Goal: Information Seeking & Learning: Learn about a topic

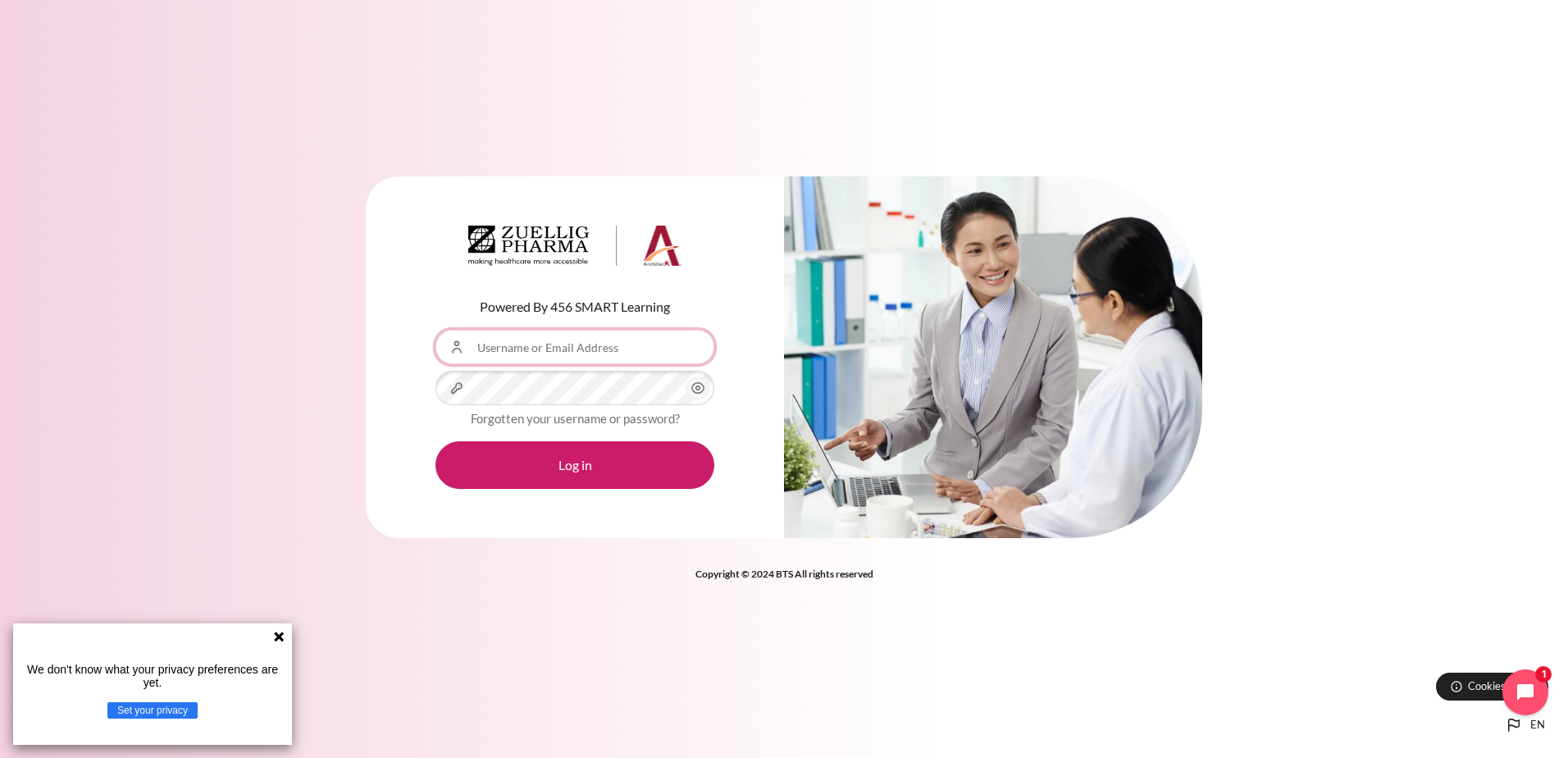
click at [542, 340] on input "Username or Email Address" at bounding box center [574, 347] width 279 height 34
type input "[EMAIL_ADDRESS][DOMAIN_NAME]"
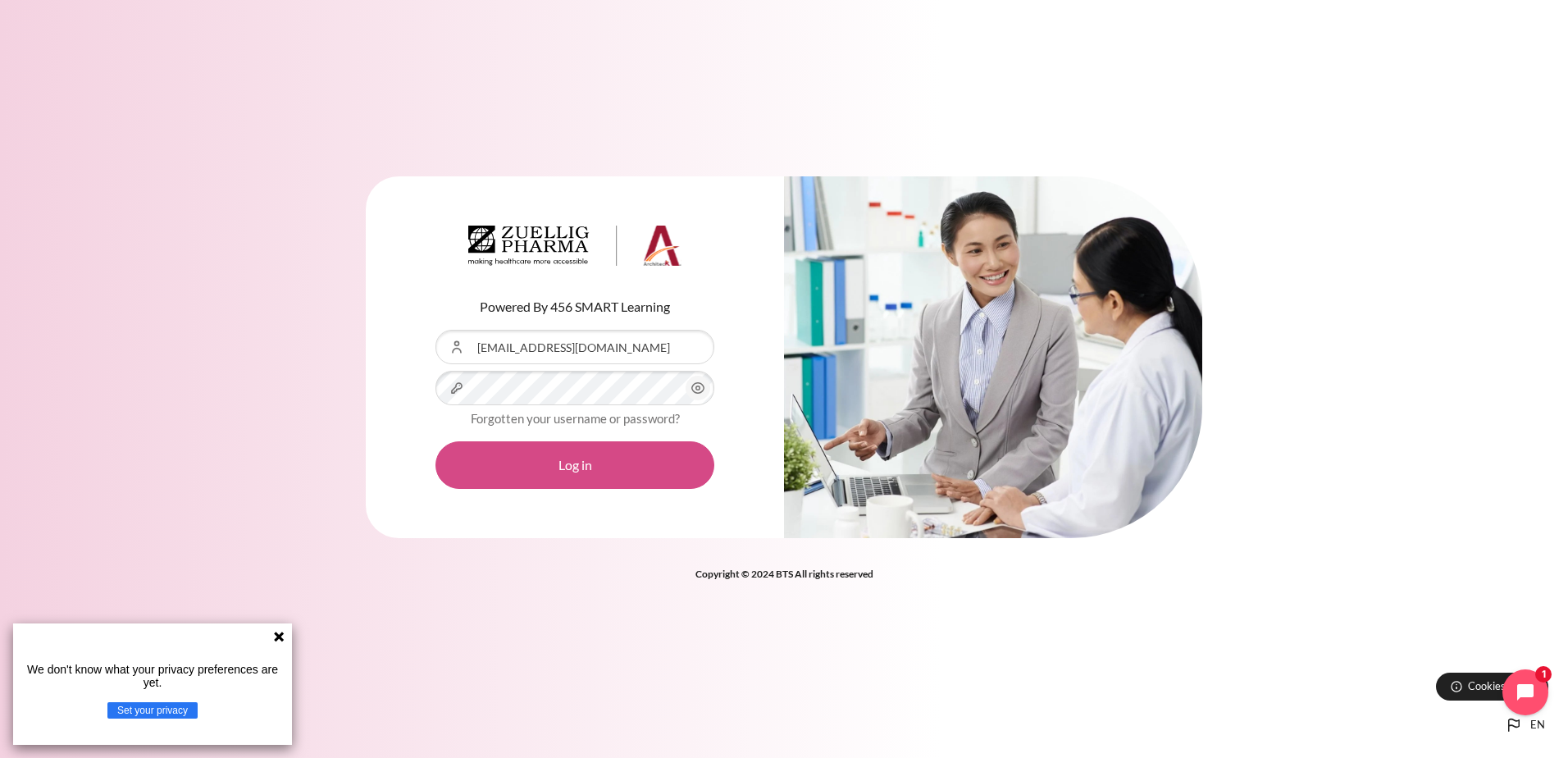
click at [572, 462] on button "Log in" at bounding box center [574, 464] width 279 height 47
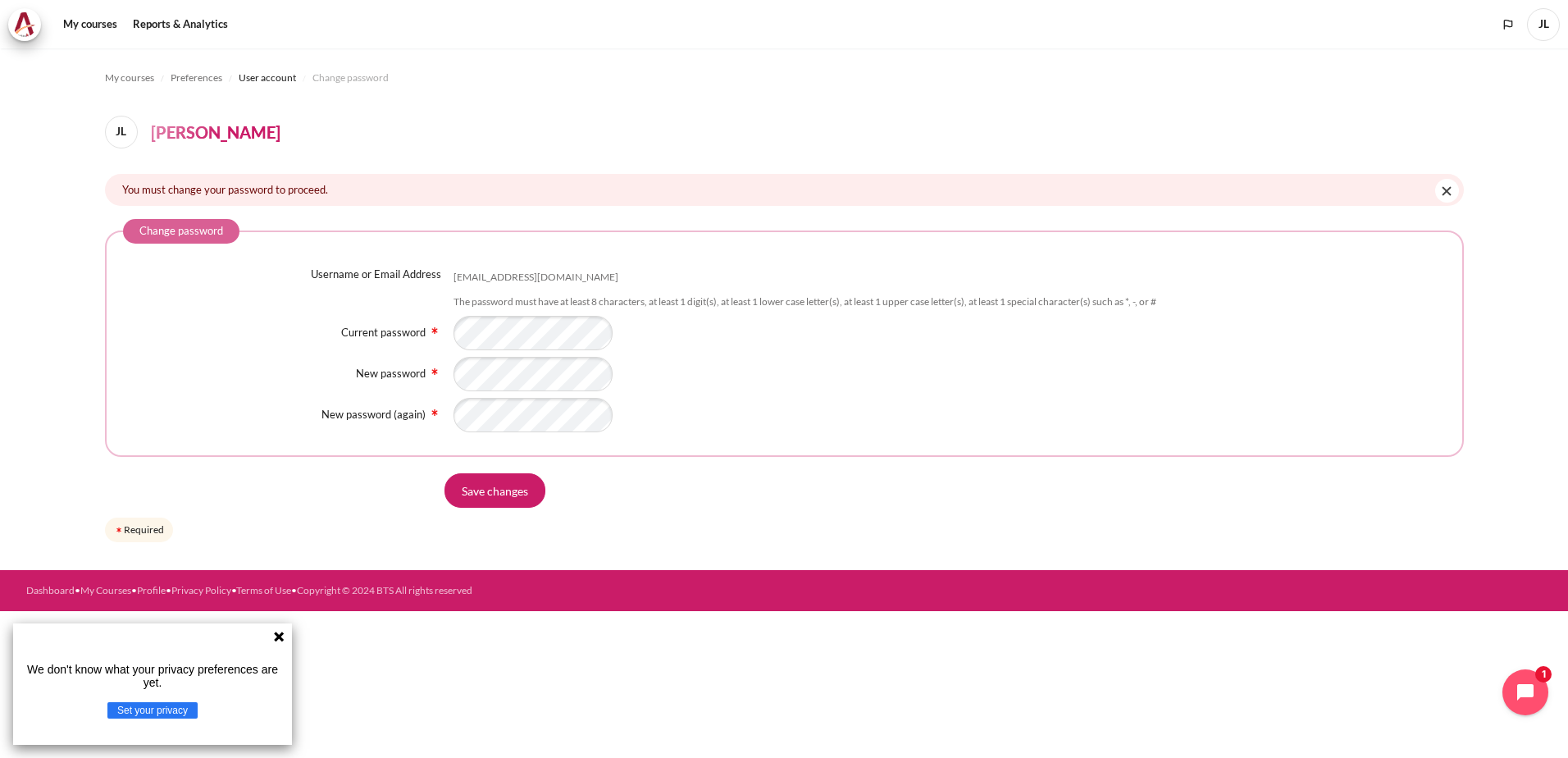
click at [284, 635] on icon at bounding box center [278, 636] width 13 height 13
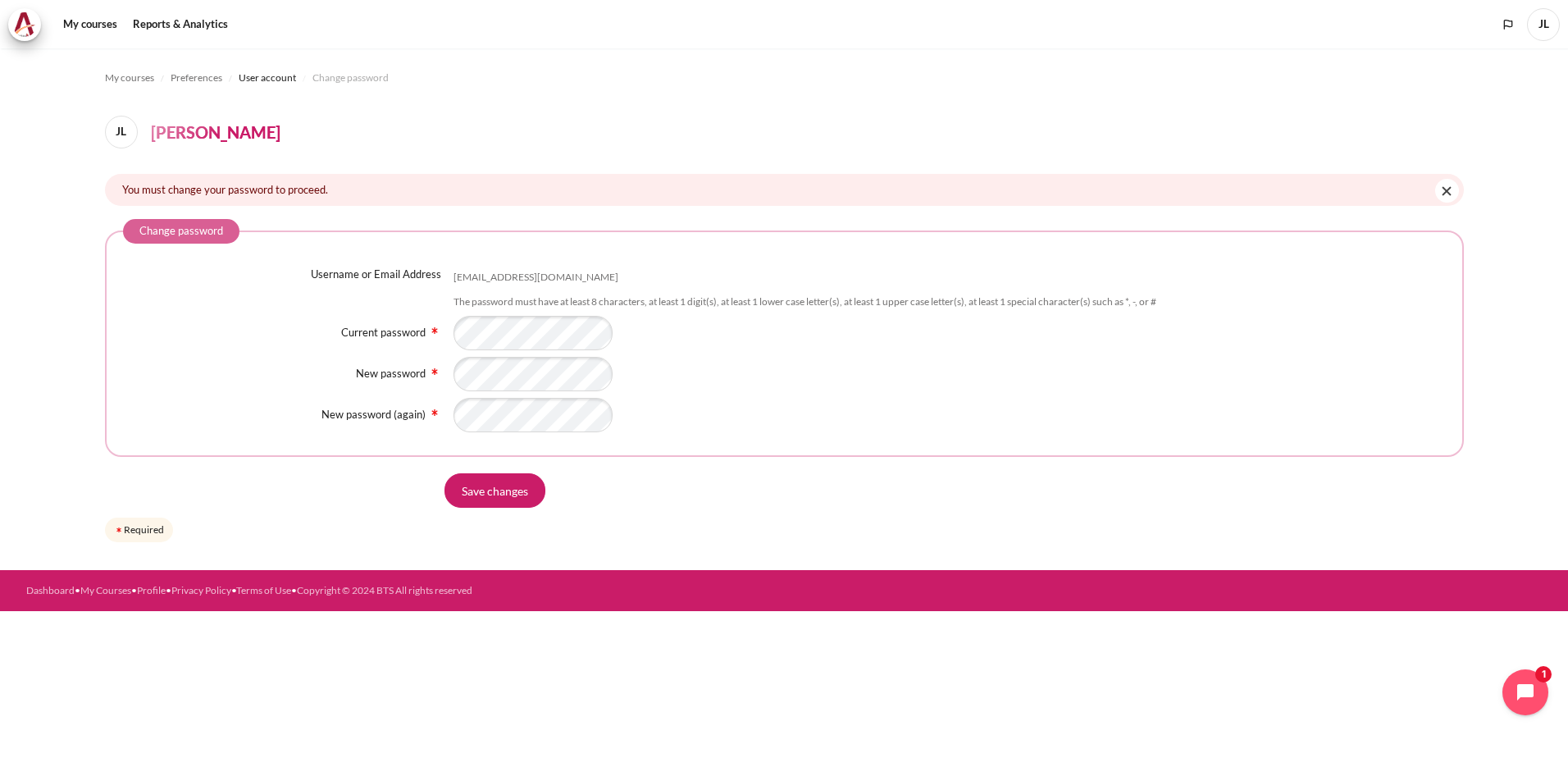
click at [680, 503] on div "Save changes" at bounding box center [954, 490] width 1020 height 34
click at [315, 379] on div "New password" at bounding box center [784, 374] width 1323 height 34
click at [731, 329] on div "Content" at bounding box center [949, 333] width 992 height 34
click at [355, 421] on div "New password (again)" at bounding box center [784, 415] width 1323 height 34
click at [490, 481] on input "Save changes" at bounding box center [495, 490] width 101 height 34
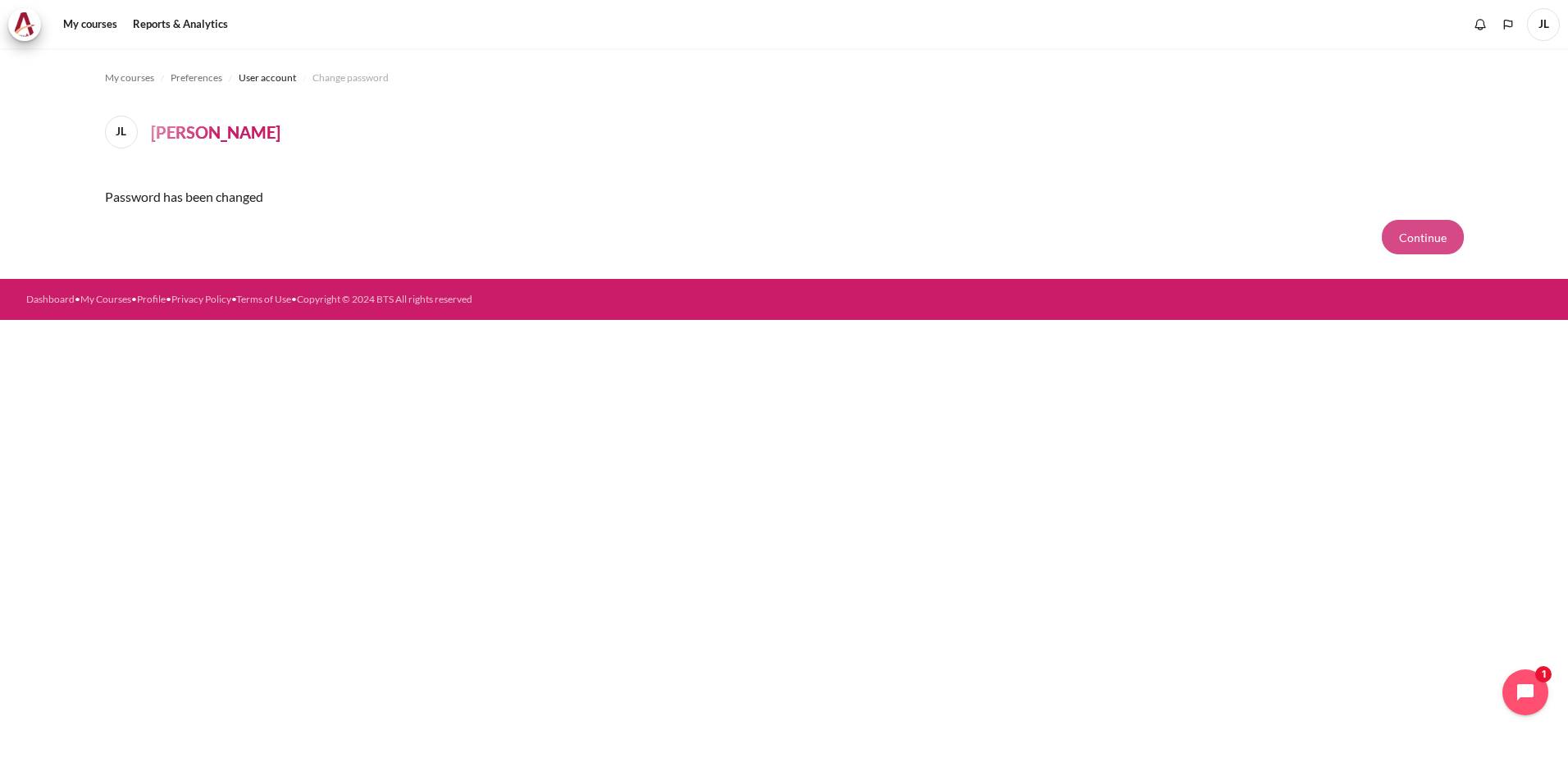
click at [1420, 235] on button "Continue" at bounding box center [1423, 237] width 82 height 34
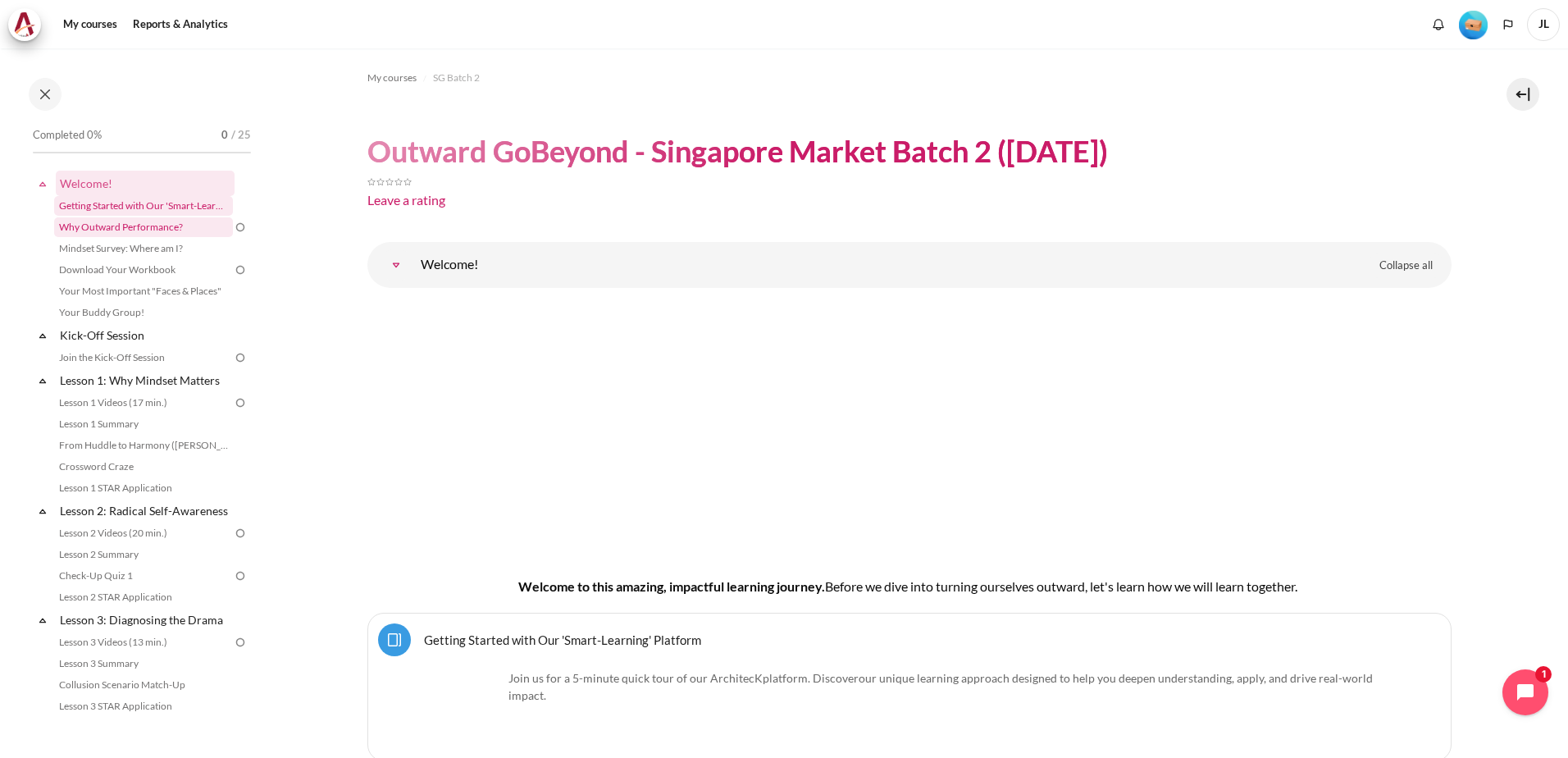
drag, startPoint x: 146, startPoint y: 209, endPoint x: 145, endPoint y: 222, distance: 13.0
click at [146, 209] on link "Getting Started with Our 'Smart-Learning' Platform" at bounding box center [143, 205] width 179 height 20
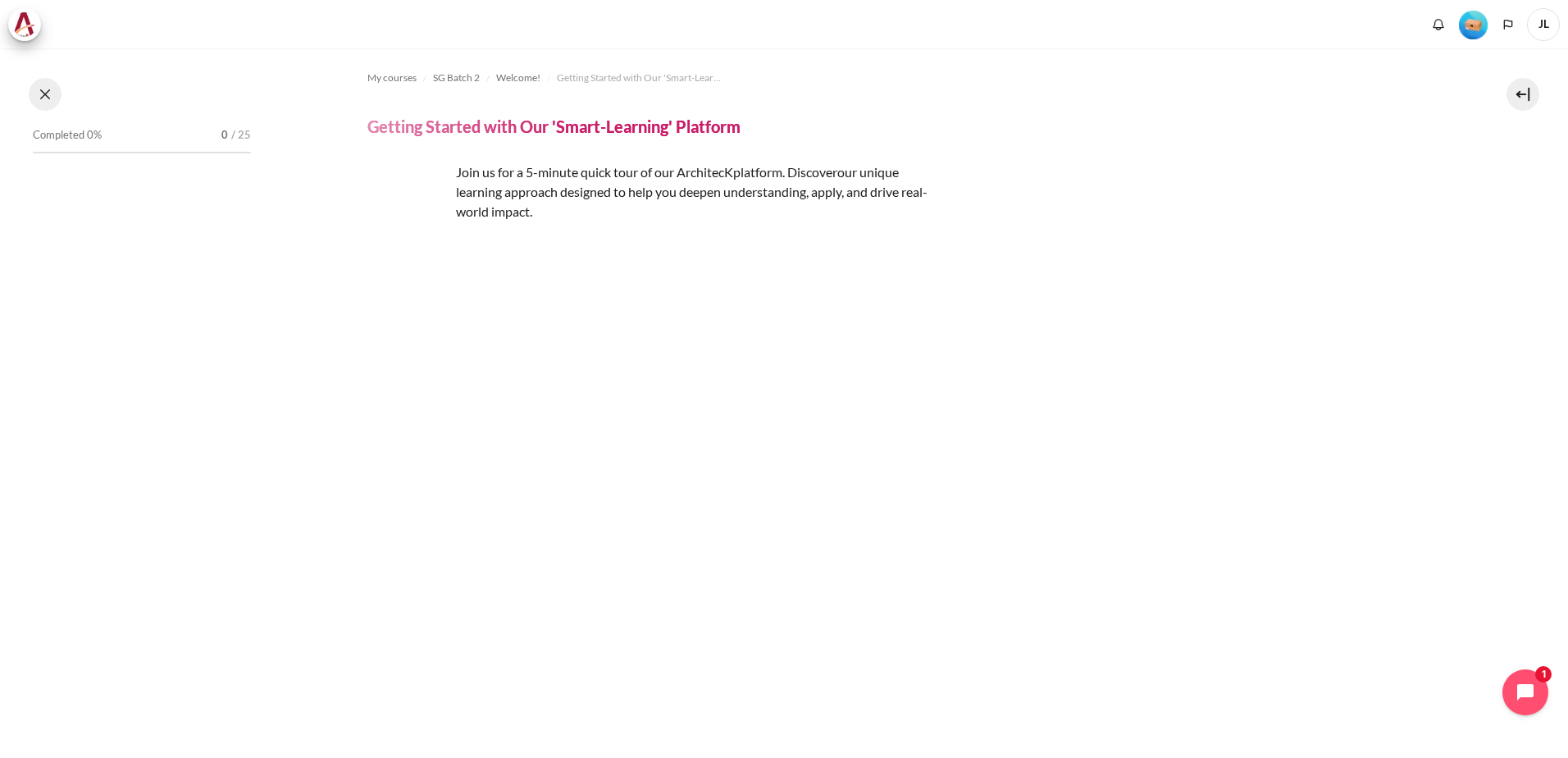
click at [50, 89] on button at bounding box center [45, 94] width 33 height 33
click at [33, 96] on button at bounding box center [45, 94] width 33 height 33
click at [43, 105] on button at bounding box center [45, 94] width 33 height 33
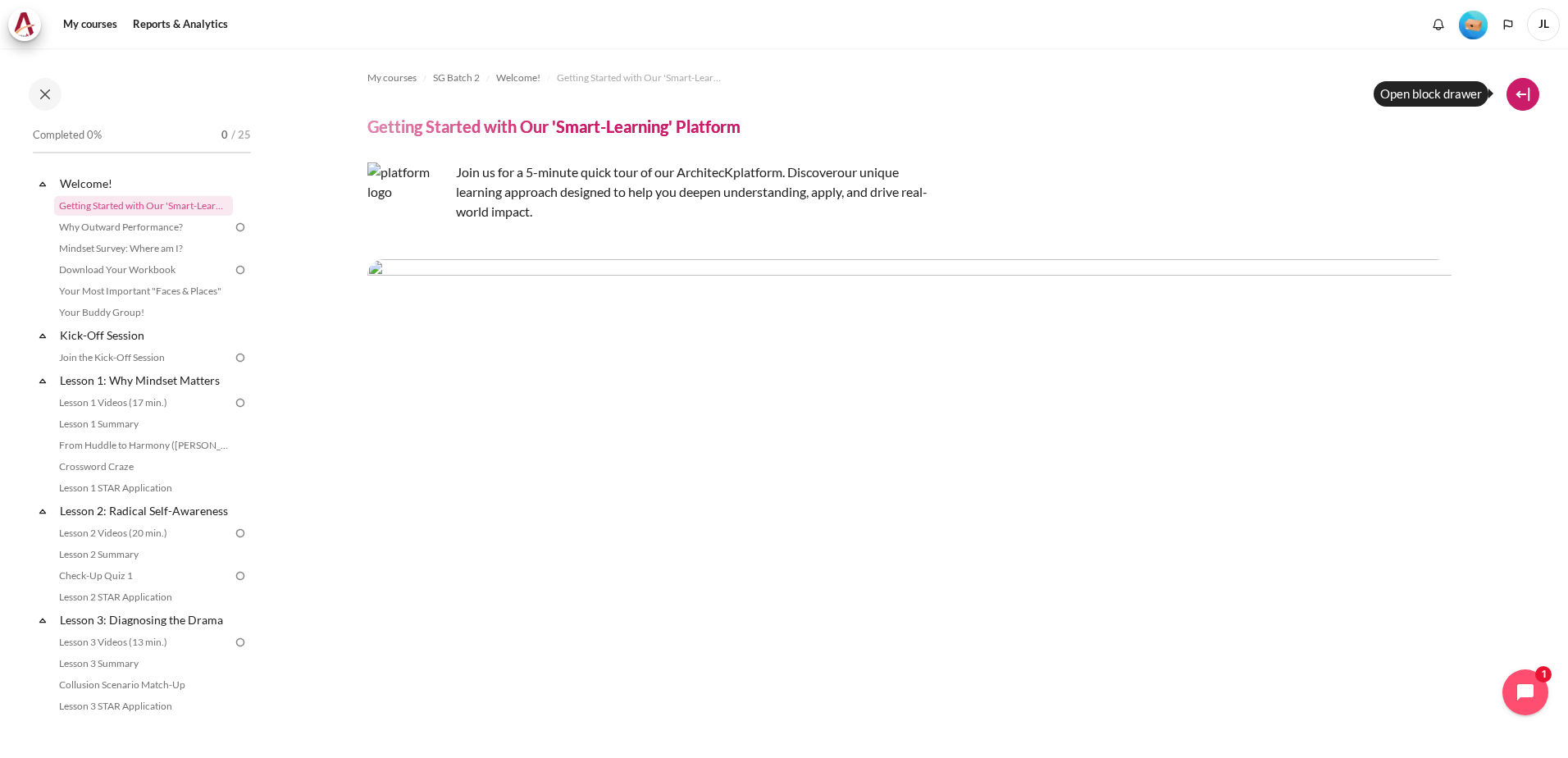
click at [1526, 89] on button at bounding box center [1523, 94] width 33 height 33
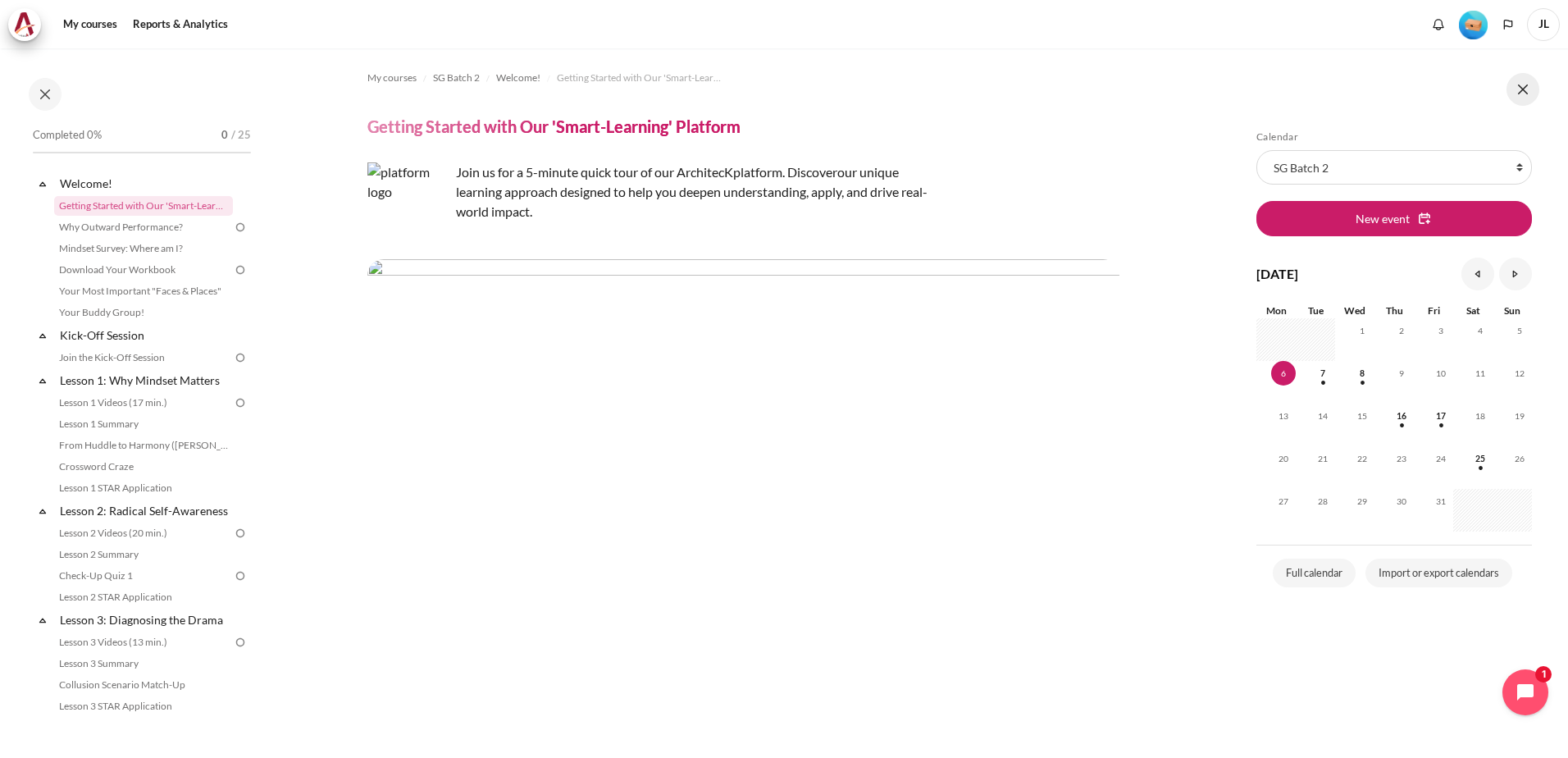
click at [1526, 89] on button at bounding box center [1523, 89] width 33 height 33
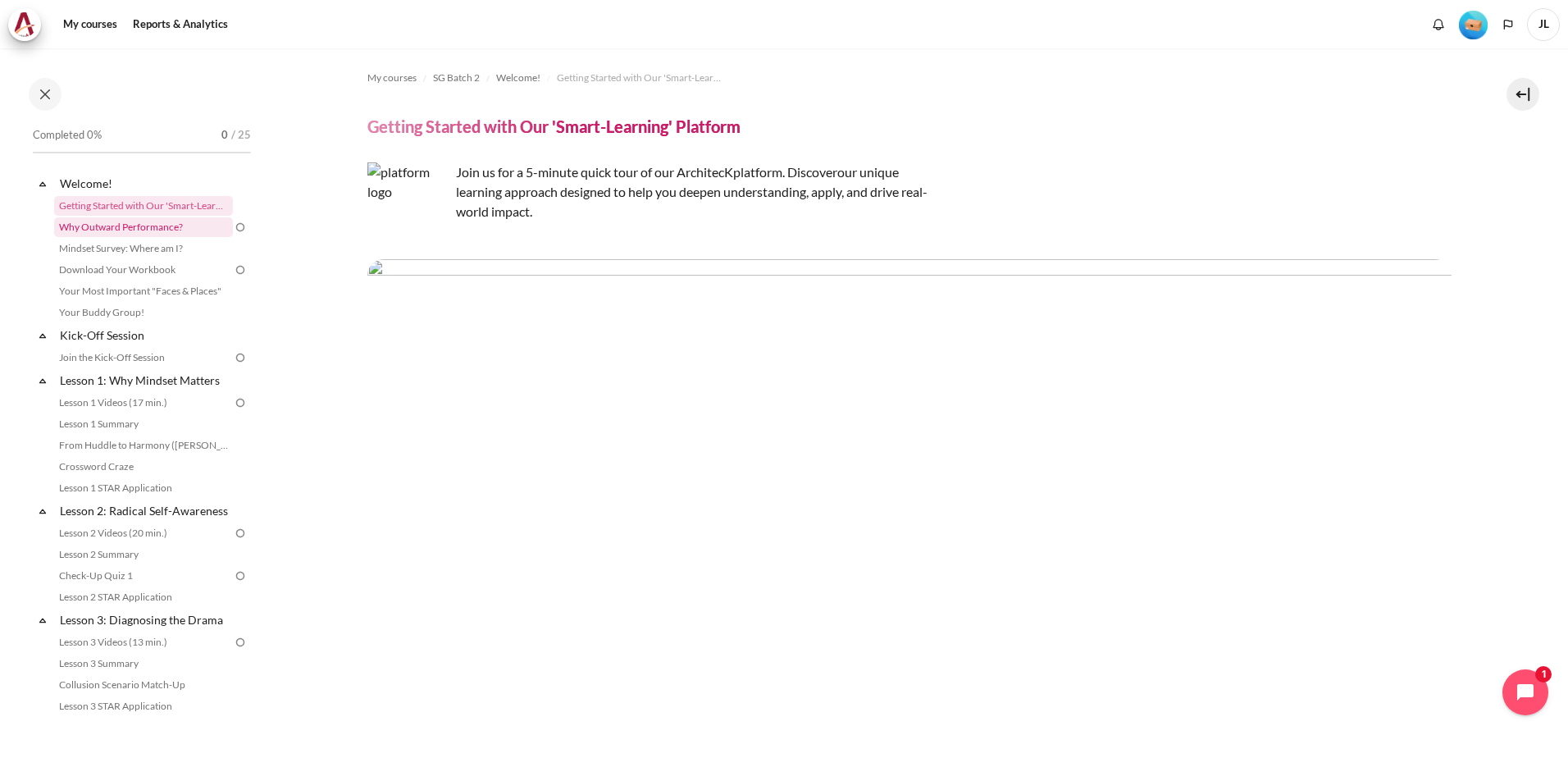
click at [122, 231] on link "Why Outward Performance?" at bounding box center [143, 227] width 179 height 20
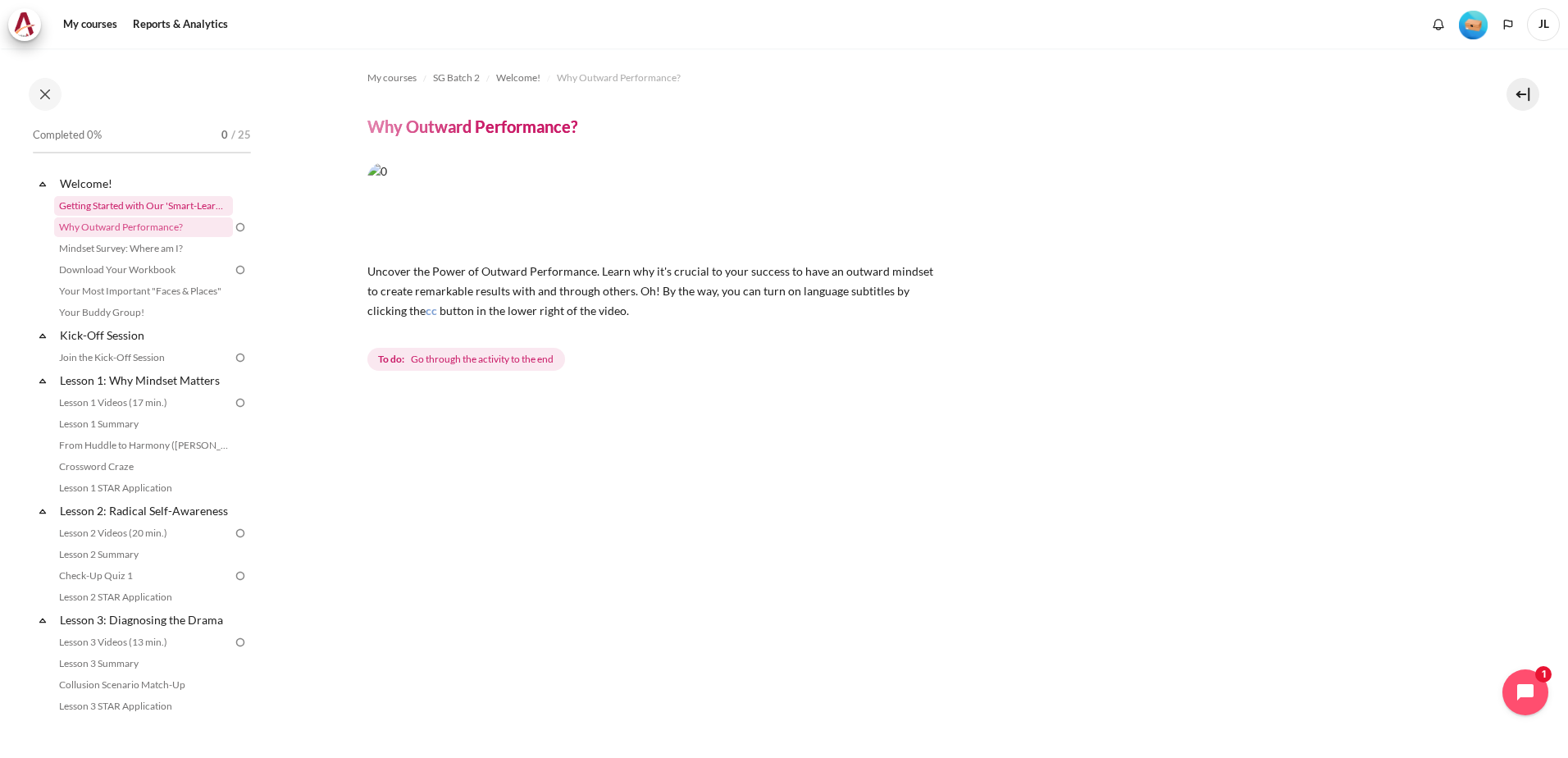
click at [149, 204] on link "Getting Started with Our 'Smart-Learning' Platform" at bounding box center [143, 205] width 179 height 20
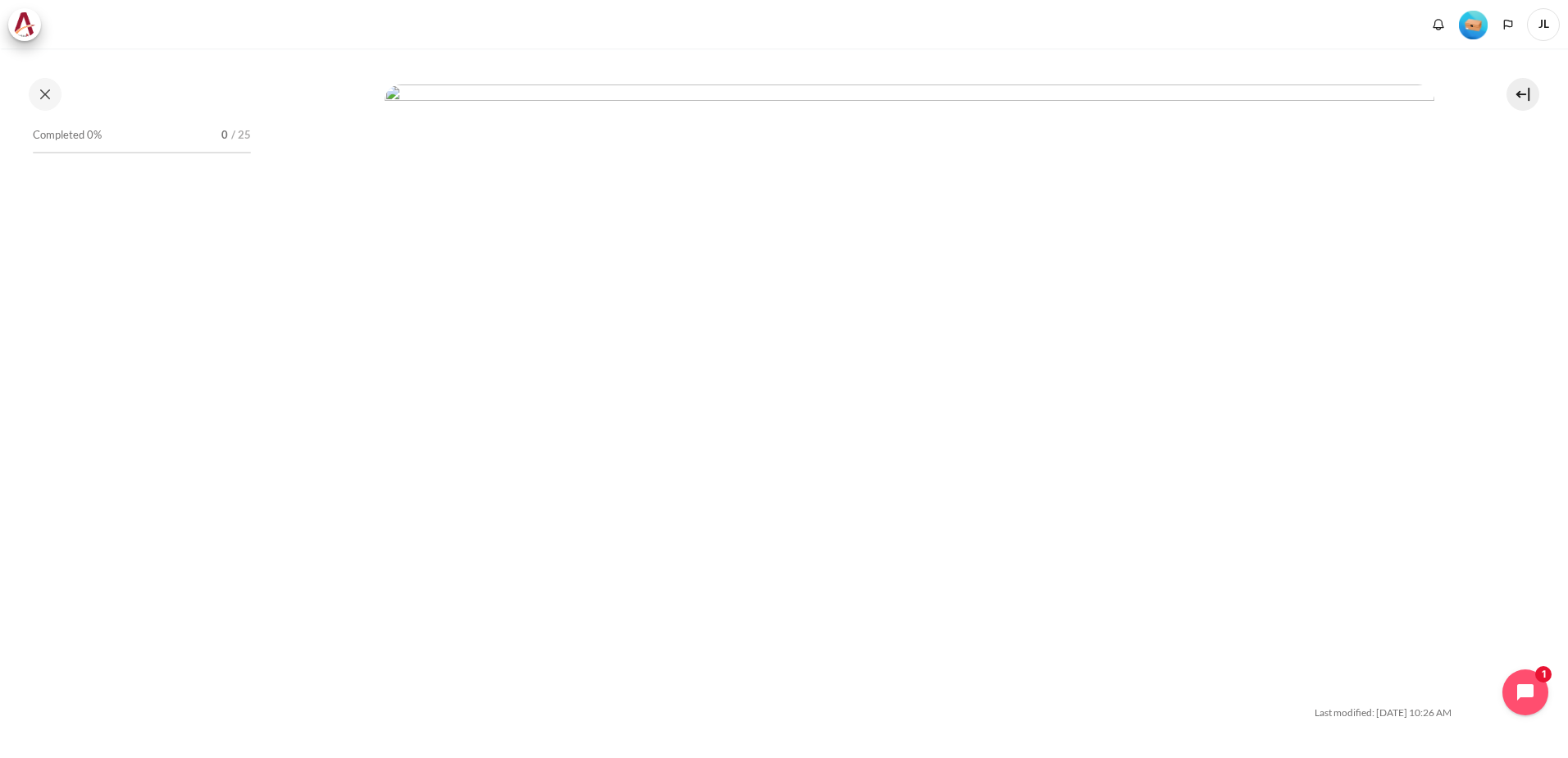
scroll to position [5139, 0]
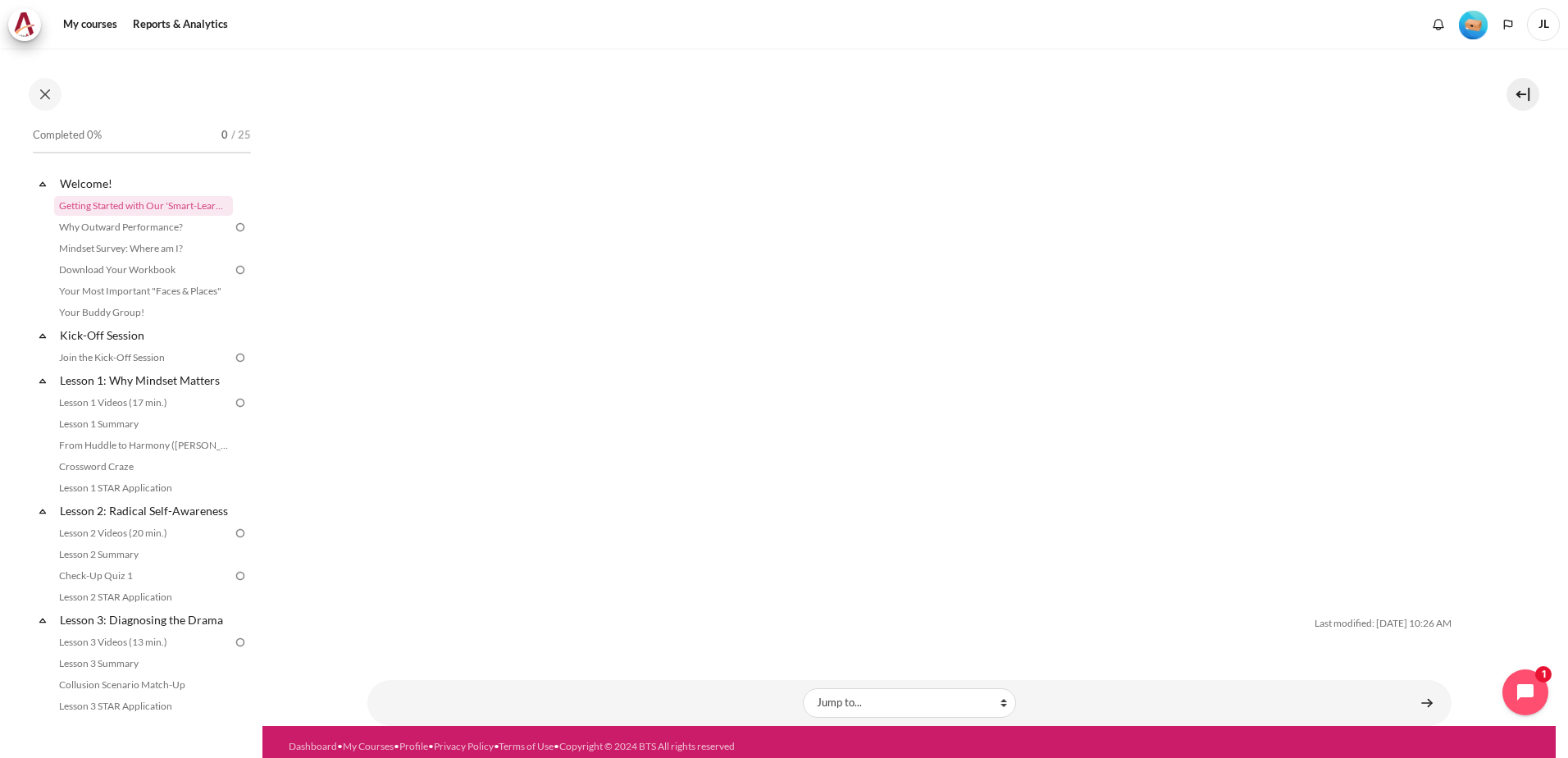
click at [499, 416] on img "Content" at bounding box center [909, 290] width 1050 height 591
click at [696, 491] on img "Content" at bounding box center [909, 290] width 1050 height 591
click at [1206, 491] on img "Content" at bounding box center [909, 290] width 1050 height 591
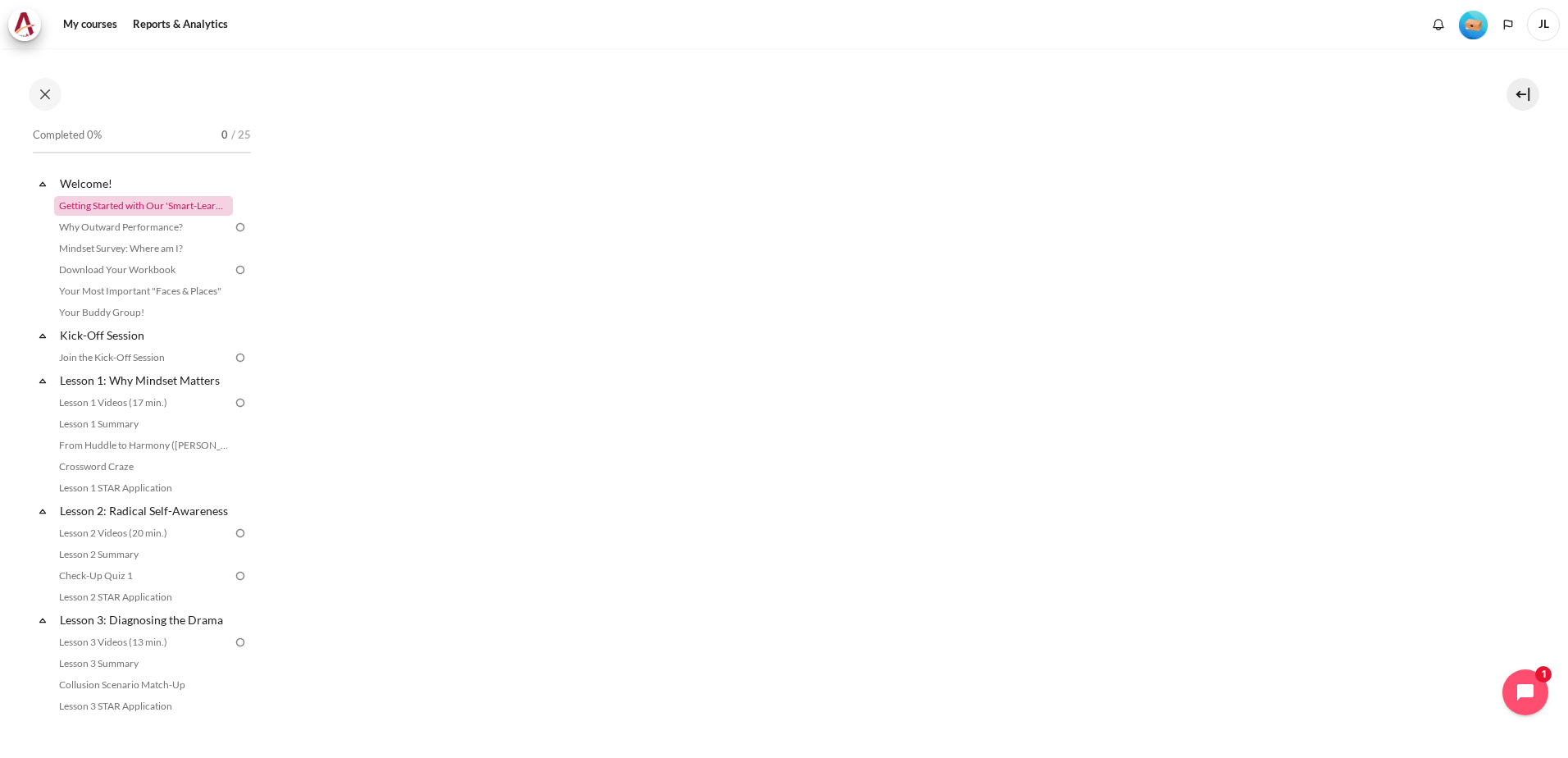
scroll to position [410, 0]
click at [233, 225] on img at bounding box center [239, 227] width 15 height 15
click at [233, 226] on img at bounding box center [239, 227] width 15 height 15
click at [174, 227] on link "Why Outward Performance?" at bounding box center [143, 227] width 179 height 20
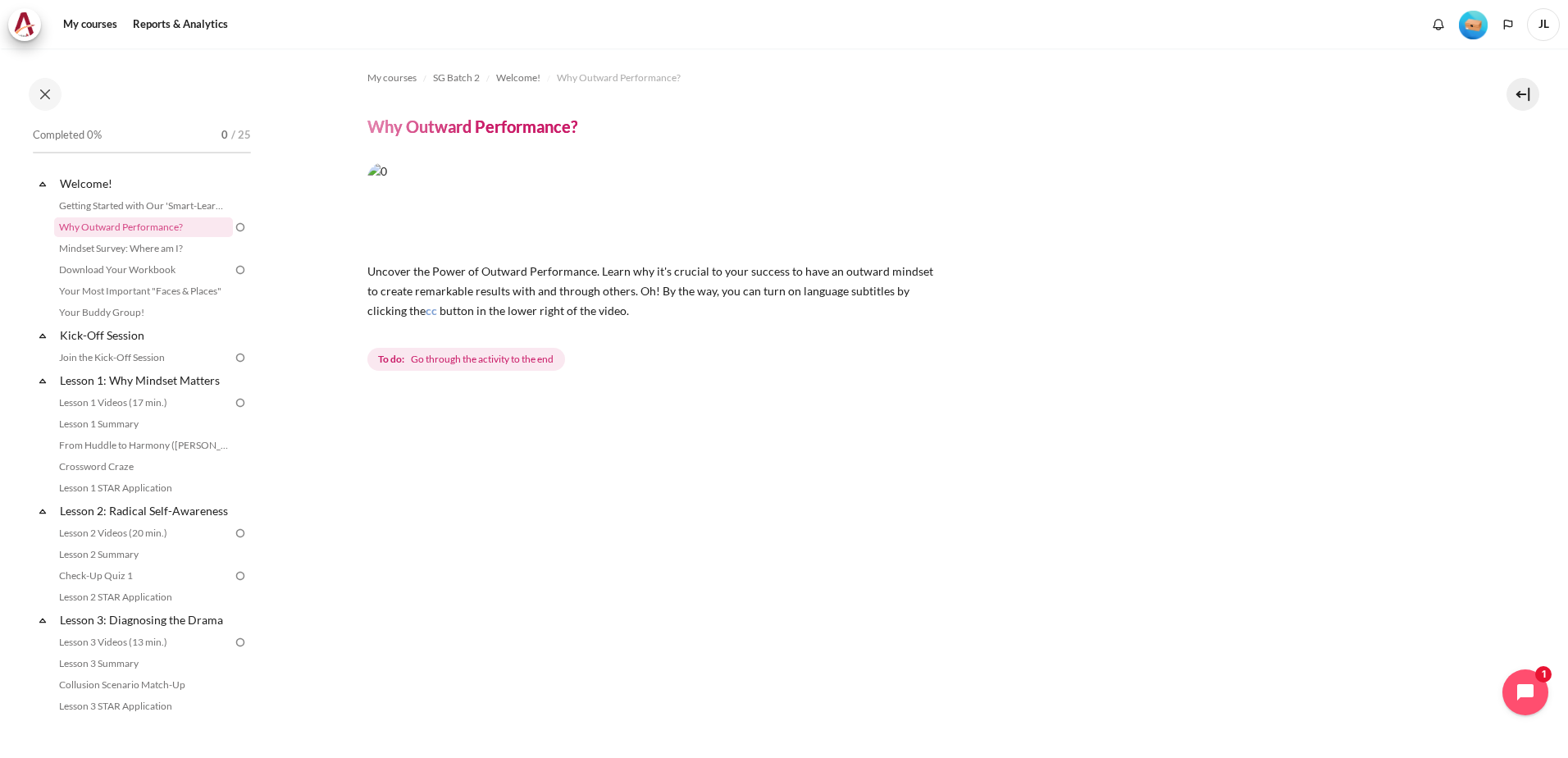
click at [480, 356] on span "Go through the activity to the end" at bounding box center [482, 359] width 142 height 15
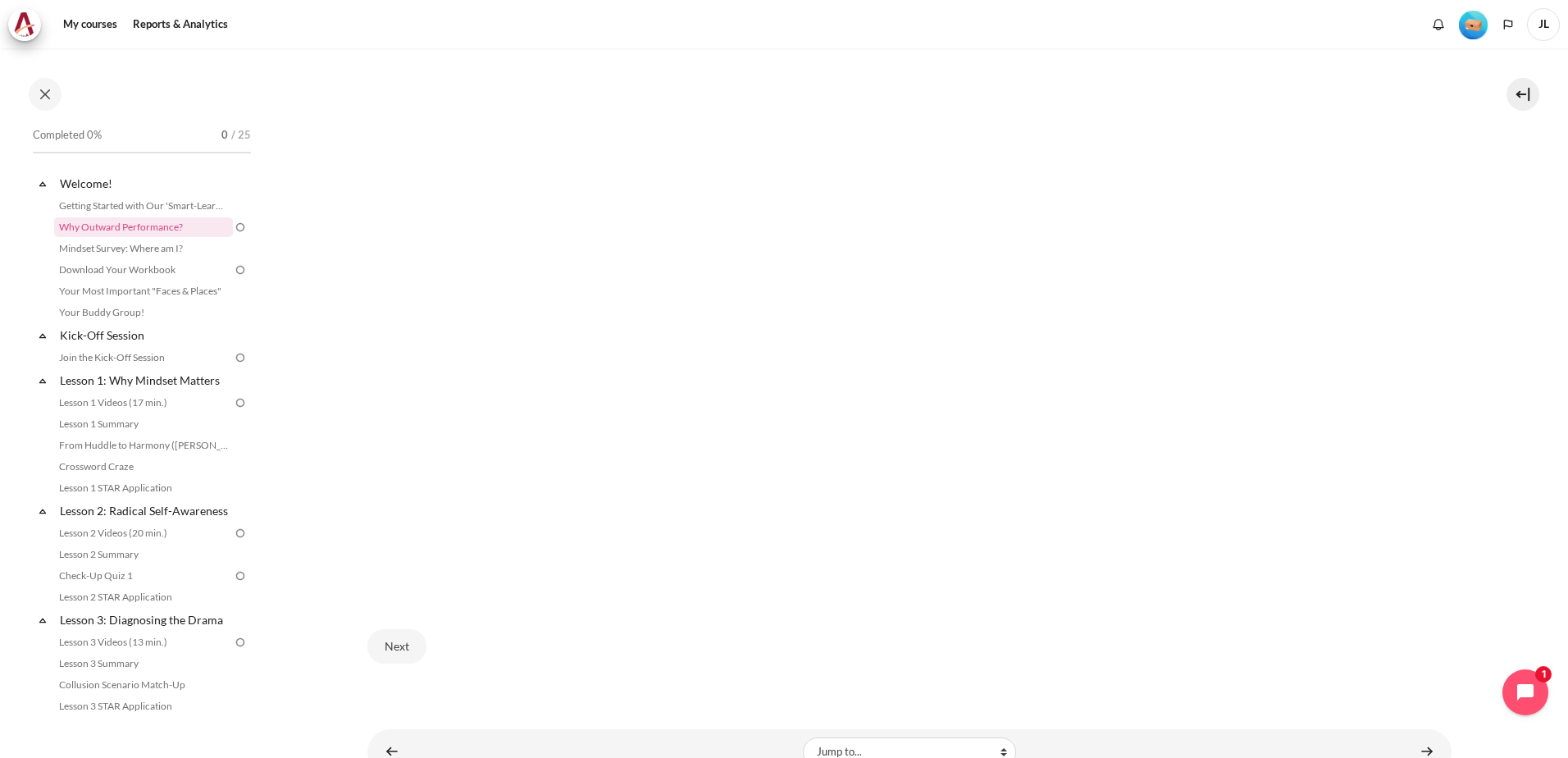
scroll to position [454, 0]
click at [1472, 445] on section "My courses SG Batch 2 Welcome! Why Outward Performance? Why Outward Performance…" at bounding box center [909, 199] width 1293 height 1210
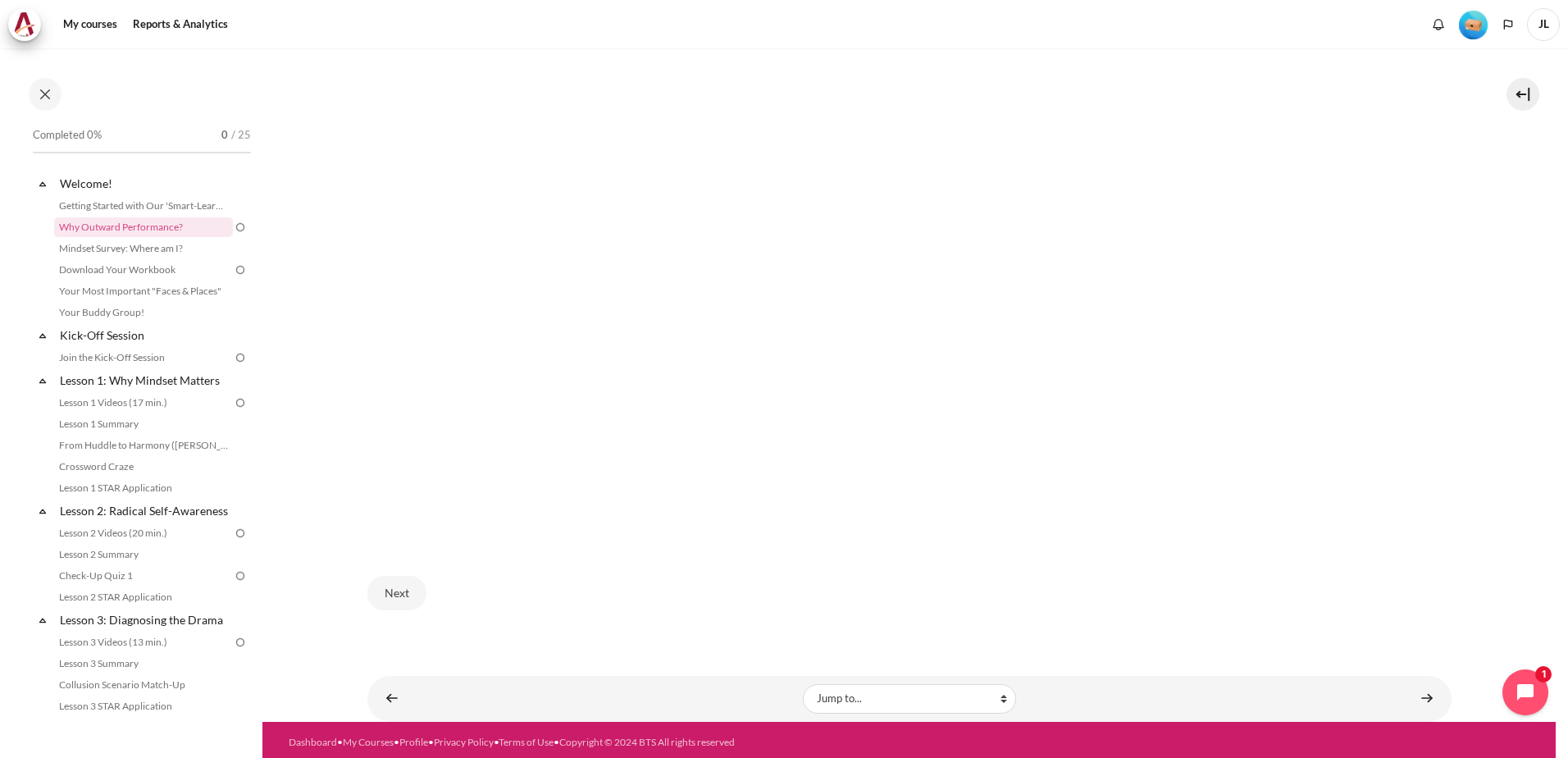
click at [1490, 369] on section "My courses SG Batch 2 Welcome! Why Outward Performance? Why Outward Performance…" at bounding box center [909, 117] width 1293 height 1210
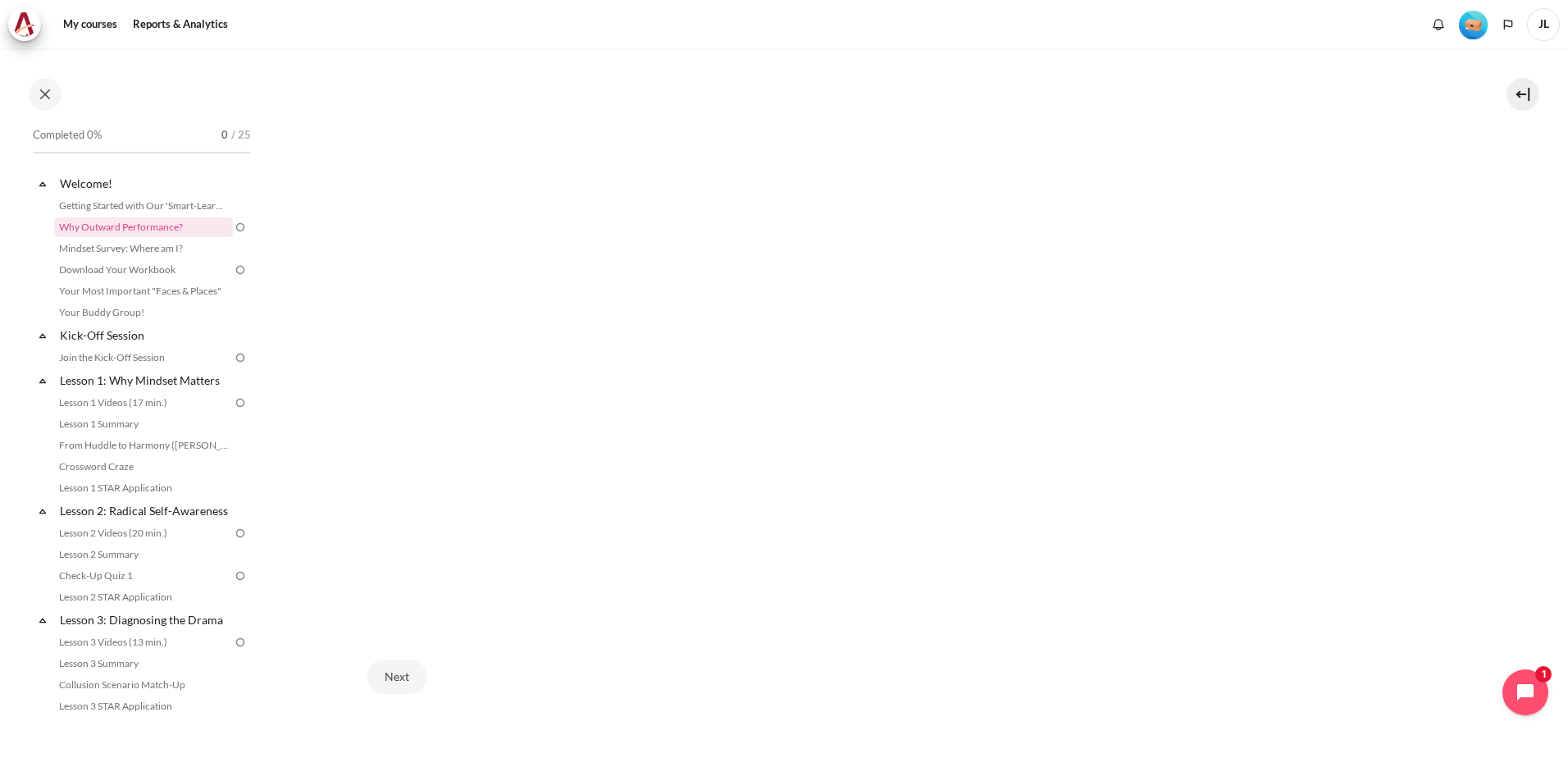
scroll to position [454, 0]
click at [1500, 343] on section "My courses SG Batch 2 Welcome! Why Outward Performance? Why Outward Performance…" at bounding box center [909, 199] width 1293 height 1210
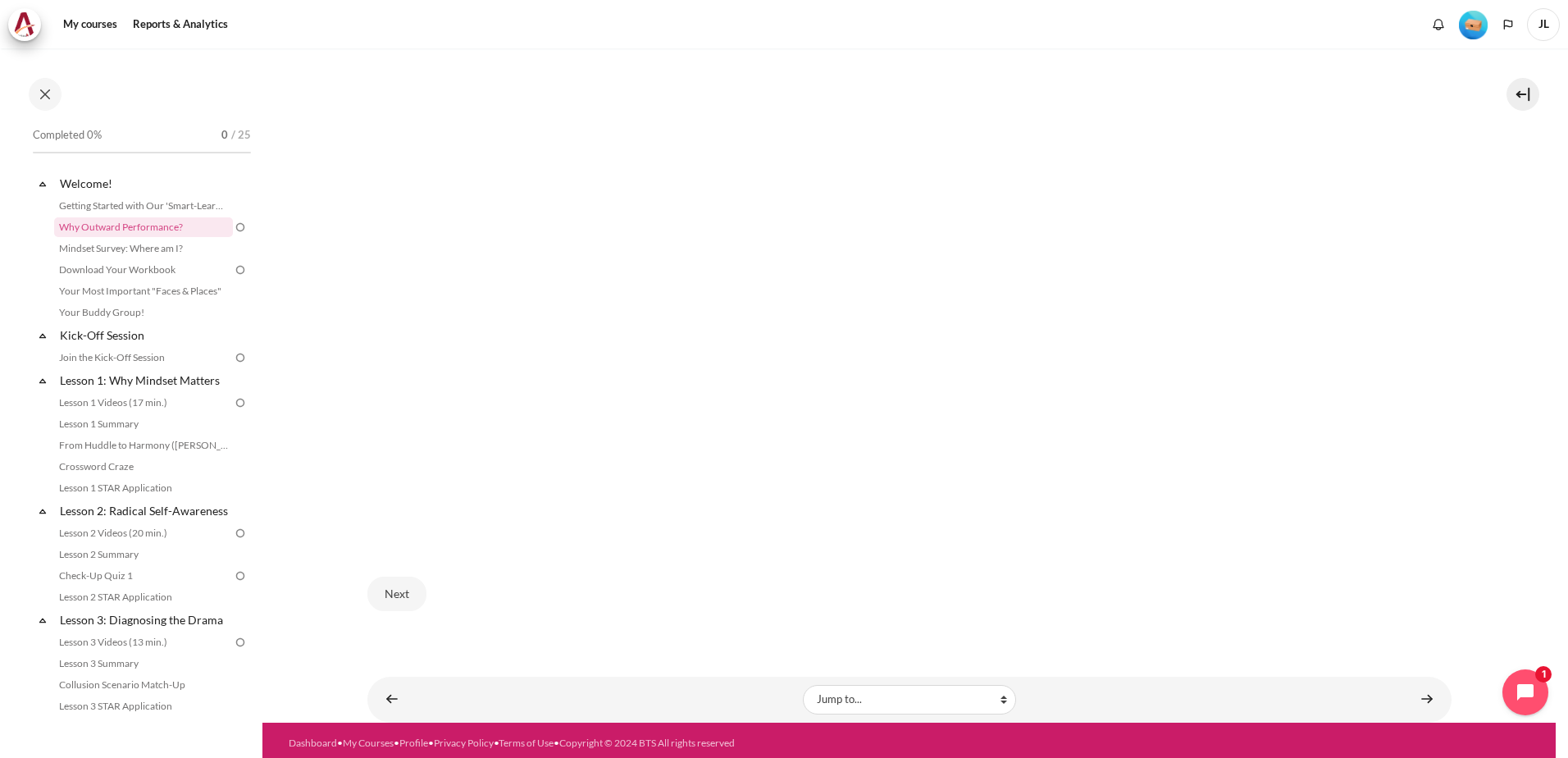
scroll to position [537, 0]
click at [399, 611] on div "Next" at bounding box center [909, 593] width 1084 height 67
drag, startPoint x: 357, startPoint y: 577, endPoint x: 373, endPoint y: 589, distance: 20.0
click at [359, 579] on section "My courses SG Batch 2 Welcome! Why Outward Performance? Why Outward Performance…" at bounding box center [909, 117] width 1293 height 1210
click at [375, 588] on button "Next" at bounding box center [397, 593] width 59 height 34
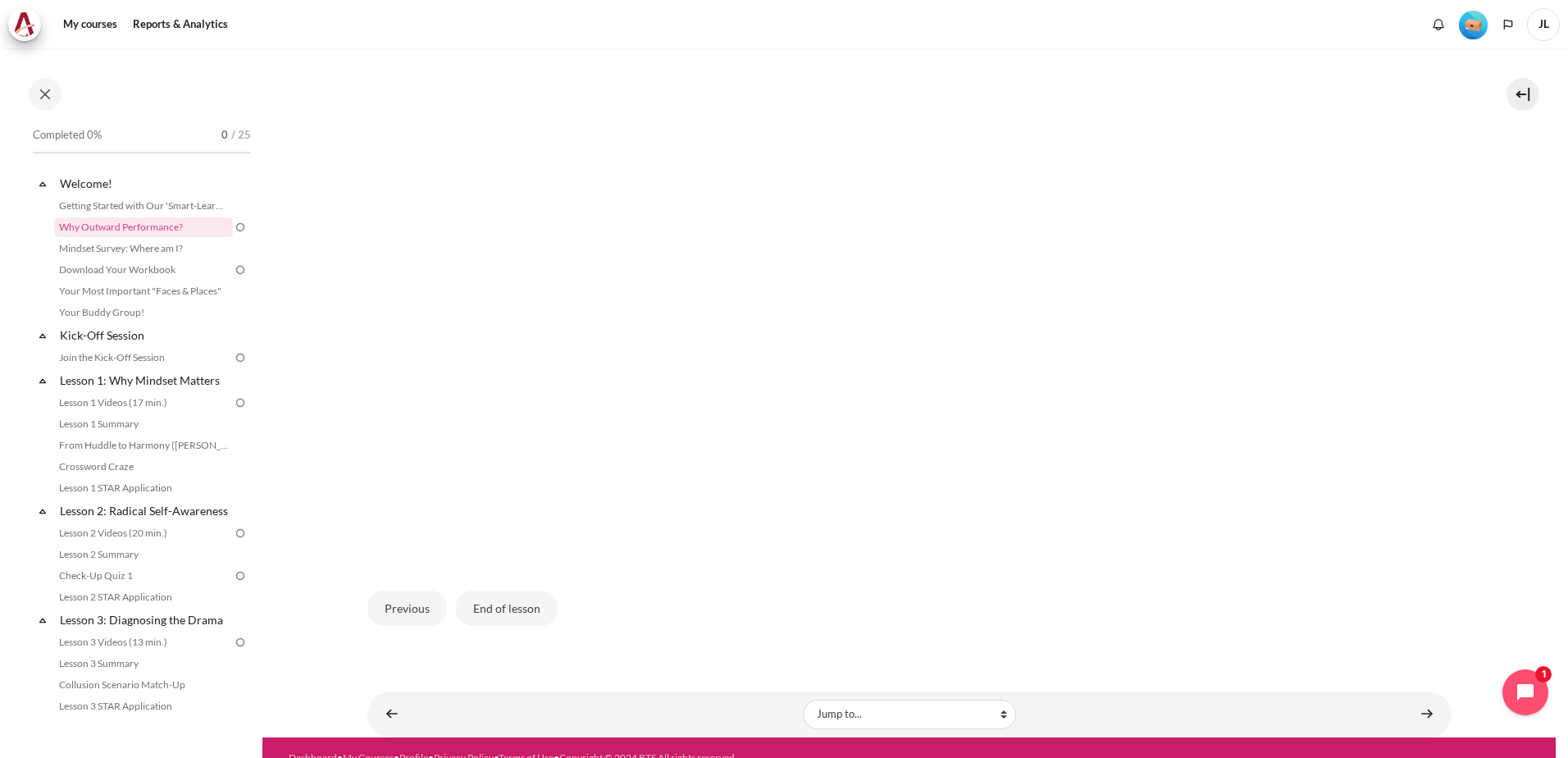
scroll to position [555, 0]
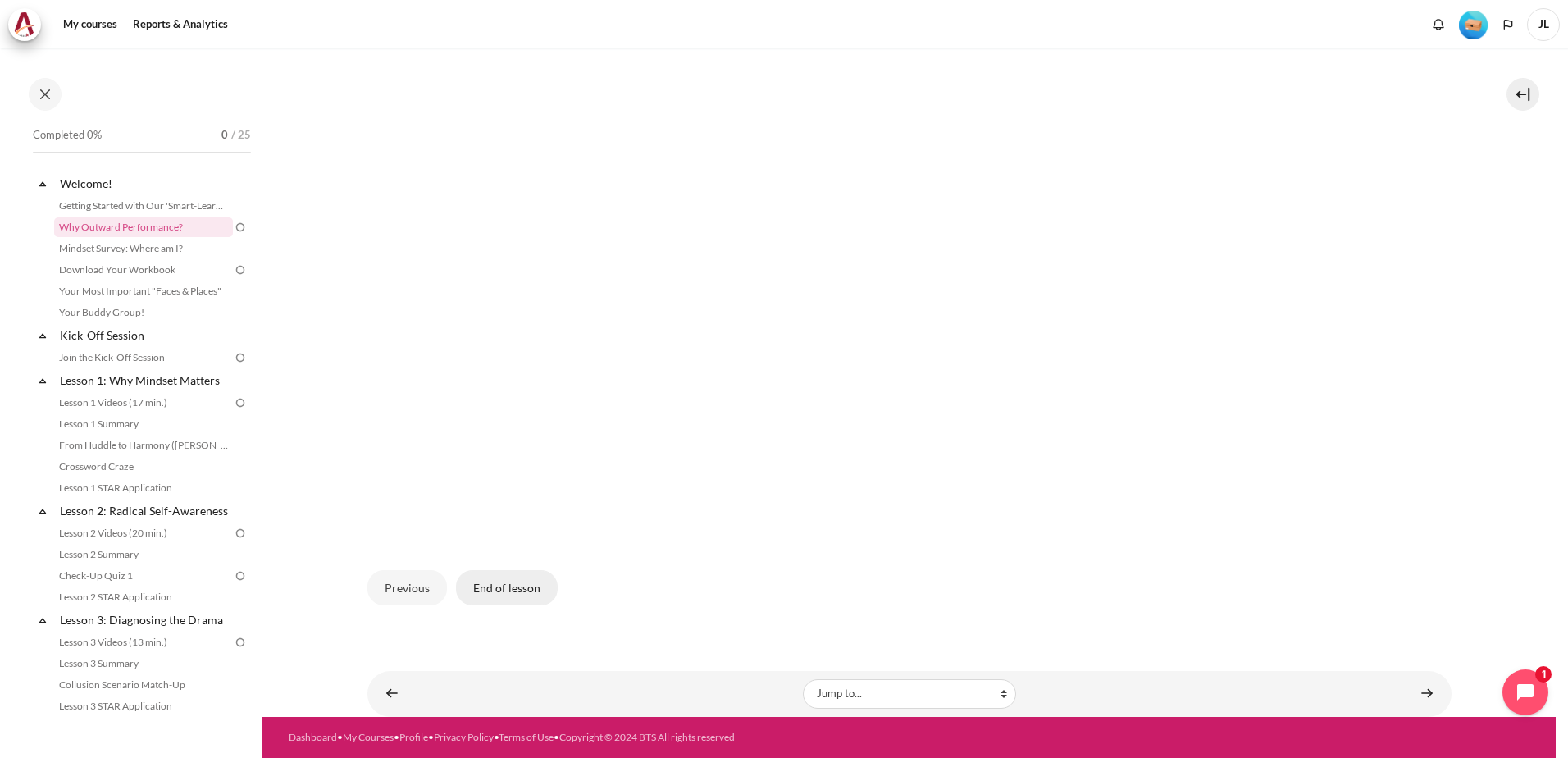
click at [519, 595] on button "End of lesson" at bounding box center [506, 587] width 102 height 34
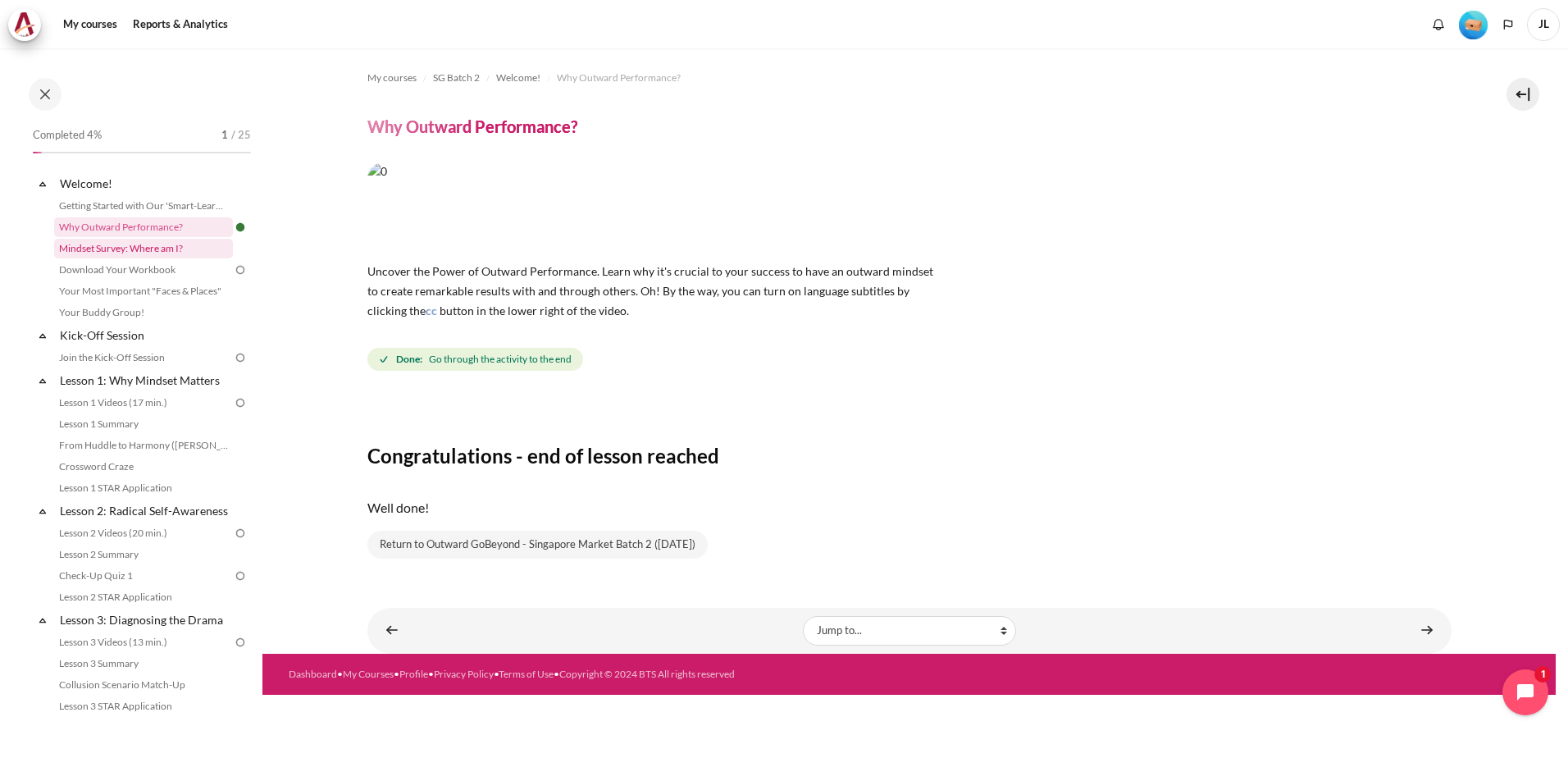
click at [142, 250] on link "Mindset Survey: Where am I?" at bounding box center [143, 248] width 179 height 20
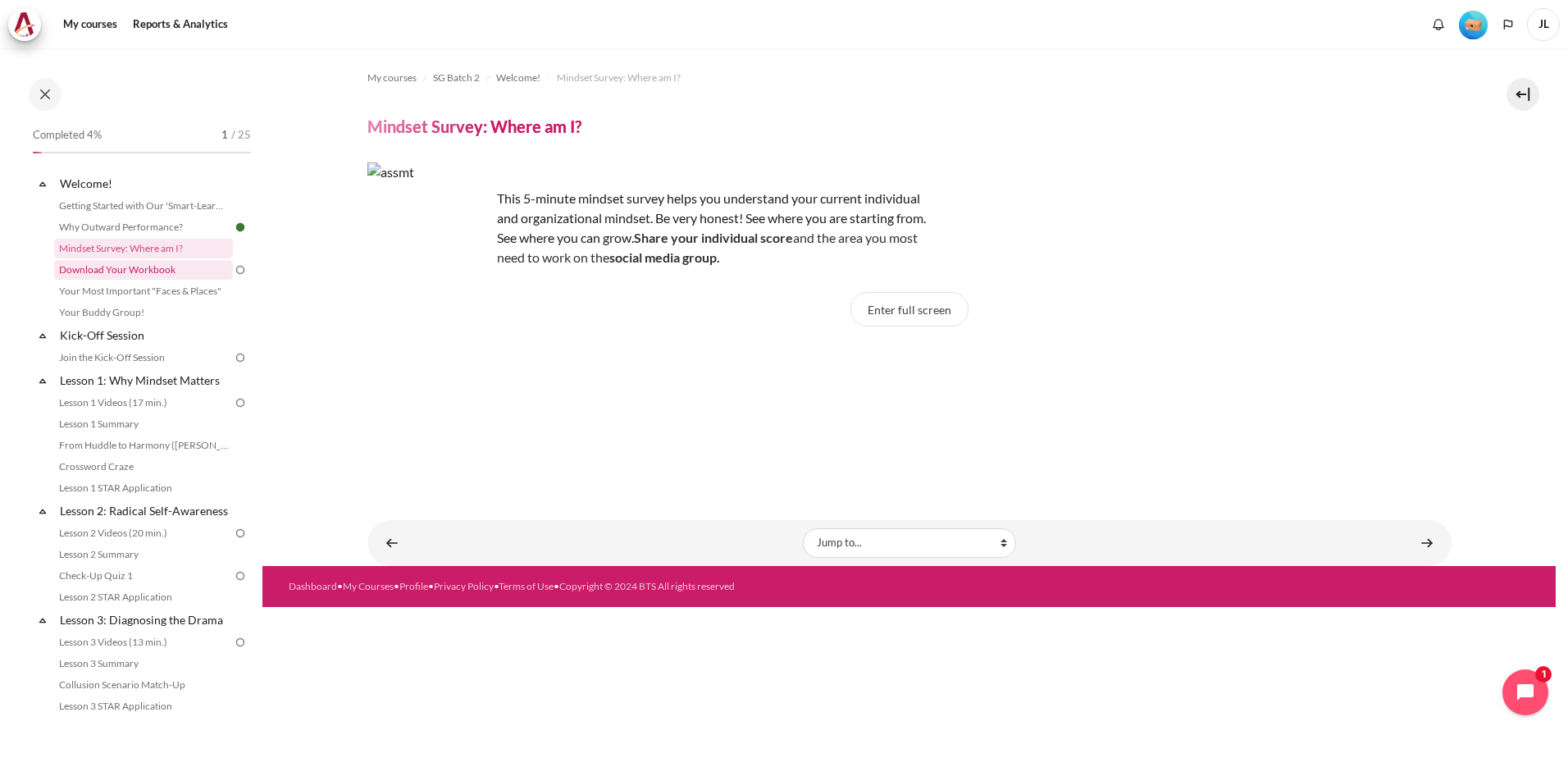
click at [161, 268] on link "Download Your Workbook" at bounding box center [143, 270] width 179 height 20
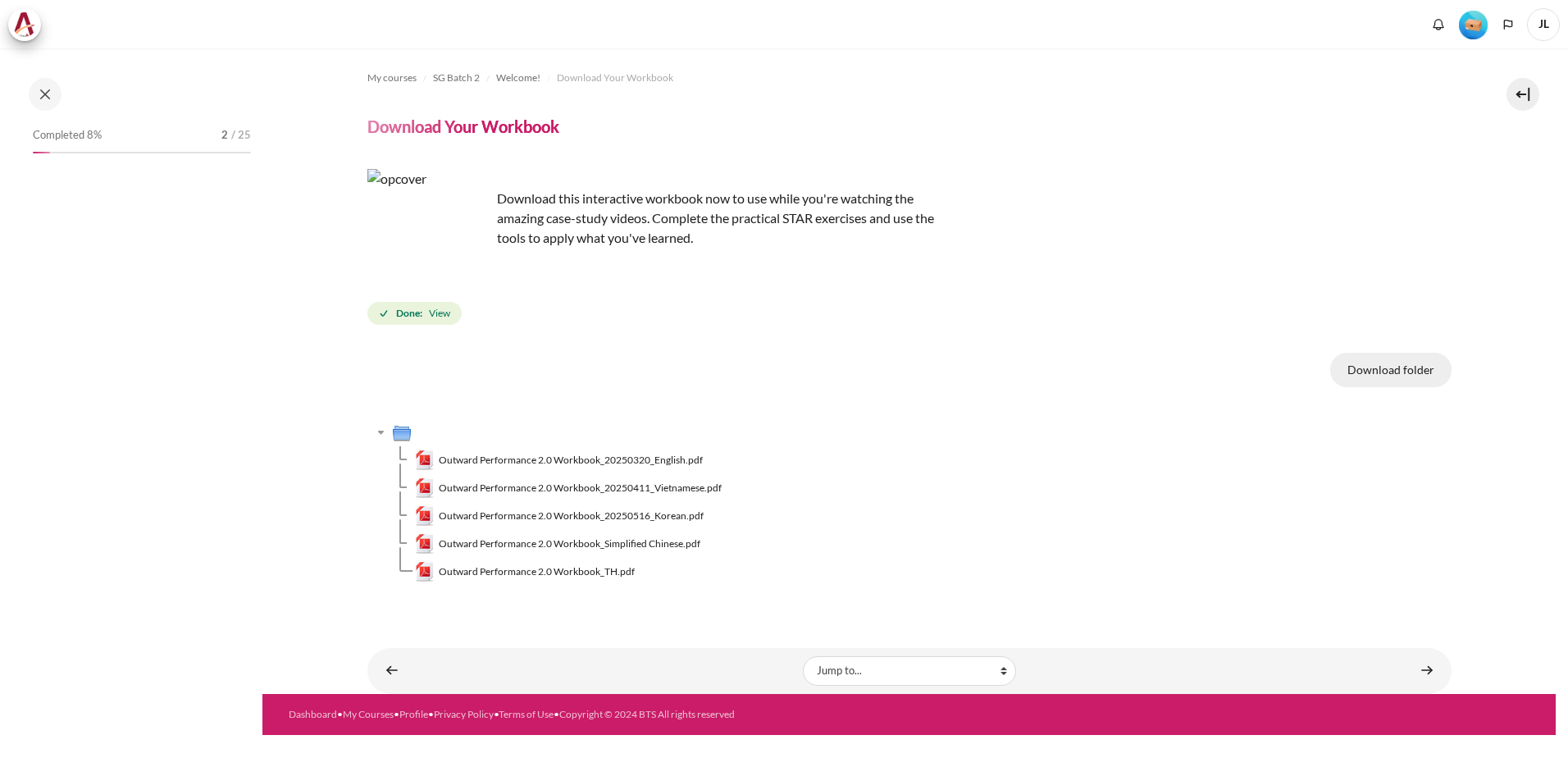
click at [1409, 377] on button "Download folder" at bounding box center [1390, 370] width 121 height 34
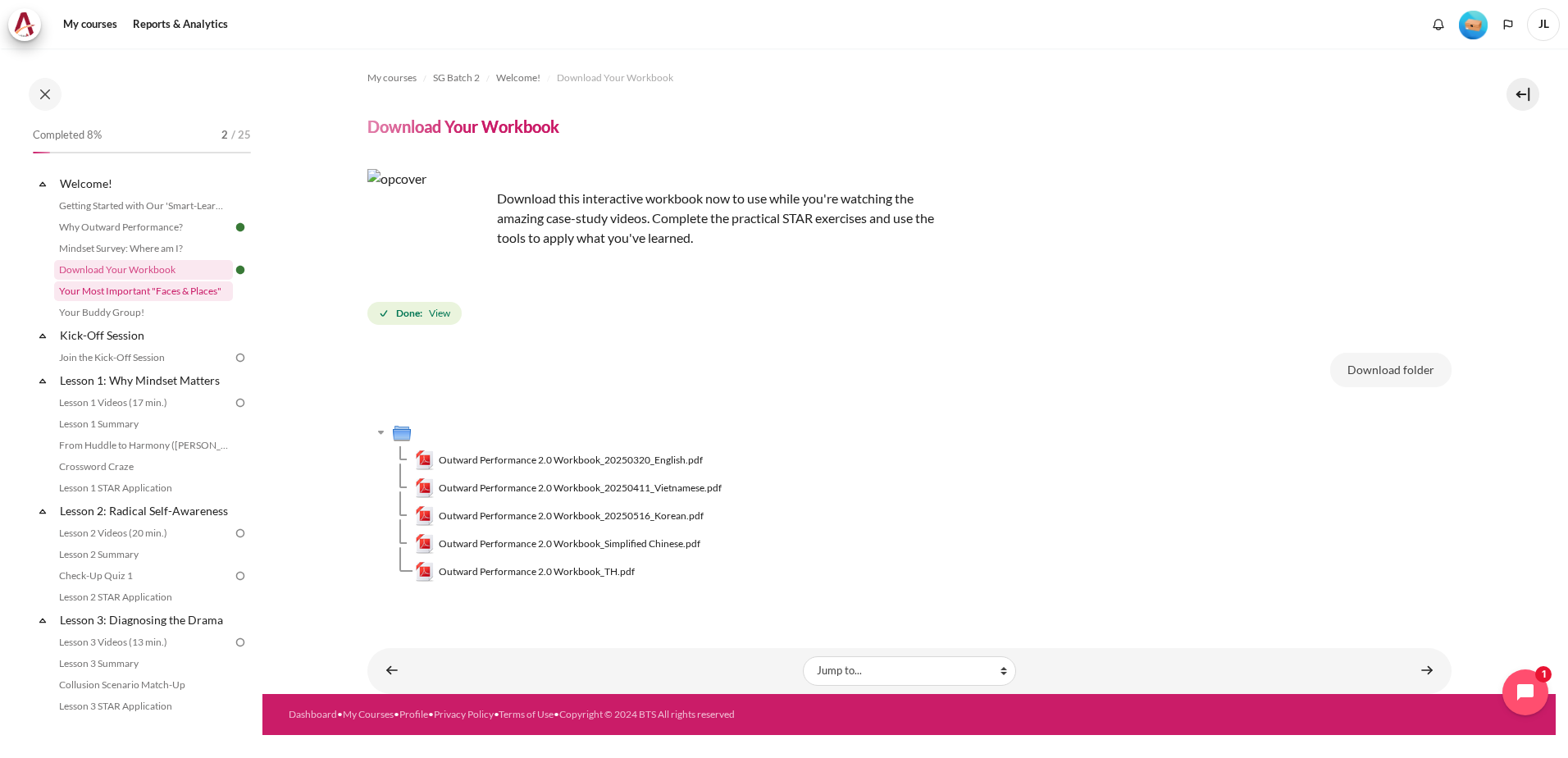
click at [159, 290] on link "Your Most Important "Faces & Places"" at bounding box center [143, 291] width 179 height 20
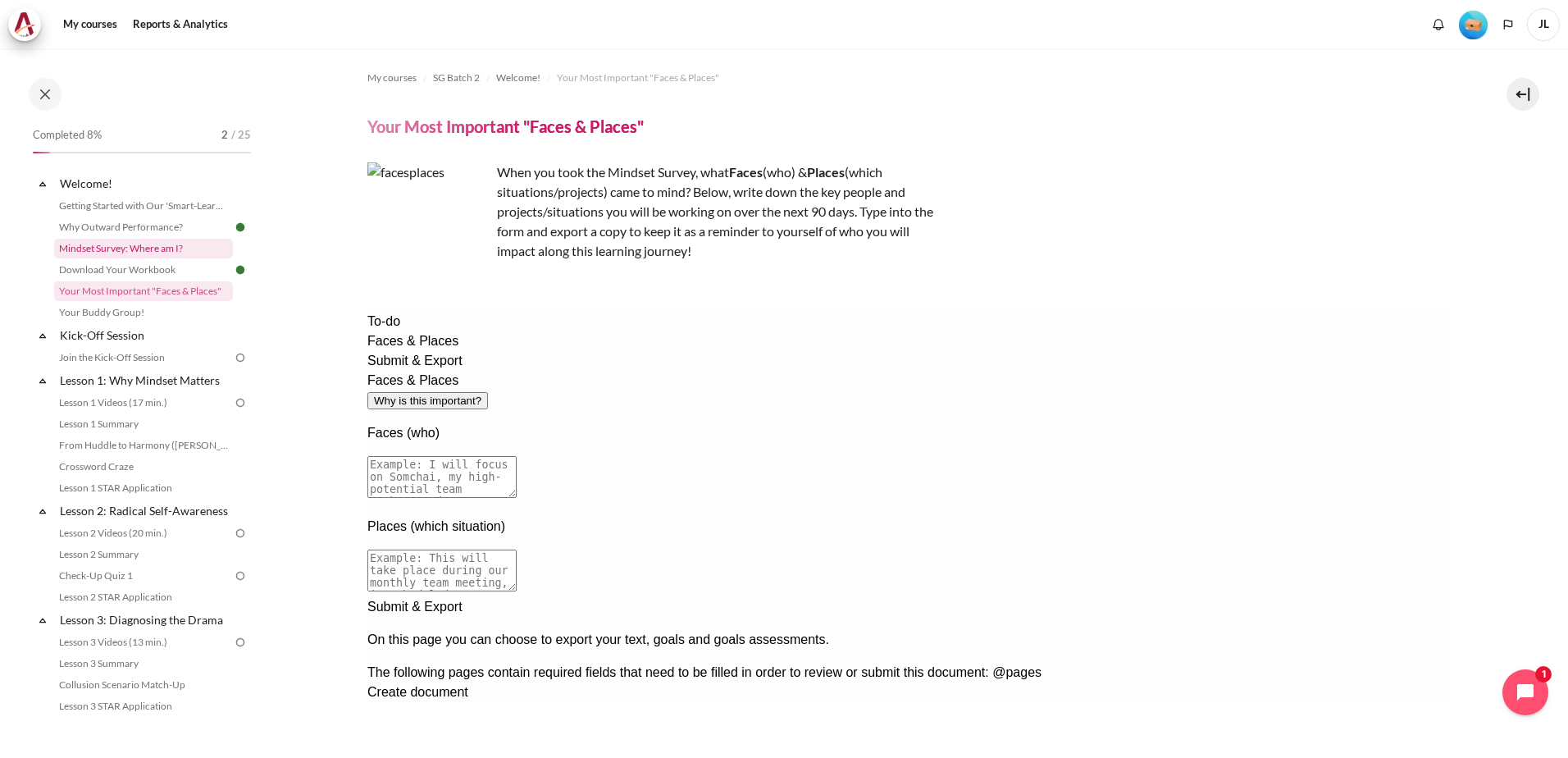
click at [131, 252] on link "Mindset Survey: Where am I?" at bounding box center [143, 248] width 179 height 20
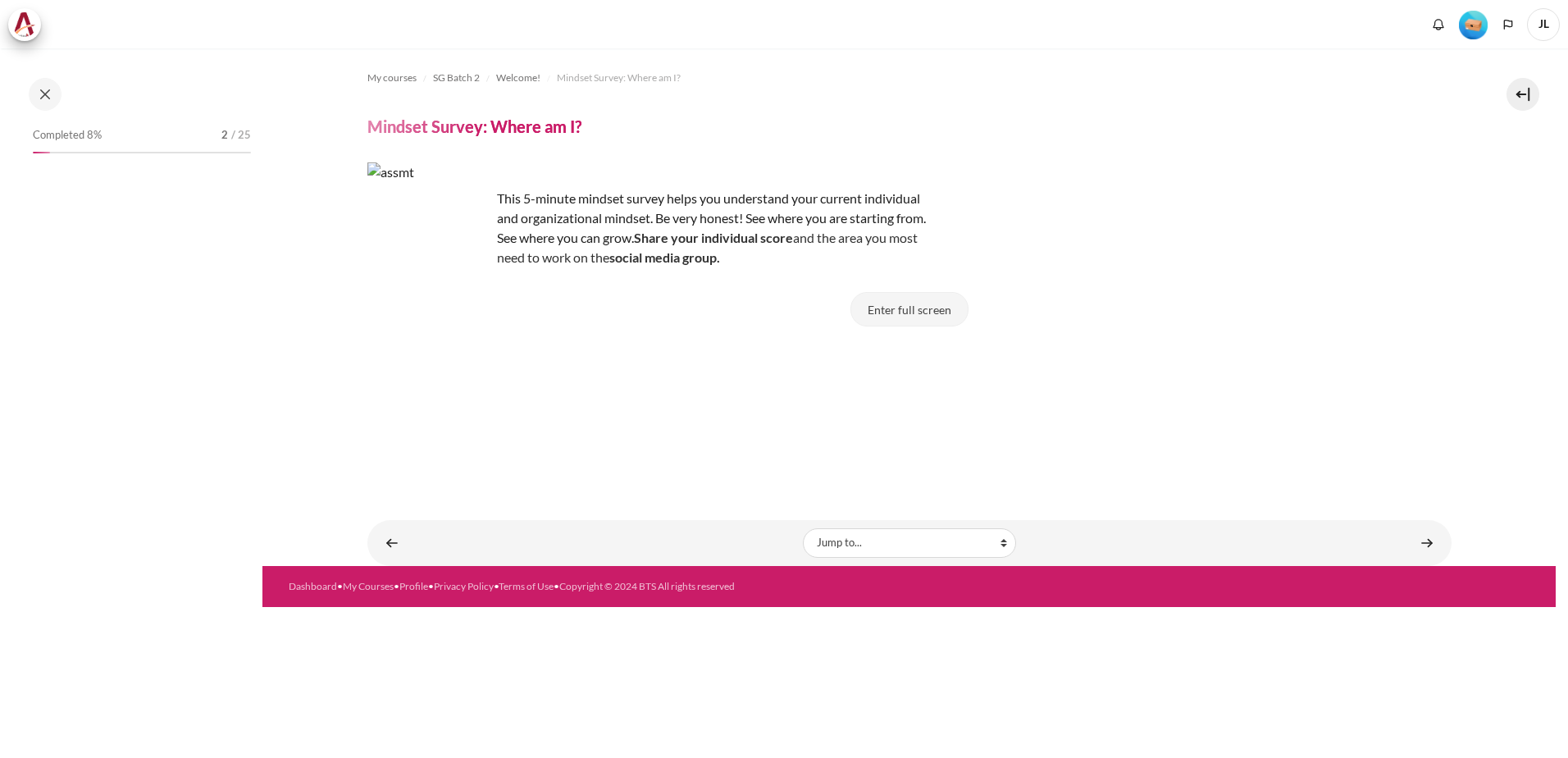
click at [920, 293] on button "Enter full screen" at bounding box center [910, 309] width 118 height 34
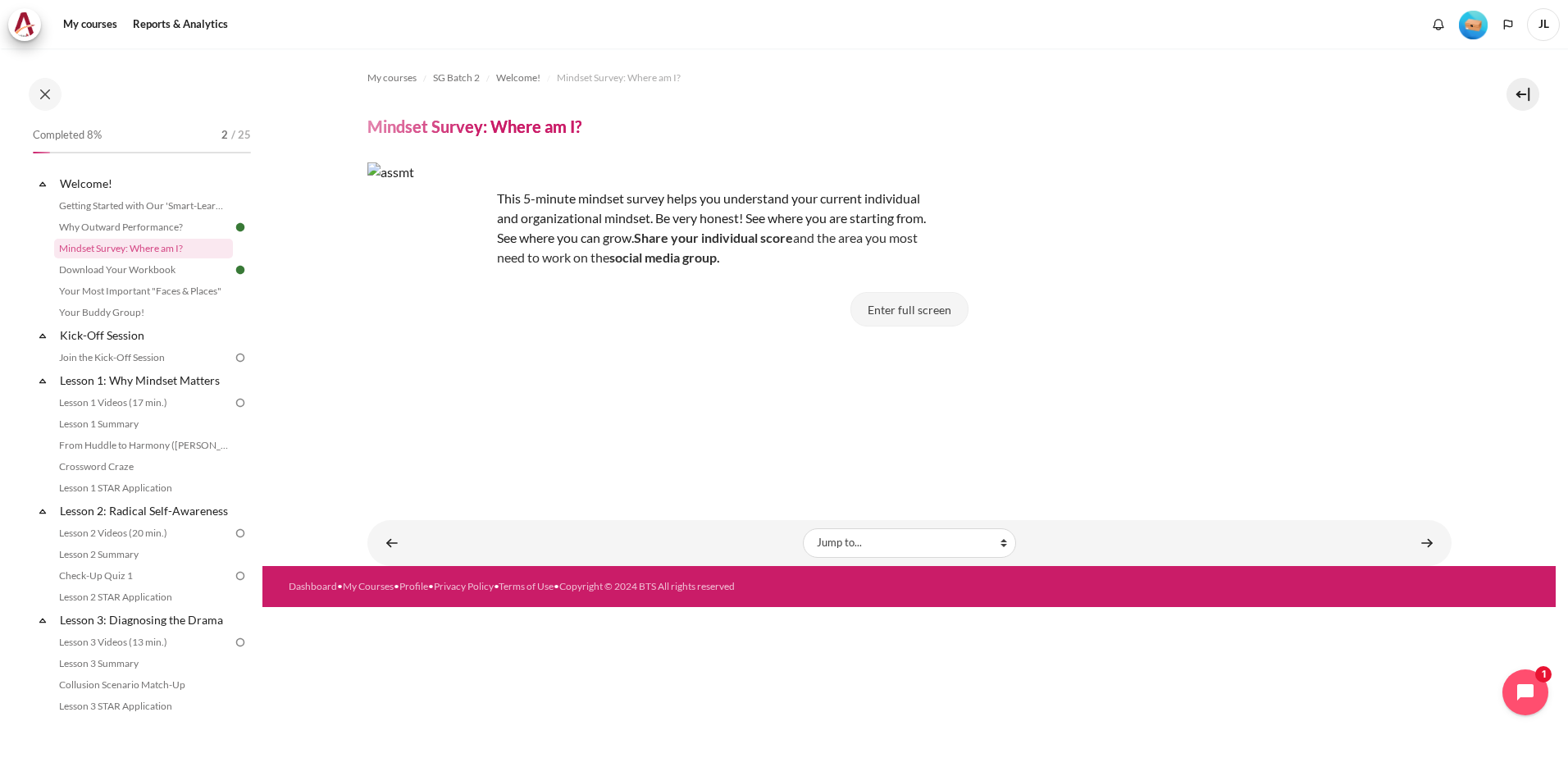
click at [921, 310] on button "Enter full screen" at bounding box center [910, 309] width 118 height 34
click at [1428, 545] on link "Content" at bounding box center [1427, 543] width 33 height 32
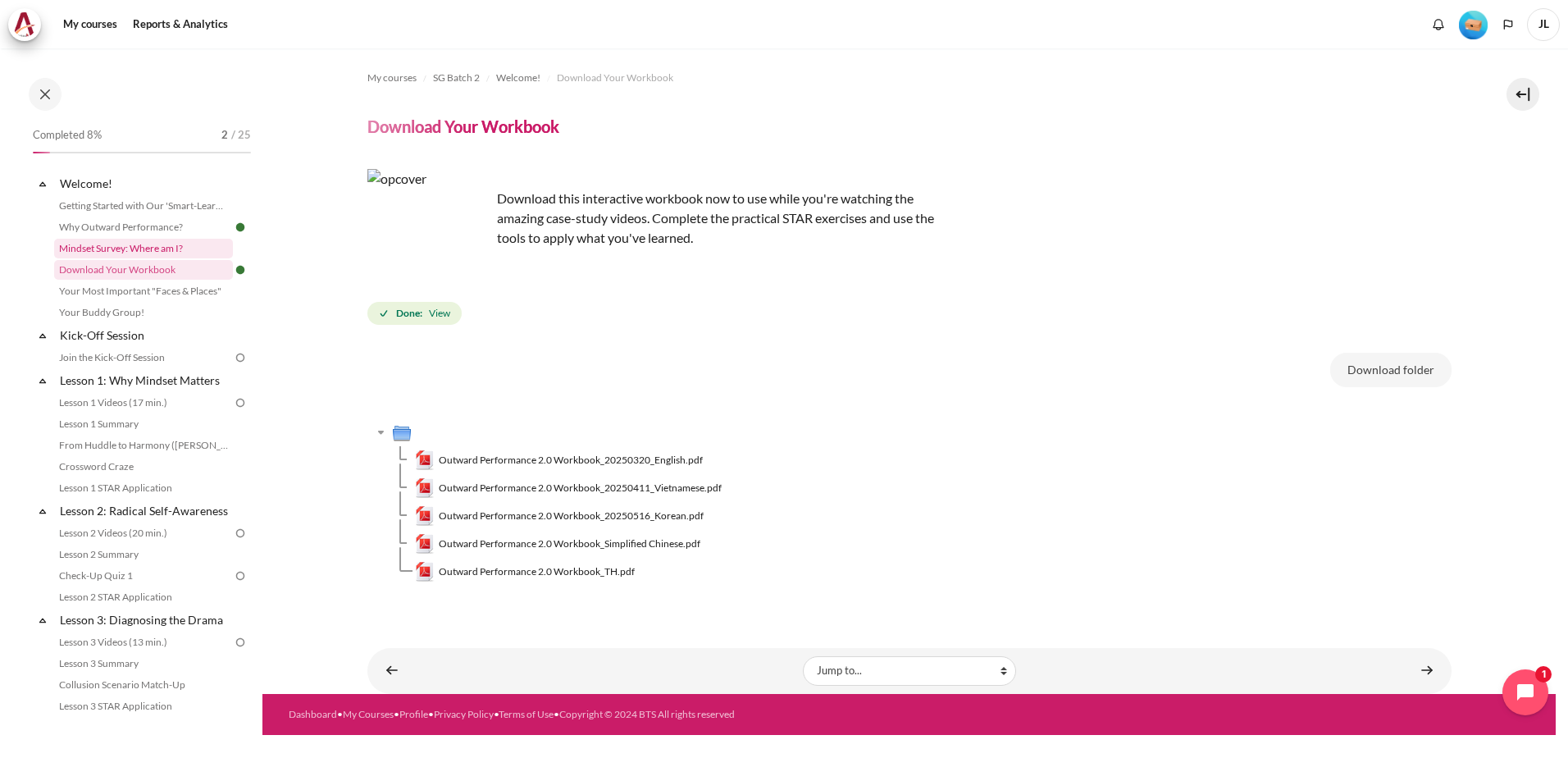
click at [131, 252] on link "Mindset Survey: Where am I?" at bounding box center [143, 248] width 179 height 20
click at [166, 294] on link "Your Most Important "Faces & Places"" at bounding box center [143, 291] width 179 height 20
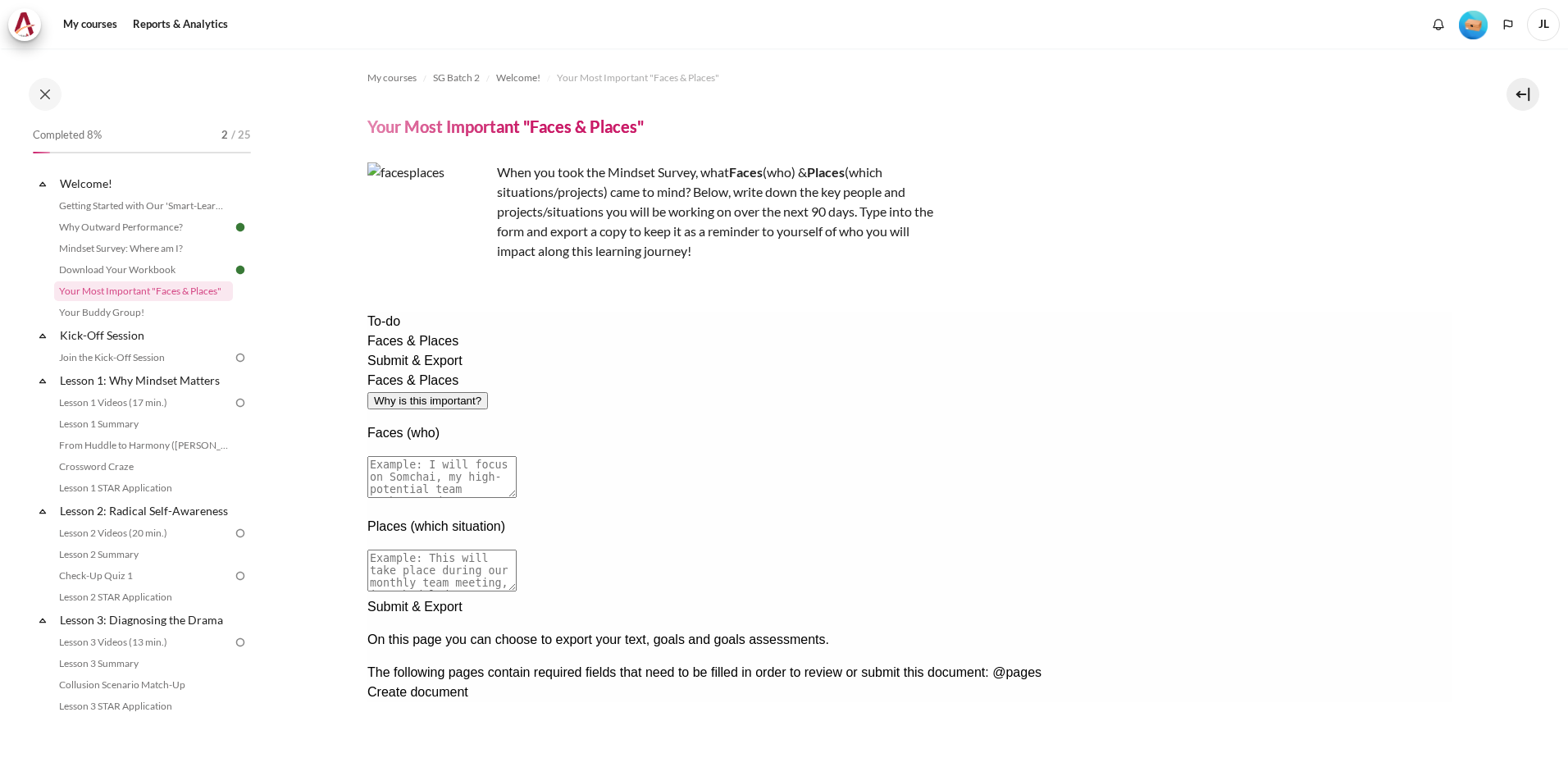
click at [516, 456] on textarea at bounding box center [441, 476] width 149 height 42
type textarea "M"
type textarea "I will focus on my Manager Chin Lee."
click at [516, 549] on textarea "In his office to align expectations of what is req" at bounding box center [441, 570] width 149 height 42
drag, startPoint x: 703, startPoint y: 493, endPoint x: 615, endPoint y: 490, distance: 88.1
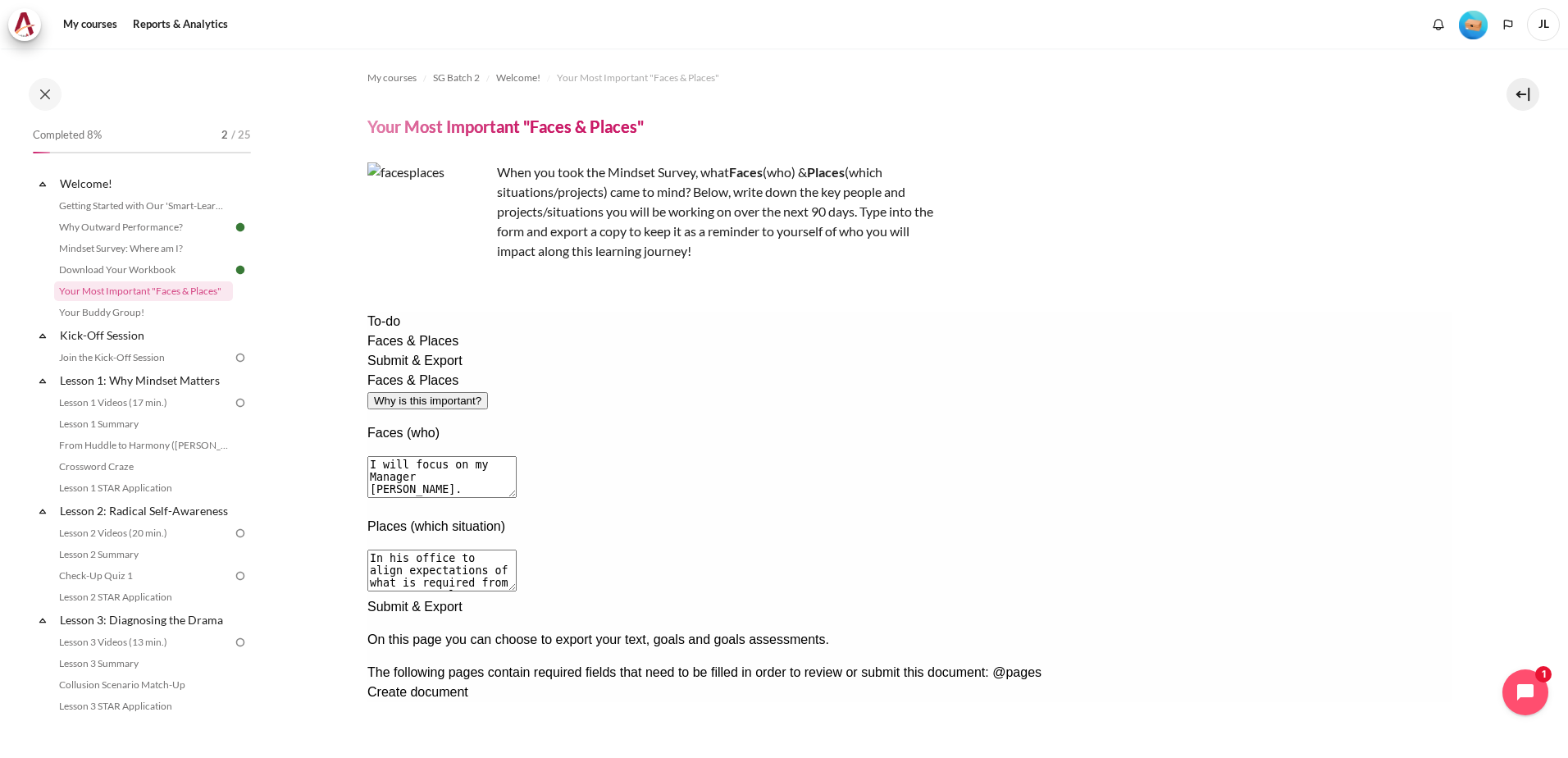
click at [516, 549] on textarea "In his office to align expectations of what is required from me as an employee …" at bounding box center [441, 570] width 149 height 42
click at [516, 549] on textarea "In his office to align what is required from me as an employee to his e" at bounding box center [441, 570] width 149 height 42
drag, startPoint x: 621, startPoint y: 504, endPoint x: 619, endPoint y: 490, distance: 14.1
drag, startPoint x: 619, startPoint y: 490, endPoint x: 546, endPoint y: 487, distance: 73.1
click at [516, 549] on textarea "In his office to align what is required from me as an employee to his expectati…" at bounding box center [441, 570] width 149 height 42
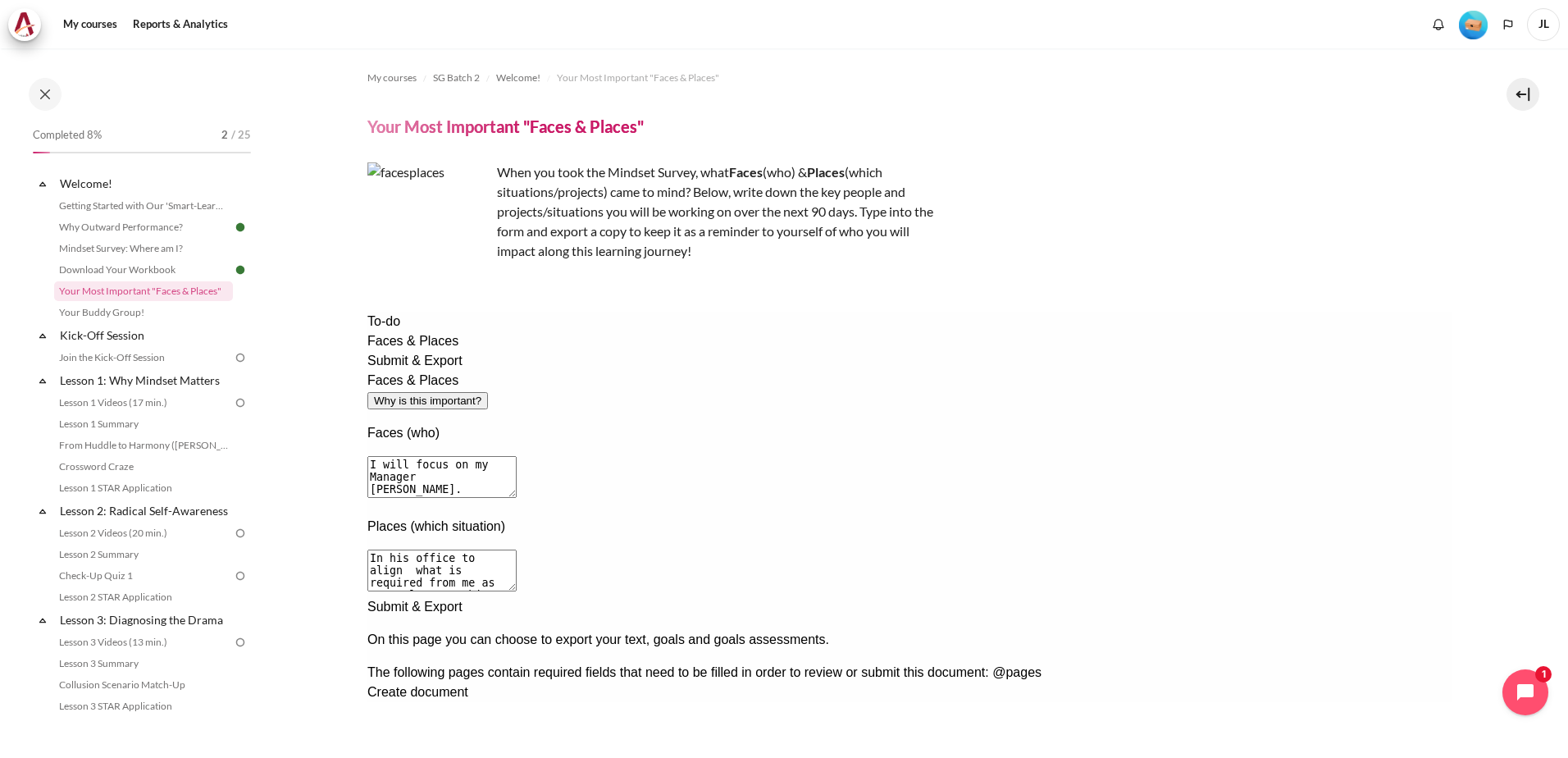
click at [516, 549] on textarea "In his office to align what is required from me as an employee to his expectati…" at bounding box center [441, 570] width 149 height 42
drag, startPoint x: 860, startPoint y: 490, endPoint x: 803, endPoint y: 491, distance: 57.0
click at [516, 549] on textarea "In his office, to align what is required from me as an employee to his expectat…" at bounding box center [441, 570] width 149 height 42
type textarea "In his office, to align what is required from me as an reporting to his expecta…"
drag, startPoint x: 1325, startPoint y: 721, endPoint x: 1100, endPoint y: 645, distance: 237.5
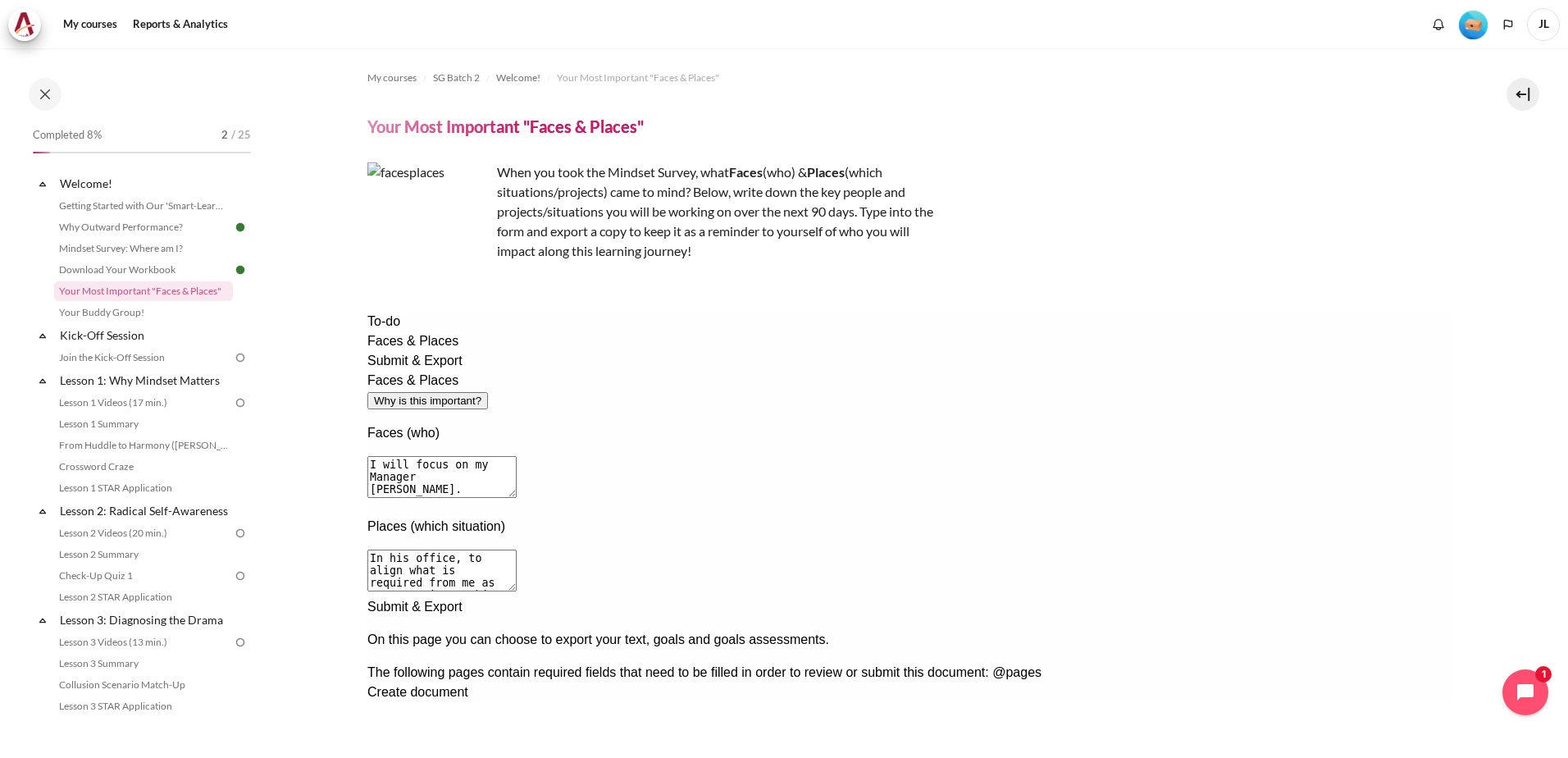
click at [1325, 597] on div "Next documentation step" at bounding box center [908, 597] width 1084 height 0
click at [577, 682] on div "Create document" at bounding box center [908, 692] width 1084 height 20
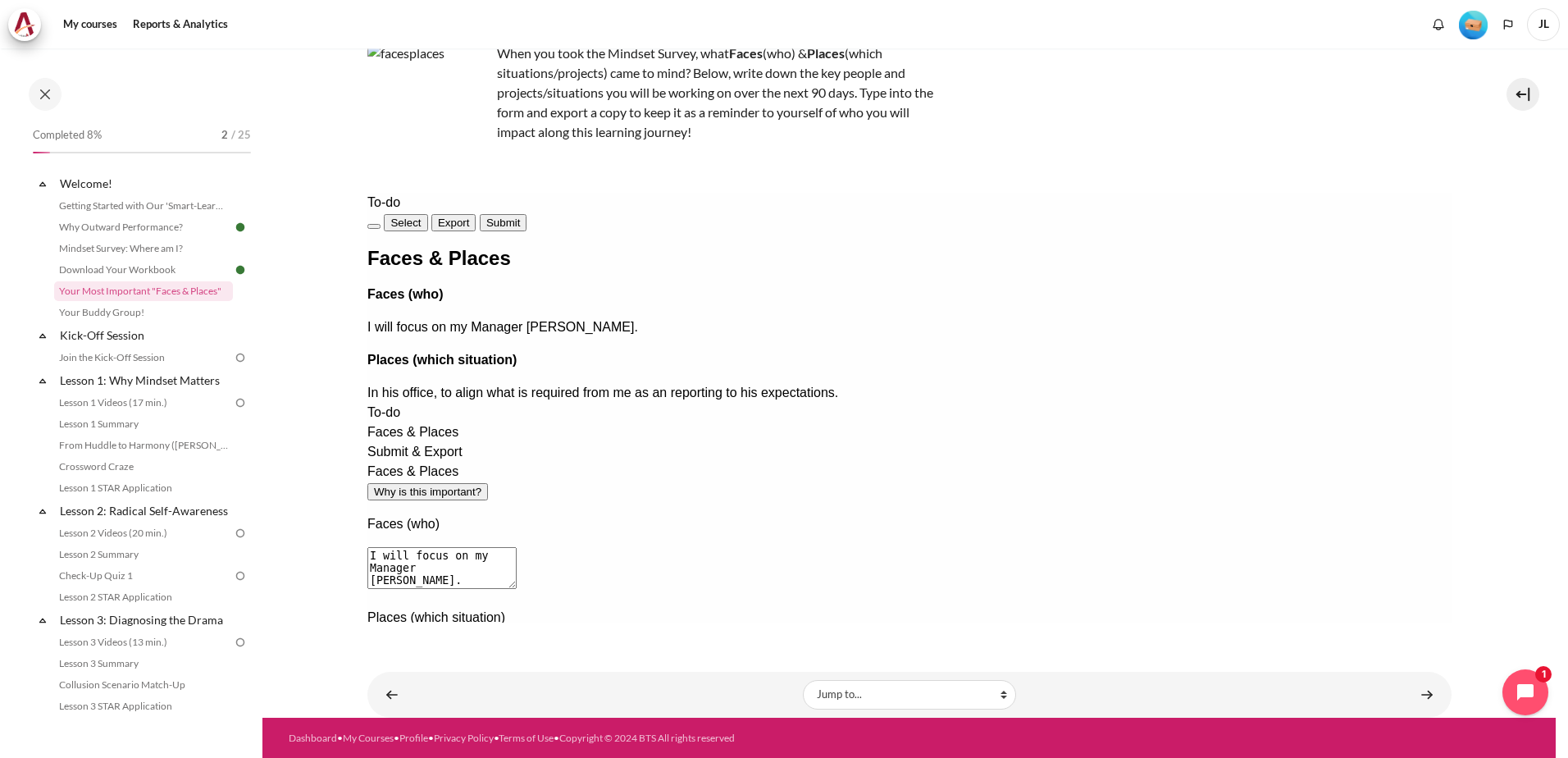
scroll to position [120, 0]
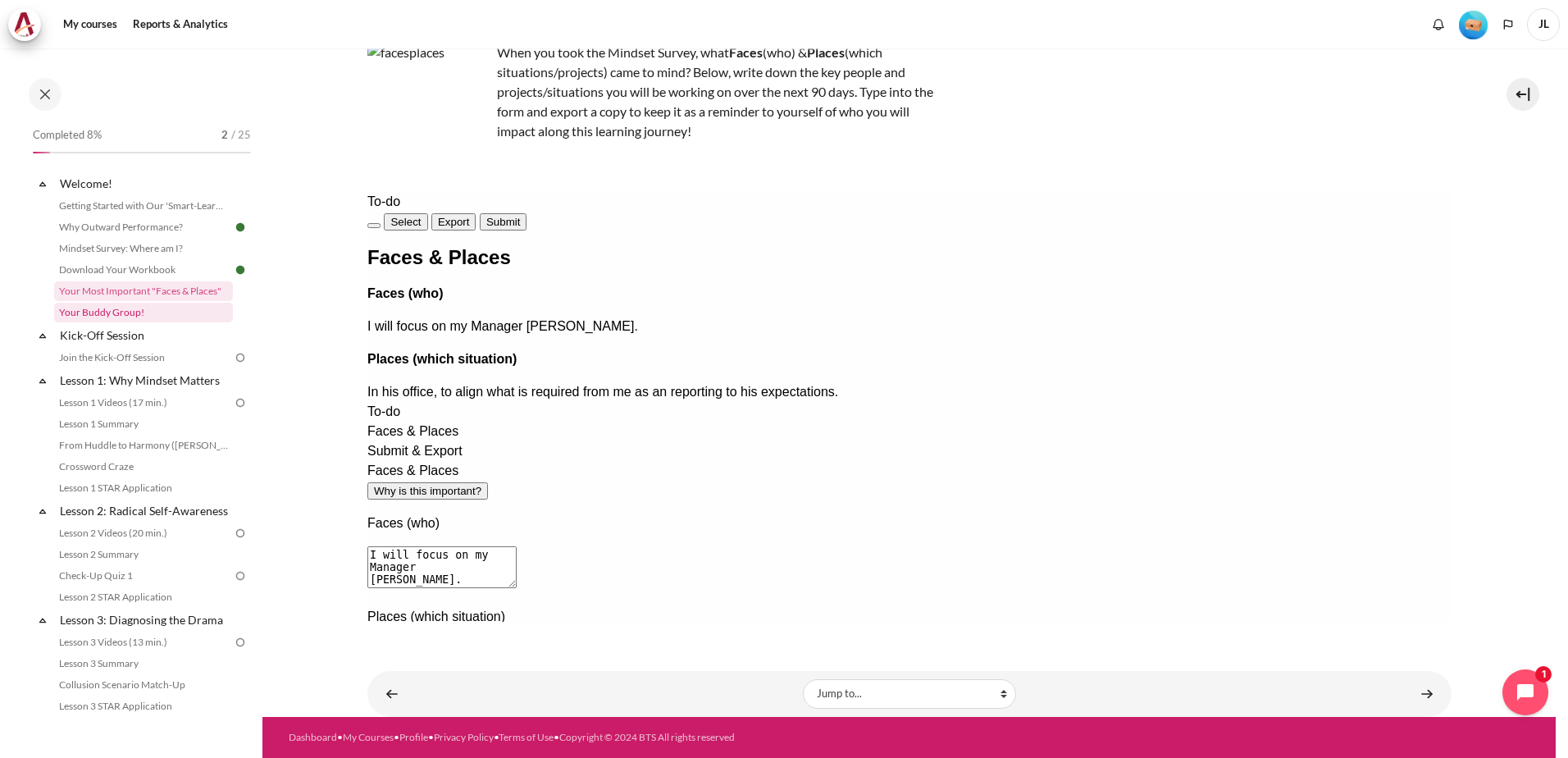
click at [129, 311] on link "Your Buddy Group!" at bounding box center [143, 312] width 179 height 20
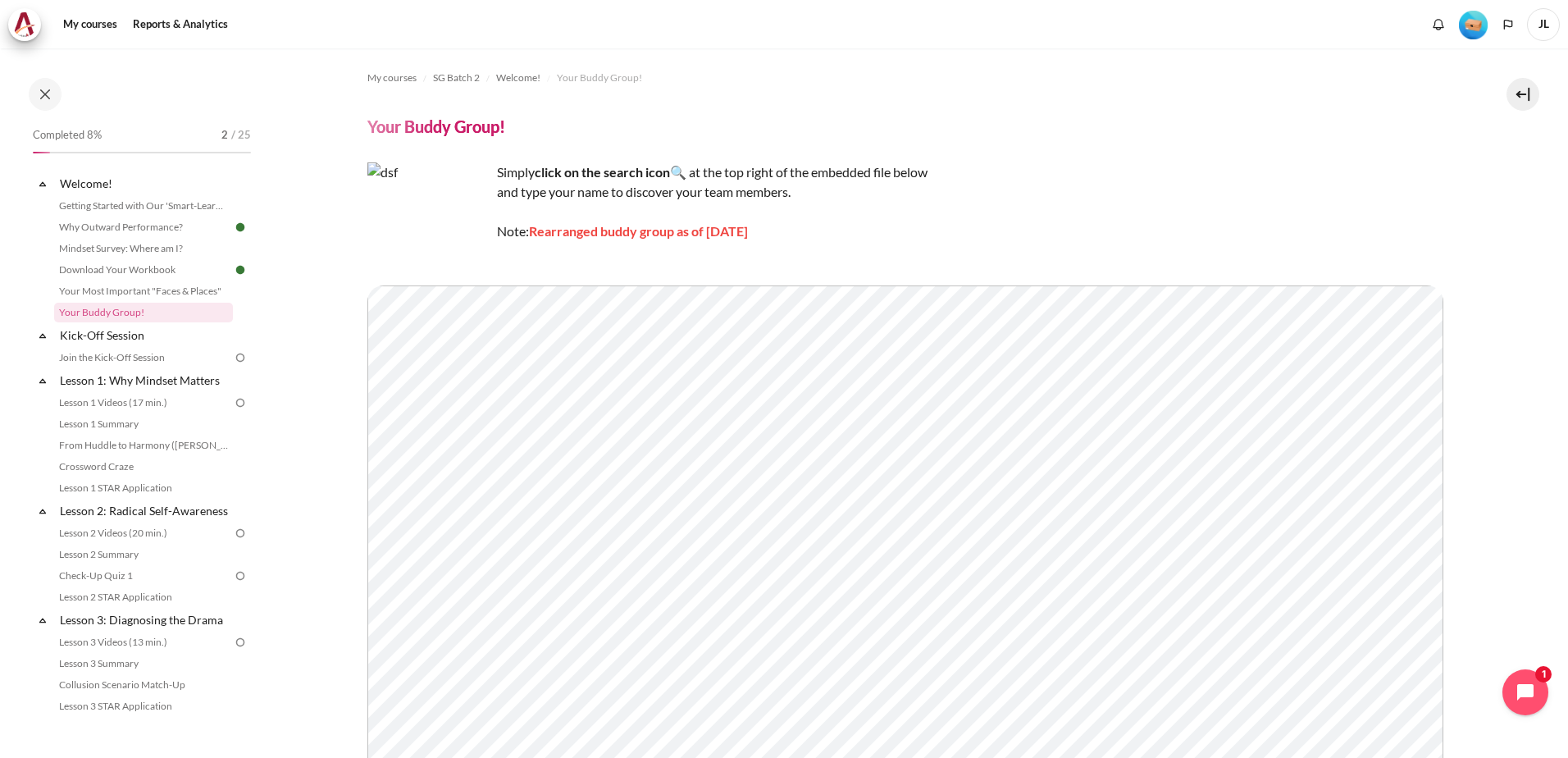
scroll to position [161, 0]
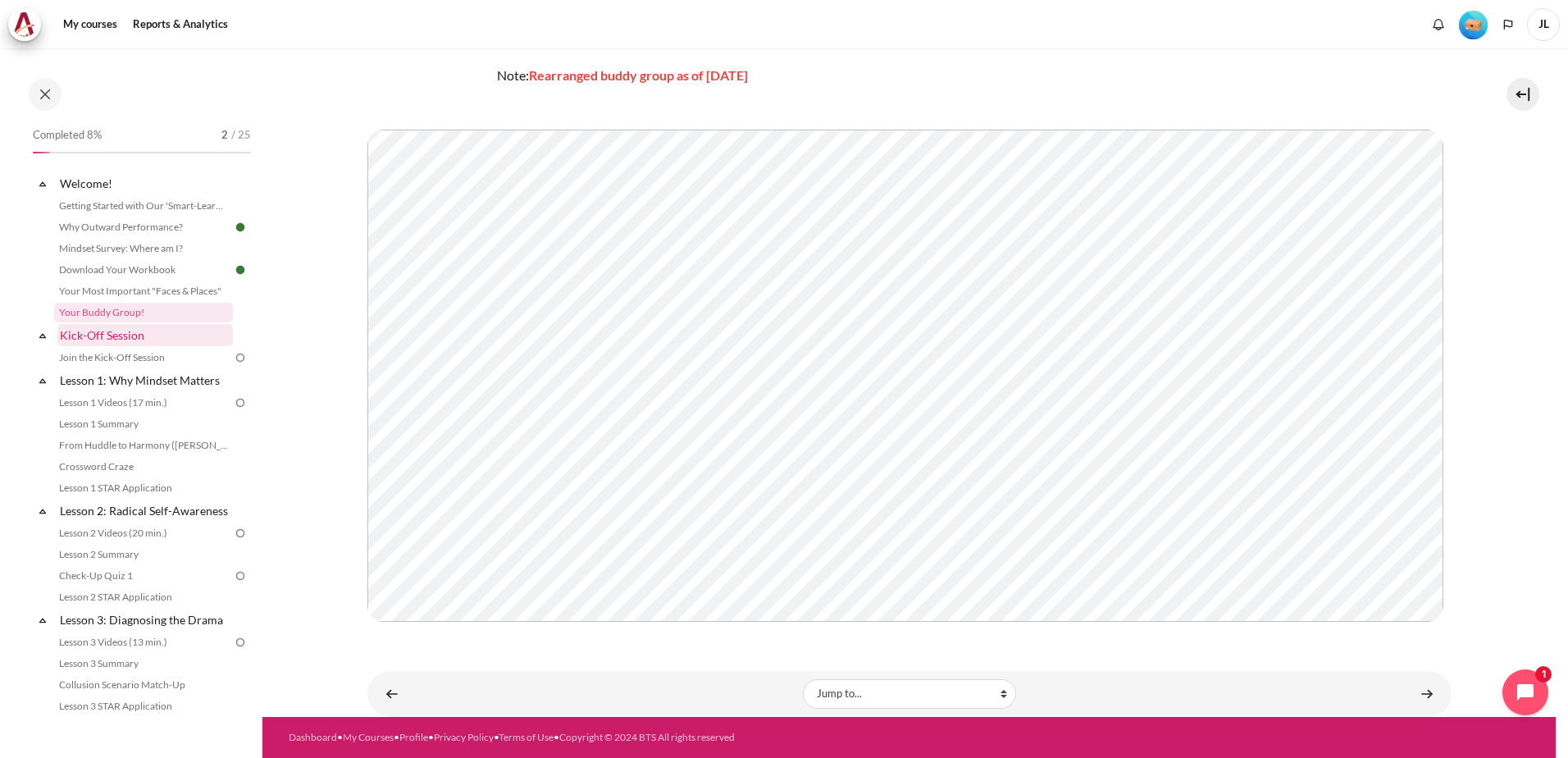
click at [130, 341] on link "Kick-Off Session" at bounding box center [145, 335] width 176 height 22
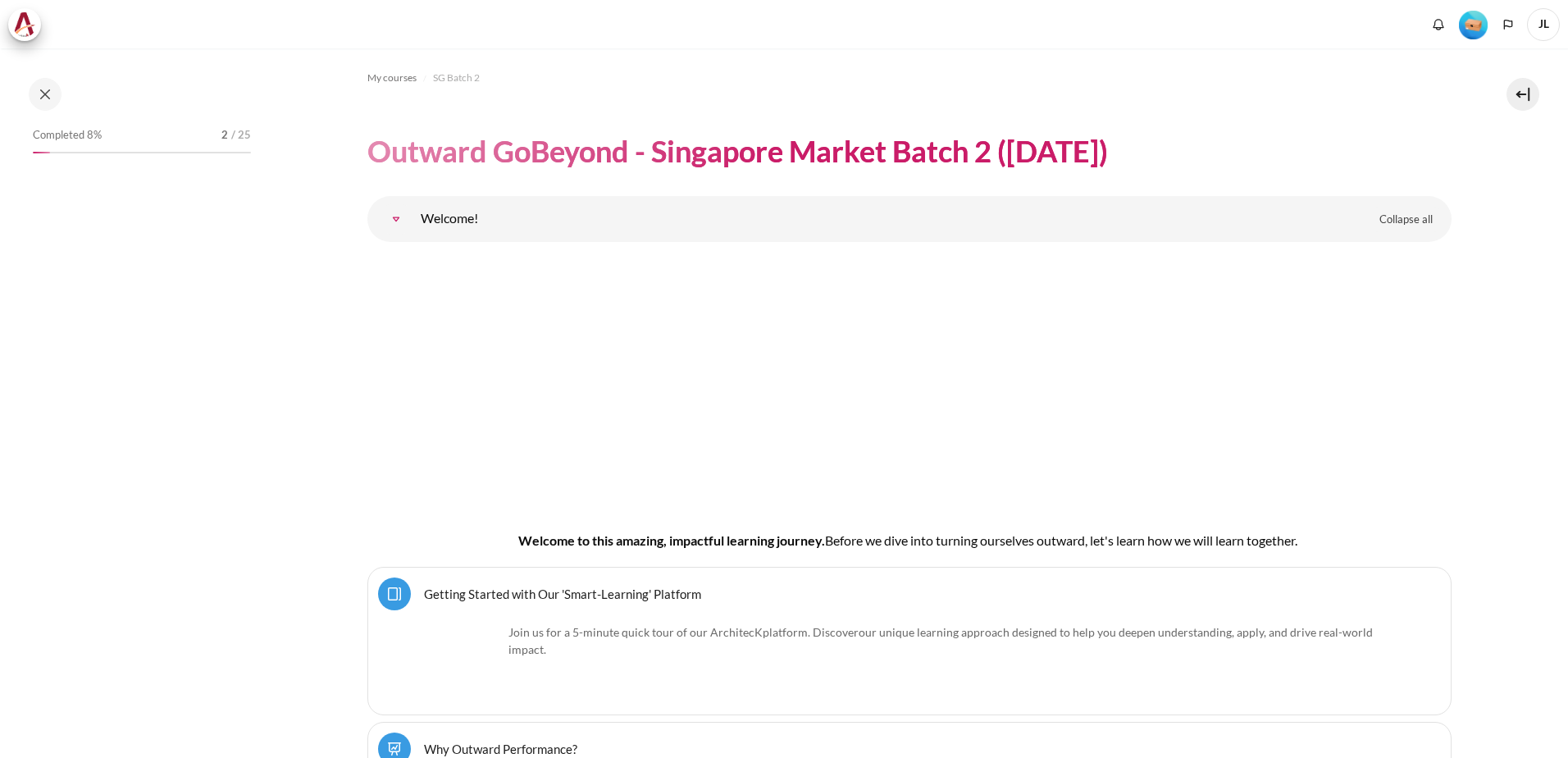
scroll to position [1779, 0]
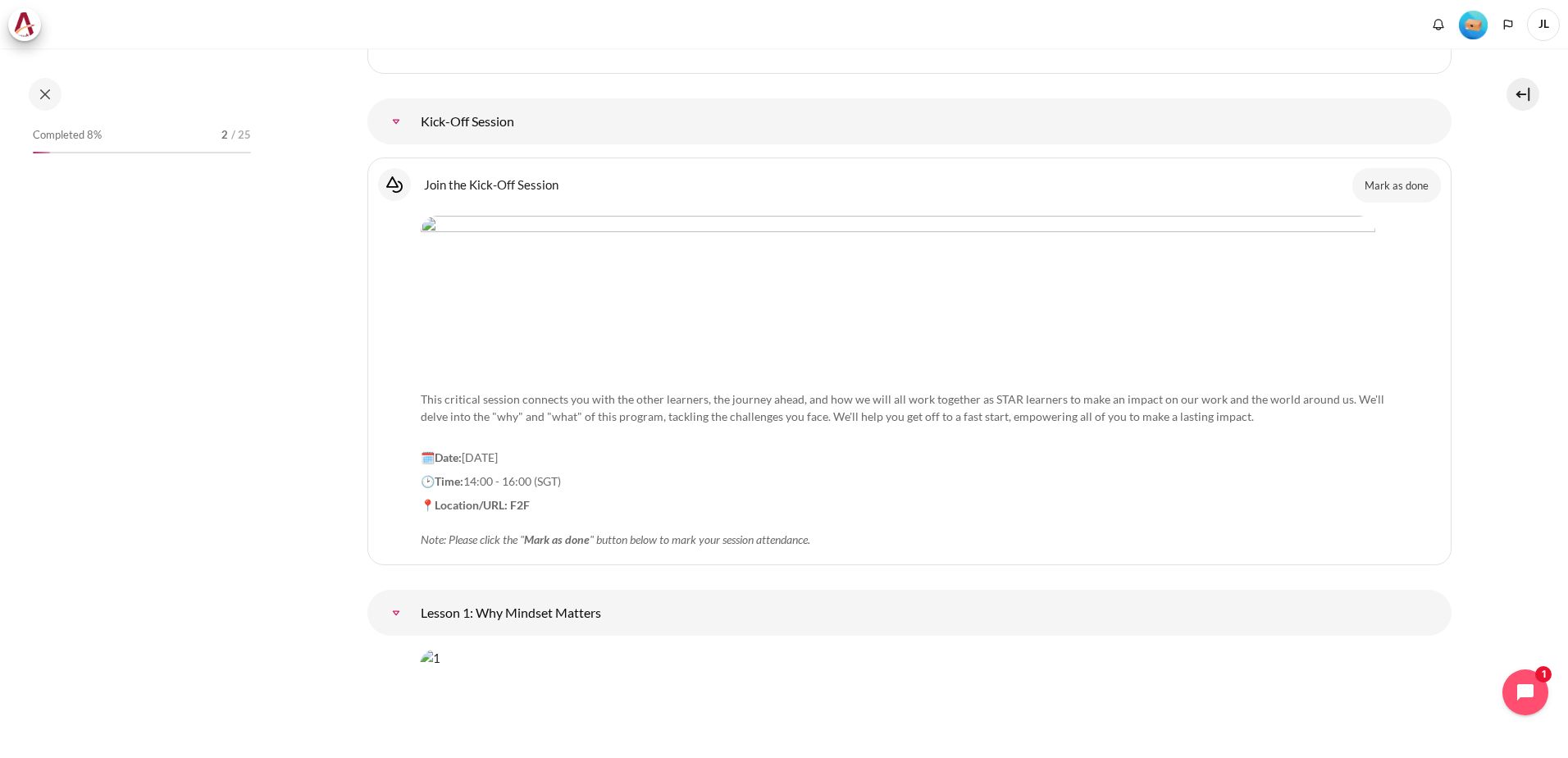
click at [772, 389] on p "This critical session connects you with the other learners, the journey ahead, …" at bounding box center [909, 408] width 978 height 69
click at [613, 494] on div "This critical session connects you with the other learners, the journey ahead, …" at bounding box center [909, 381] width 978 height 332
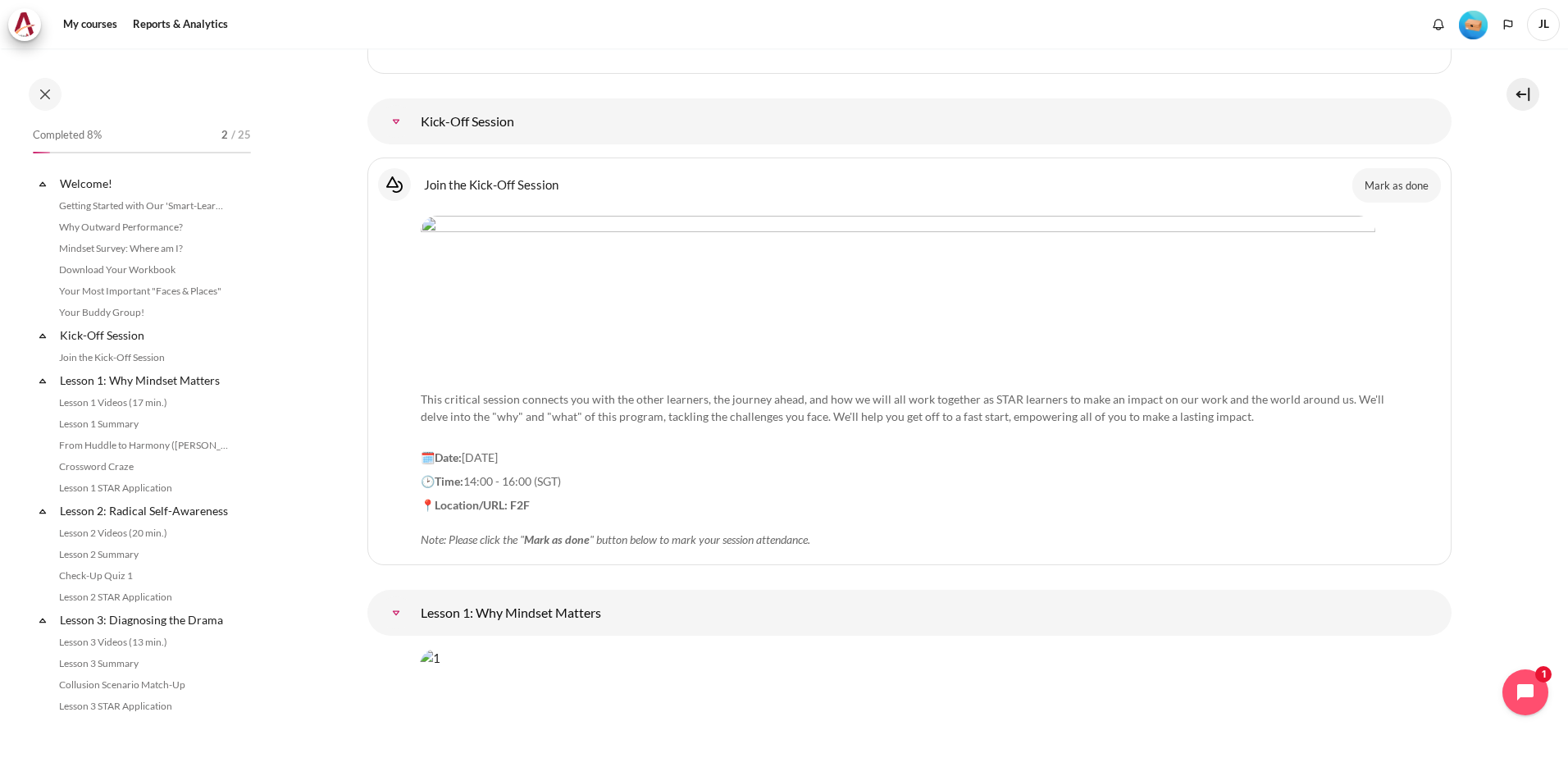
scroll to position [134, 0]
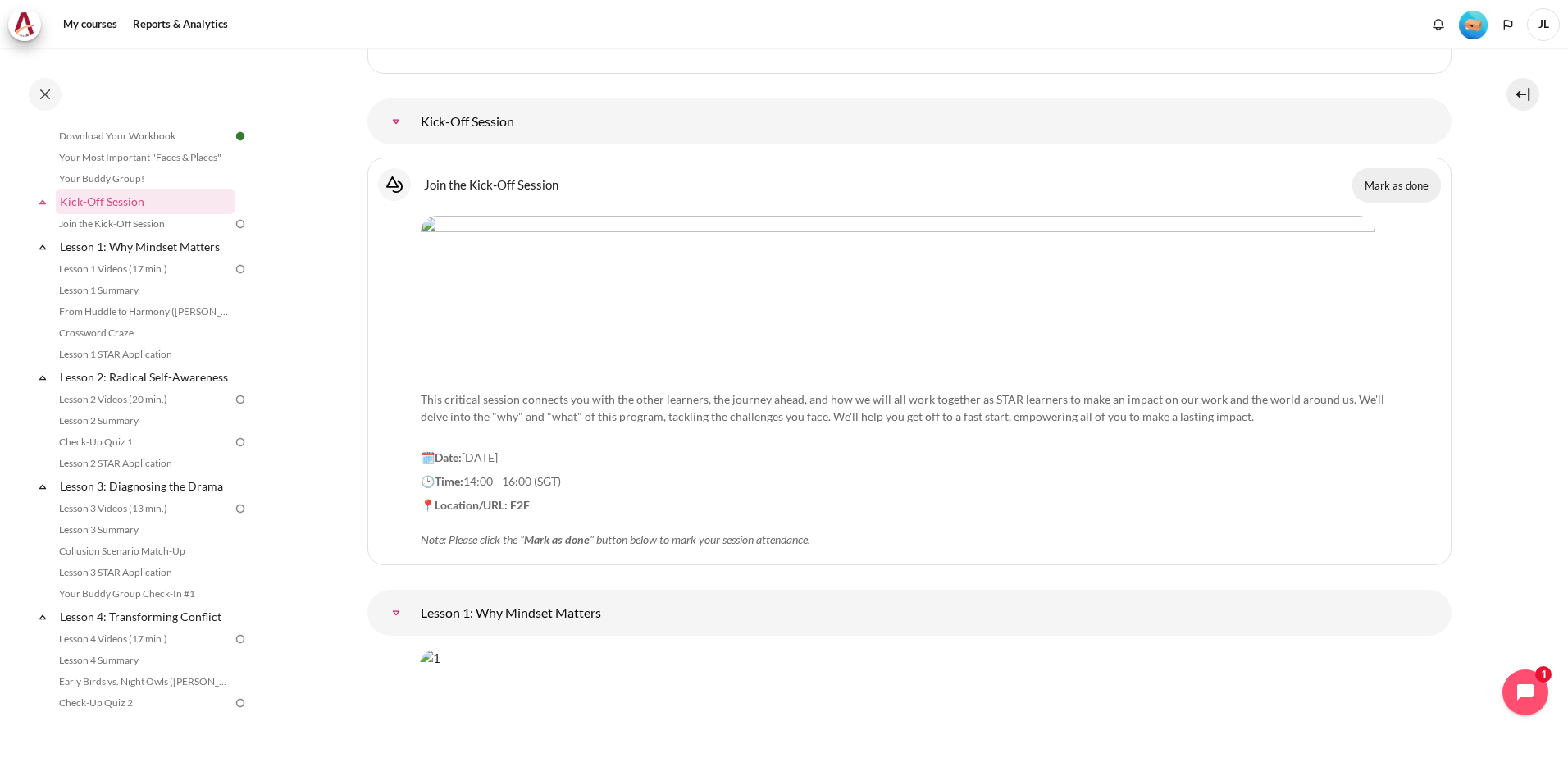
click at [1396, 189] on button "Mark as done" at bounding box center [1396, 185] width 88 height 34
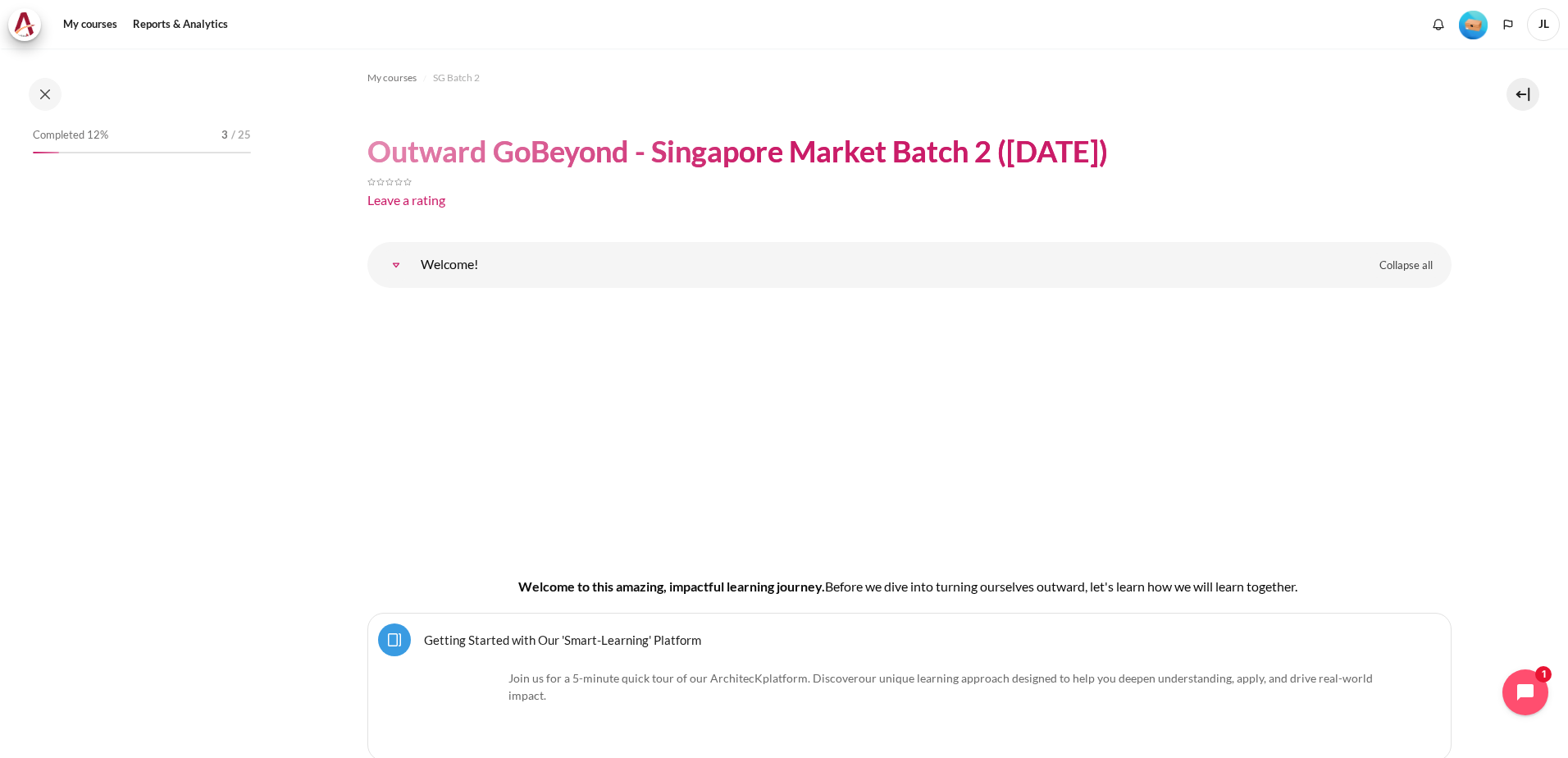
scroll to position [134, 0]
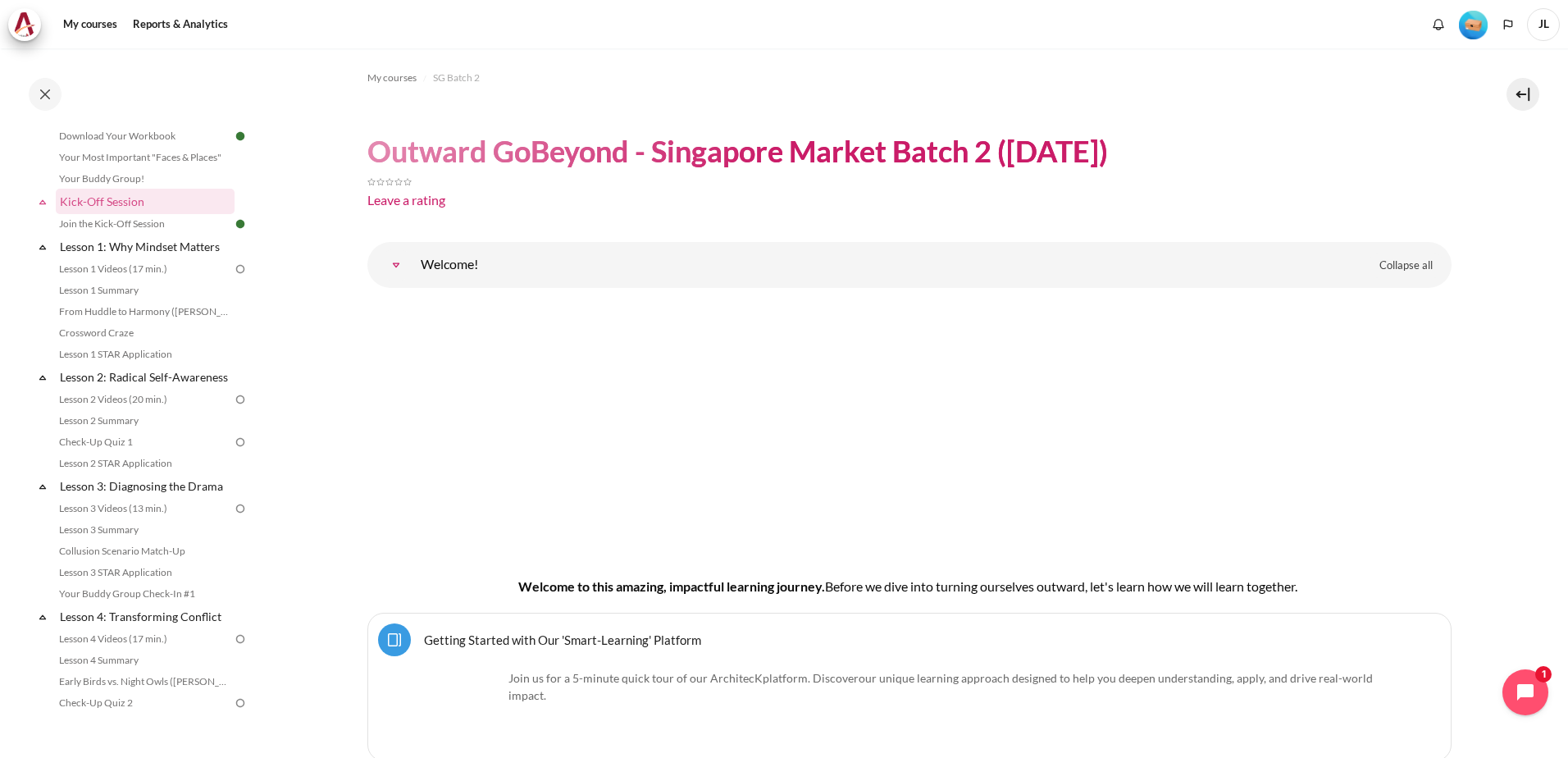
click at [416, 373] on div "Welcome to this amazing, impactful learning journey. B efore we dive into turni…" at bounding box center [909, 449] width 1084 height 296
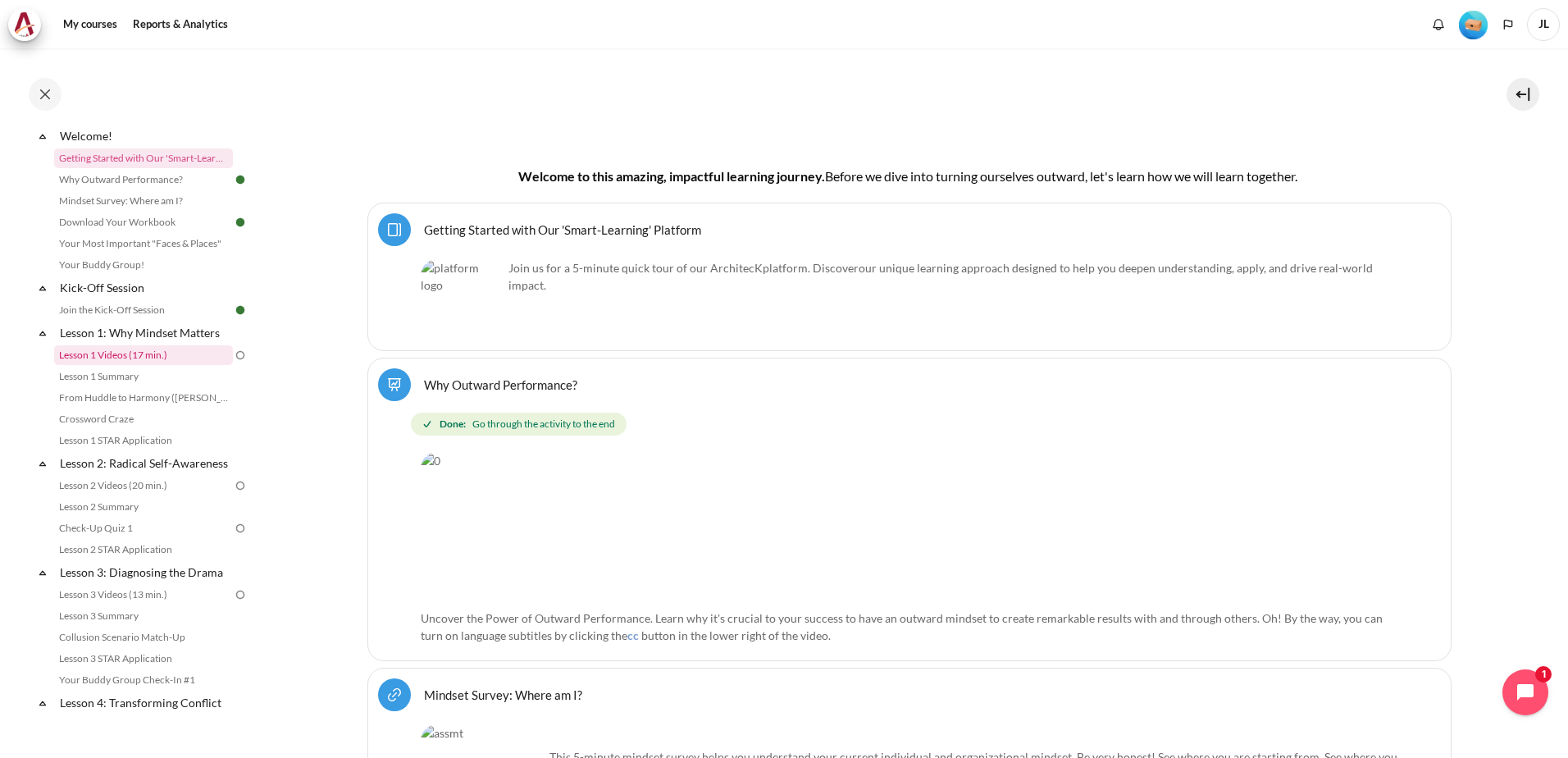
click at [132, 351] on link "Lesson 1 Videos (17 min.)" at bounding box center [143, 355] width 179 height 20
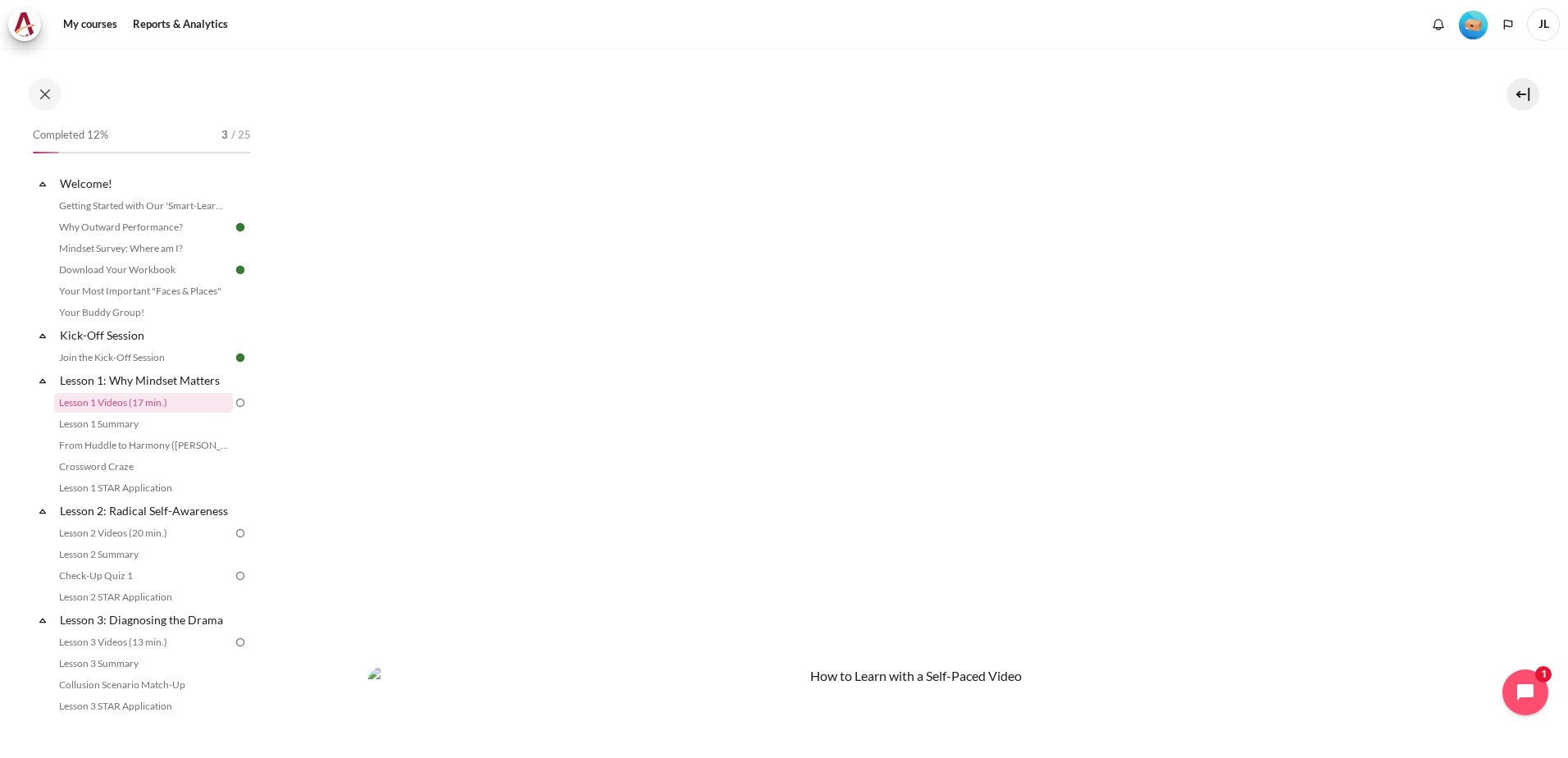
scroll to position [410, 0]
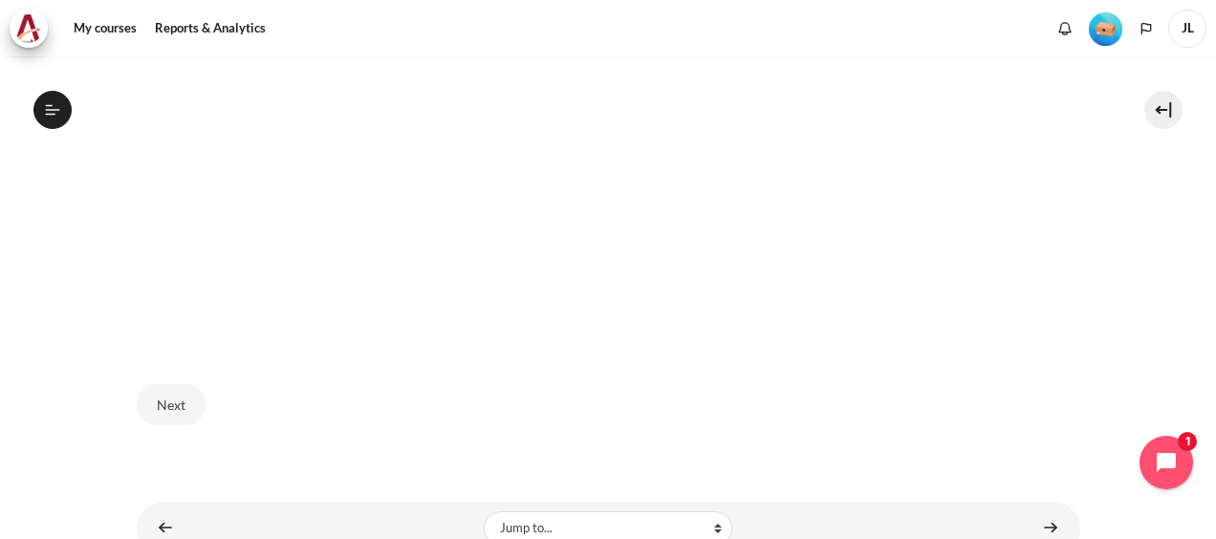
scroll to position [1128, 0]
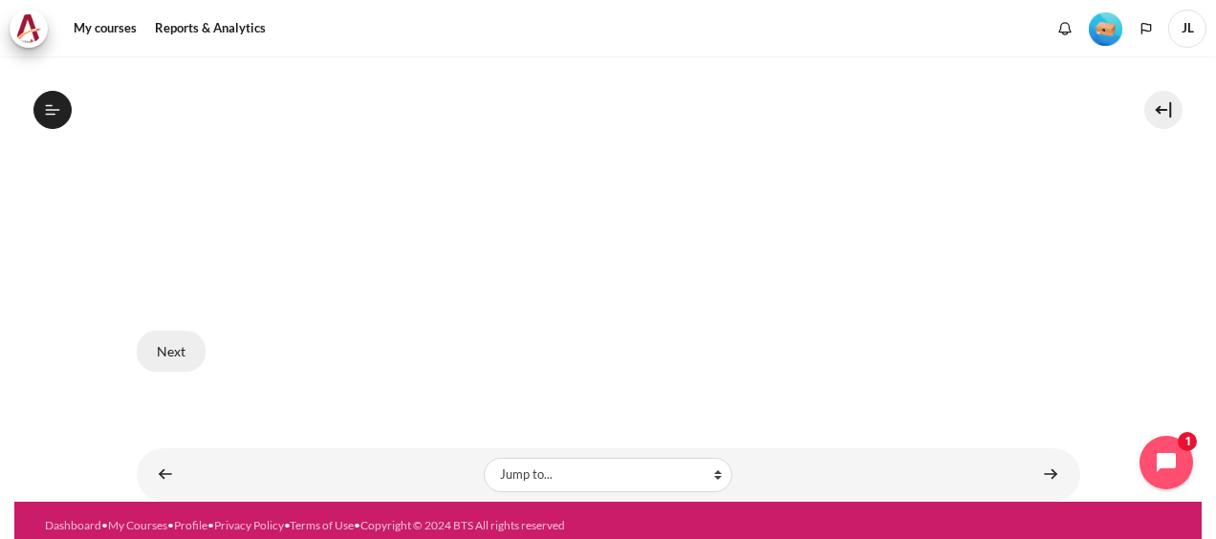
click at [174, 336] on button "Next" at bounding box center [171, 351] width 69 height 40
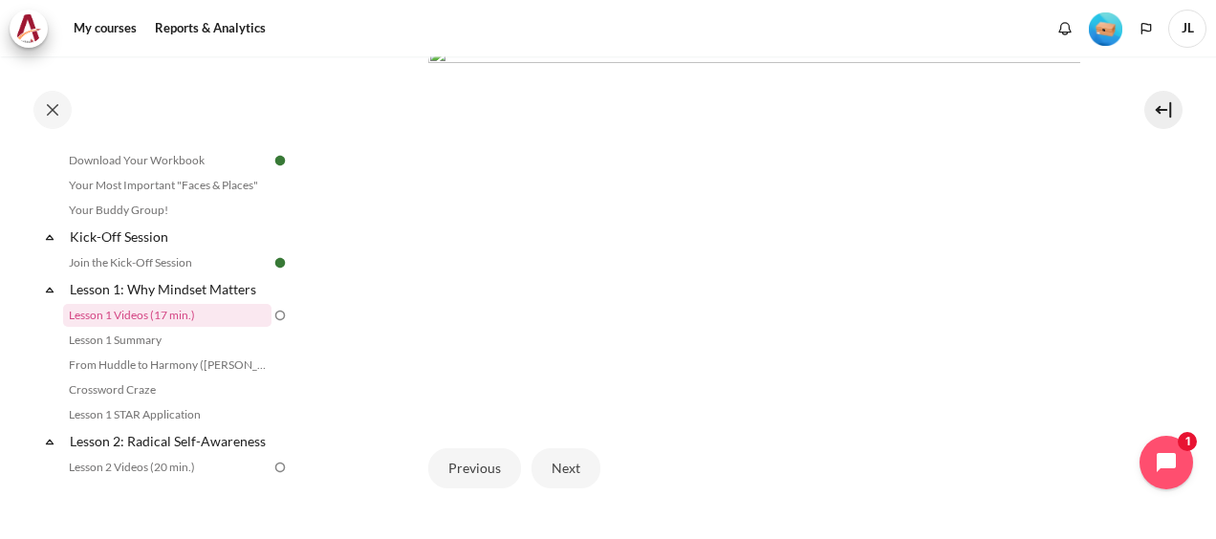
scroll to position [499, 0]
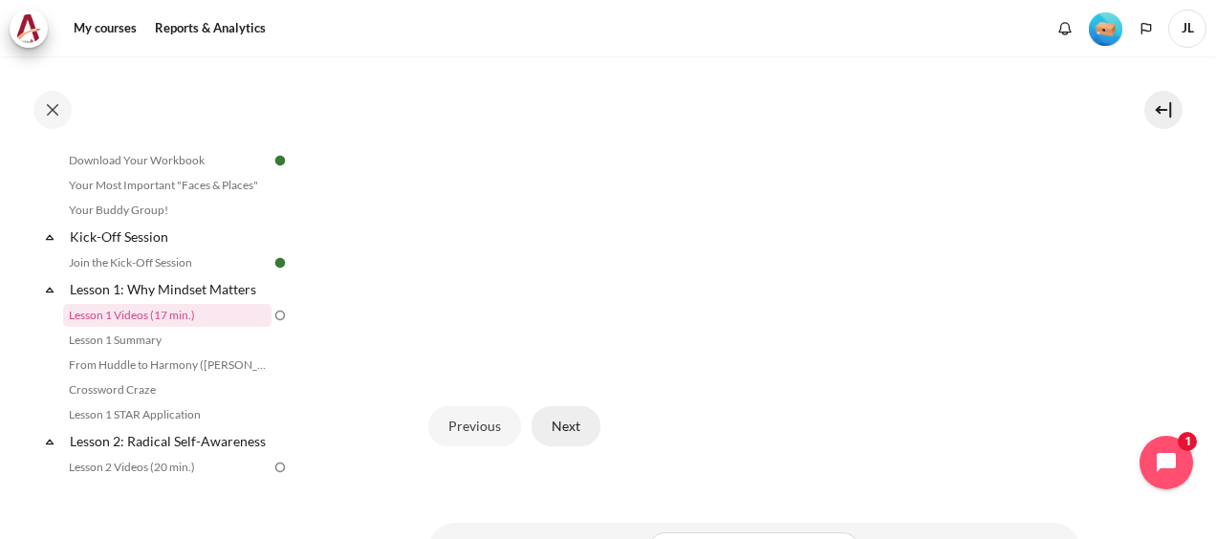
click at [554, 417] on button "Next" at bounding box center [565, 426] width 69 height 40
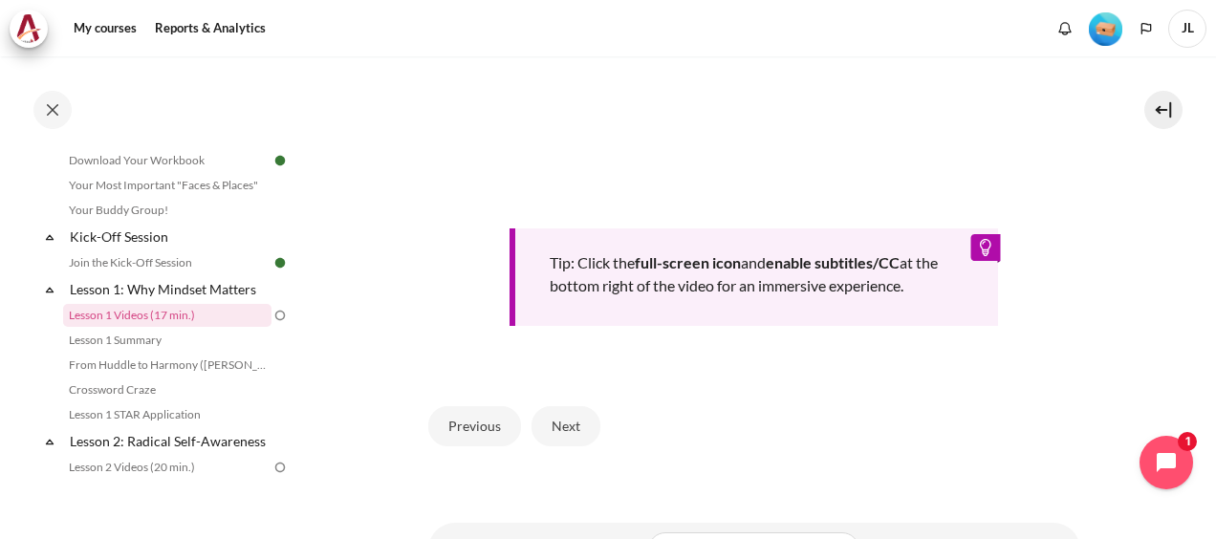
scroll to position [885, 0]
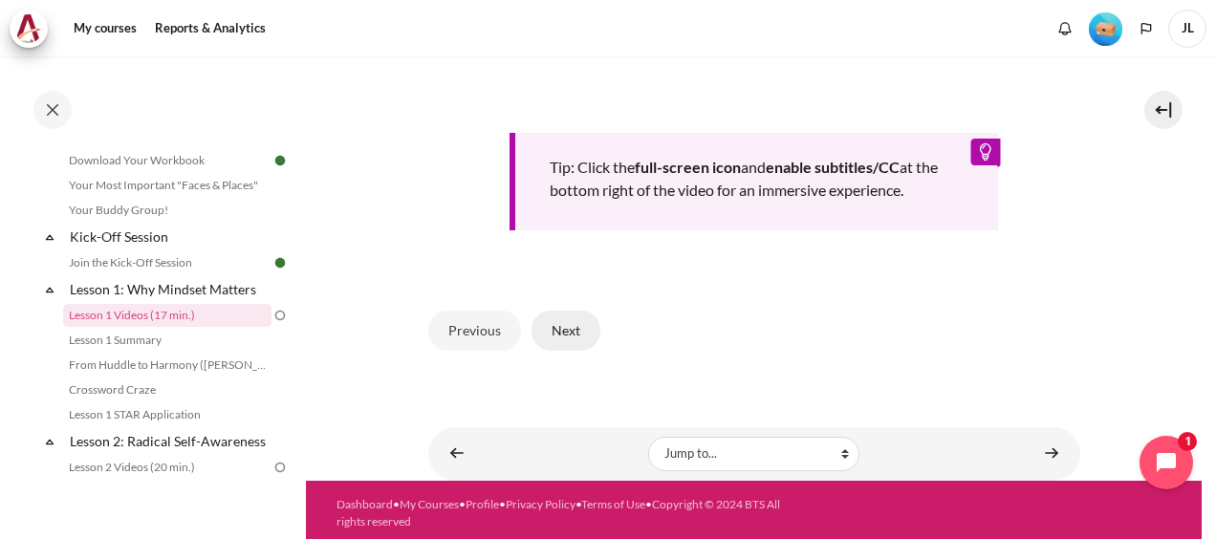
click at [570, 311] on button "Next" at bounding box center [565, 331] width 69 height 40
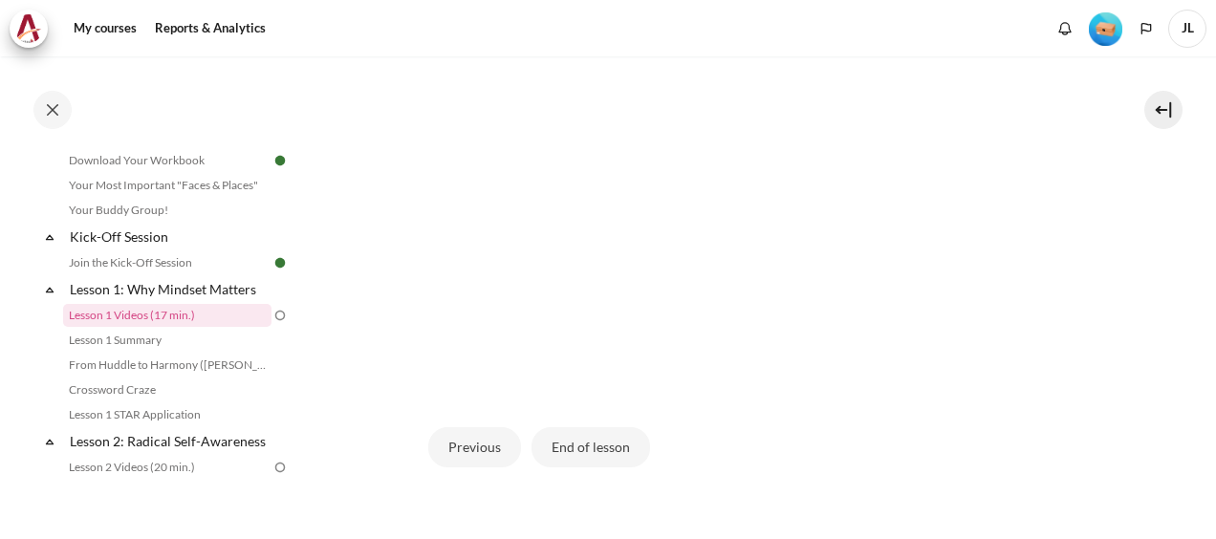
scroll to position [628, 0]
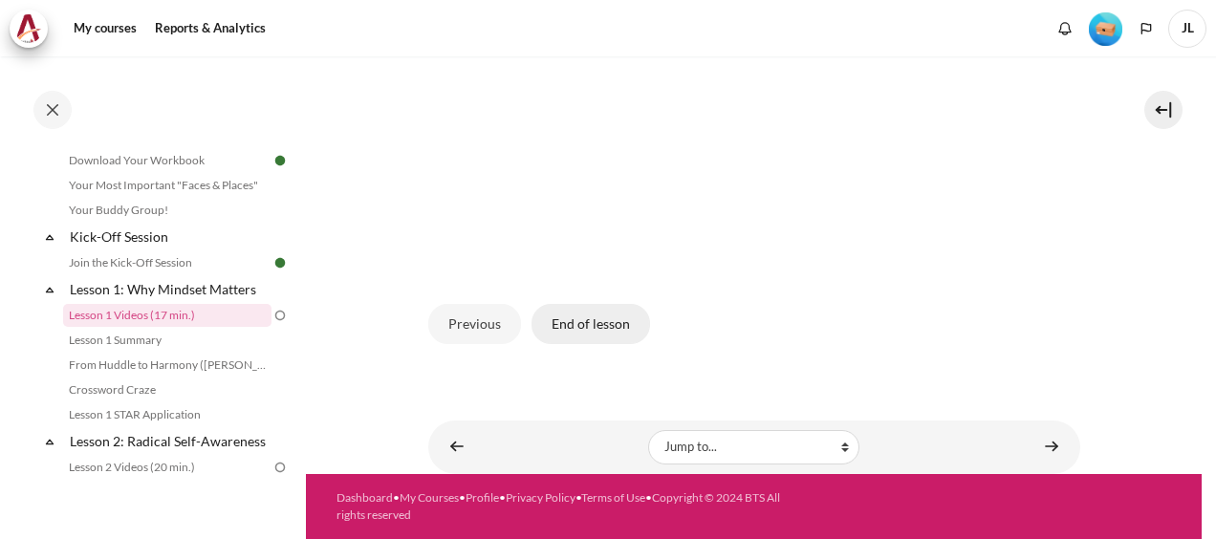
click at [588, 306] on button "End of lesson" at bounding box center [590, 324] width 119 height 40
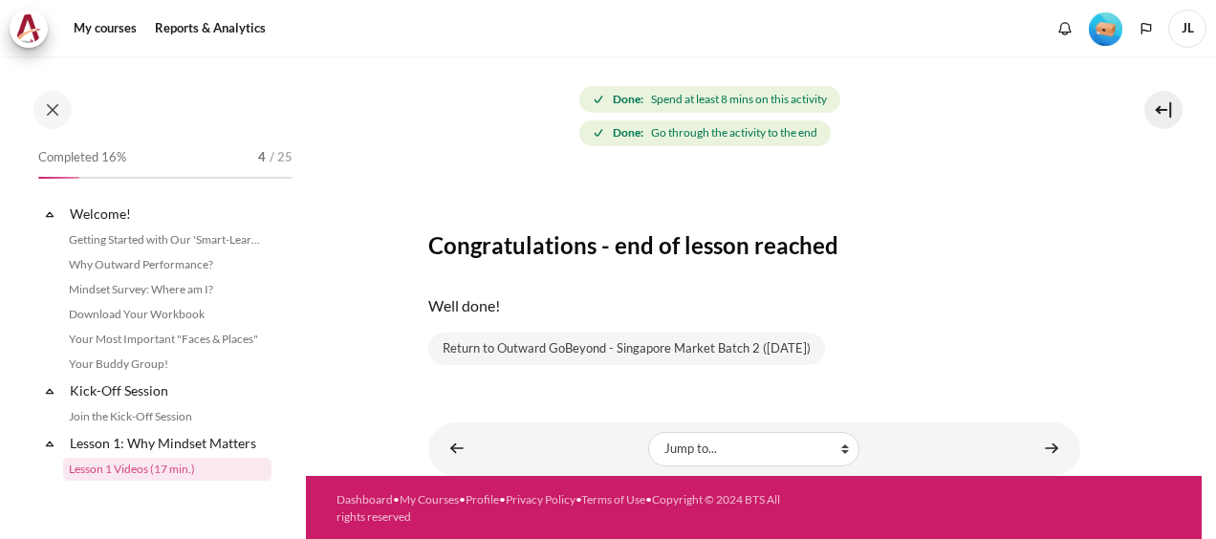
scroll to position [154, 0]
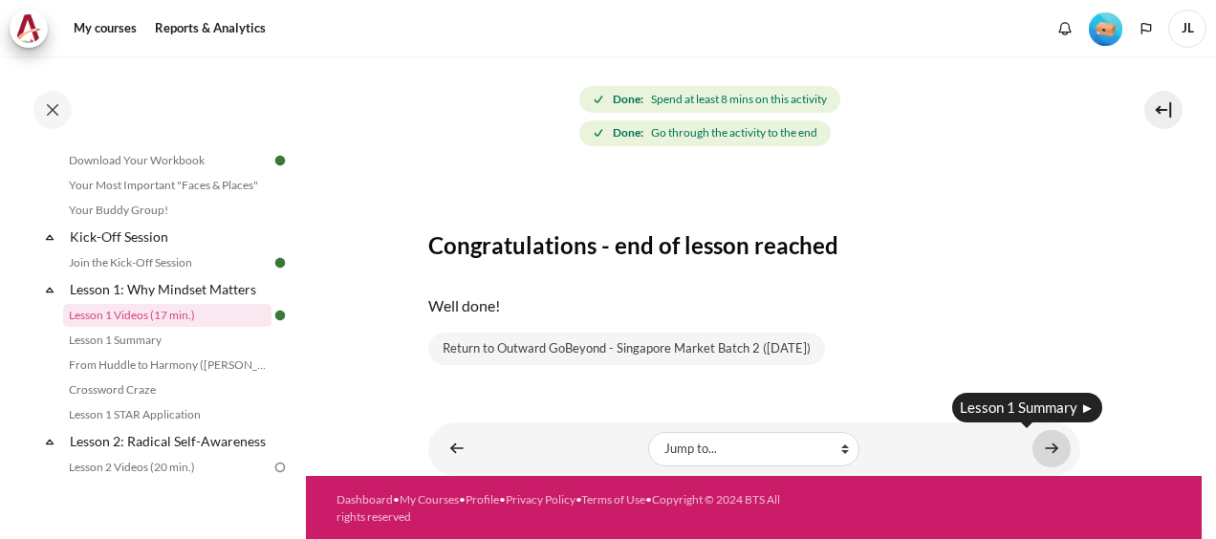
click at [1040, 443] on link "Content" at bounding box center [1051, 448] width 38 height 37
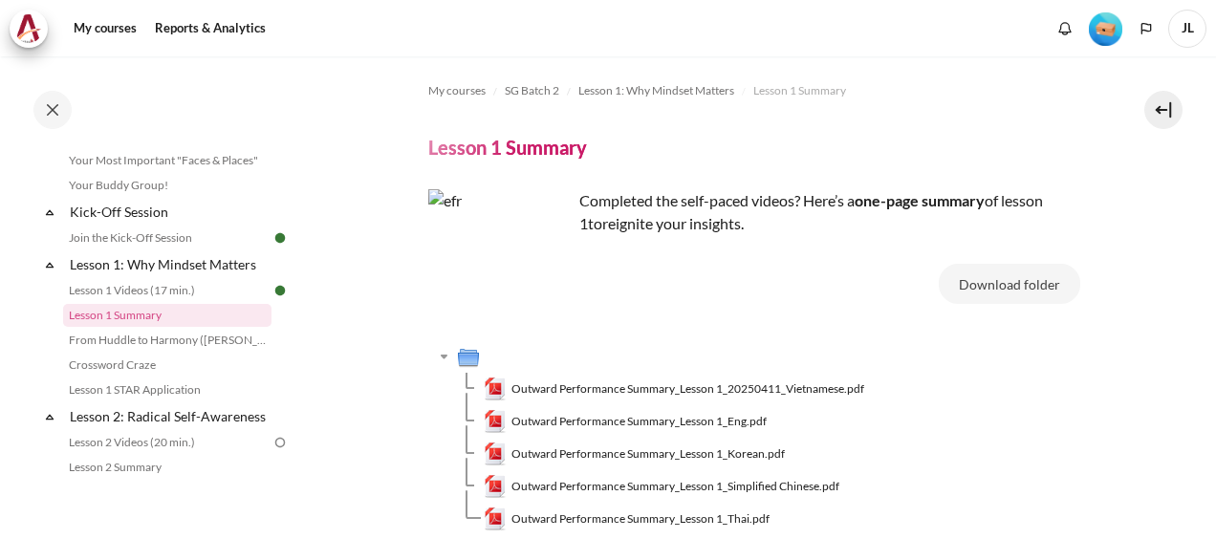
scroll to position [186, 0]
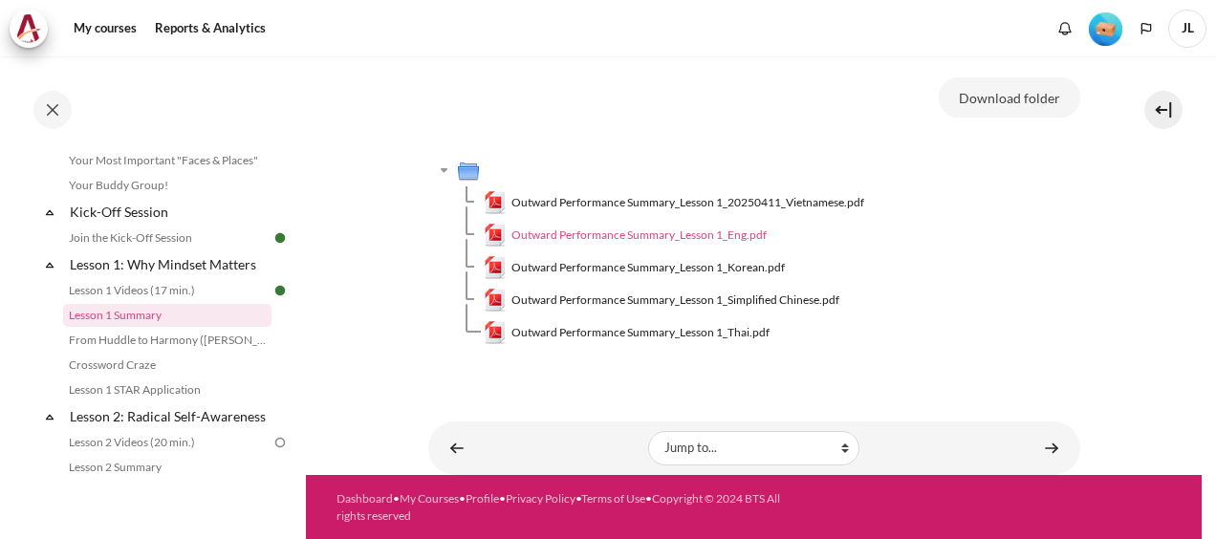
click at [614, 232] on span "Outward Performance Summary_Lesson 1_Eng.pdf" at bounding box center [638, 234] width 255 height 17
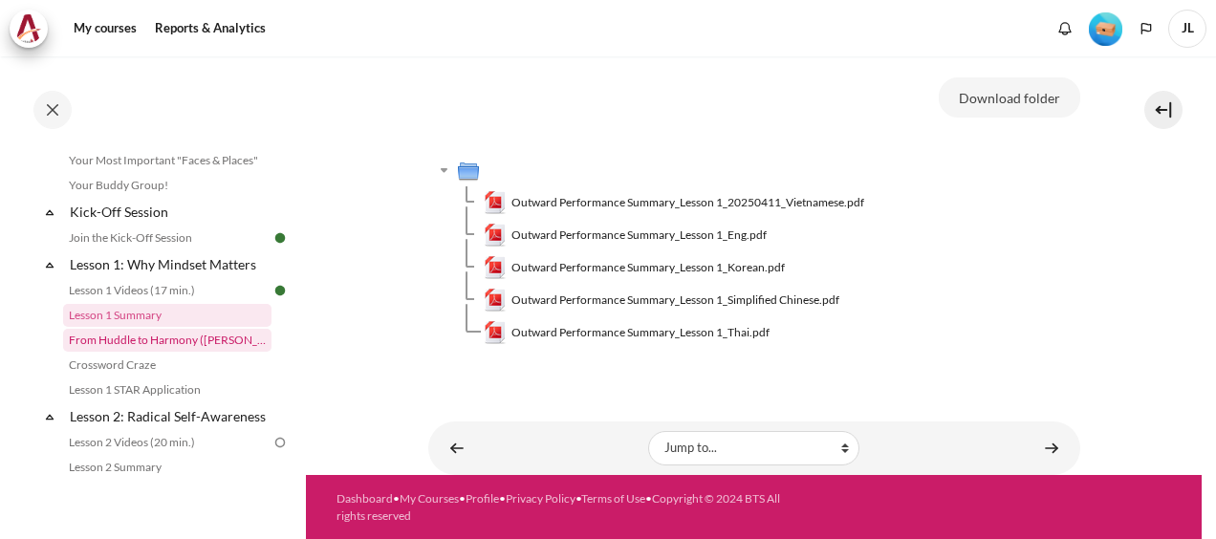
click at [204, 337] on link "From Huddle to Harmony ([PERSON_NAME]'s Story)" at bounding box center [167, 340] width 208 height 23
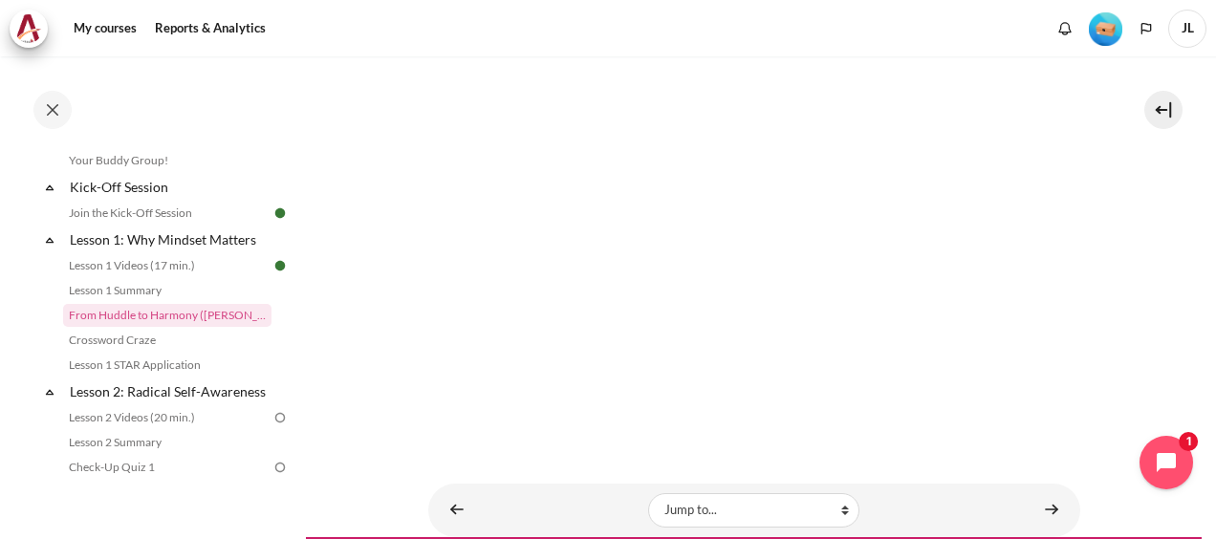
scroll to position [287, 0]
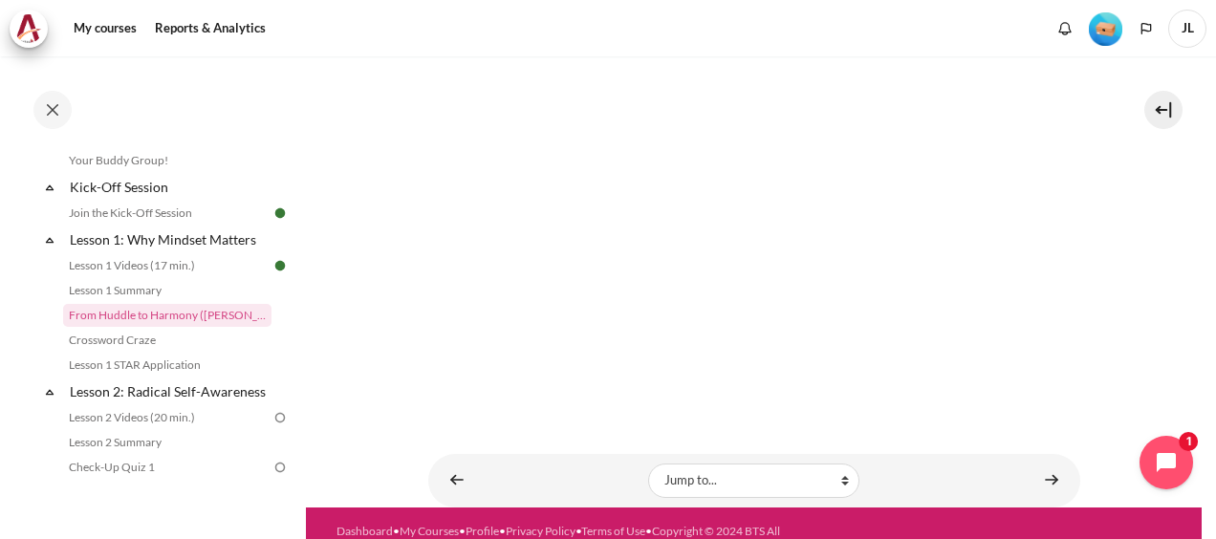
click at [1117, 248] on section "My courses SG Batch 2 Lesson 1: Why Mindset Matters From Huddle to Harmony ([PE…" at bounding box center [753, 139] width 895 height 738
click at [1055, 477] on link "Content" at bounding box center [1051, 480] width 38 height 37
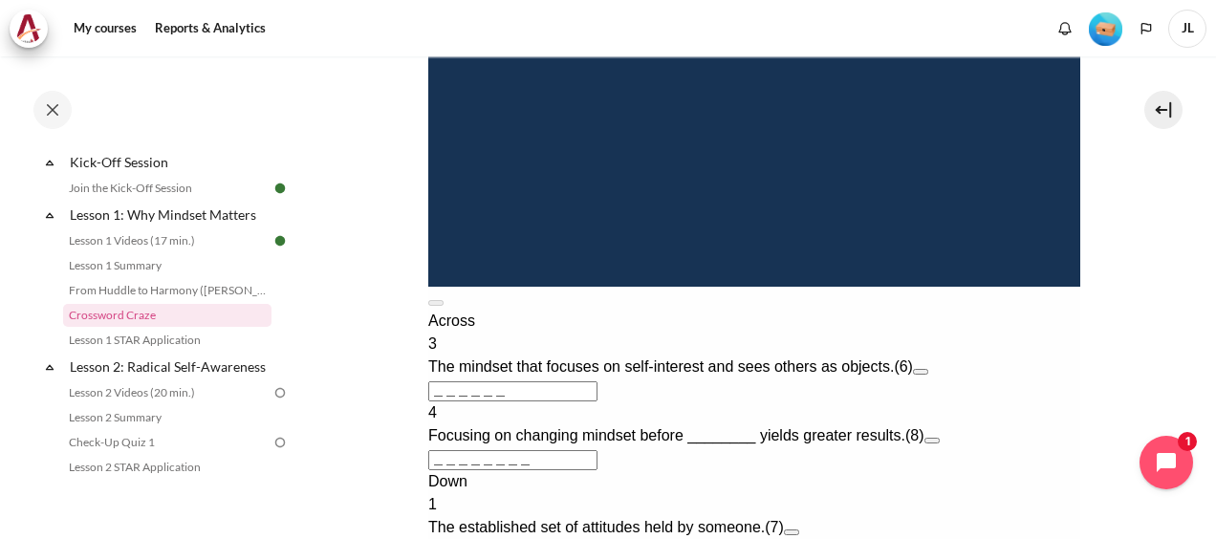
scroll to position [860, 0]
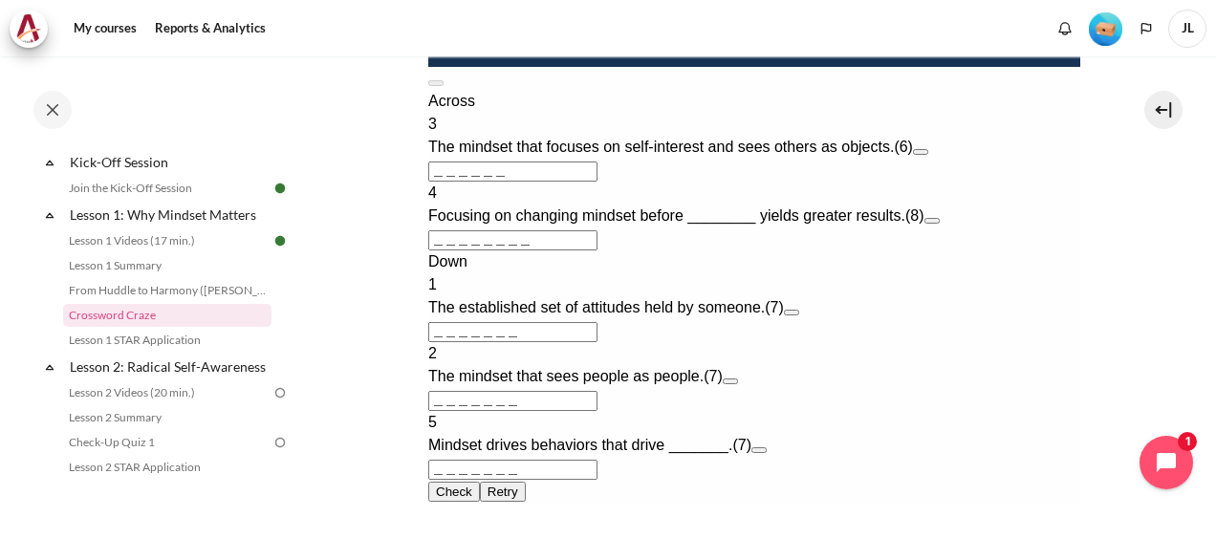
click at [434, 182] on input "＿＿＿＿＿＿" at bounding box center [511, 172] width 169 height 20
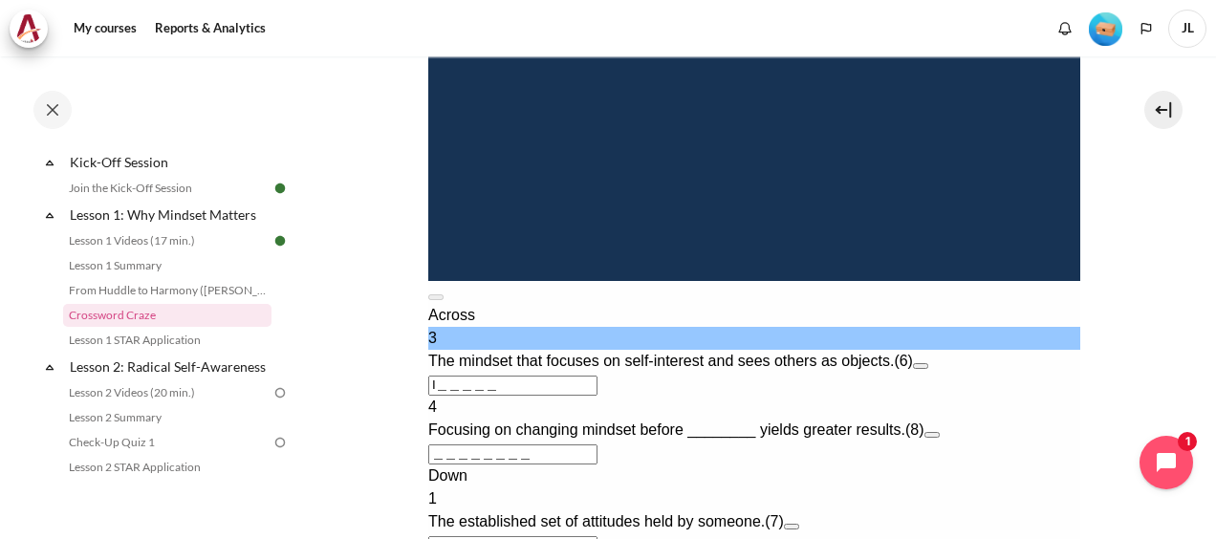
scroll to position [674, 0]
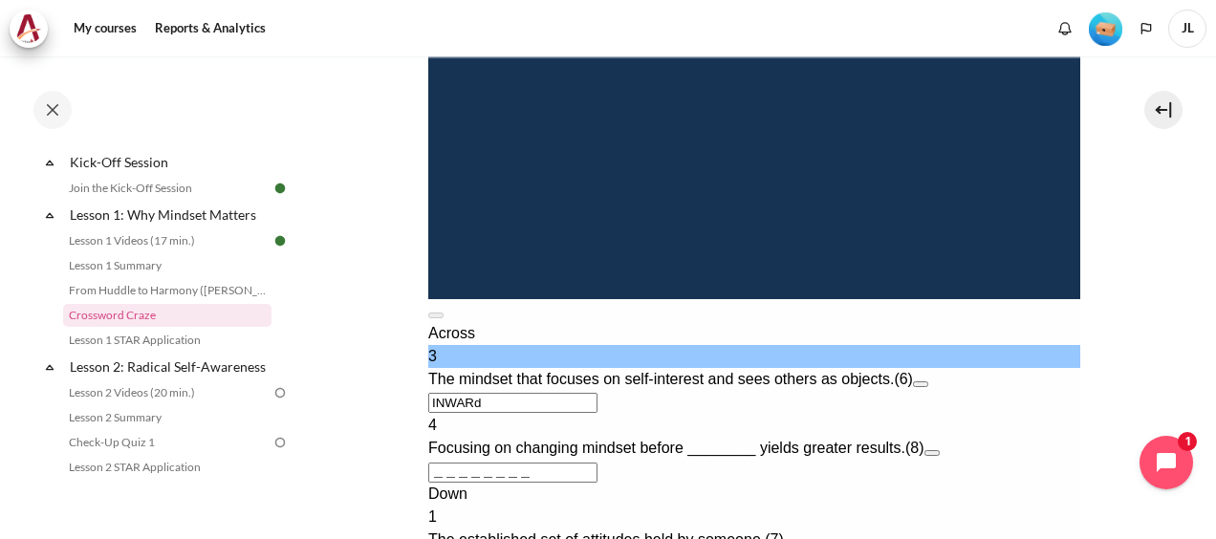
type input "INWARD"
type input "＿＿＿D＿＿＿"
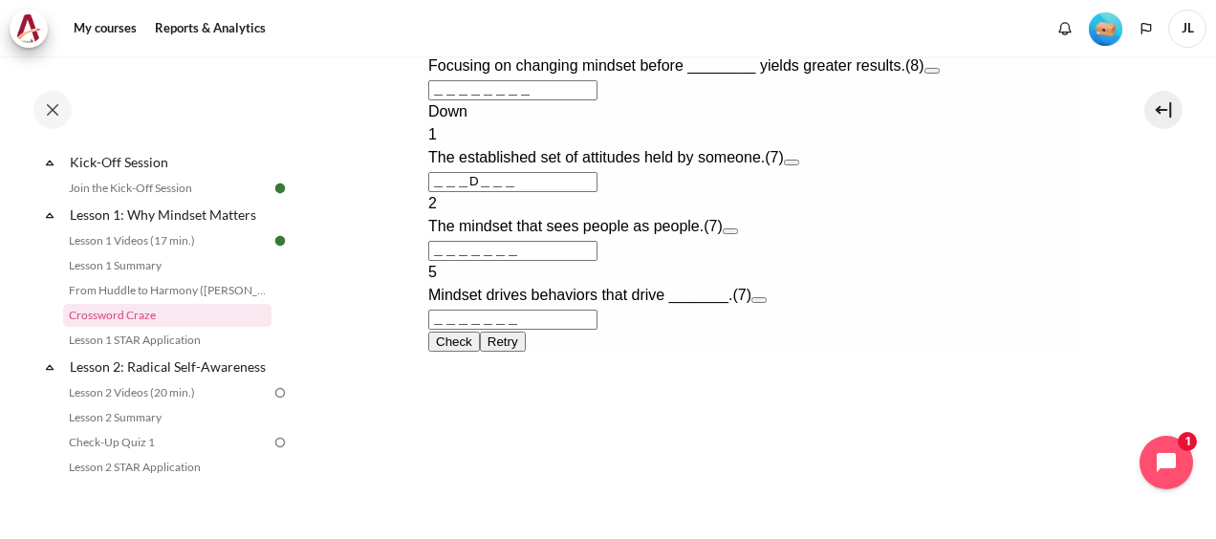
type input "INWARD"
click at [435, 100] on input "＿＿＿＿＿＿＿＿" at bounding box center [511, 90] width 169 height 20
type input "BE＿＿＿＿＿＿"
type input "＿＿＿D＿E＿"
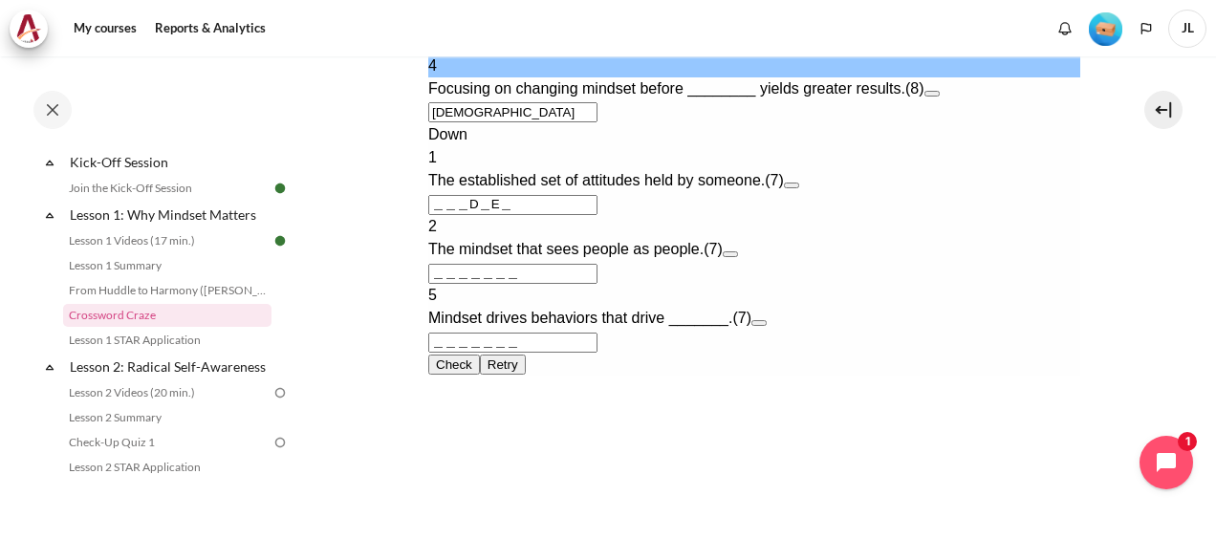
type input "BEHA＿＿＿＿"
type input "＿＿＿＿A＿＿"
type input "BEHAVIRO"
type input "O＿＿＿＿＿＿"
type input "BEHAVIR＿"
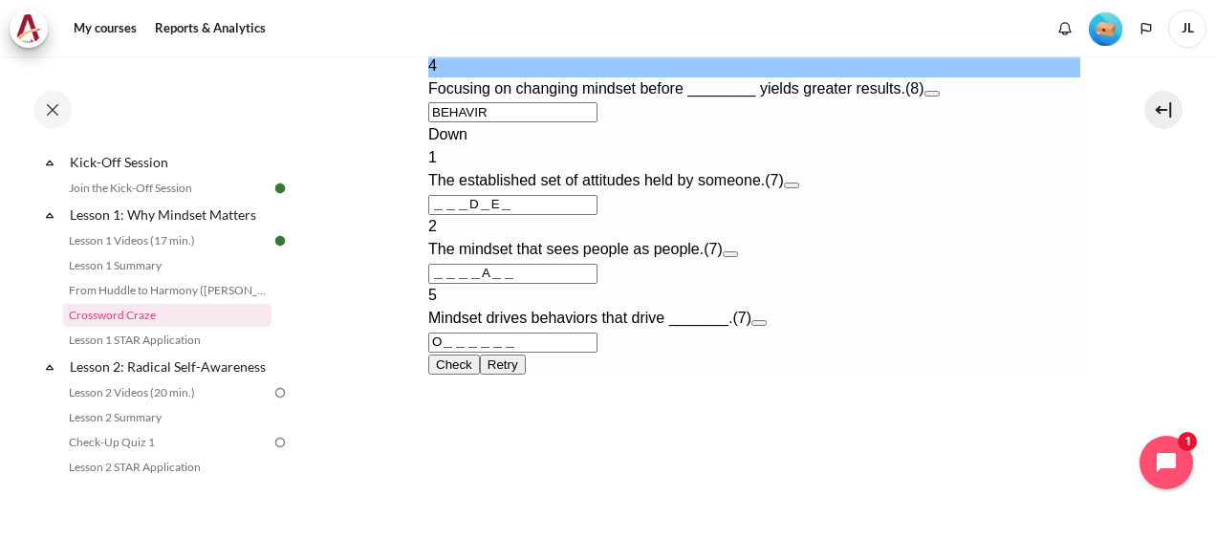
type input "＿＿＿＿＿＿＿"
type input "BEHAVIOR"
type input "R＿＿＿＿＿＿"
type input "BEHAVIOR"
click at [438, 215] on input "＿＿＿D＿E＿" at bounding box center [511, 205] width 169 height 20
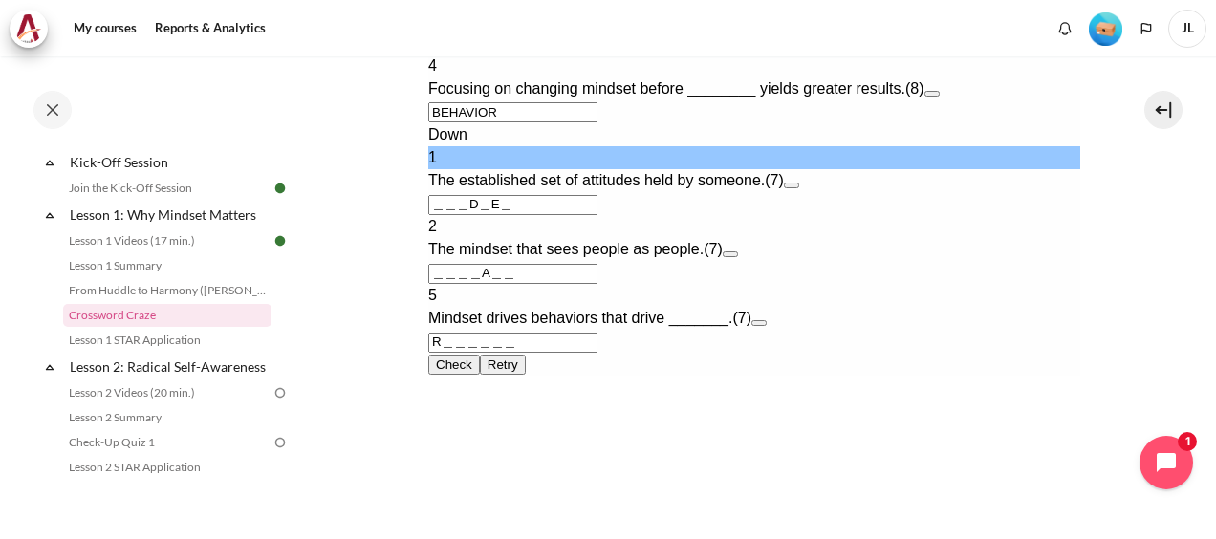
click at [436, 284] on input "＿＿＿＿A＿＿" at bounding box center [511, 274] width 169 height 20
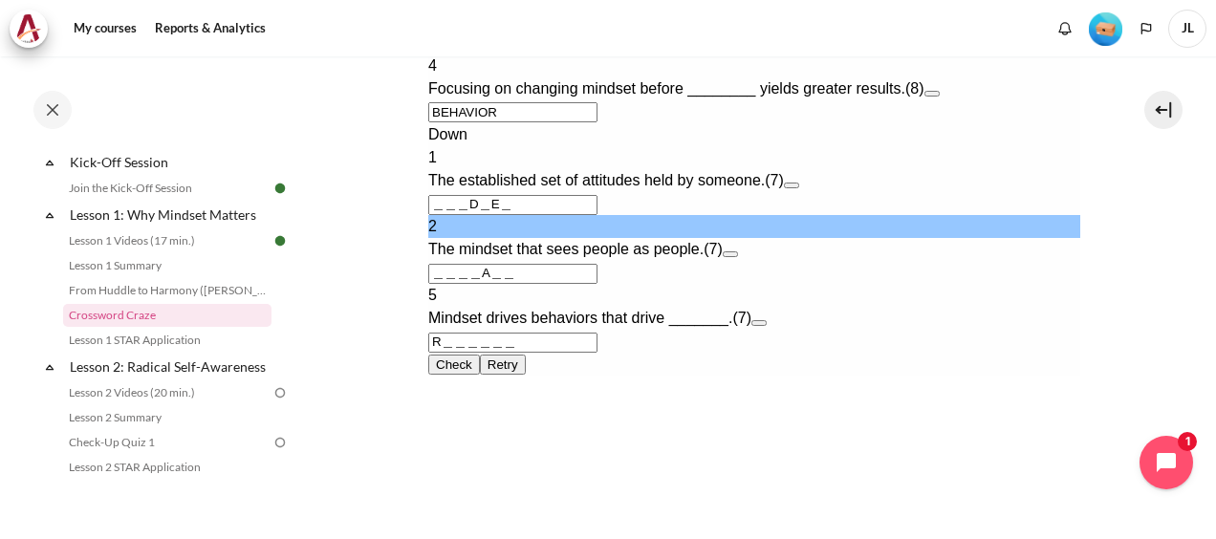
click at [798, 188] on button "Open extra clue for 1 Down. The established set of attitudes held by someone." at bounding box center [790, 186] width 15 height 6
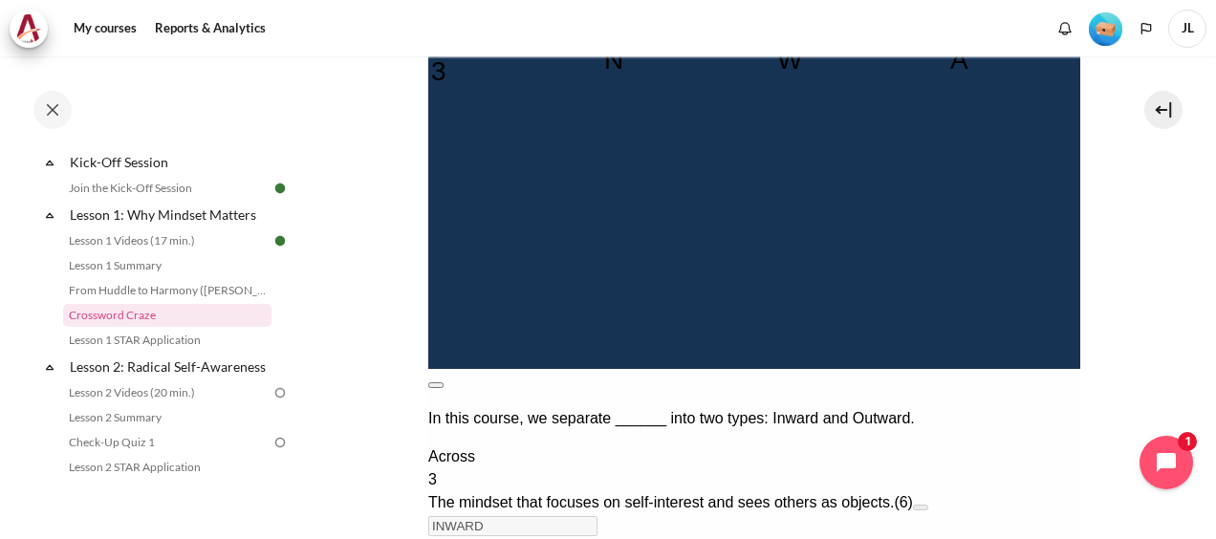
click at [442, 382] on button at bounding box center [434, 385] width 15 height 6
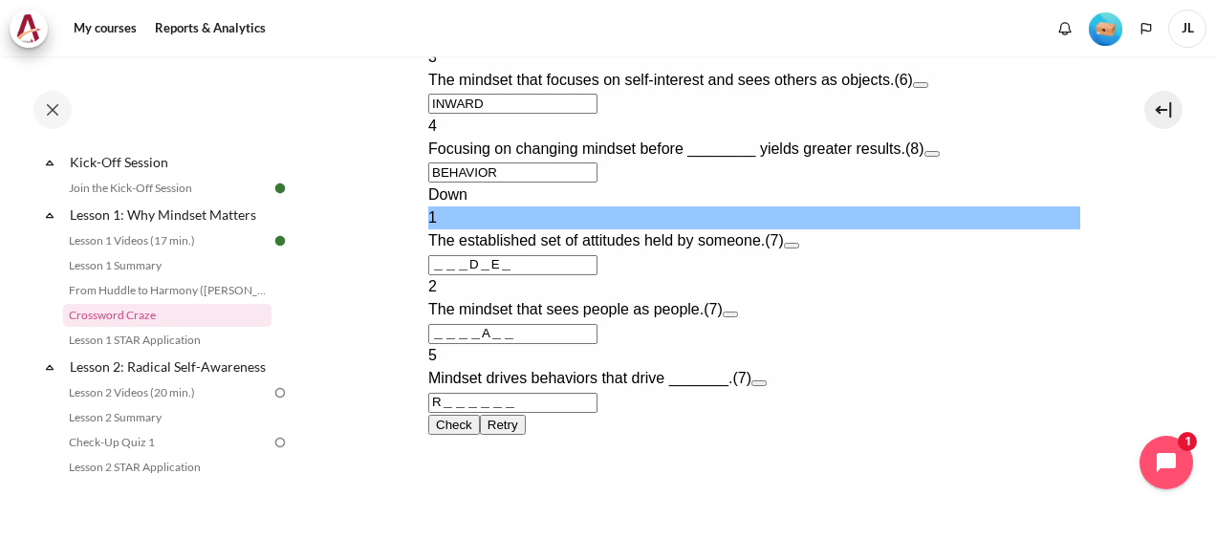
click at [434, 275] on input "＿＿＿D＿E＿" at bounding box center [511, 265] width 169 height 20
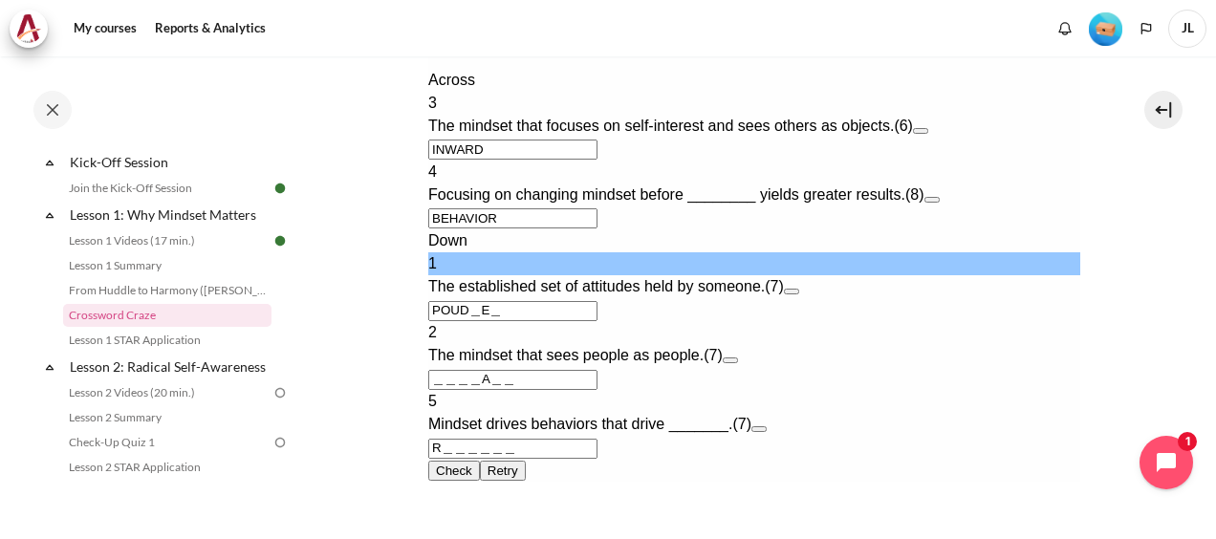
type input "POUt＿E＿"
type input "INWART"
type input "POU＿E＿"
type input "INWAR＿"
type input "B＿HAVIOR"
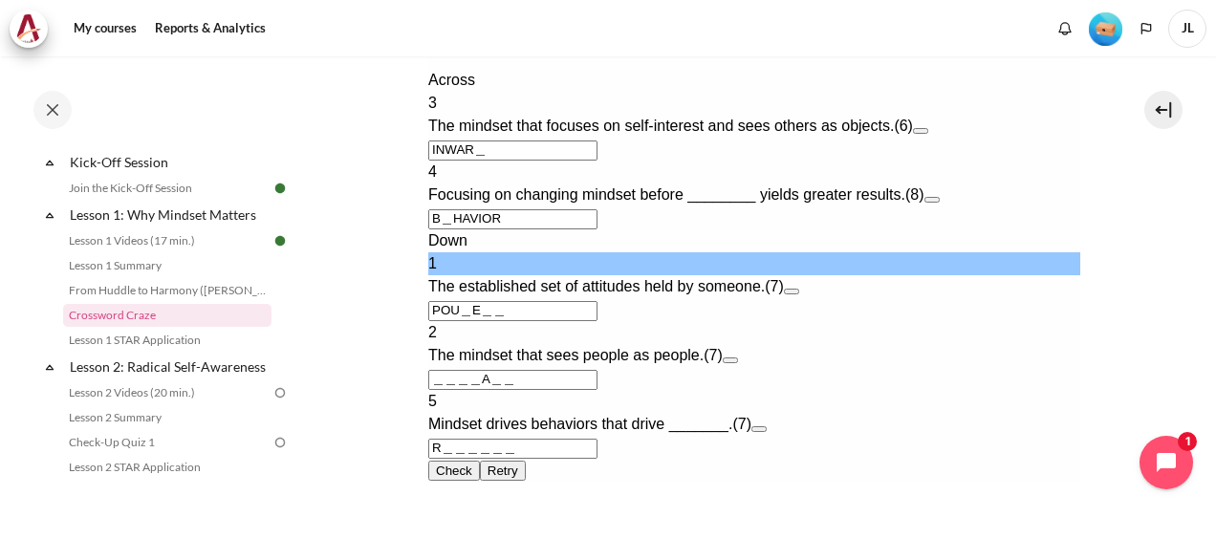
type input "PO＿E＿＿"
type input "INWARE"
type input "P＿E＿＿＿"
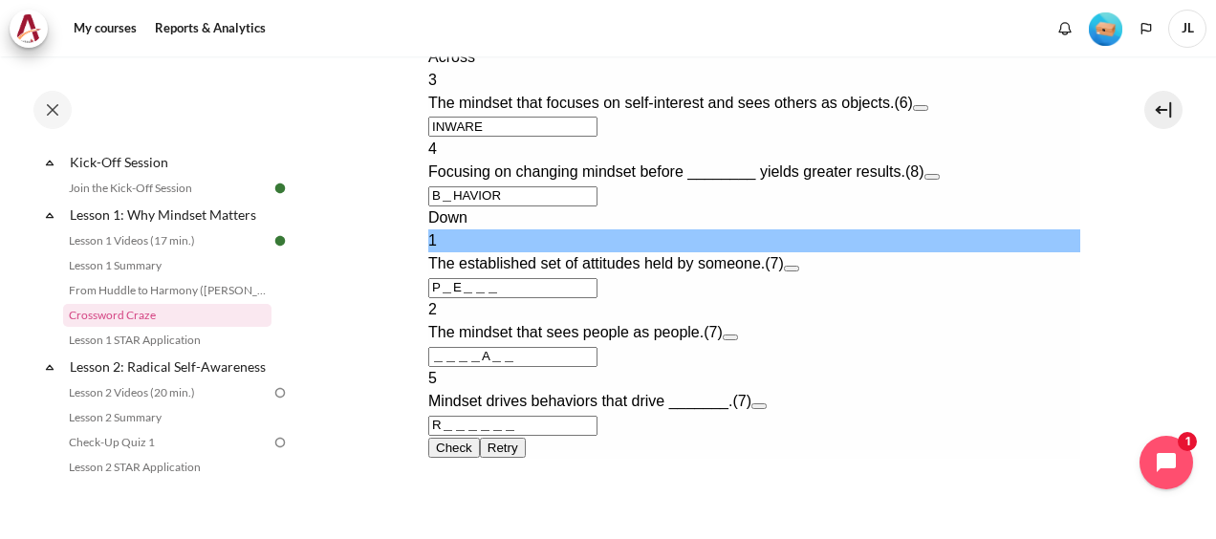
type input "INWAR＿"
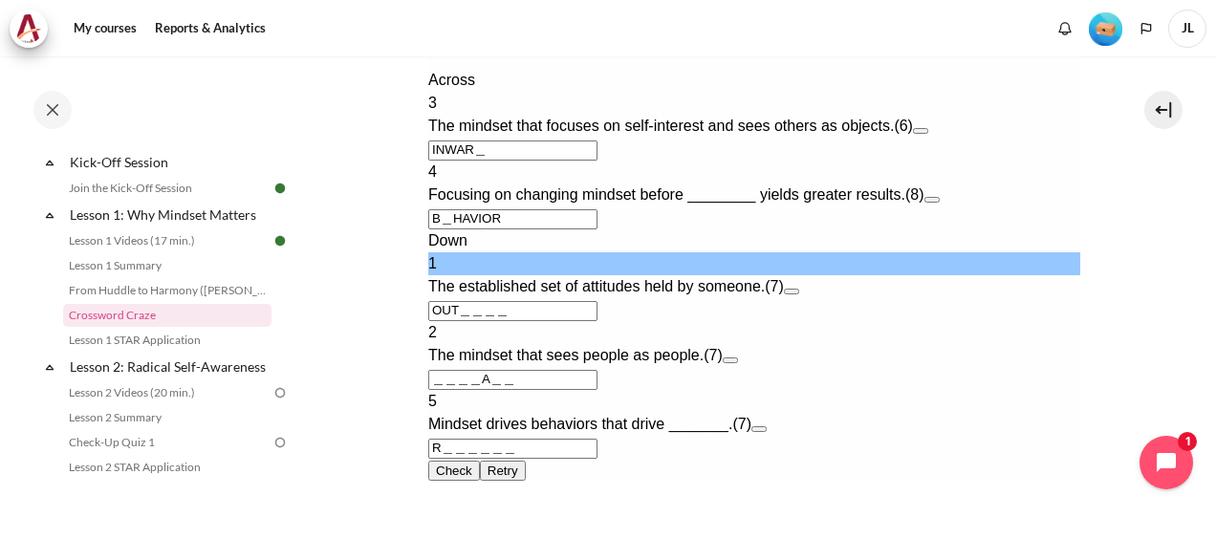
type input "OUTw＿＿＿"
type input "INWARW"
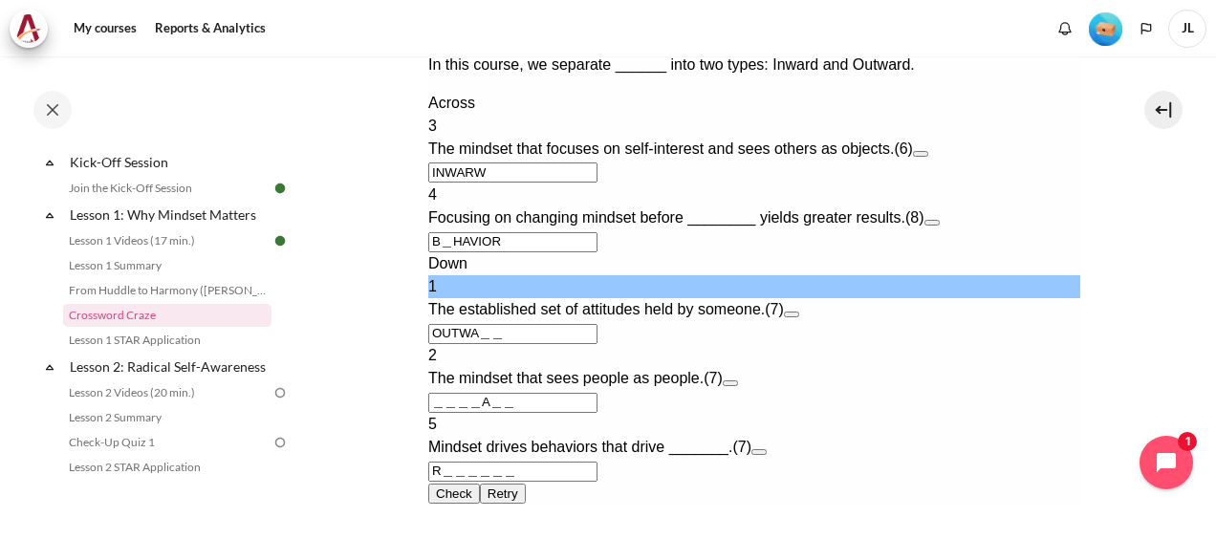
type input "OUTWAr＿"
type input "BRHAVIOR"
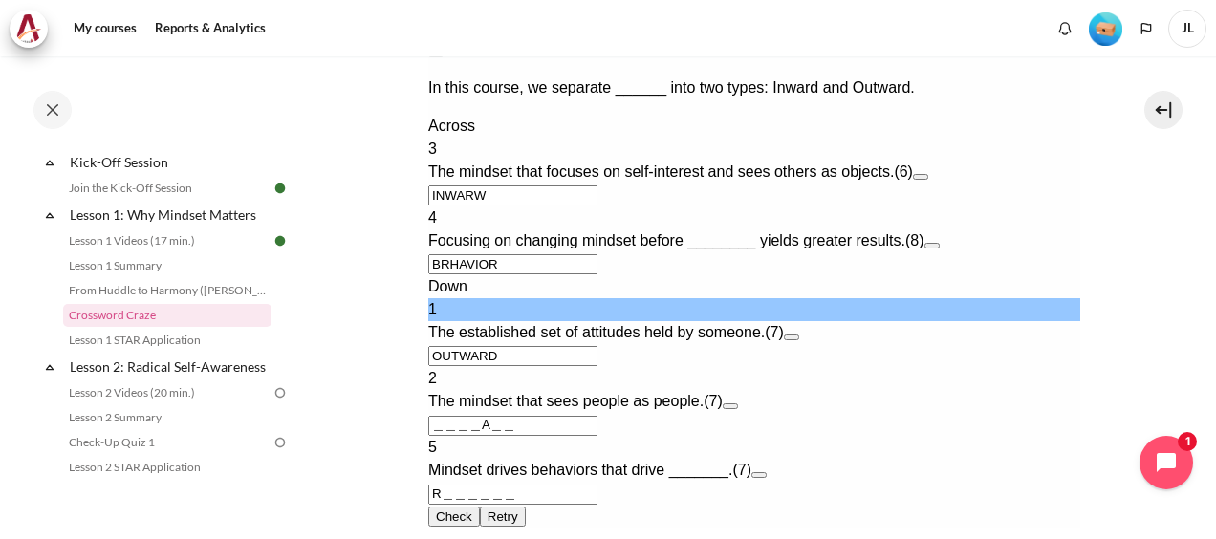
type input "OUTWARD"
click at [515, 185] on input "INWARW" at bounding box center [511, 195] width 169 height 20
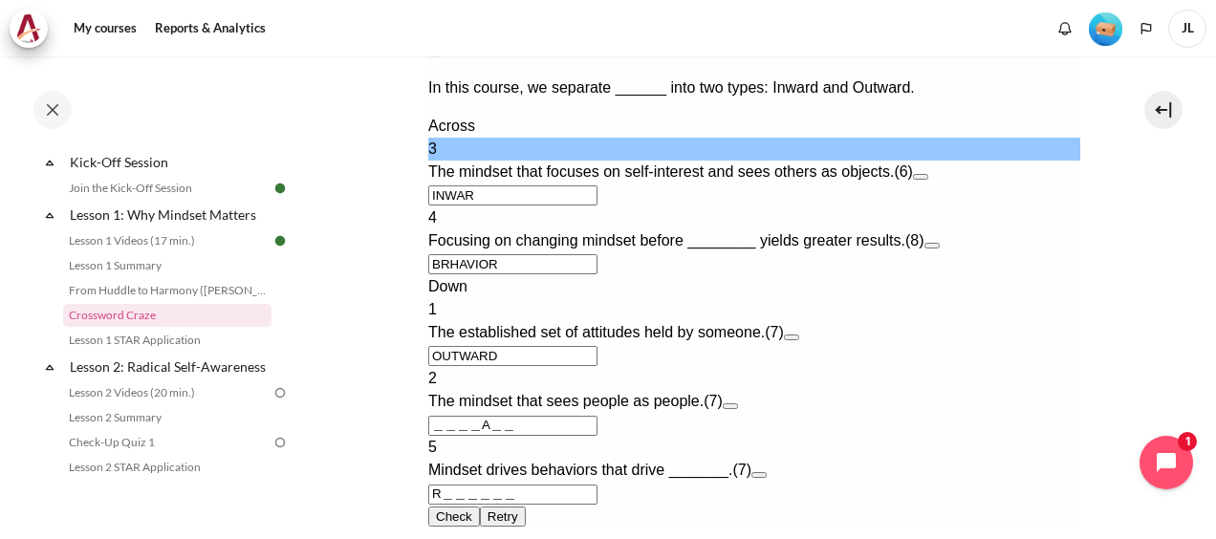
type input "INWAR＿"
type input "OUT＿ARD"
type input "INWARD"
type input "OUTDARD"
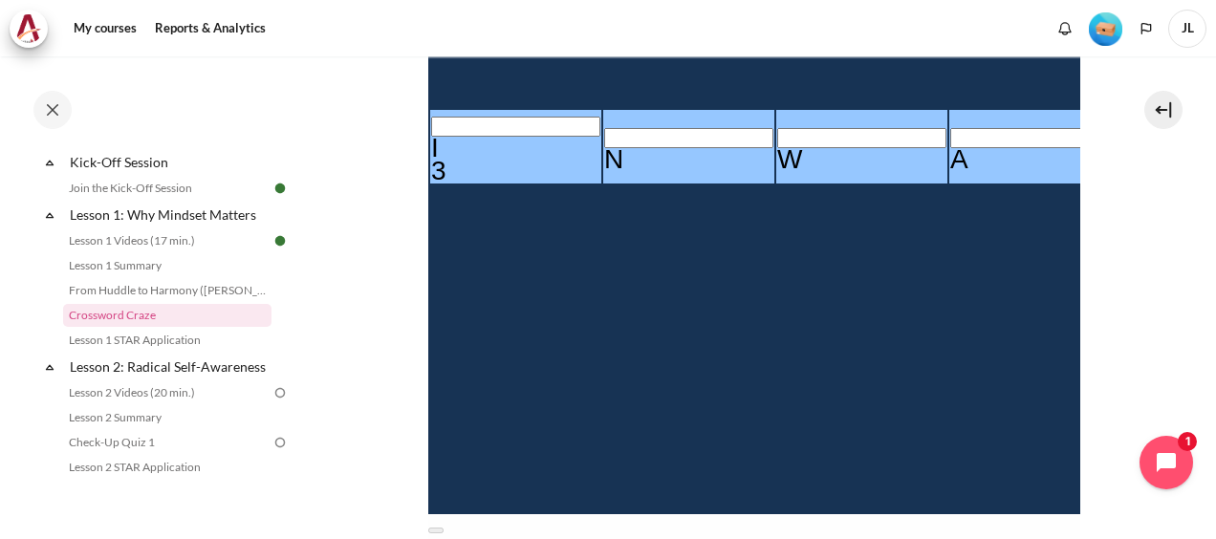
scroll to position [956, 0]
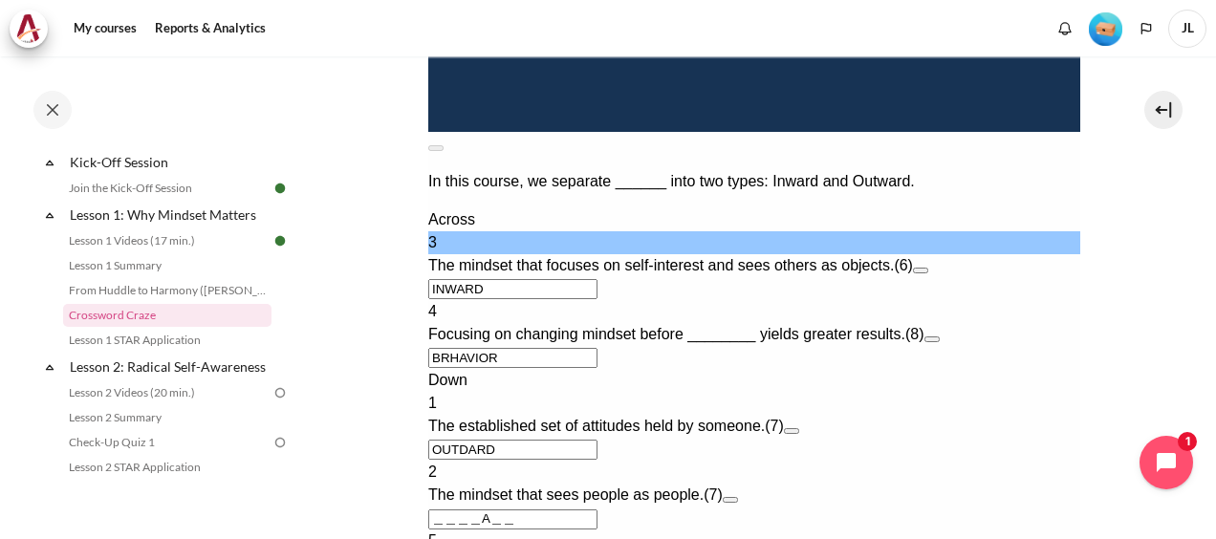
type input "INWARD"
click at [509, 440] on input "OUTDARD" at bounding box center [511, 450] width 169 height 20
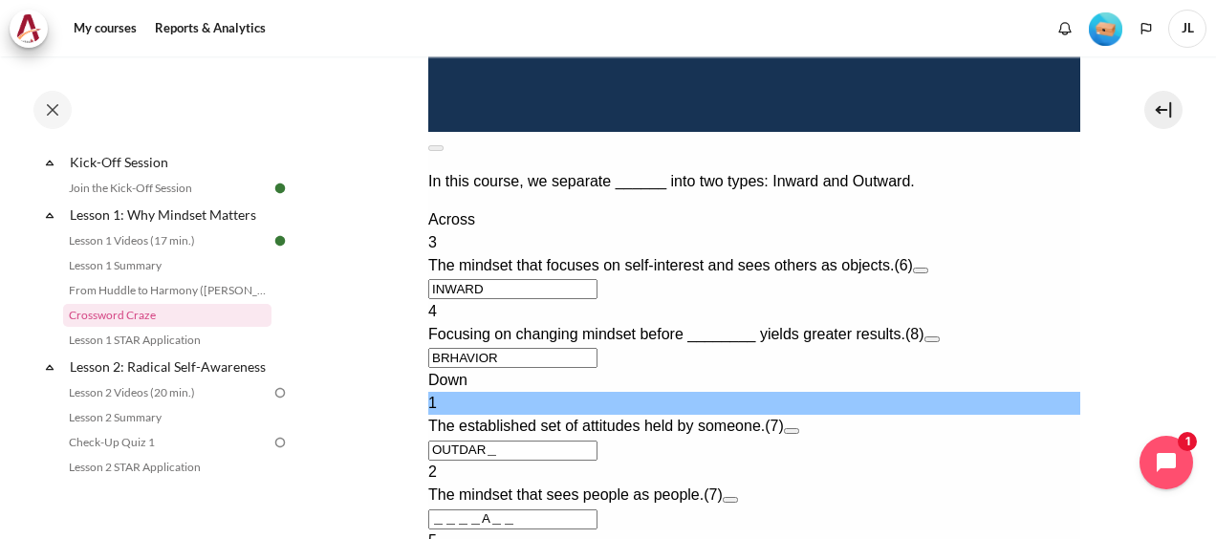
type input "OUTDA＿"
type input "B＿HAVIOR"
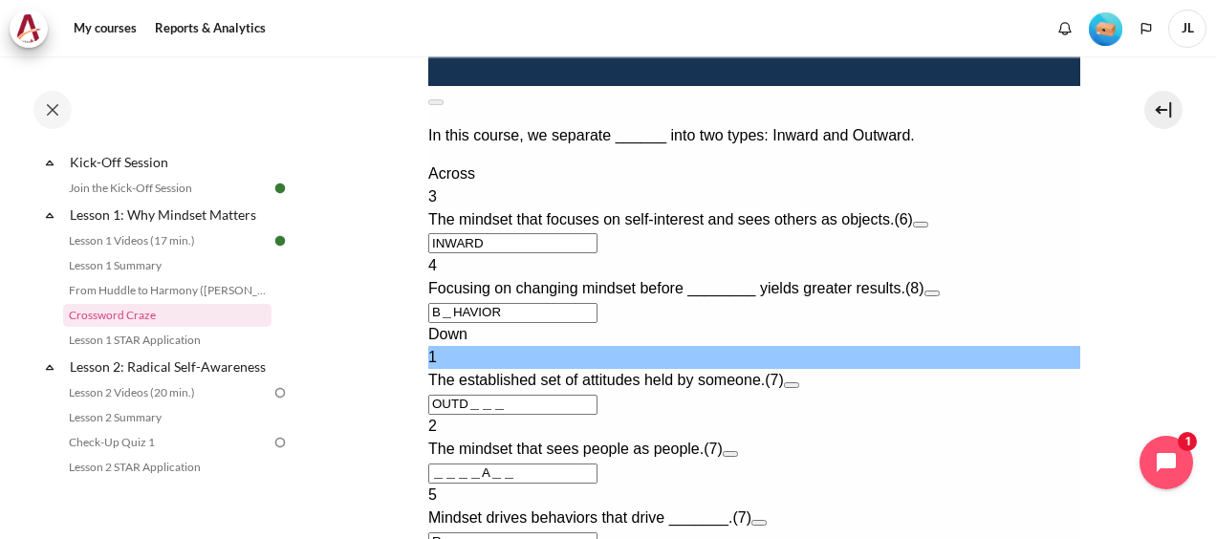
type input "OUT＿＿＿"
type input "INWAR＿"
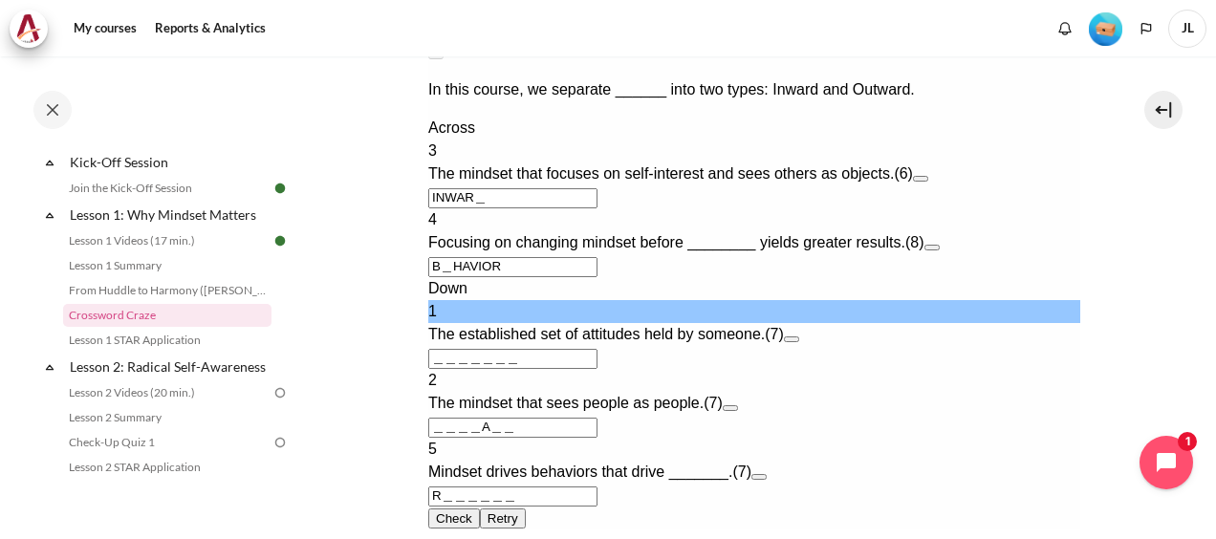
type input "＿＿＿＿＿＿＿"
click at [496, 208] on input "INWAR＿" at bounding box center [511, 198] width 169 height 20
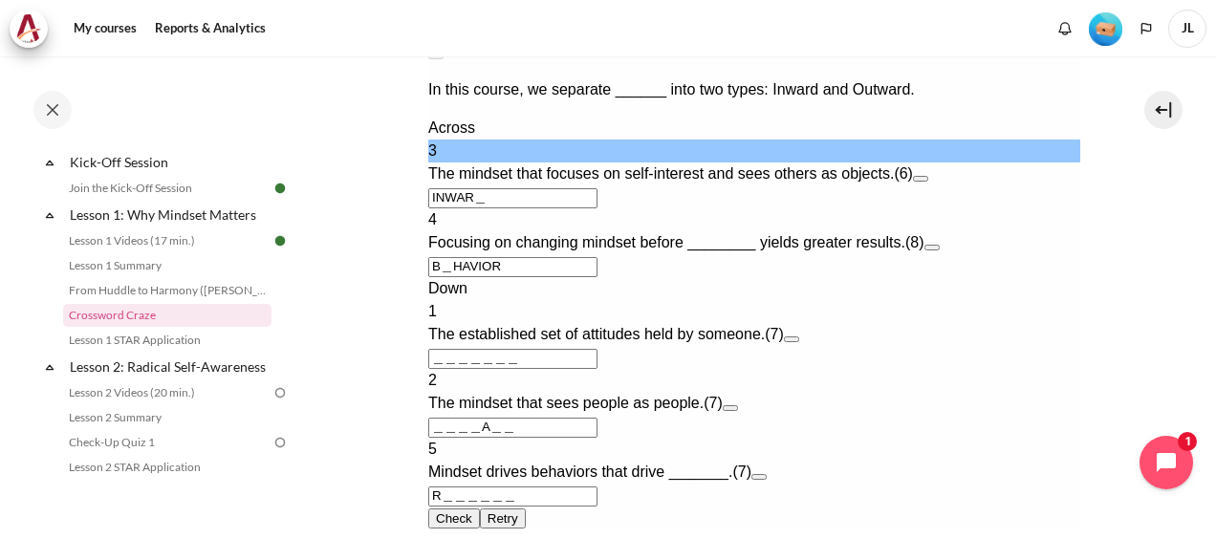
type input "INWARD"
type input "＿＿＿D＿＿＿"
type input "INWARD"
click at [443, 277] on input "B＿HAVIOR" at bounding box center [511, 267] width 169 height 20
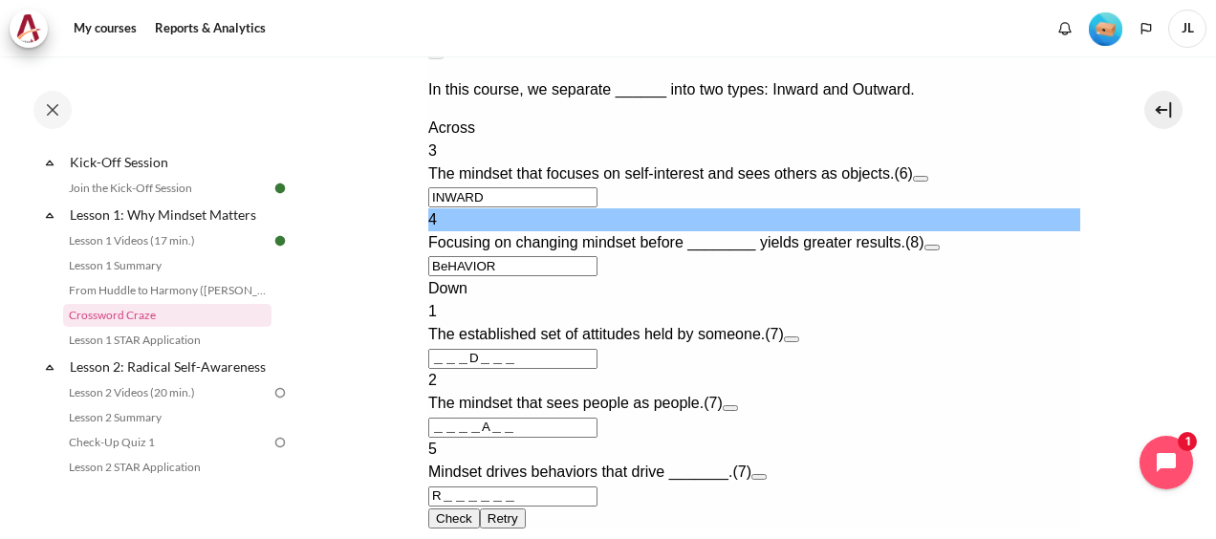
type input "BEHAVIOR"
type input "＿＿＿D＿E＿"
type input "BEHAVIOR"
click at [436, 369] on input "＿＿＿D＿E＿" at bounding box center [511, 359] width 169 height 20
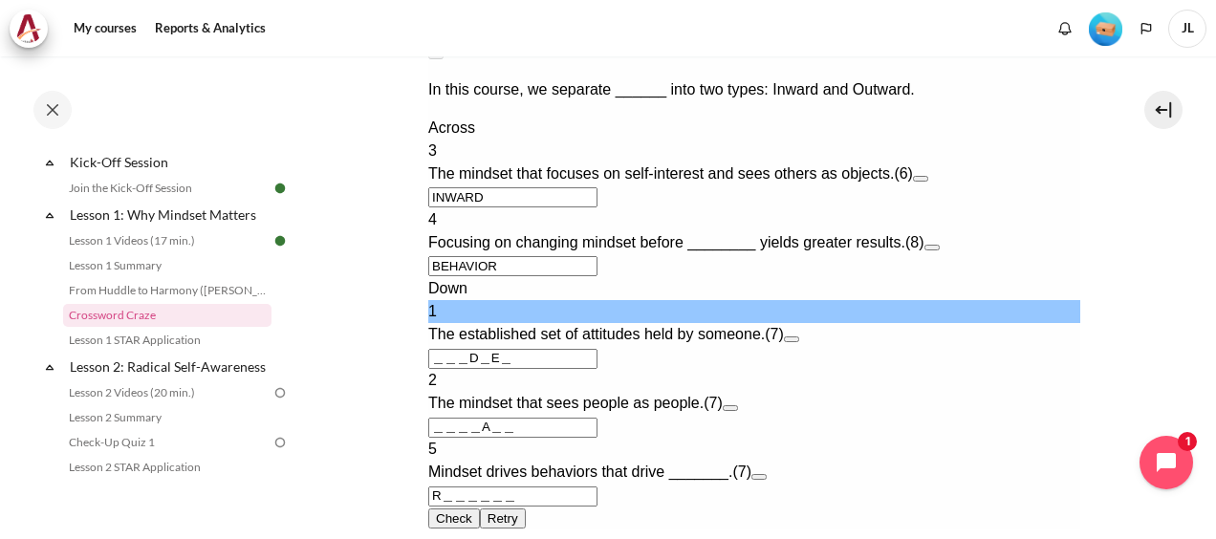
click at [798, 342] on button "Open extra clue for 1 Down. The established set of attitudes held by someone." at bounding box center [790, 339] width 15 height 6
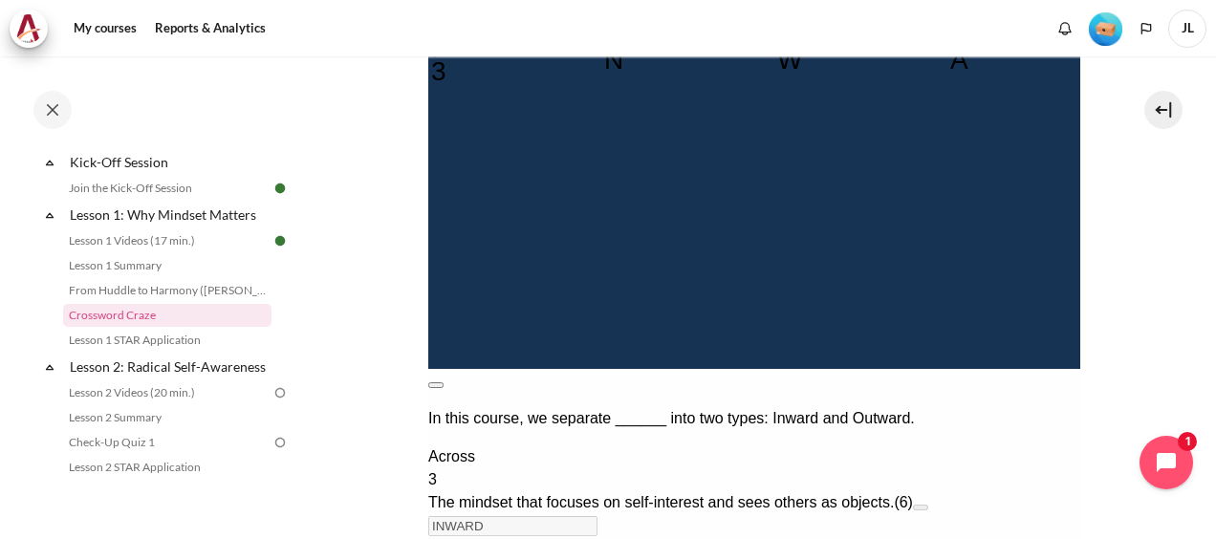
click at [442, 382] on button at bounding box center [434, 385] width 15 height 6
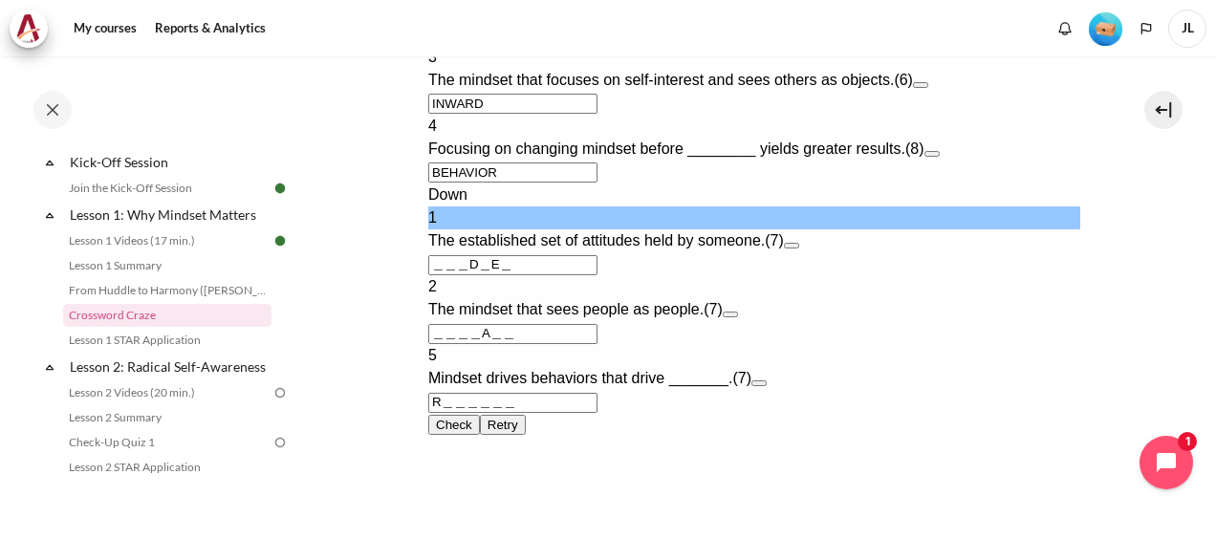
click at [434, 275] on input "＿＿＿D＿E＿" at bounding box center [511, 265] width 169 height 20
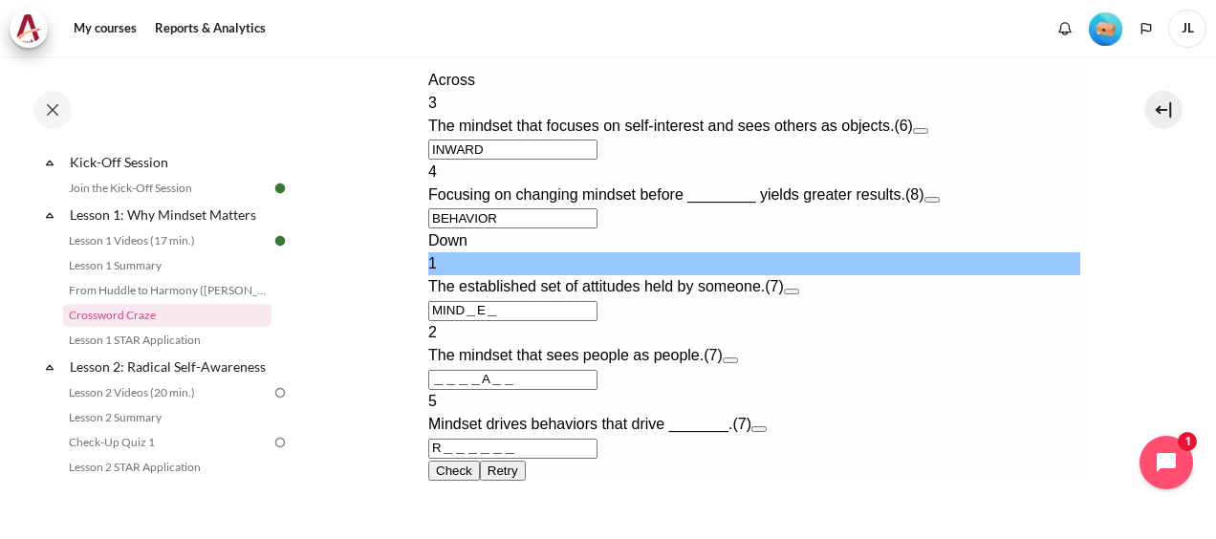
click at [471, 321] on input "MIND＿E＿" at bounding box center [511, 311] width 169 height 20
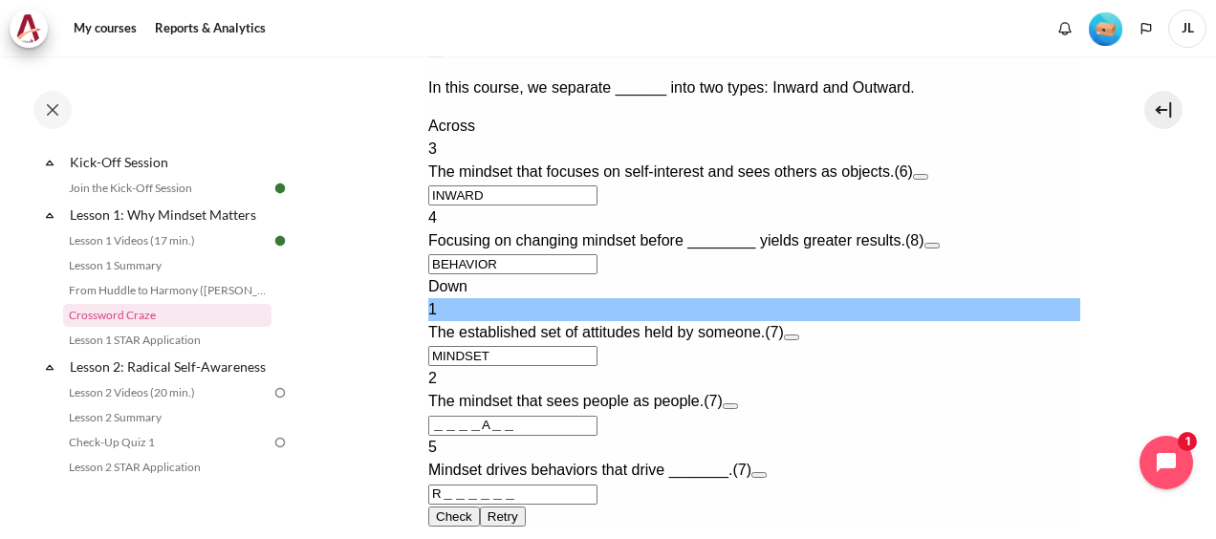
type input "MINDSET"
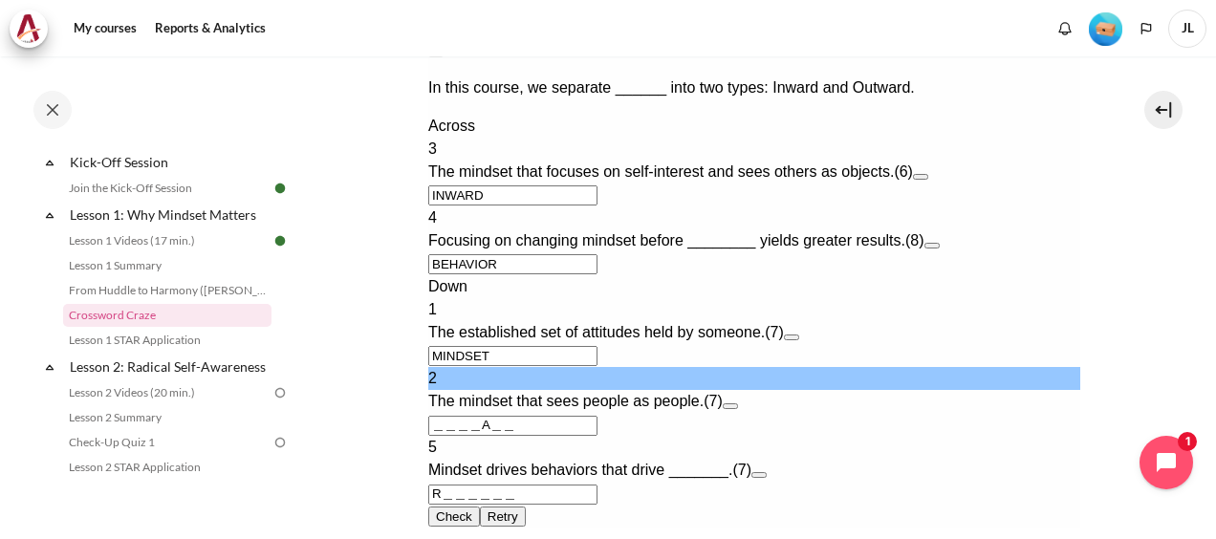
click at [433, 416] on input "＿＿＿＿A＿＿" at bounding box center [511, 426] width 169 height 20
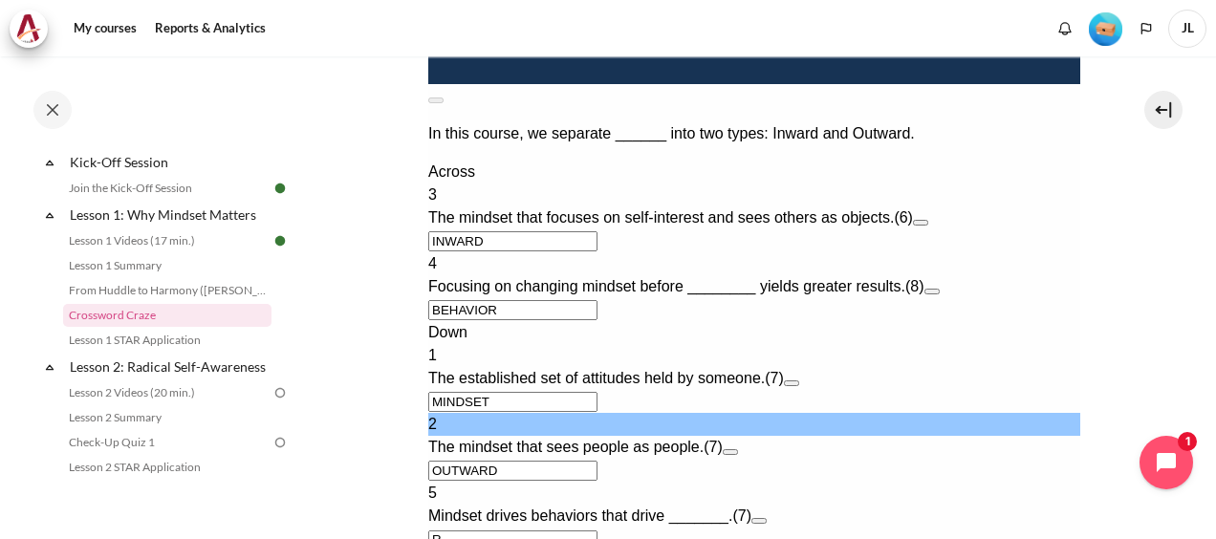
type input "OUTWARD"
click at [446, 530] on input "R＿＿＿＿＿＿" at bounding box center [511, 540] width 169 height 20
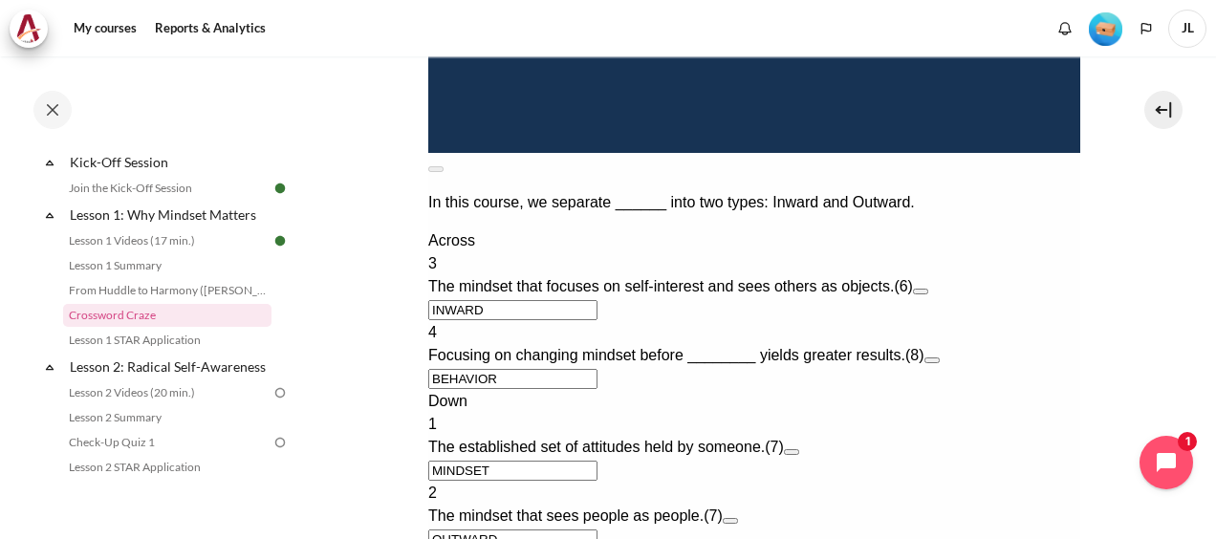
type input "RESULTS"
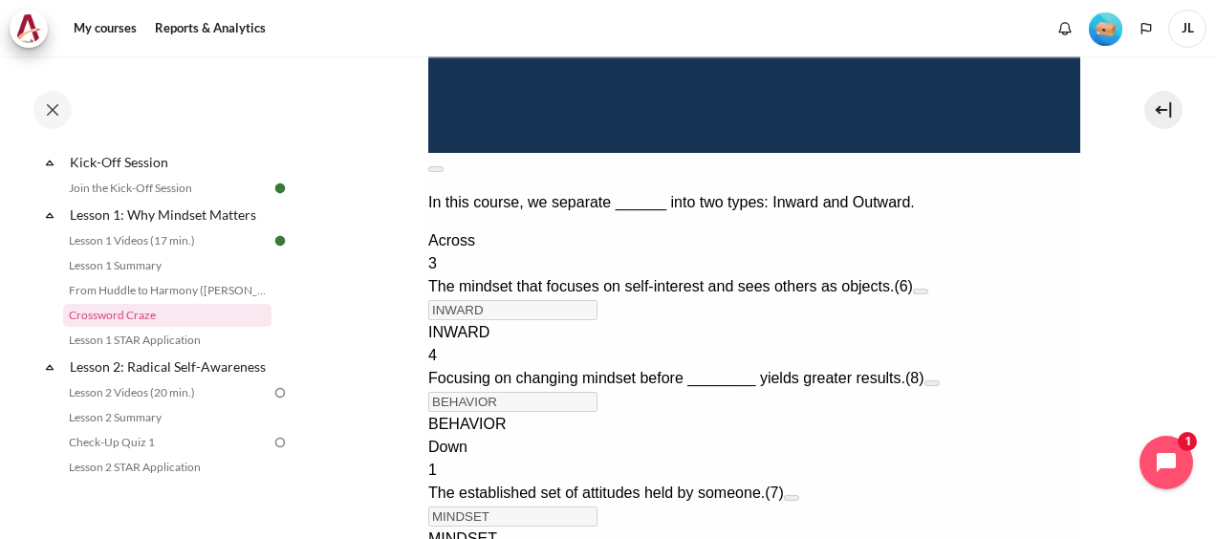
scroll to position [1462, 0]
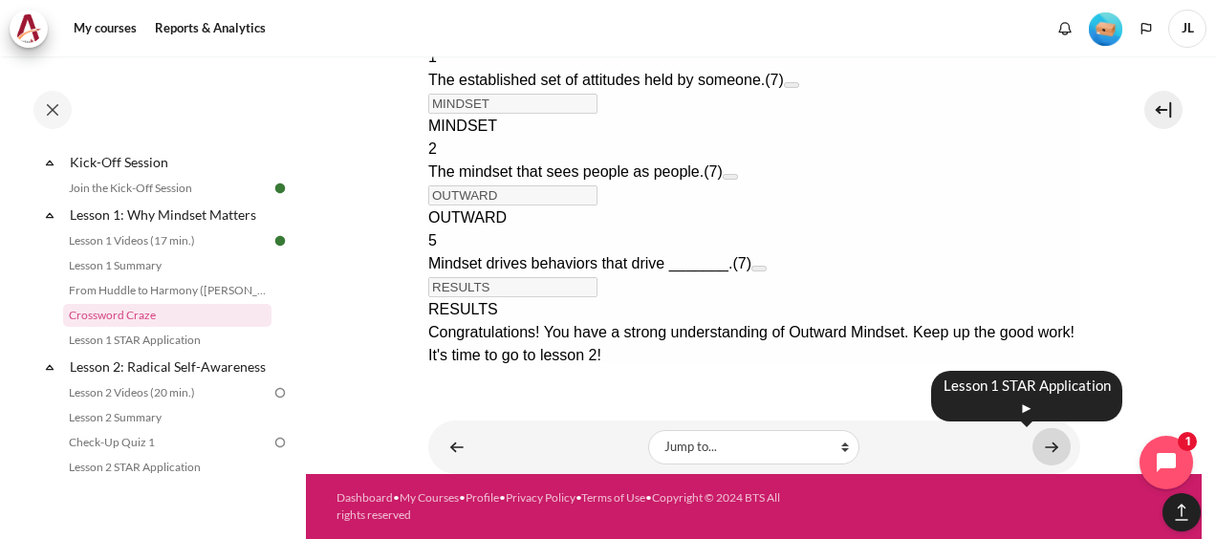
click at [1049, 453] on link "Content" at bounding box center [1051, 446] width 38 height 37
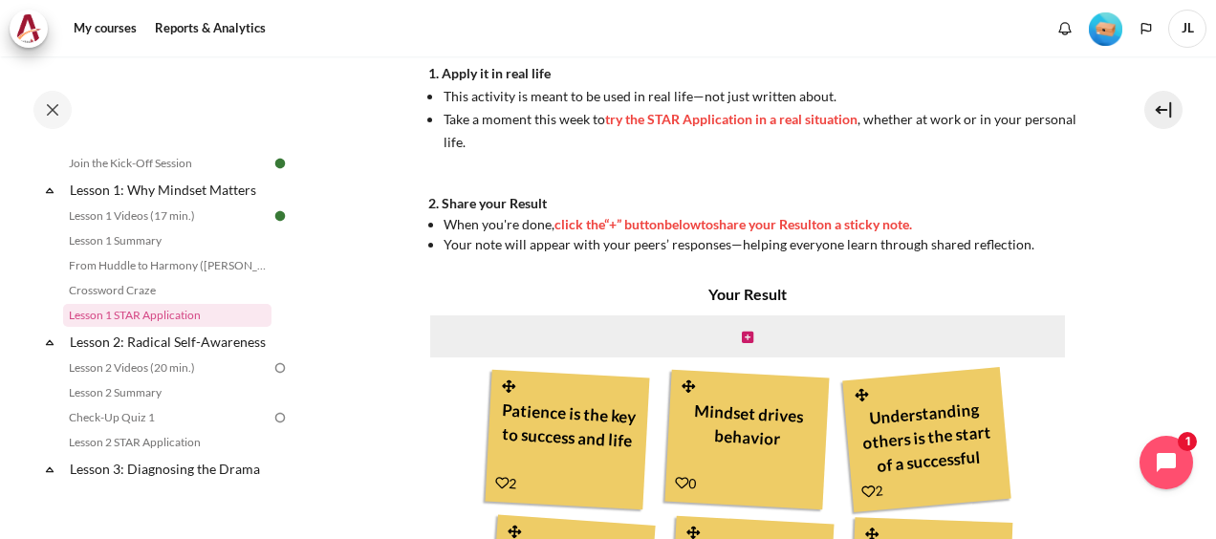
scroll to position [738, 0]
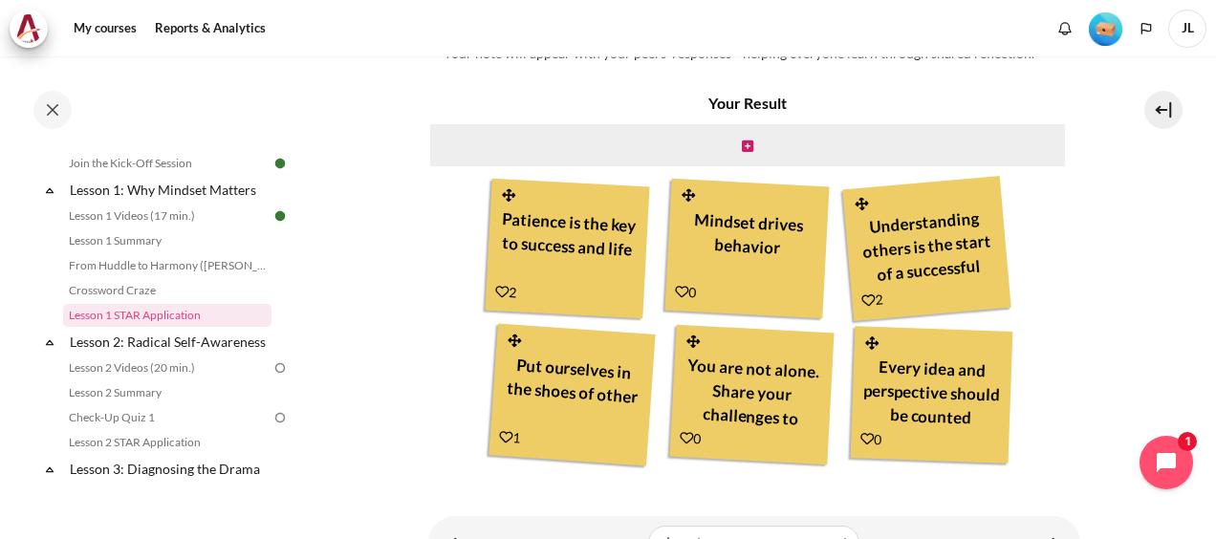
click at [860, 439] on icon "Content" at bounding box center [866, 438] width 13 height 13
click at [867, 435] on icon "Content" at bounding box center [866, 438] width 13 height 13
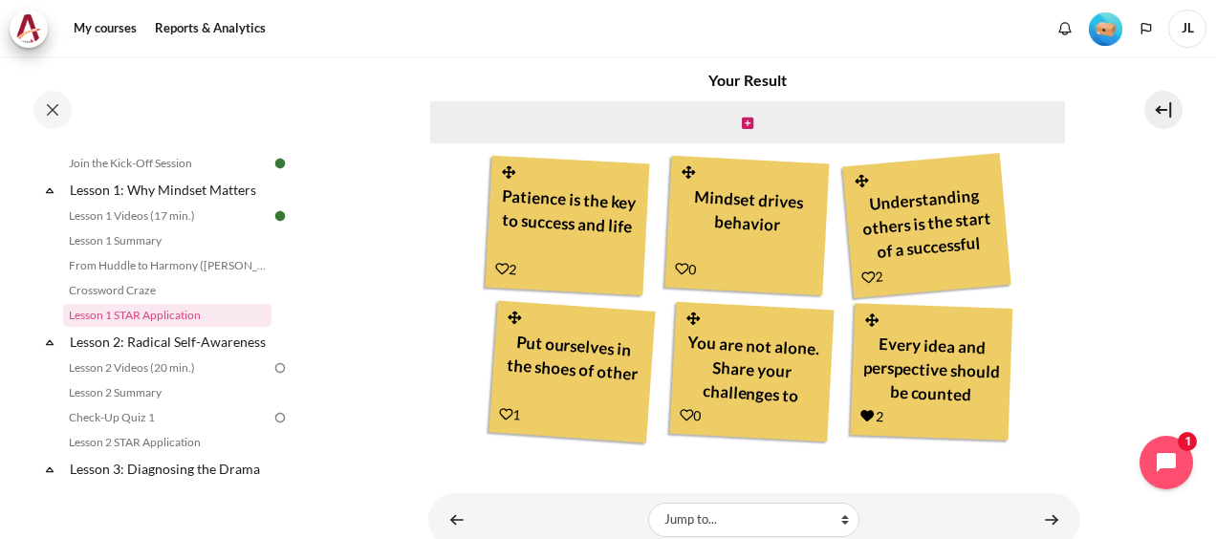
scroll to position [738, 0]
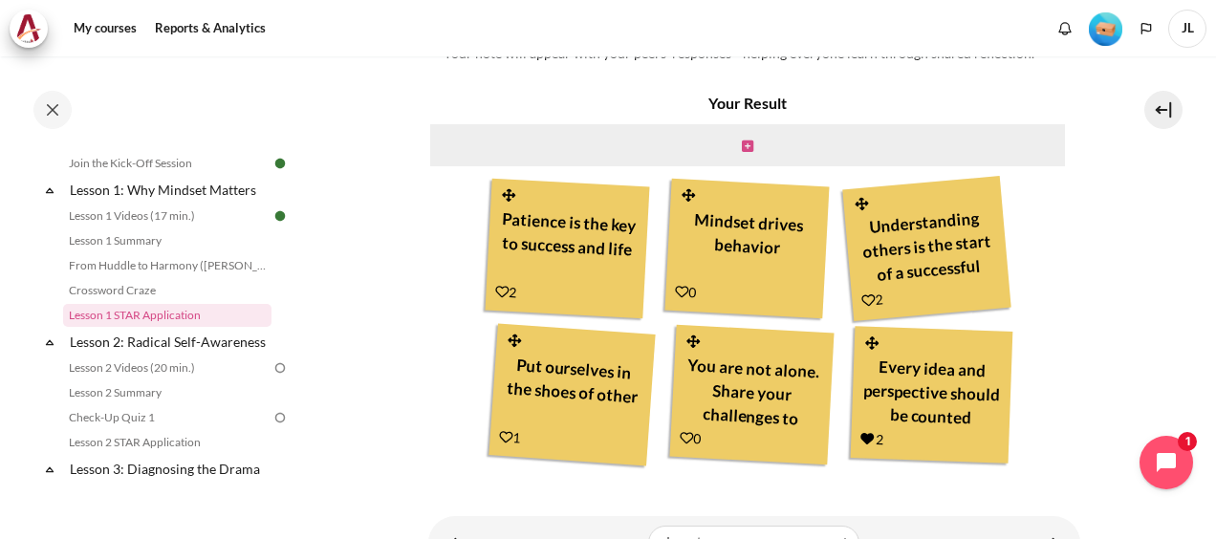
click at [743, 150] on icon "Content" at bounding box center [747, 146] width 11 height 13
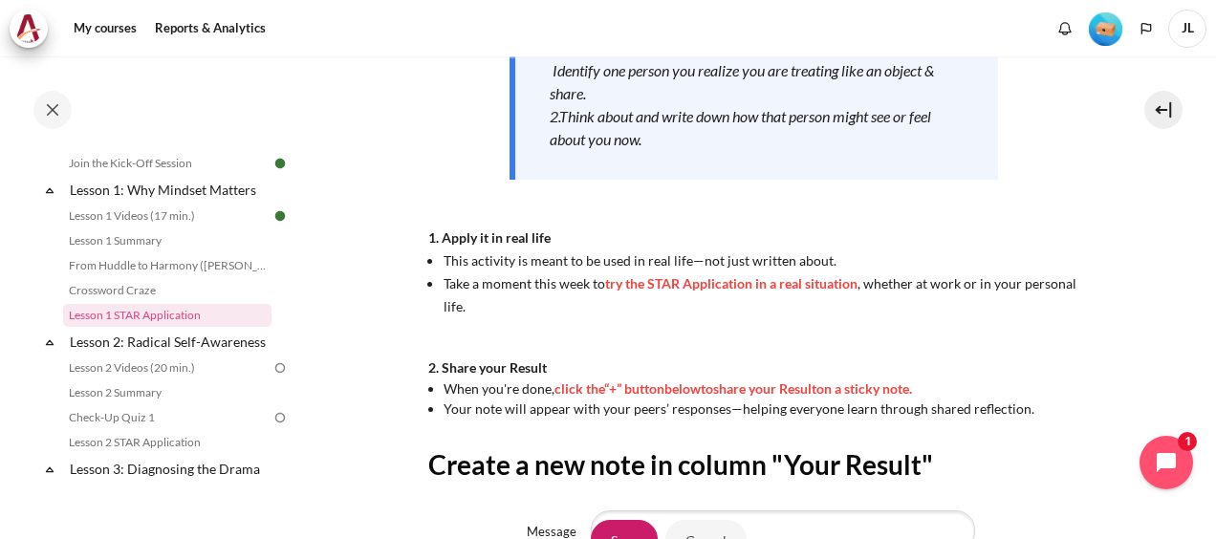
scroll to position [668, 0]
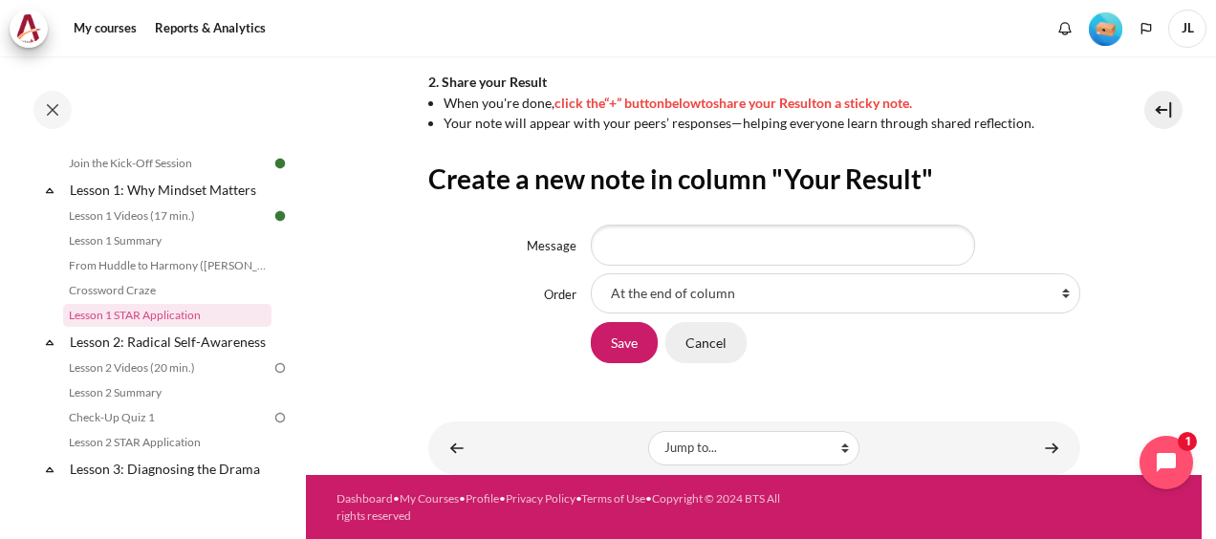
click at [696, 340] on input "Cancel" at bounding box center [705, 342] width 81 height 40
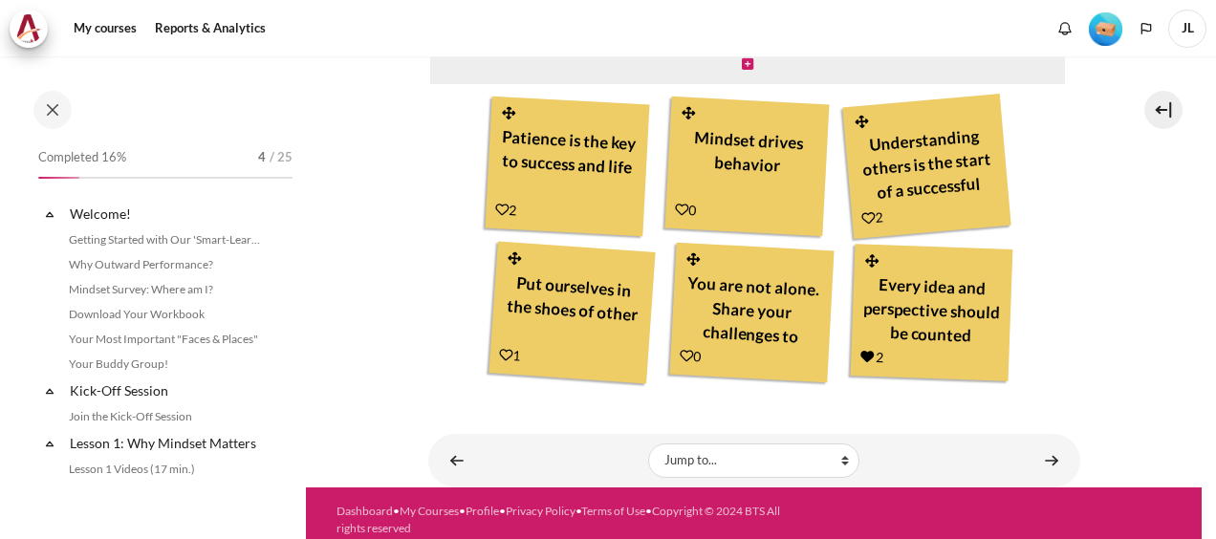
scroll to position [253, 0]
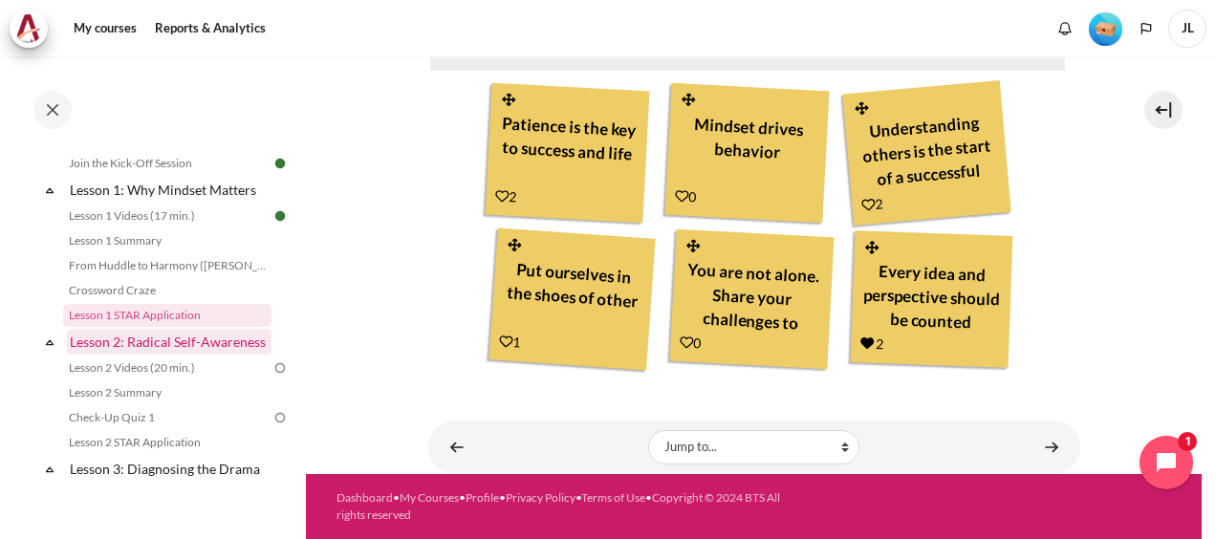
click at [152, 336] on link "Lesson 2: Radical Self-Awareness" at bounding box center [169, 342] width 205 height 26
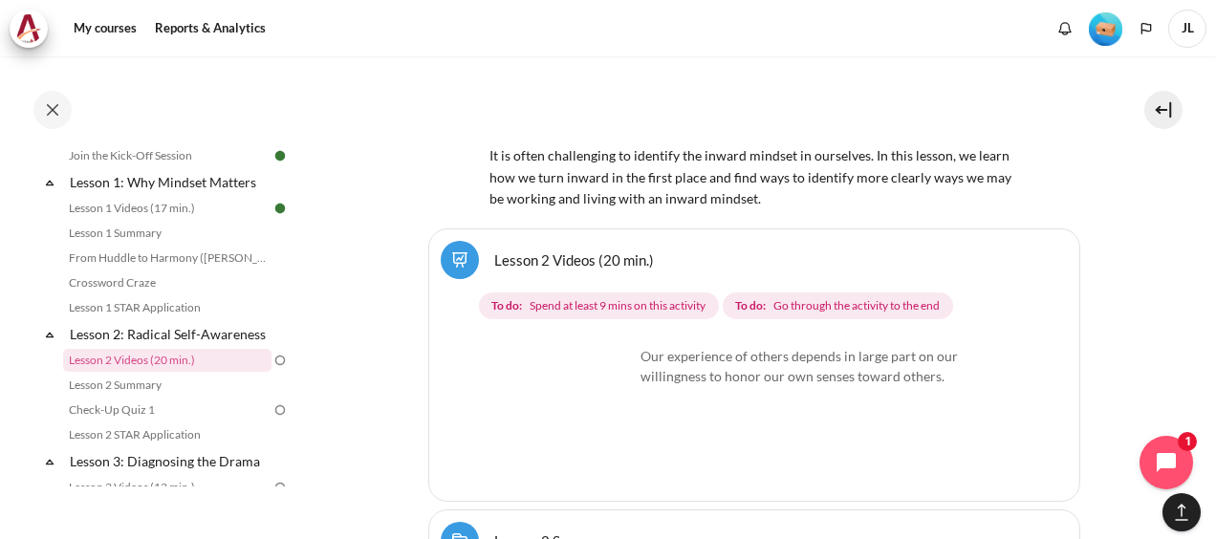
scroll to position [4693, 0]
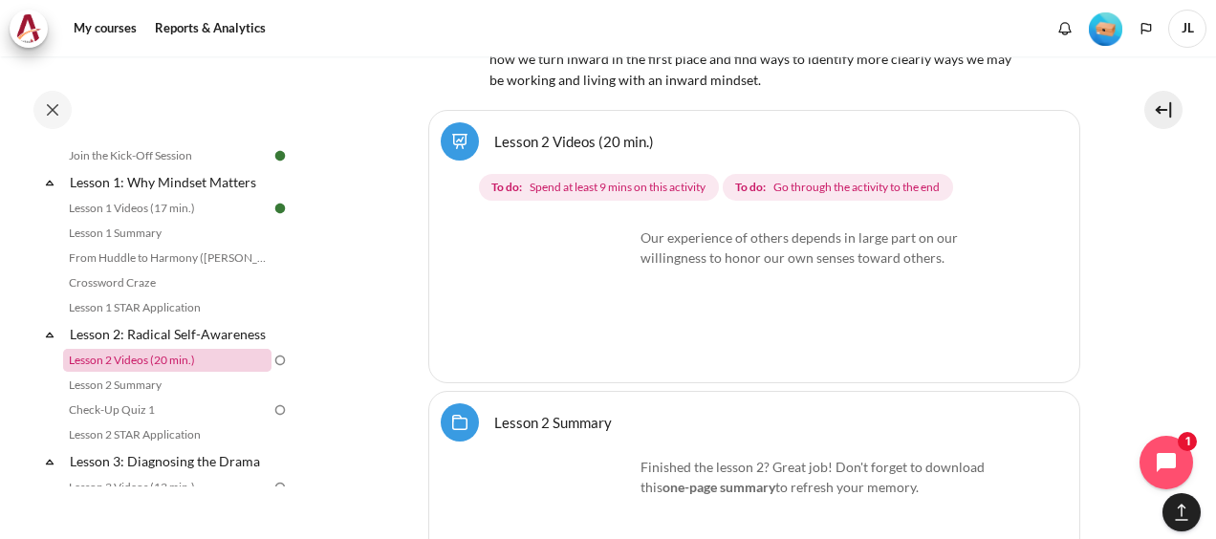
click at [174, 372] on link "Lesson 2 Videos (20 min.)" at bounding box center [167, 360] width 208 height 23
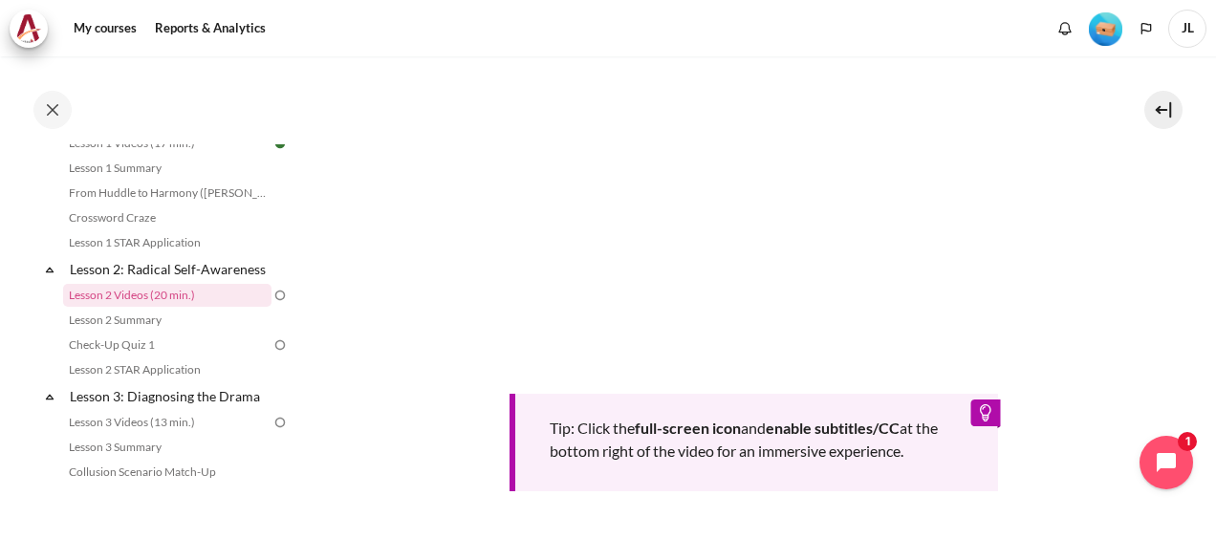
scroll to position [478, 0]
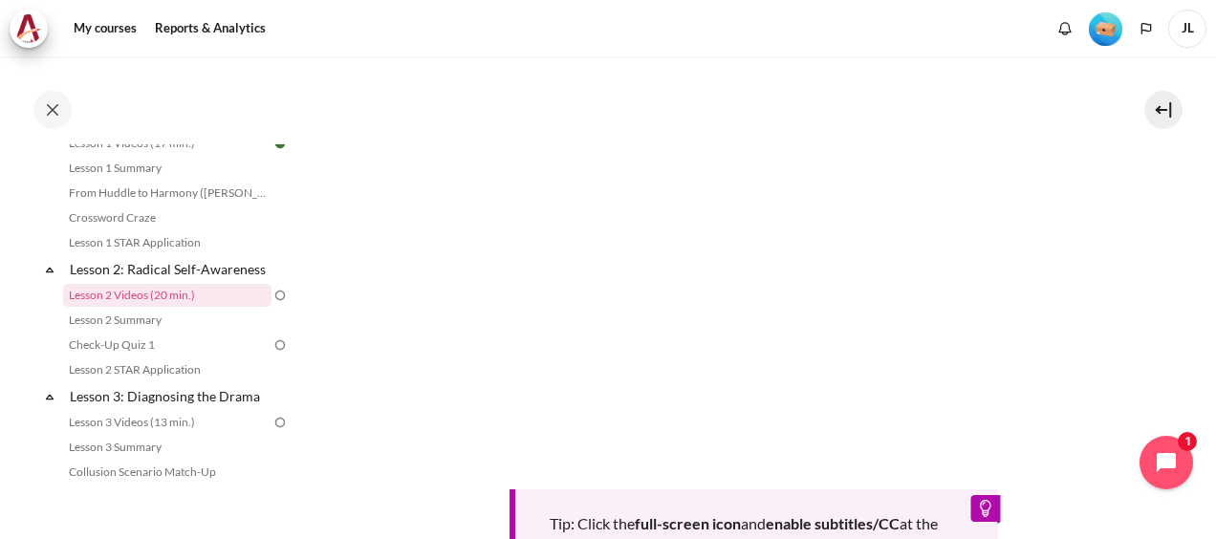
click at [1126, 256] on section "My courses SG Batch 2 Lesson 2: Radical Self-Awareness Lesson 2 Videos (20 min.…" at bounding box center [753, 209] width 895 height 1260
click at [1156, 227] on section "My courses SG Batch 2 Lesson 2: Radical Self-Awareness Lesson 2 Videos (20 min.…" at bounding box center [753, 209] width 895 height 1260
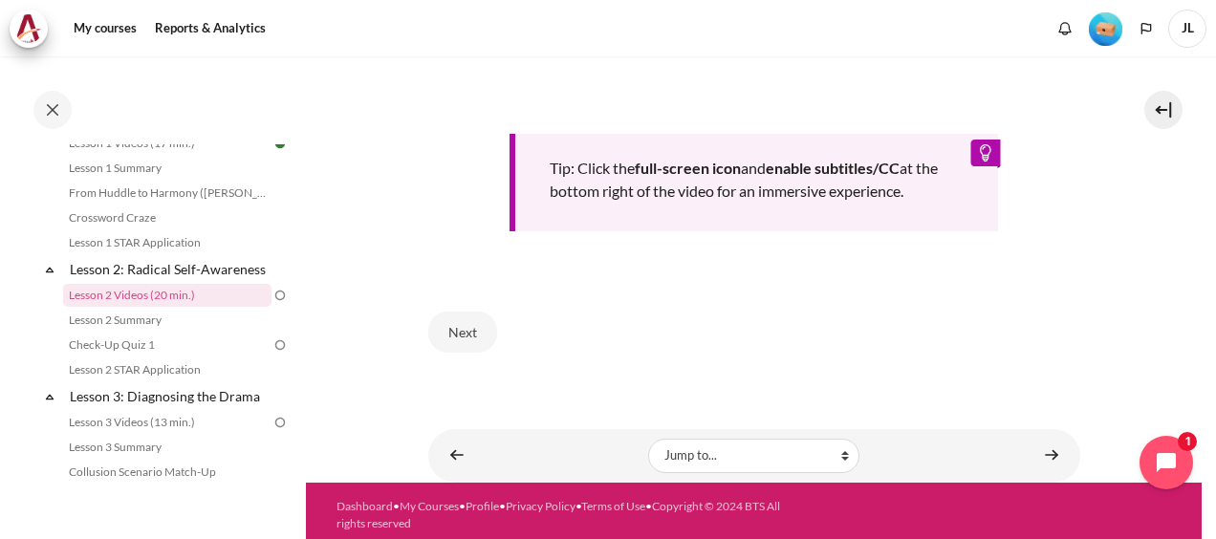
scroll to position [835, 0]
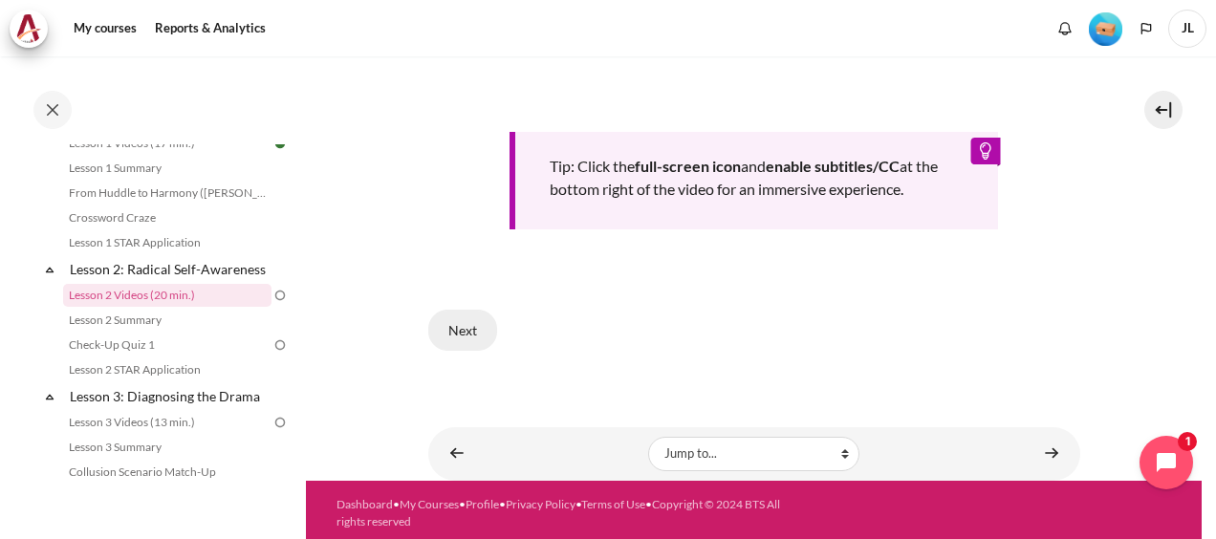
click at [453, 317] on button "Next" at bounding box center [462, 330] width 69 height 40
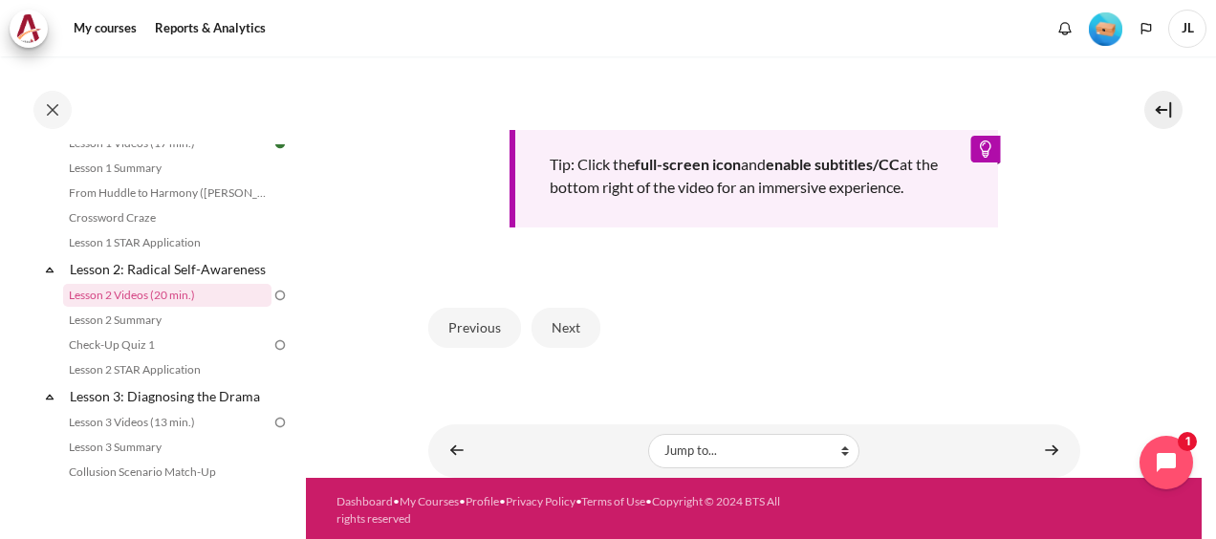
scroll to position [904, 0]
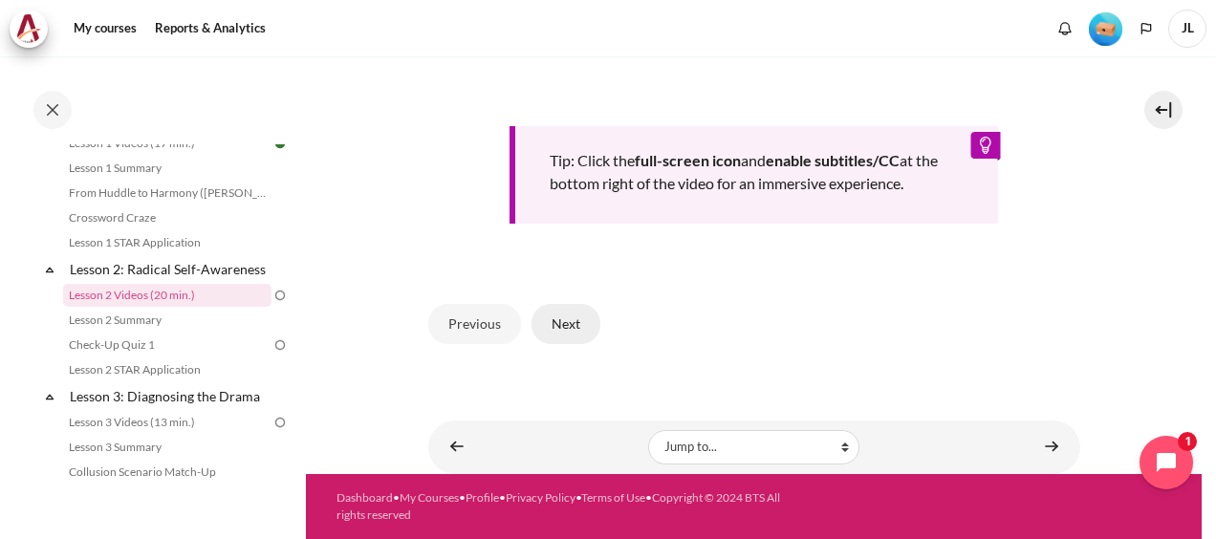
click at [577, 334] on button "Next" at bounding box center [565, 324] width 69 height 40
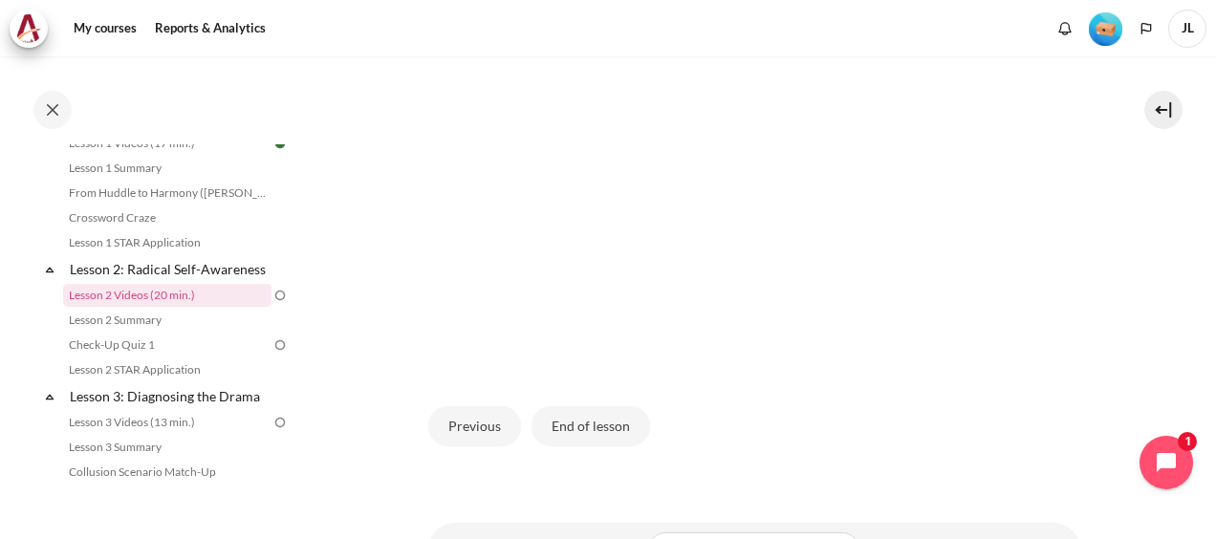
scroll to position [326, 0]
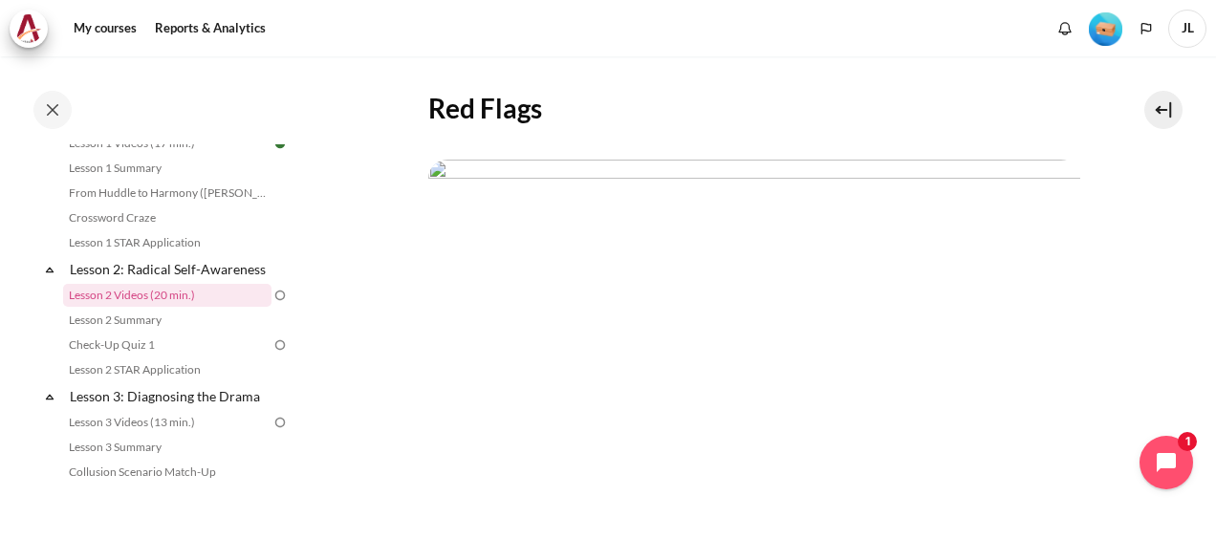
click at [922, 226] on img "Content" at bounding box center [754, 343] width 652 height 367
click at [636, 448] on img "Content" at bounding box center [754, 343] width 652 height 367
drag, startPoint x: 797, startPoint y: 377, endPoint x: 835, endPoint y: 391, distance: 40.8
click at [797, 377] on img "Content" at bounding box center [754, 343] width 652 height 367
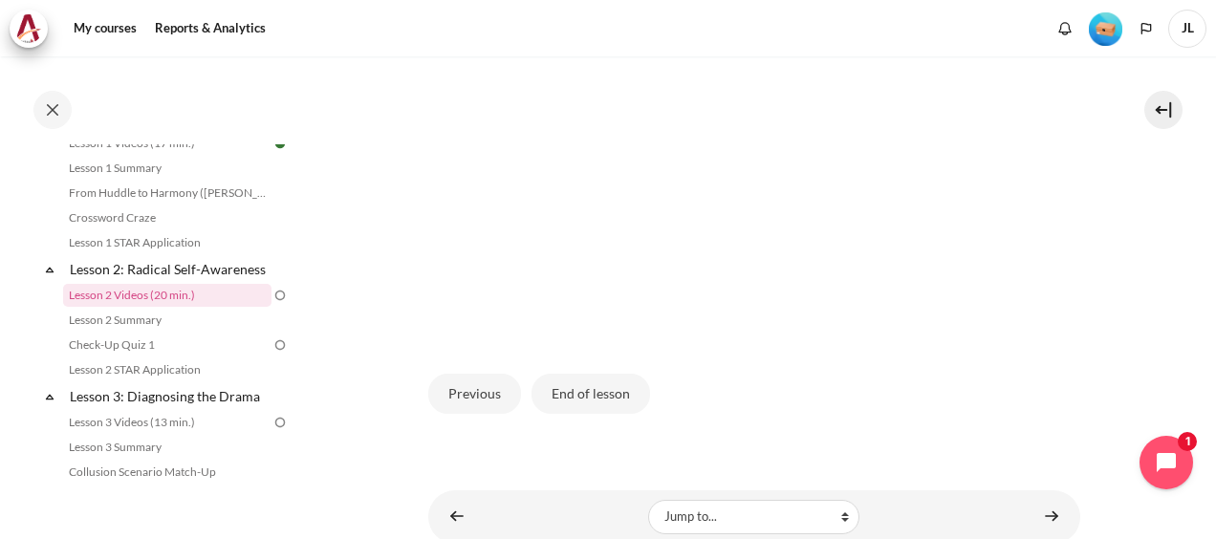
scroll to position [517, 0]
click at [583, 413] on button "End of lesson" at bounding box center [590, 393] width 119 height 40
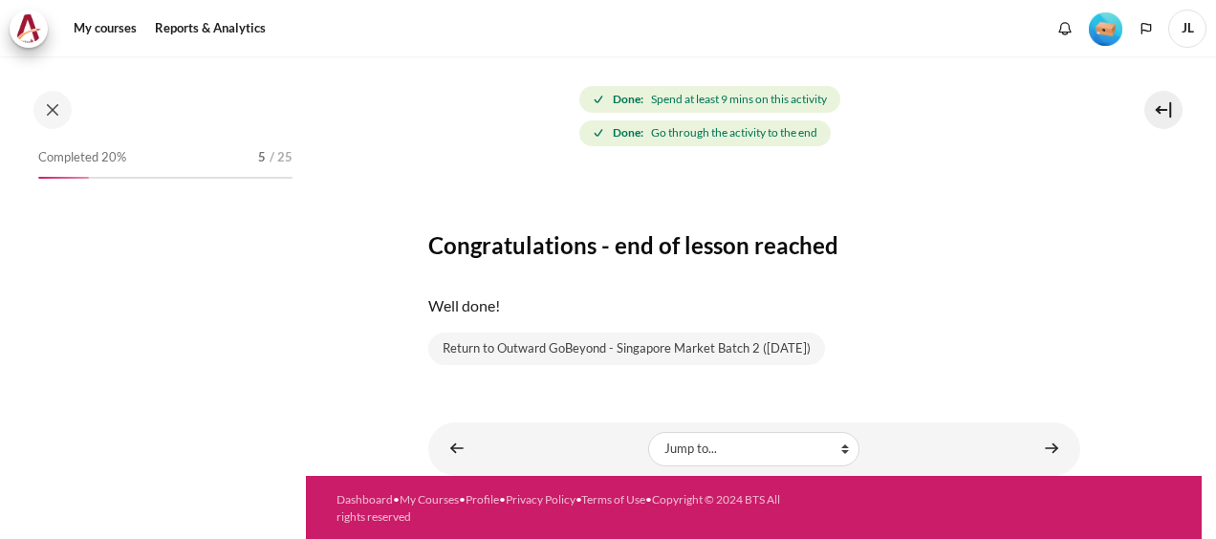
scroll to position [326, 0]
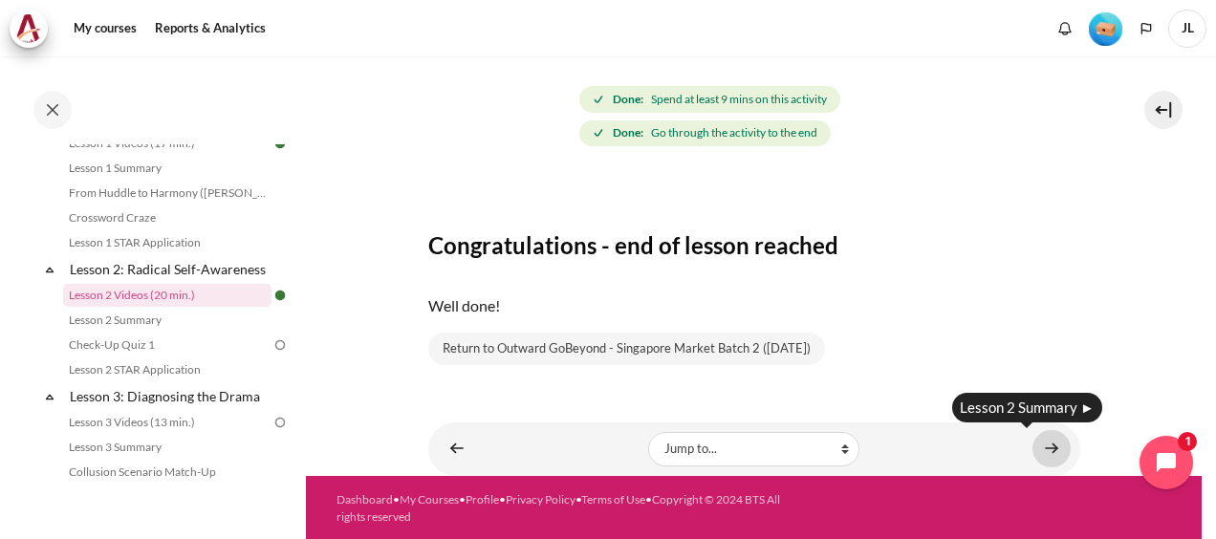
click at [1042, 438] on link "Content" at bounding box center [1051, 448] width 38 height 37
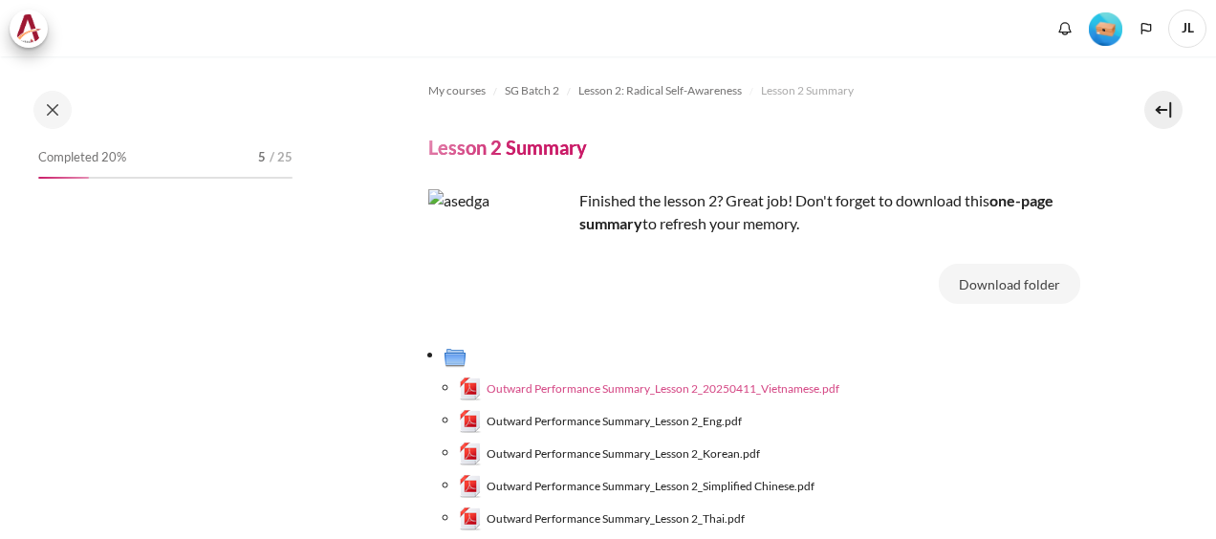
scroll to position [191, 0]
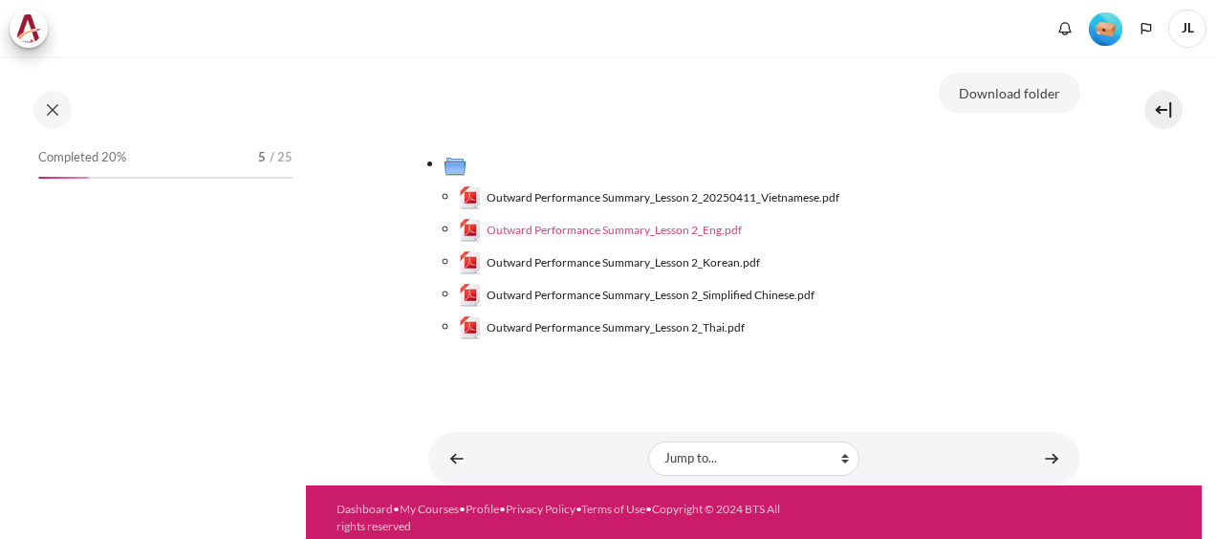
click at [671, 227] on span "Outward Performance Summary_Lesson 2_Eng.pdf" at bounding box center [613, 230] width 255 height 17
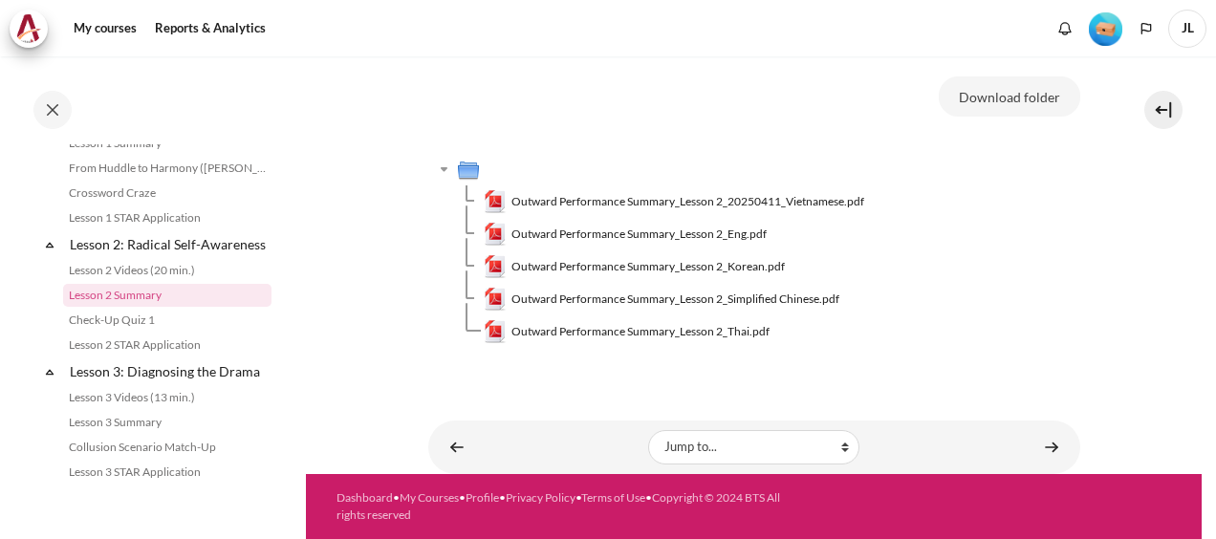
scroll to position [186, 0]
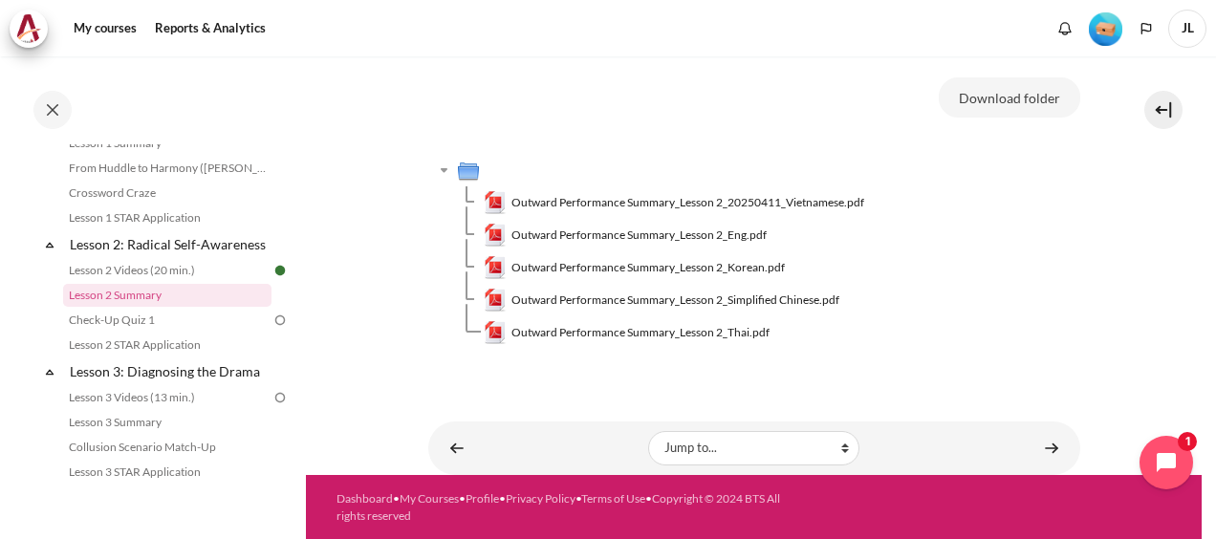
click at [1114, 228] on section "My courses SG Batch 2 Lesson 2: Radical Self-Awareness Lesson 2 Summary Lesson …" at bounding box center [753, 172] width 895 height 605
click at [1041, 449] on link "Content" at bounding box center [1051, 447] width 38 height 37
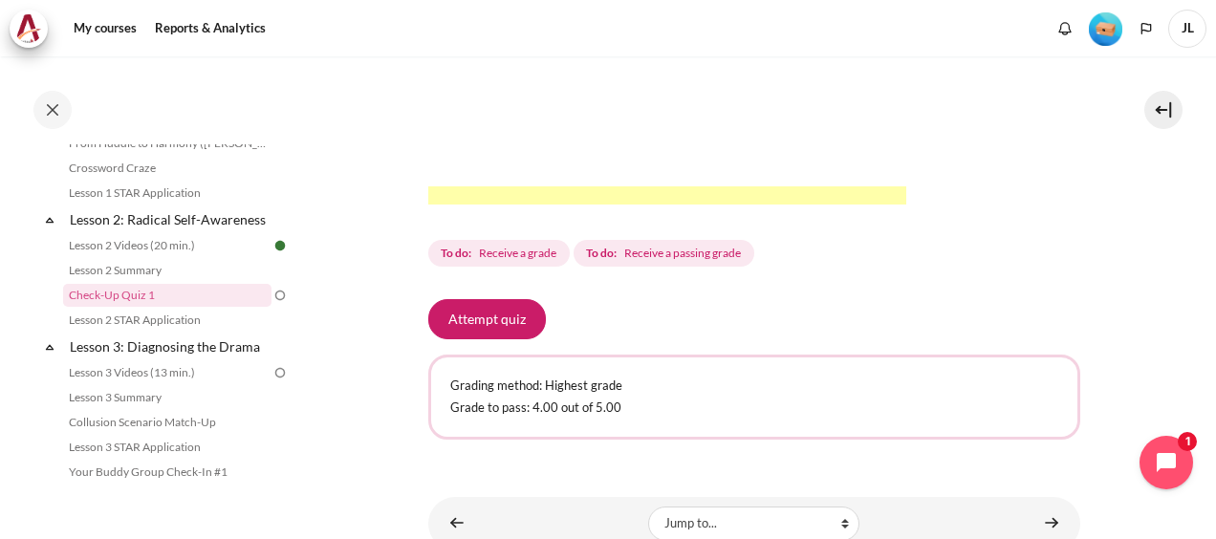
scroll to position [766, 0]
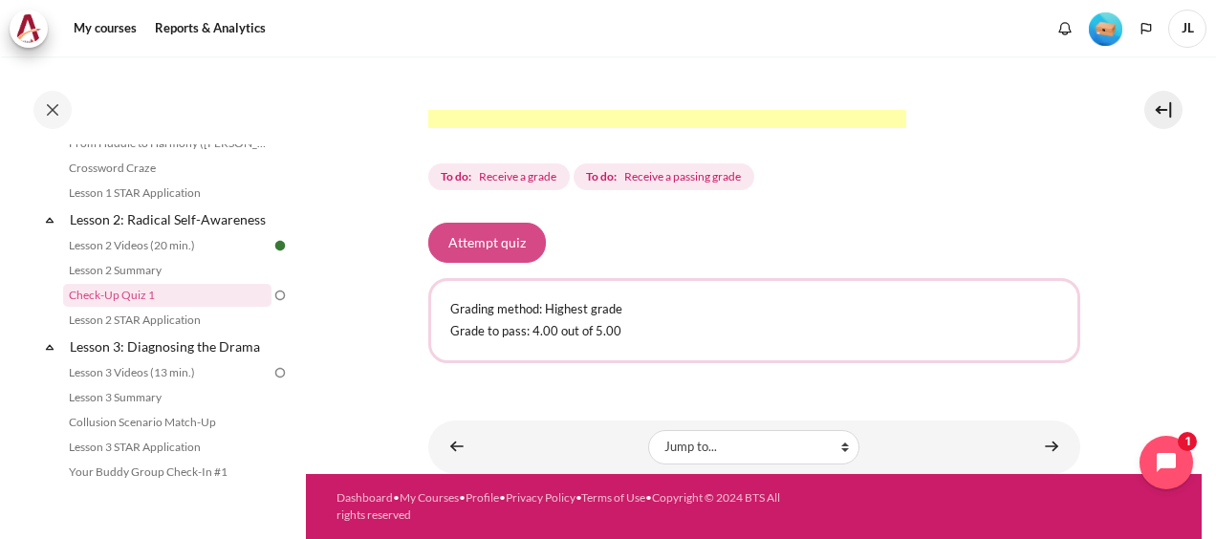
click at [478, 240] on button "Attempt quiz" at bounding box center [487, 243] width 118 height 40
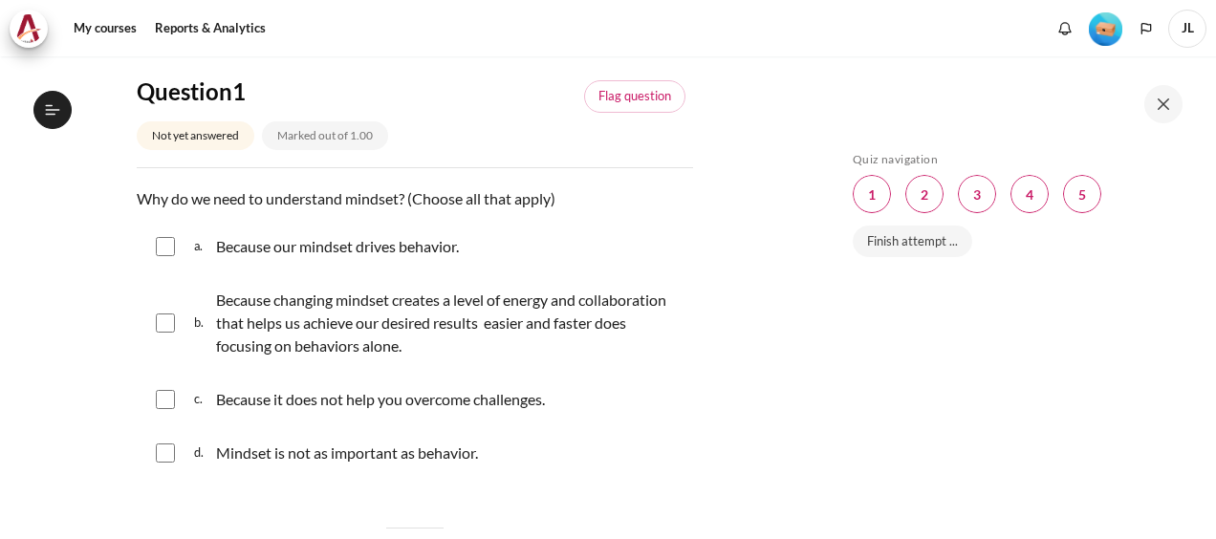
scroll to position [376, 0]
click at [176, 239] on div "a. Because our mindset drives behavior." at bounding box center [415, 247] width 556 height 50
click at [162, 238] on input "Content" at bounding box center [165, 246] width 19 height 19
checkbox input "true"
click at [161, 321] on input "Content" at bounding box center [165, 322] width 19 height 19
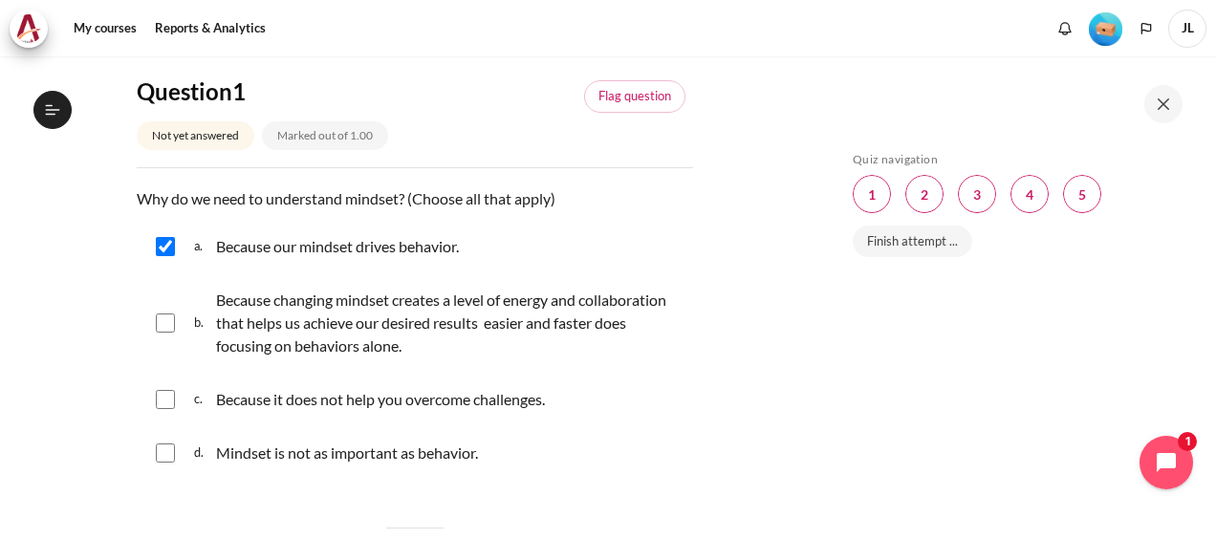
checkbox input "true"
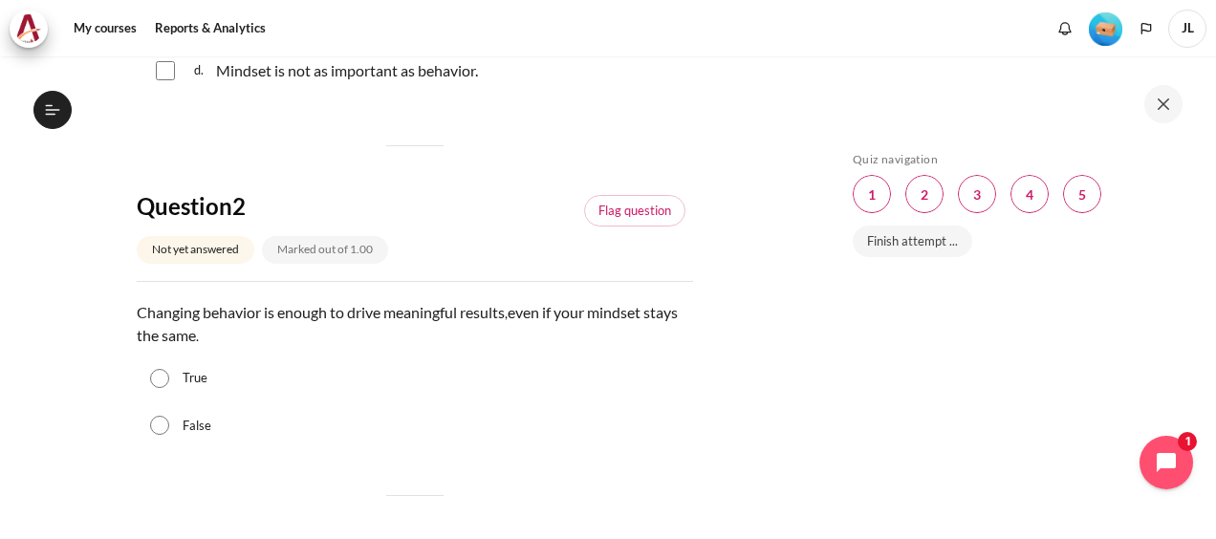
scroll to position [669, 0]
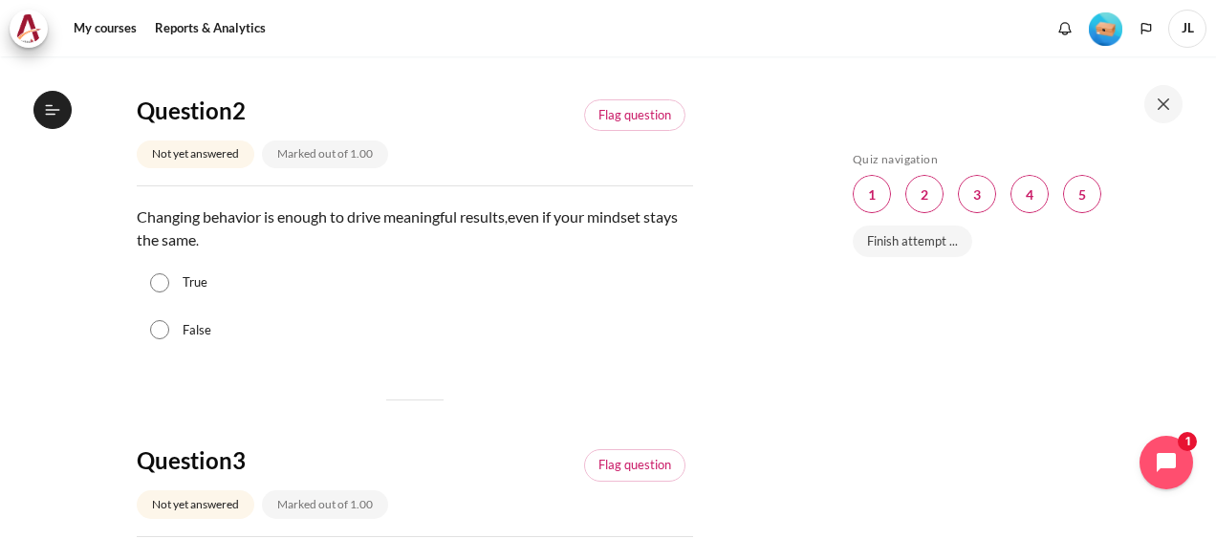
click at [143, 329] on div "False" at bounding box center [415, 331] width 556 height 48
click at [164, 334] on input "False" at bounding box center [159, 329] width 19 height 19
radio input "true"
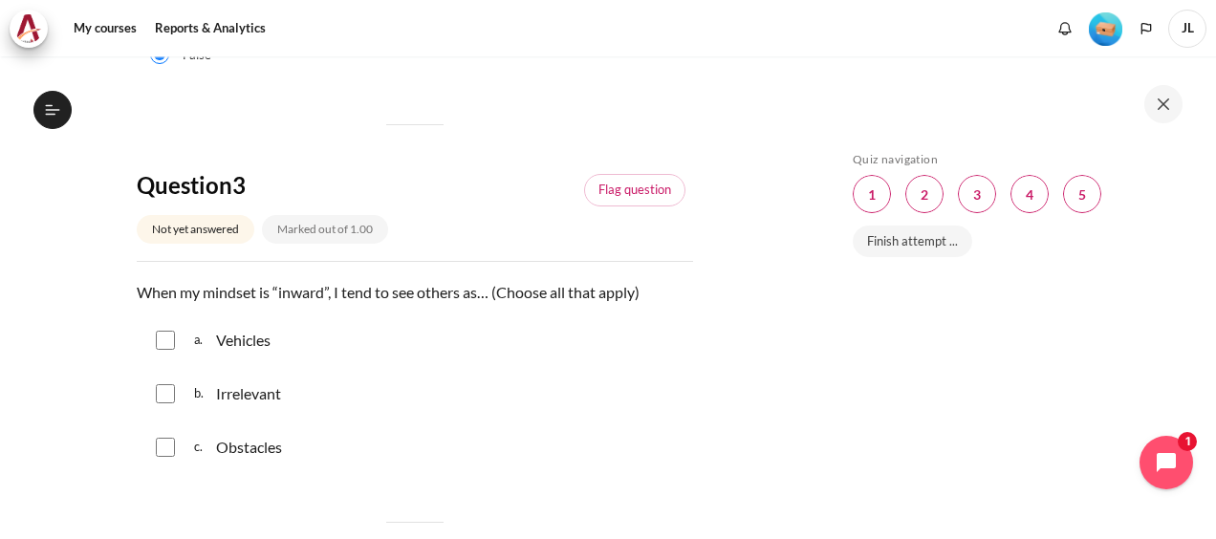
scroll to position [1051, 0]
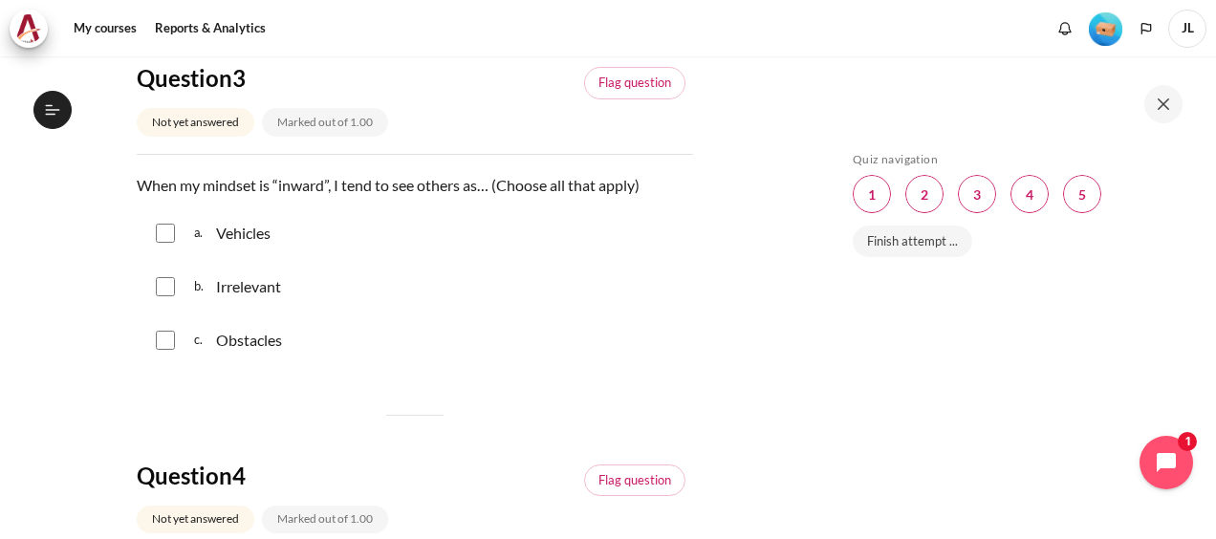
click at [174, 346] on div "c. Obstacles" at bounding box center [415, 340] width 556 height 50
click at [174, 315] on div "c. Obstacles" at bounding box center [415, 340] width 556 height 50
click at [168, 294] on div "b. Irrelevant" at bounding box center [415, 287] width 556 height 50
click at [164, 293] on div "b. Irrelevant" at bounding box center [415, 287] width 556 height 50
click at [162, 277] on input "Content" at bounding box center [165, 286] width 19 height 19
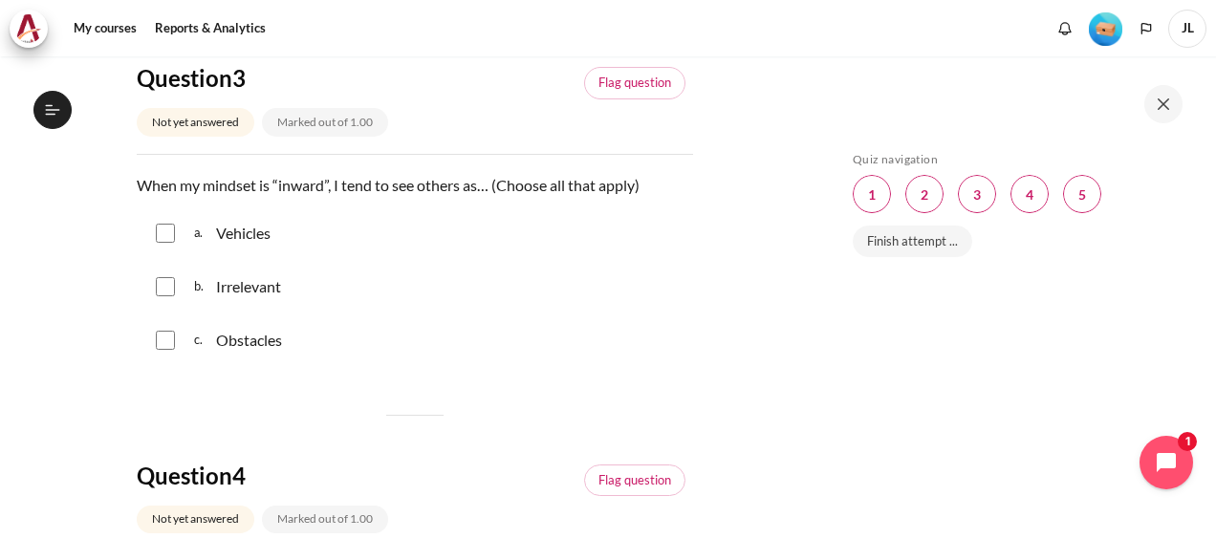
checkbox input "true"
click at [164, 224] on input "Content" at bounding box center [165, 233] width 19 height 19
checkbox input "true"
click at [170, 342] on input "Content" at bounding box center [165, 340] width 19 height 19
checkbox input "true"
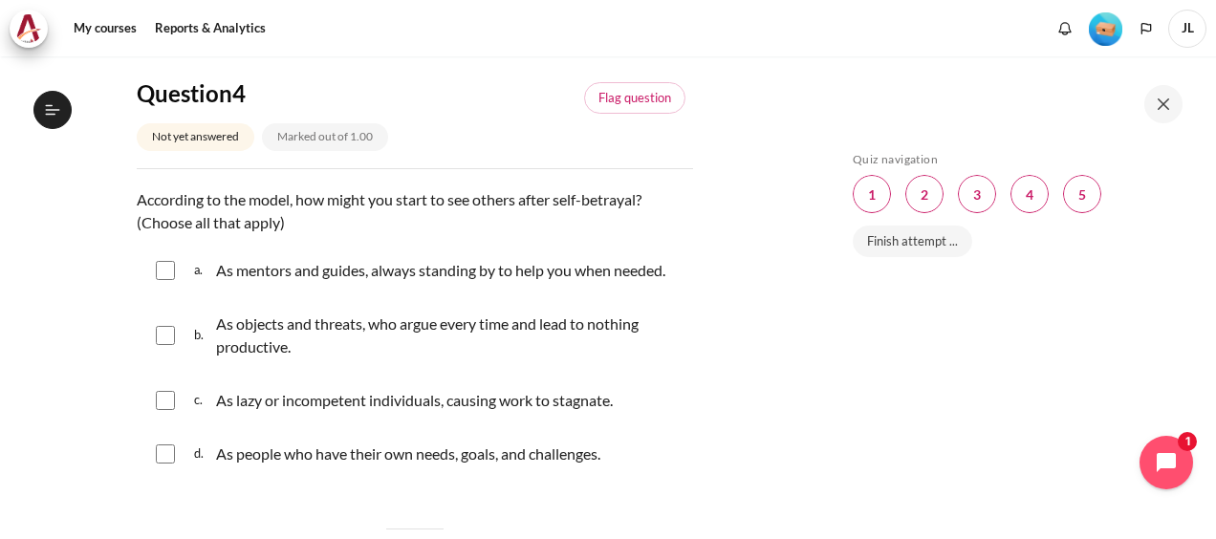
scroll to position [1529, 0]
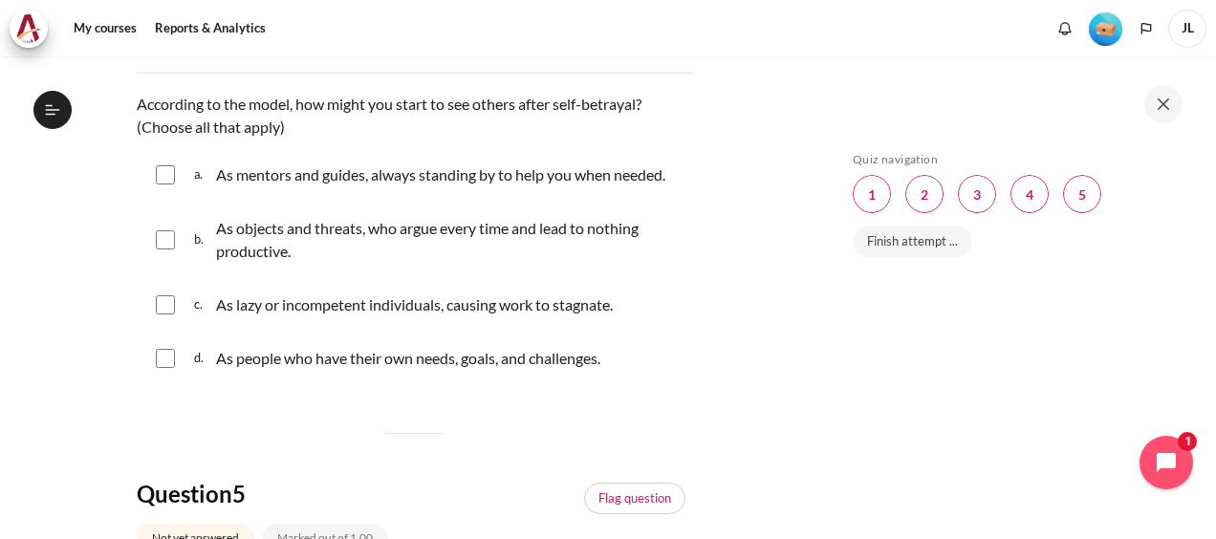
click at [162, 304] on input "Content" at bounding box center [165, 304] width 19 height 19
checkbox input "true"
click at [164, 240] on input "Content" at bounding box center [165, 239] width 19 height 19
checkbox input "true"
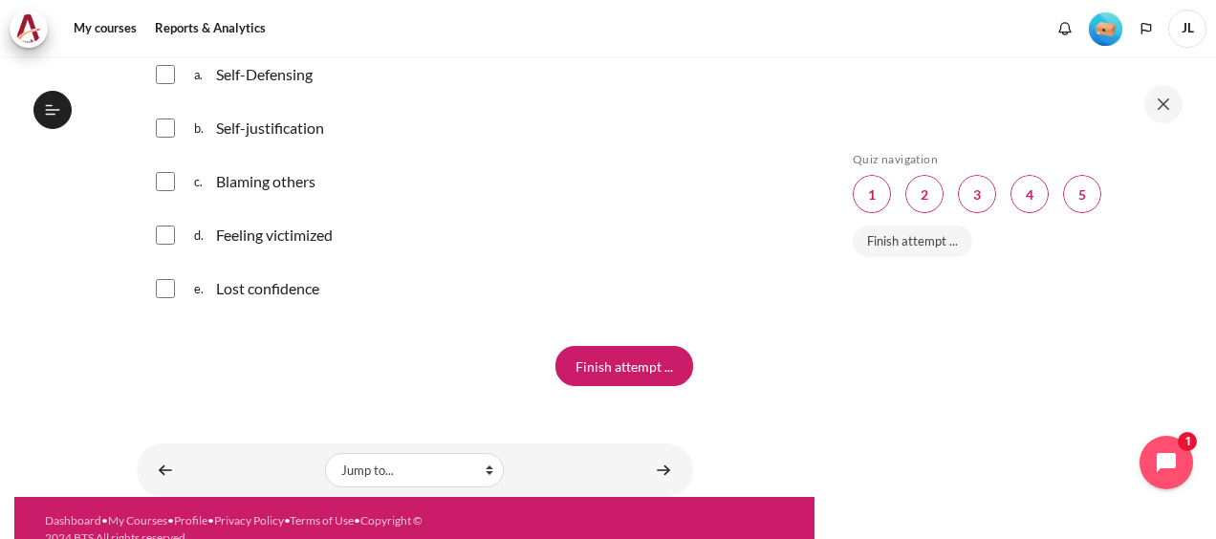
scroll to position [2007, 0]
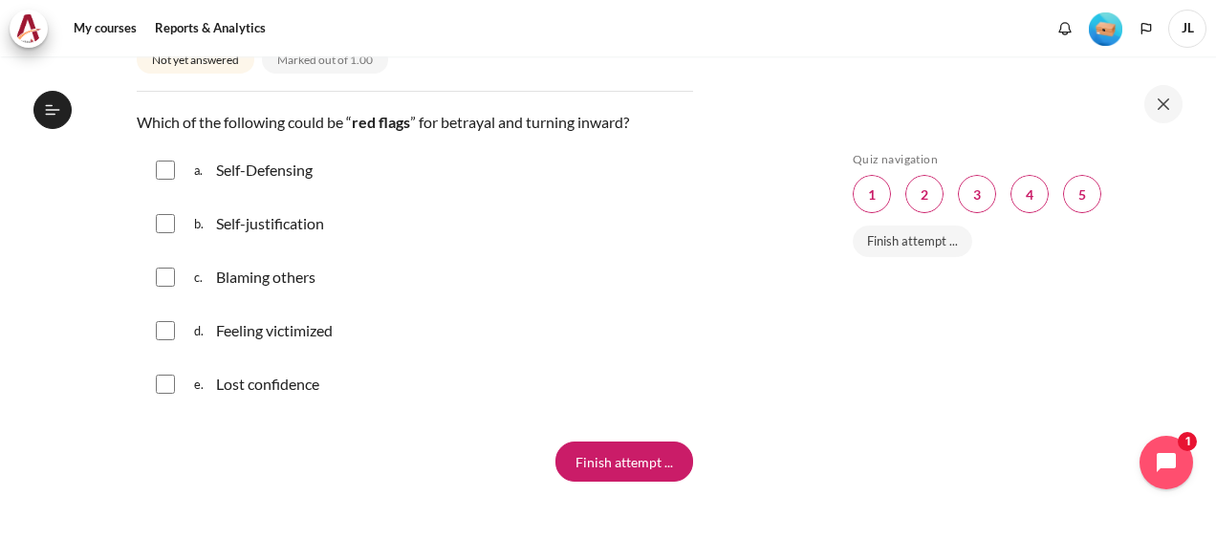
click at [166, 222] on input "Content" at bounding box center [165, 223] width 19 height 19
checkbox input "true"
click at [162, 277] on input "Content" at bounding box center [165, 277] width 19 height 19
checkbox input "true"
click at [170, 338] on div "d. Feeling victimized" at bounding box center [415, 331] width 556 height 50
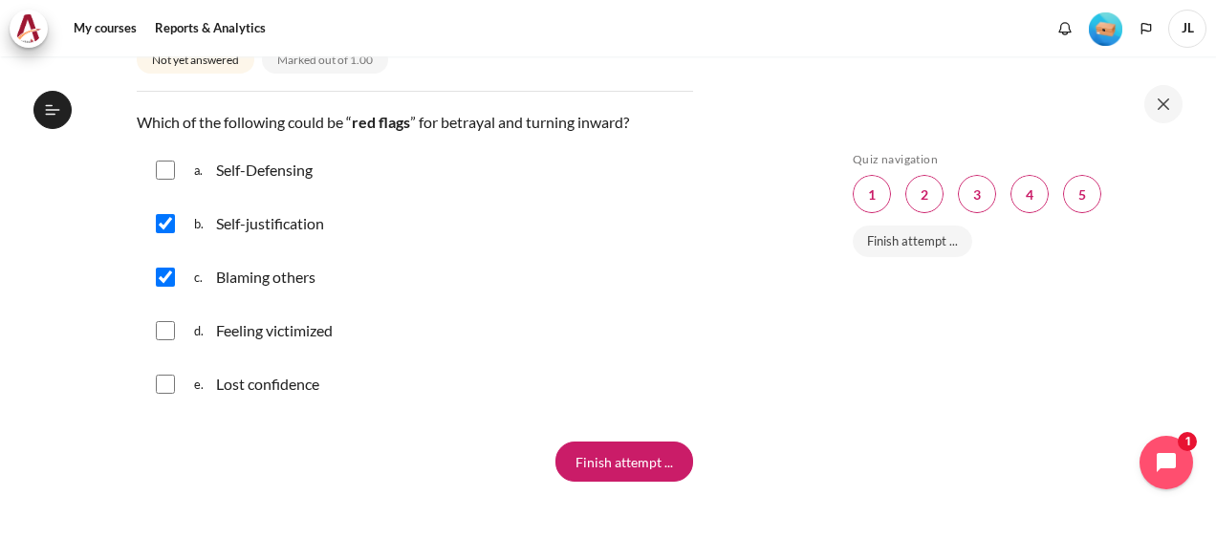
click at [163, 326] on input "Content" at bounding box center [165, 330] width 19 height 19
checkbox input "true"
click at [163, 162] on input "Content" at bounding box center [165, 170] width 19 height 19
checkbox input "true"
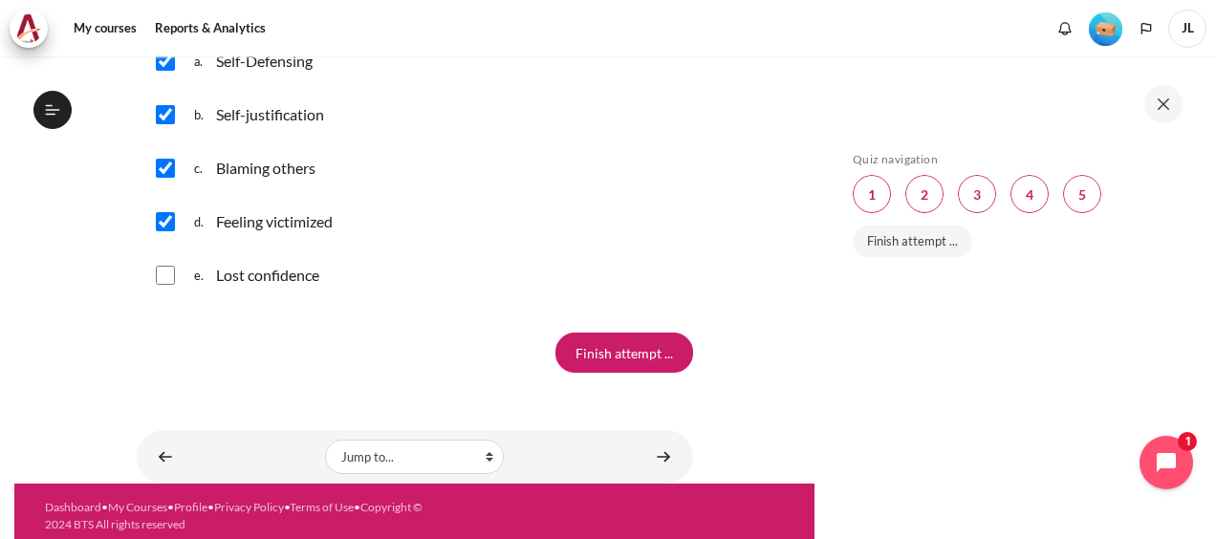
scroll to position [2122, 0]
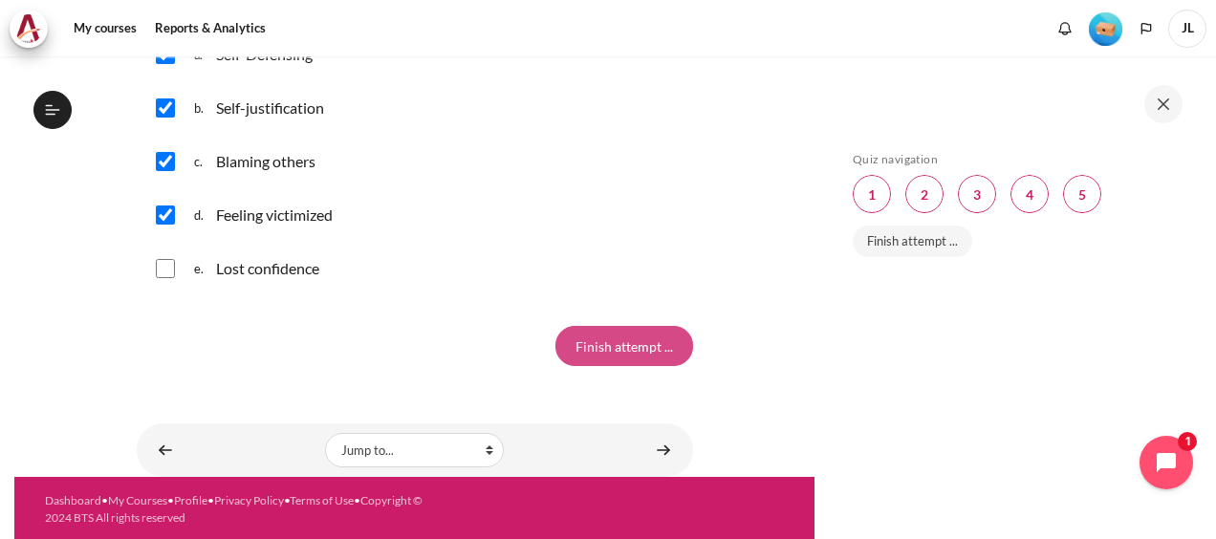
click at [635, 350] on input "Finish attempt ..." at bounding box center [624, 346] width 138 height 40
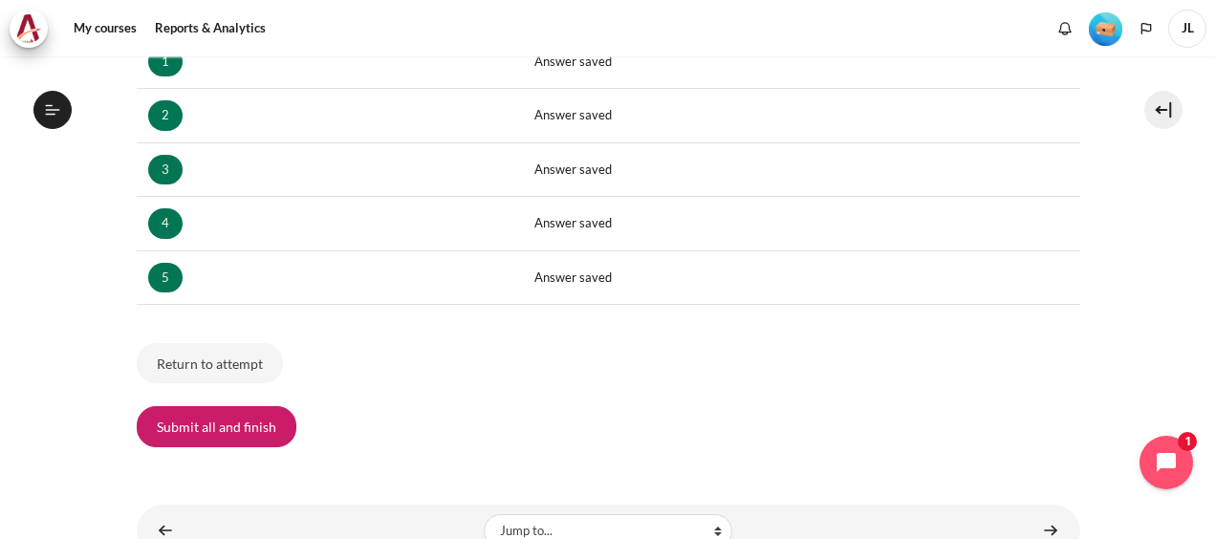
scroll to position [382, 0]
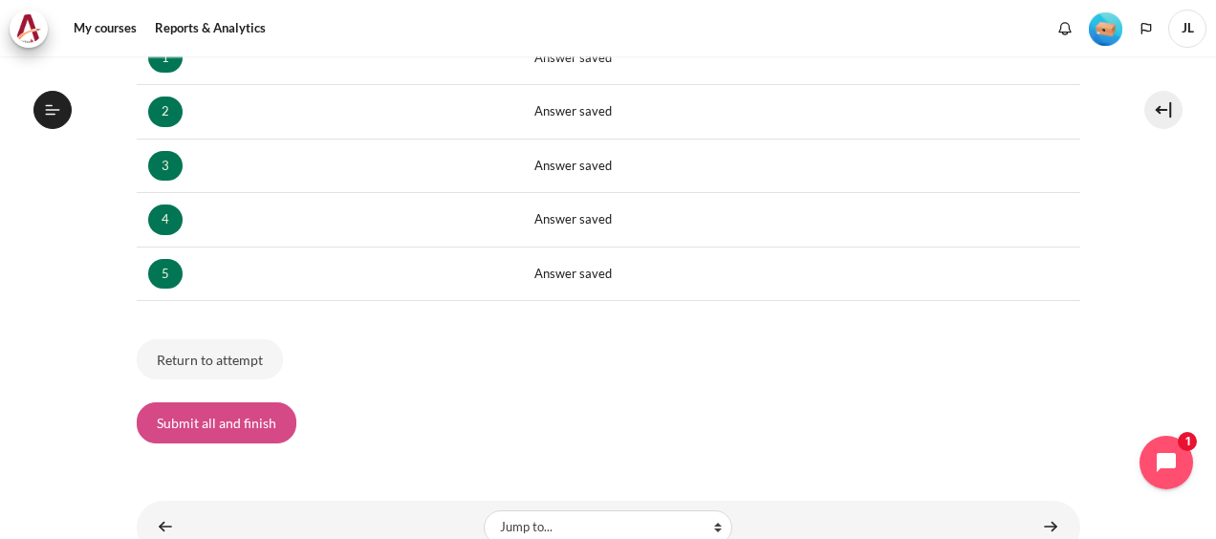
click at [188, 420] on button "Submit all and finish" at bounding box center [217, 422] width 160 height 40
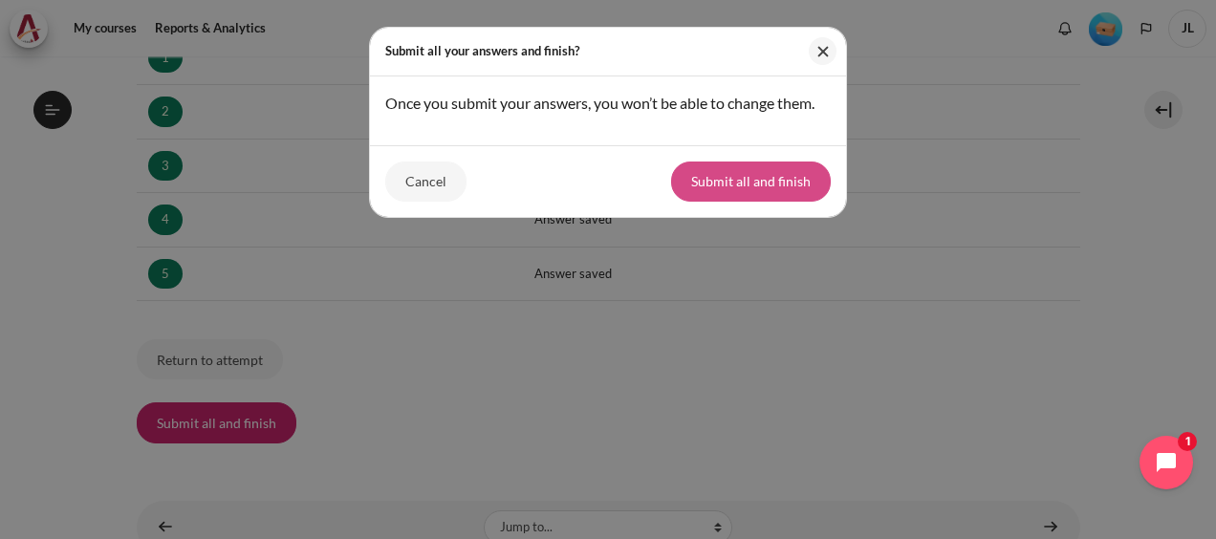
click at [715, 178] on button "Submit all and finish" at bounding box center [751, 182] width 160 height 40
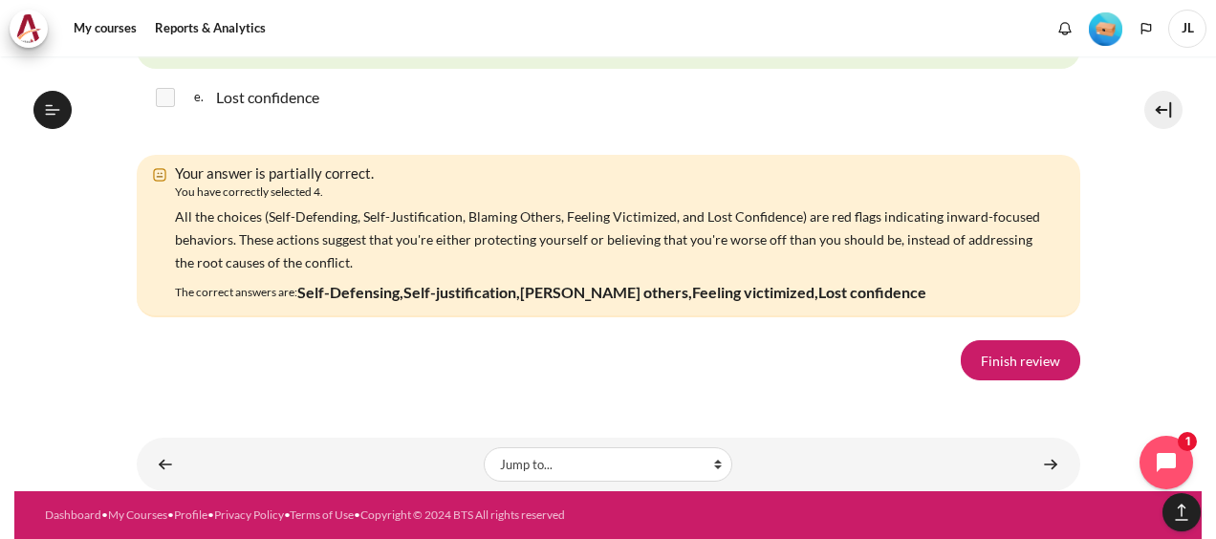
scroll to position [3404, 0]
click at [988, 359] on link "Finish review" at bounding box center [1019, 360] width 119 height 40
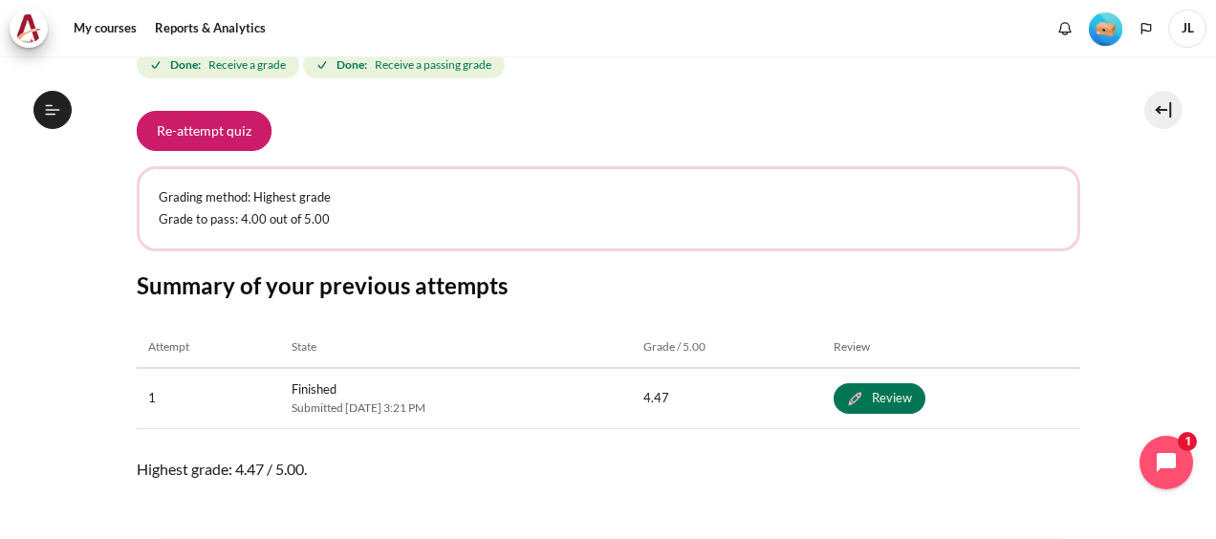
scroll to position [955, 0]
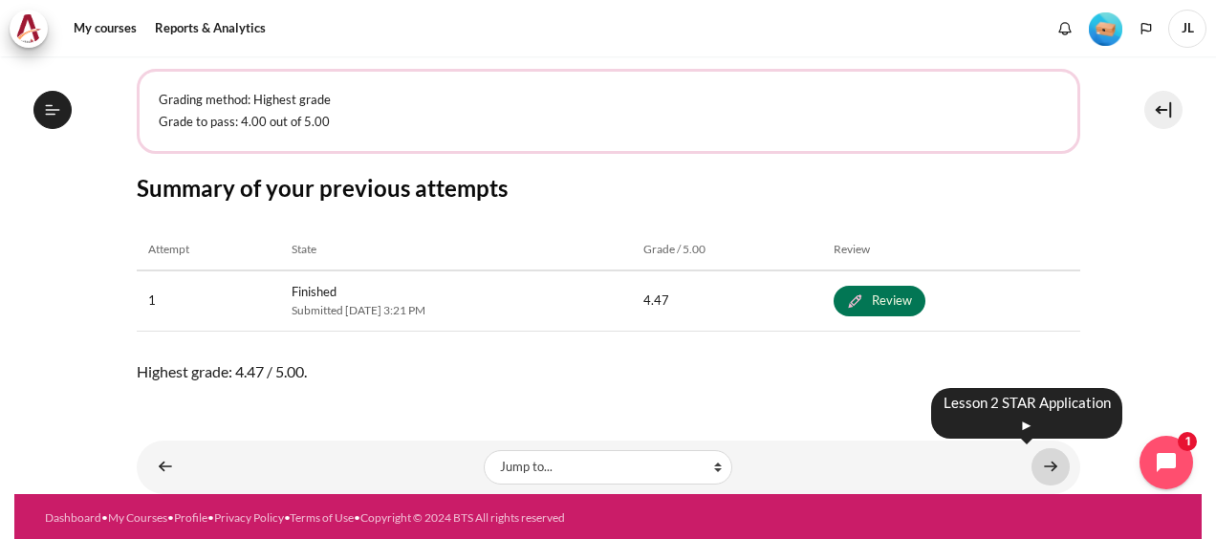
click at [1051, 468] on link "Content" at bounding box center [1050, 466] width 38 height 37
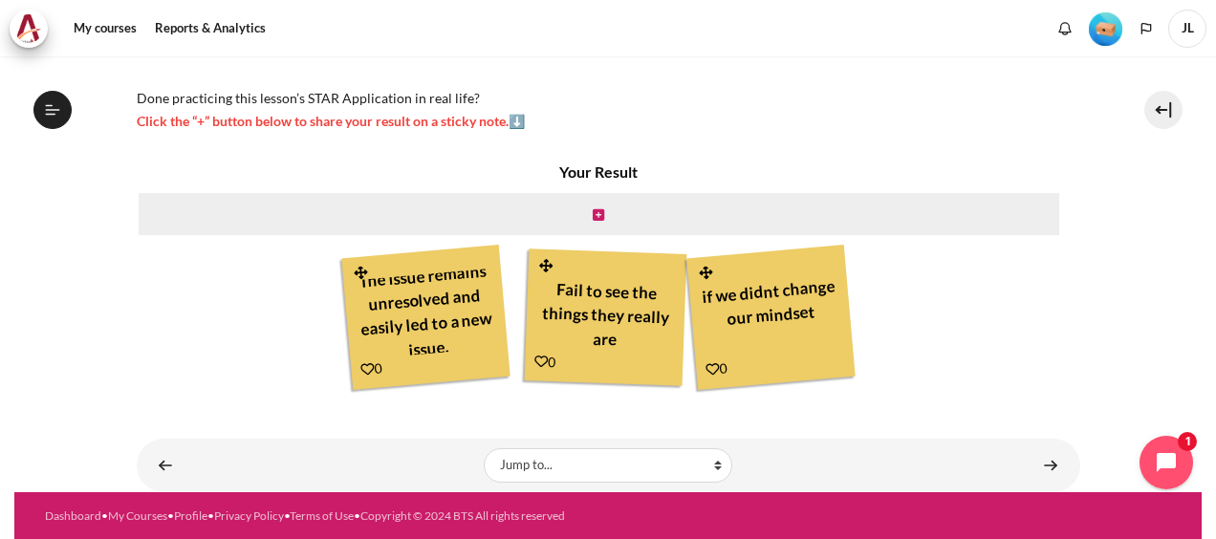
scroll to position [21, 0]
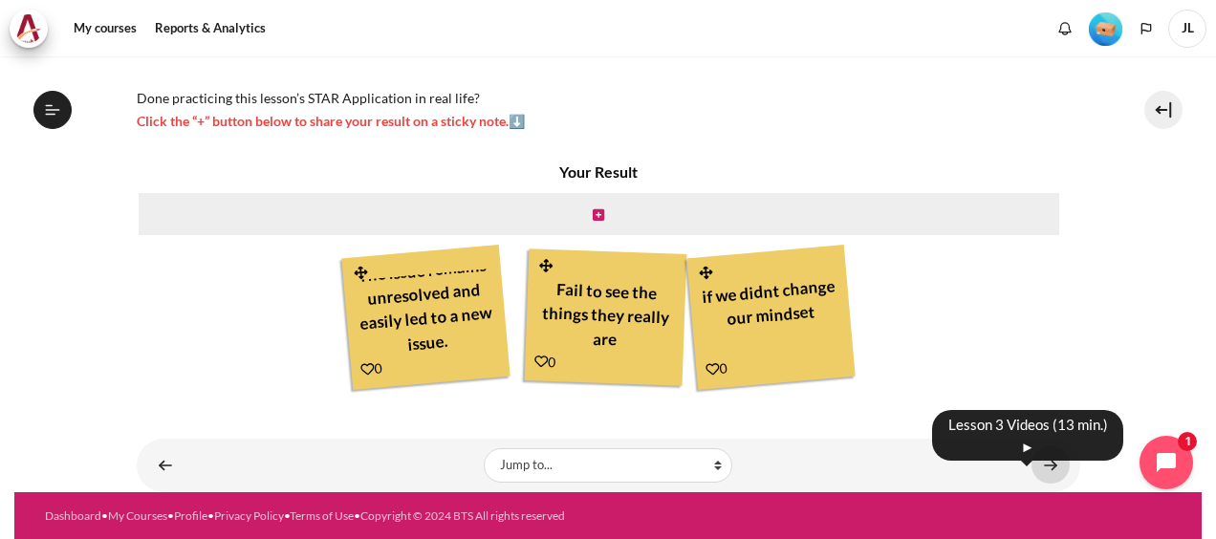
click at [1042, 459] on link "Content" at bounding box center [1050, 464] width 38 height 37
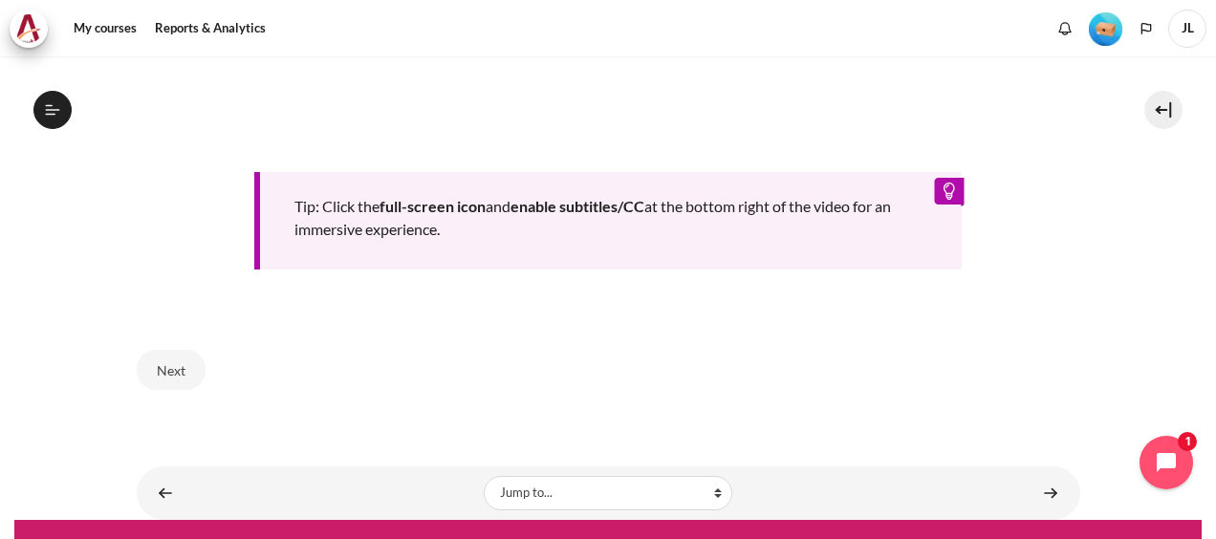
scroll to position [1004, 0]
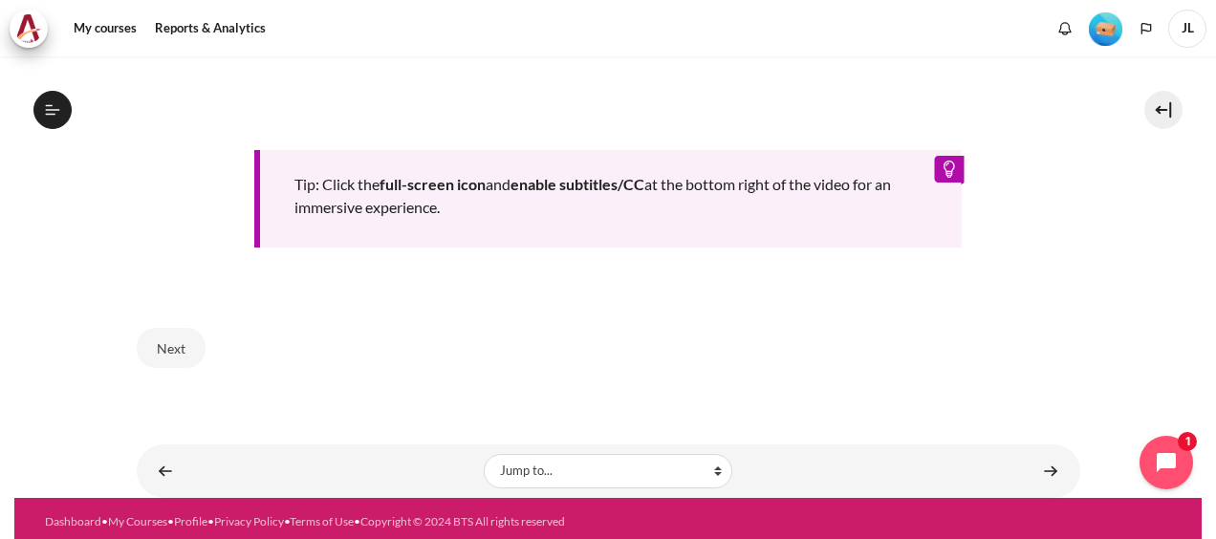
click at [175, 319] on div "Next" at bounding box center [608, 348] width 943 height 78
click at [185, 366] on div "Next" at bounding box center [608, 348] width 943 height 78
click at [179, 328] on button "Next" at bounding box center [171, 348] width 69 height 40
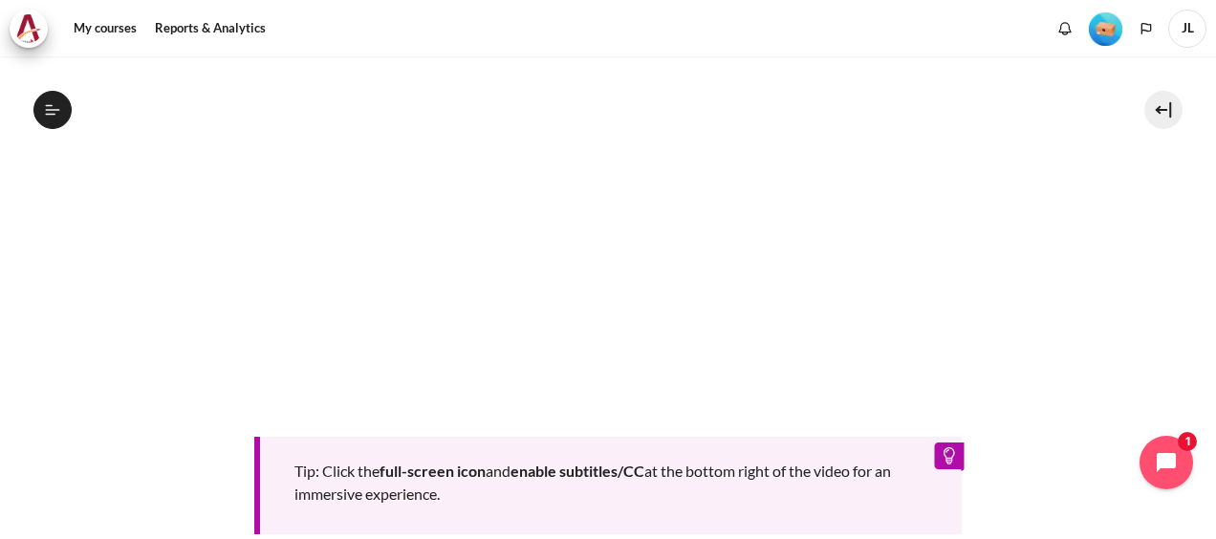
scroll to position [970, 0]
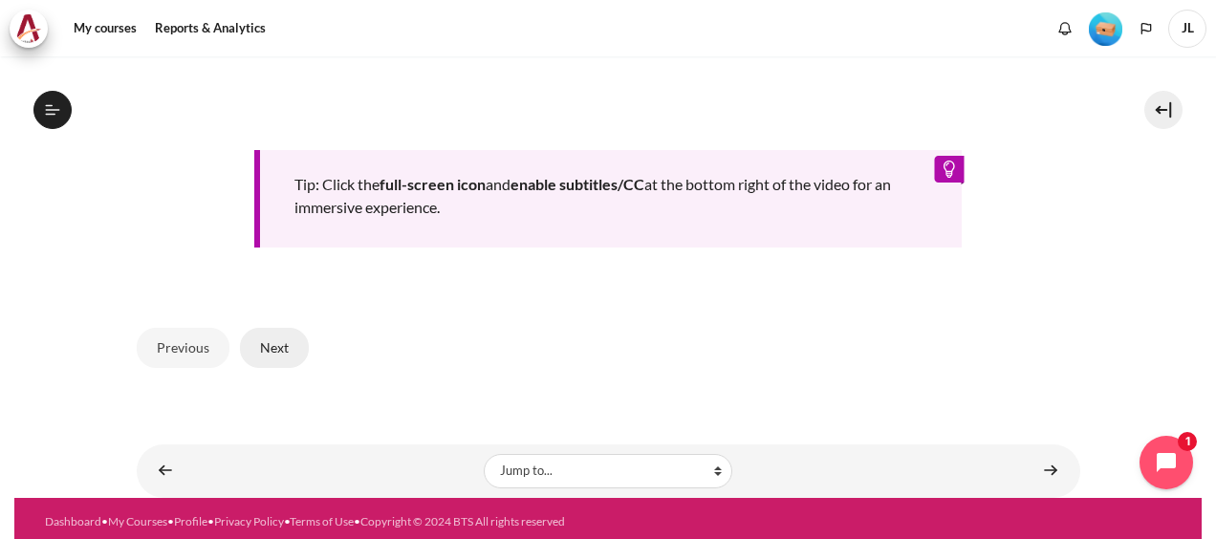
click at [269, 340] on button "Next" at bounding box center [274, 348] width 69 height 40
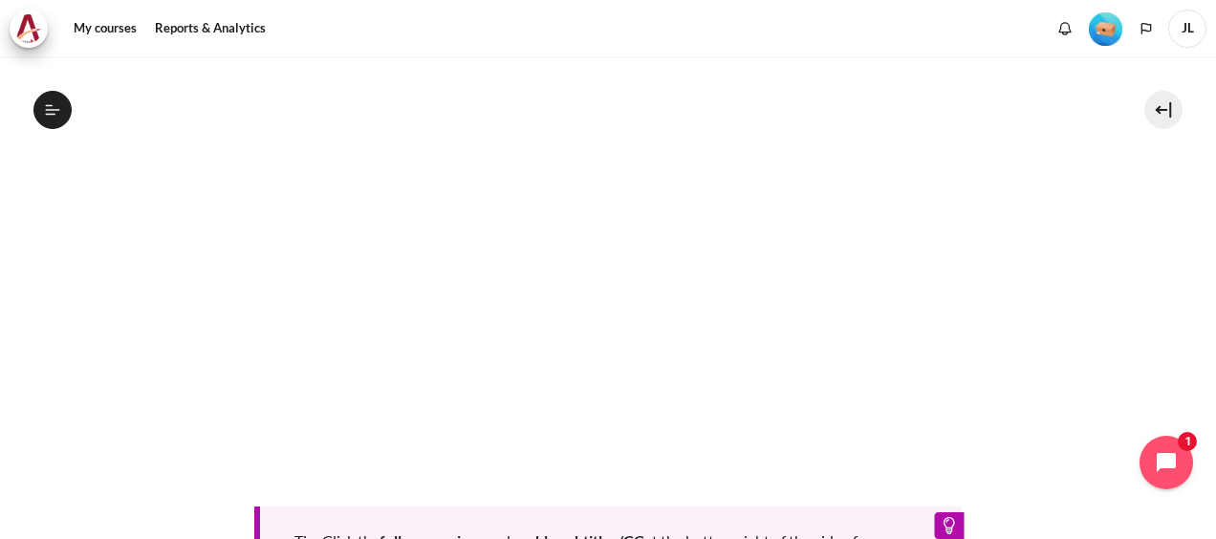
scroll to position [397, 0]
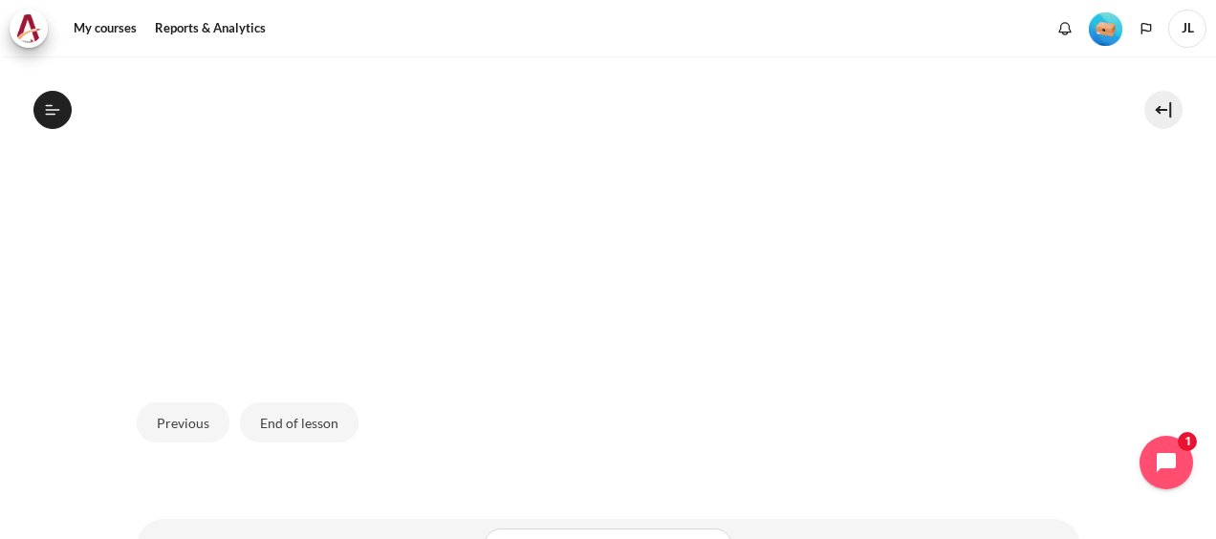
scroll to position [748, 0]
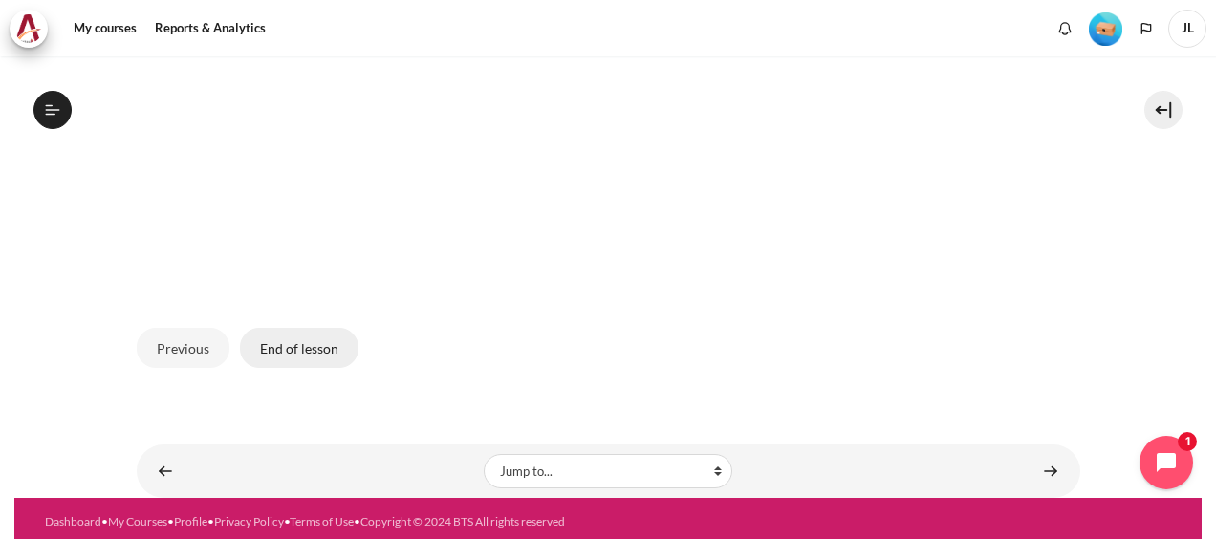
click at [320, 329] on button "End of lesson" at bounding box center [299, 348] width 119 height 40
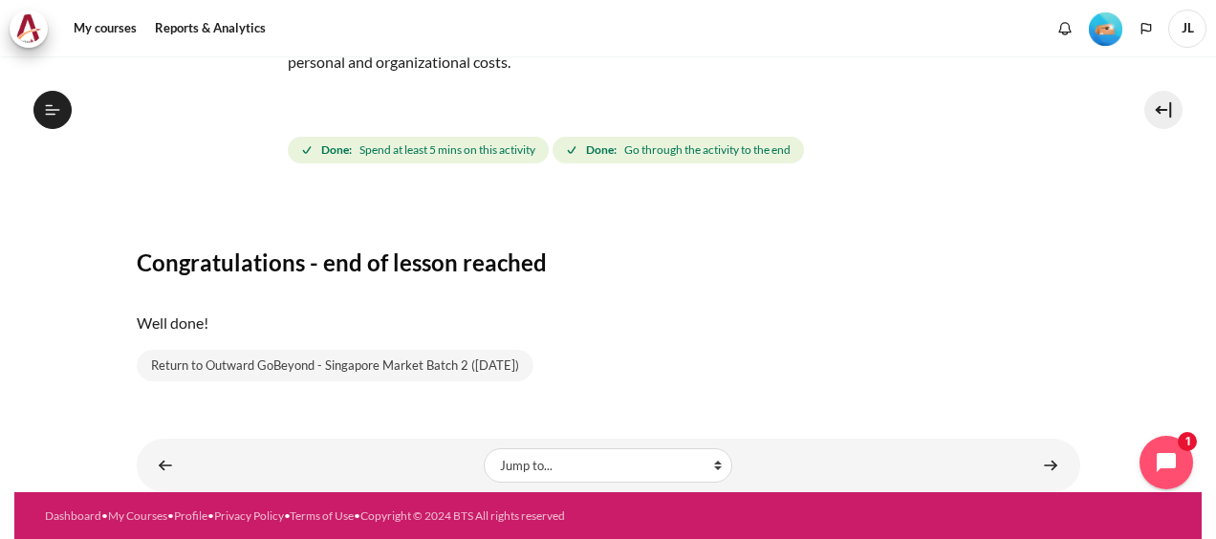
scroll to position [453, 0]
click at [405, 367] on link "Return to Outward GoBeyond - Singapore Market Batch 2 (Sep 2025)" at bounding box center [335, 366] width 397 height 32
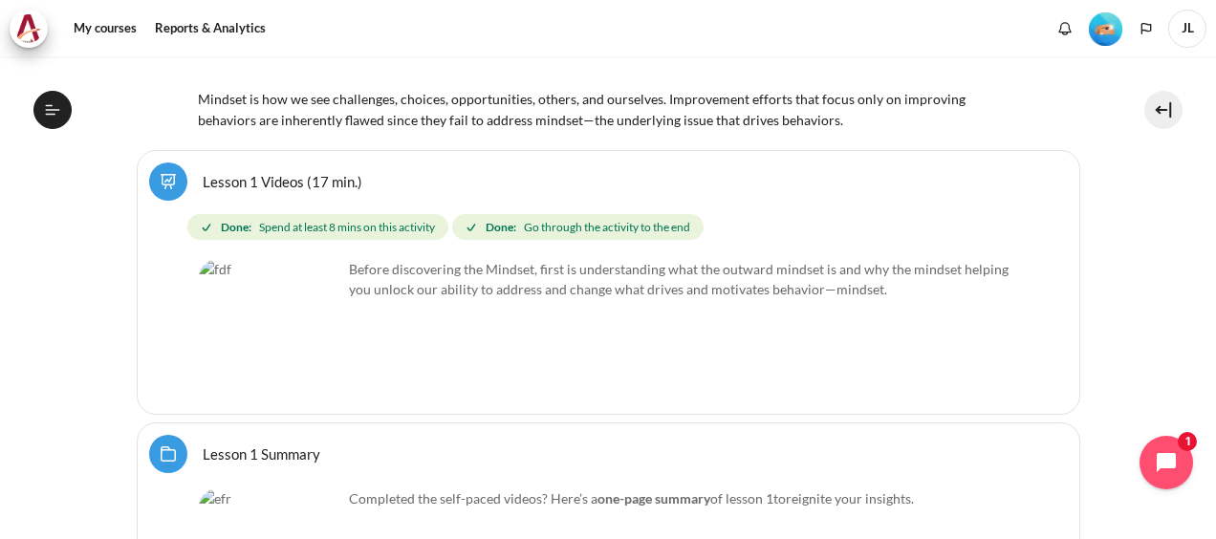
scroll to position [2920, 0]
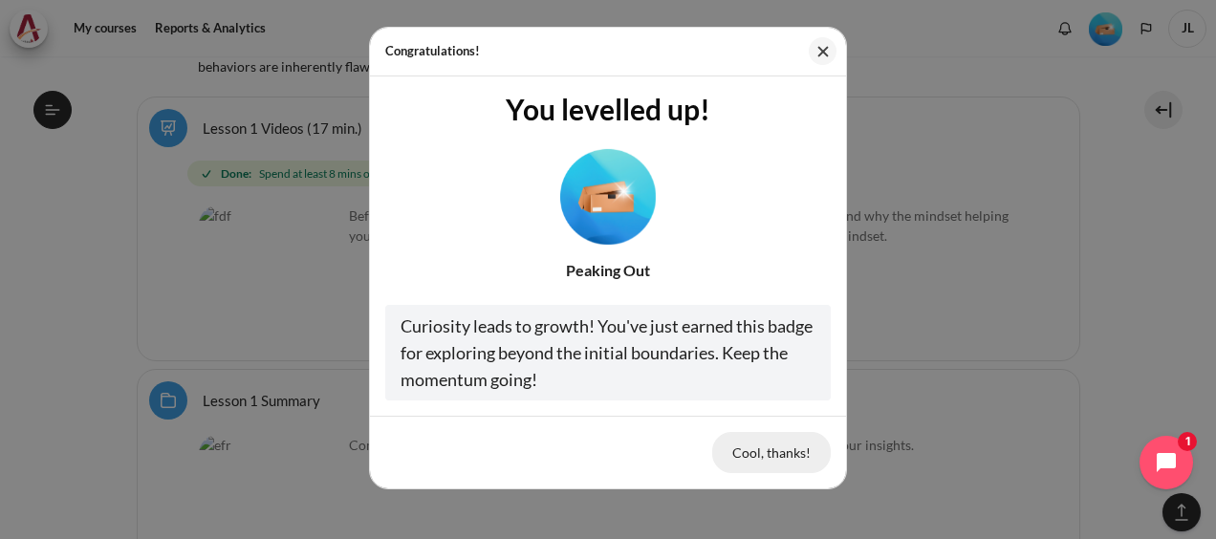
click at [757, 454] on button "Cool, thanks!" at bounding box center [771, 452] width 119 height 40
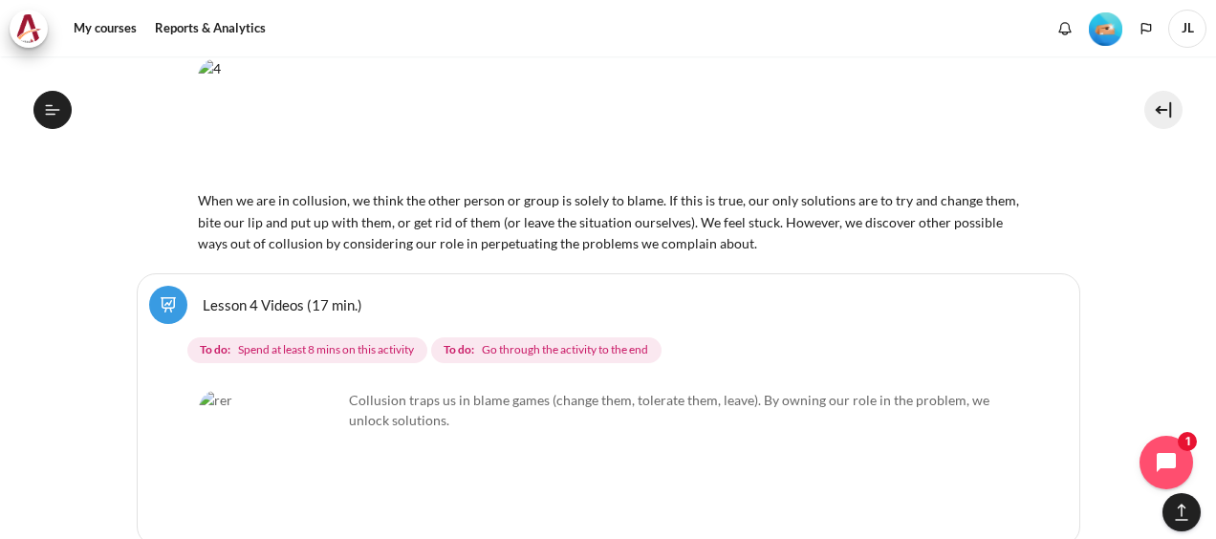
scroll to position [8845, 0]
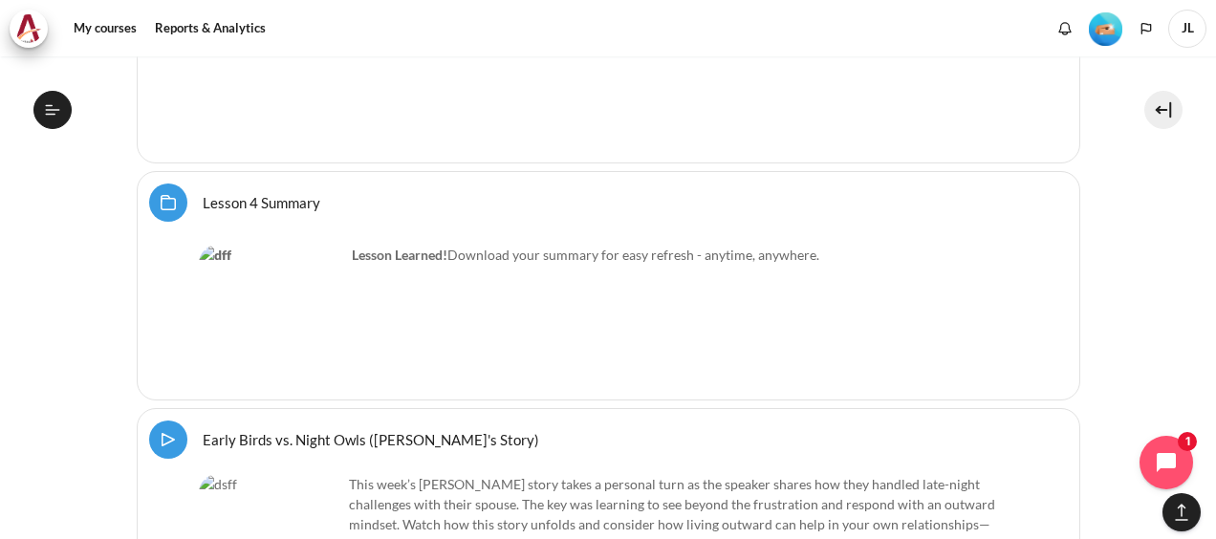
click at [47, 96] on button "Open course index" at bounding box center [52, 110] width 38 height 38
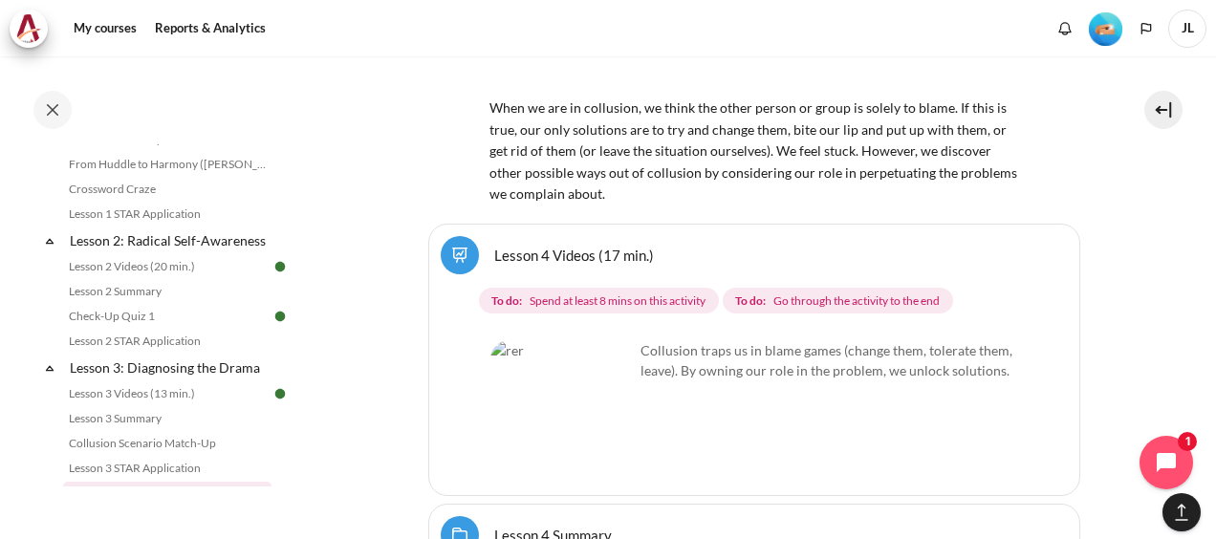
scroll to position [641, 0]
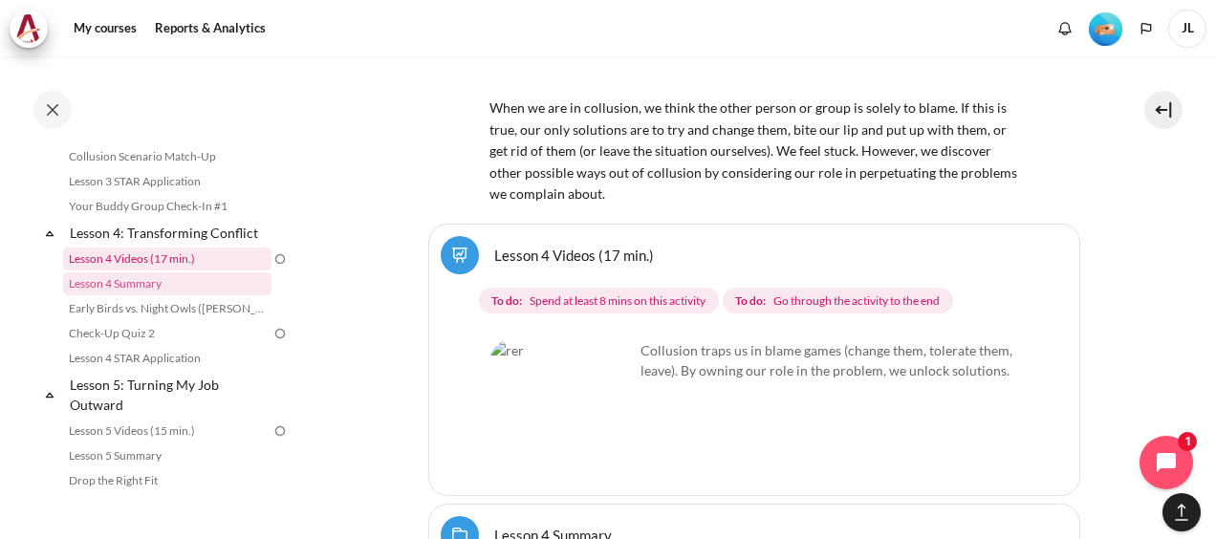
click at [164, 270] on link "Lesson 4 Videos (17 min.)" at bounding box center [167, 259] width 208 height 23
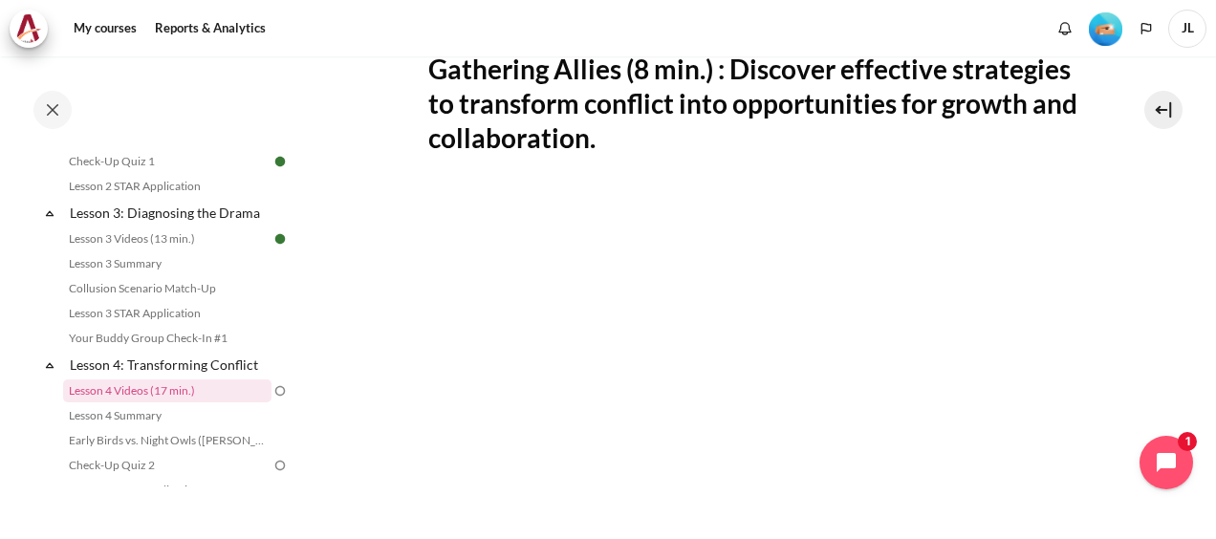
scroll to position [382, 0]
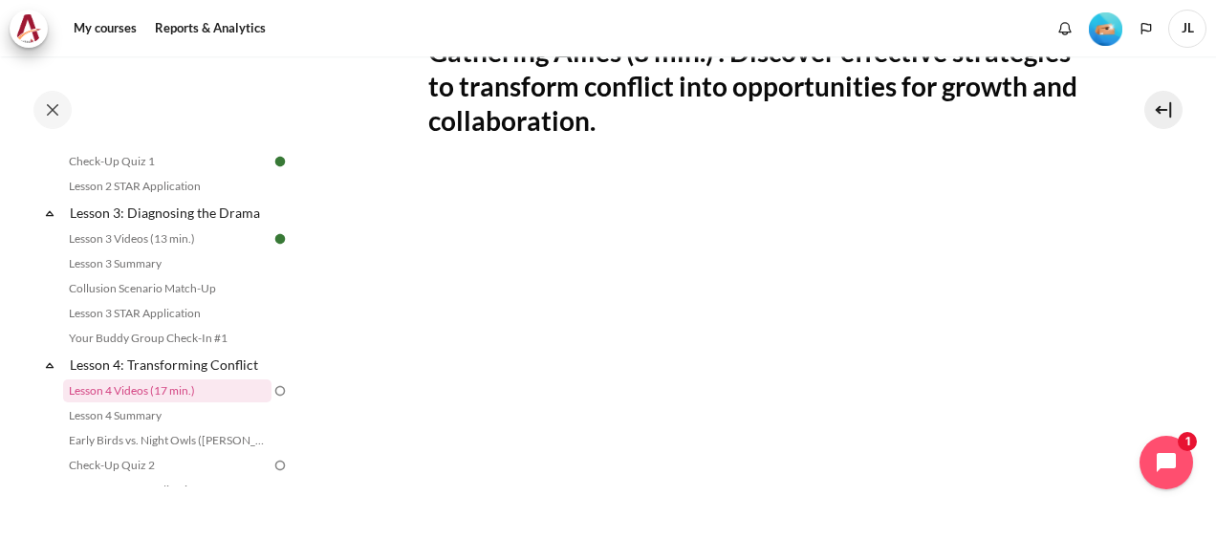
click at [1106, 239] on section "My courses SG Batch 2 Lesson 4: Transforming Conflict Lesson 4 Videos (17 min.)…" at bounding box center [753, 304] width 895 height 1260
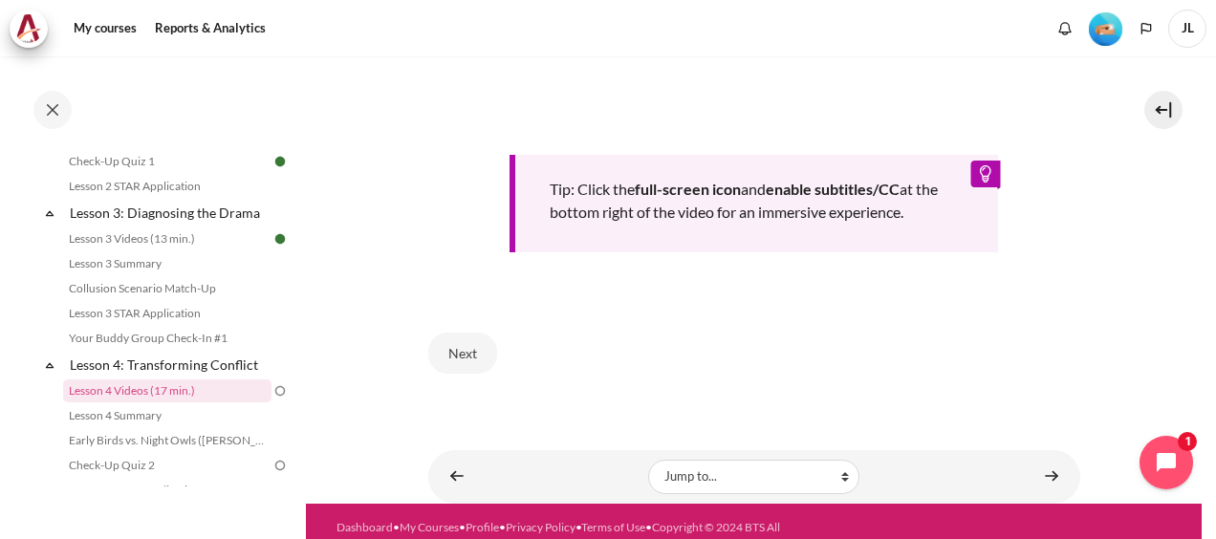
scroll to position [835, 0]
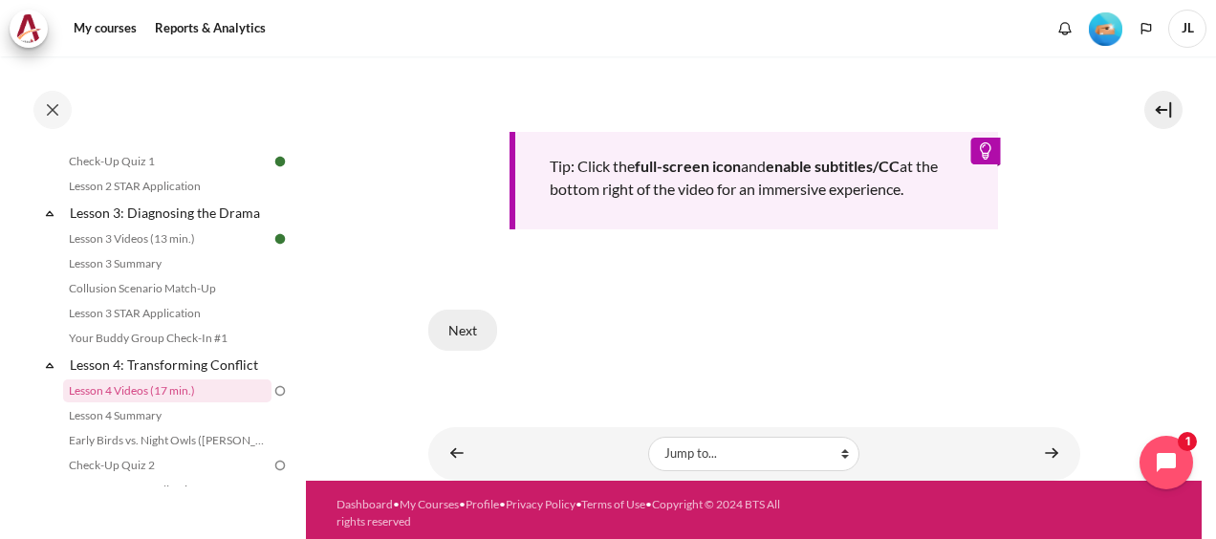
click at [484, 325] on button "Next" at bounding box center [462, 330] width 69 height 40
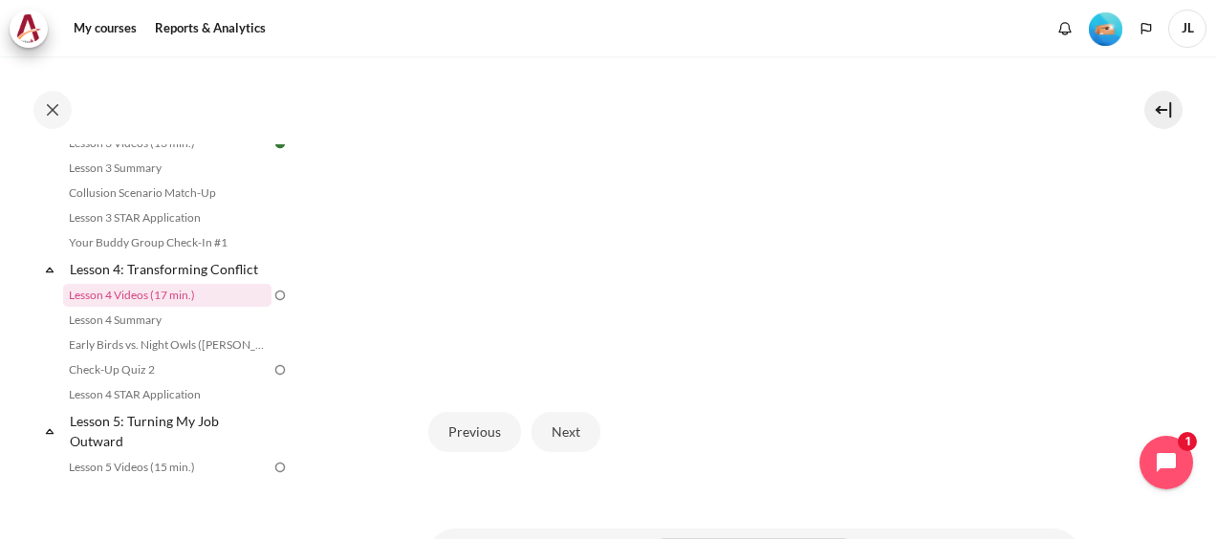
scroll to position [579, 0]
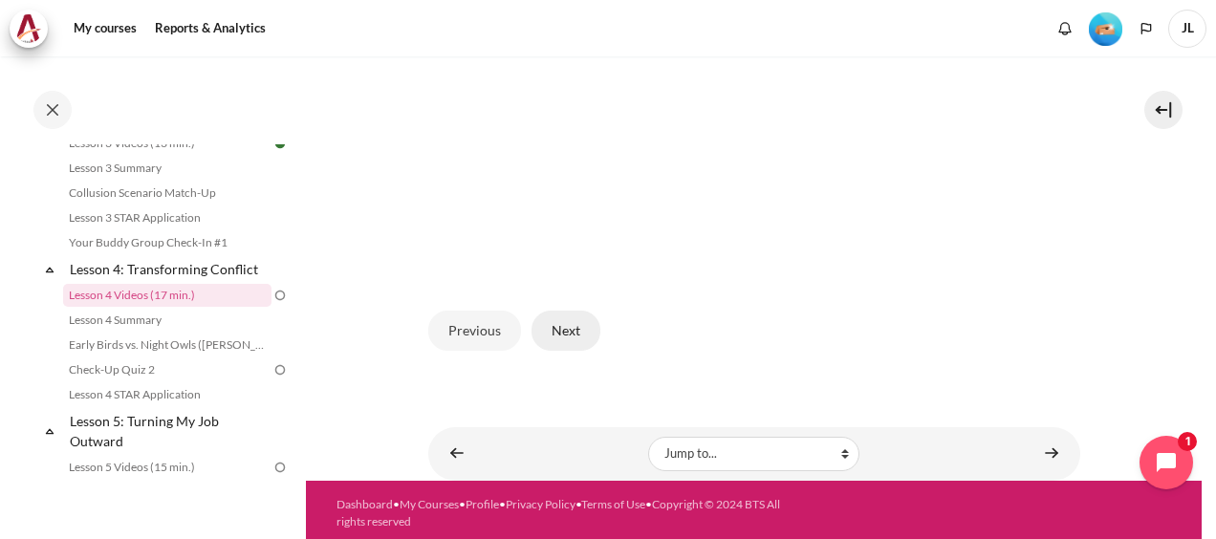
click at [577, 311] on button "Next" at bounding box center [565, 331] width 69 height 40
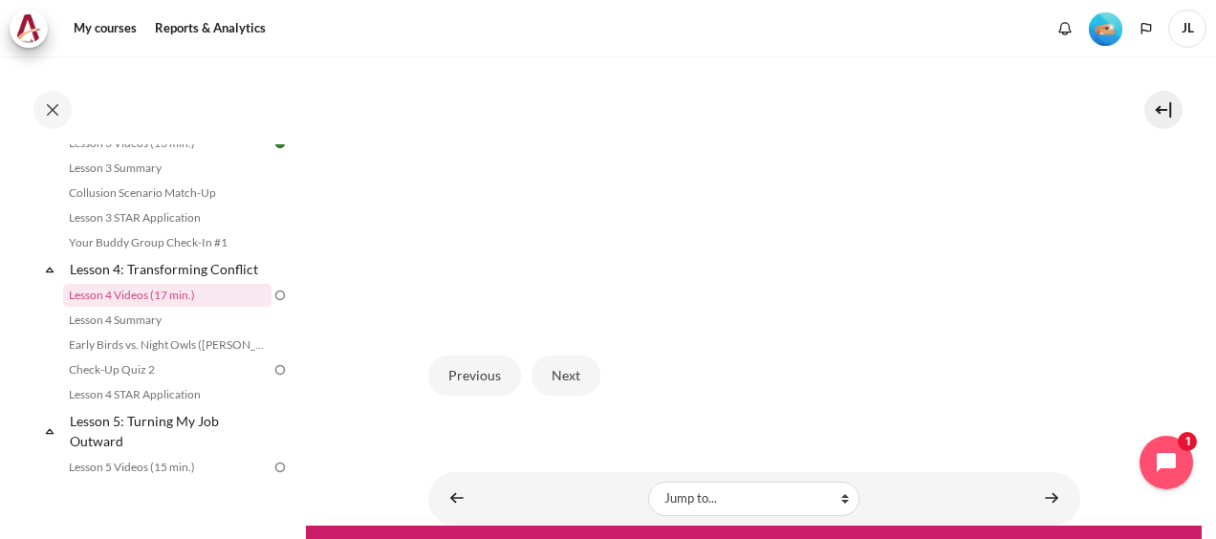
scroll to position [579, 0]
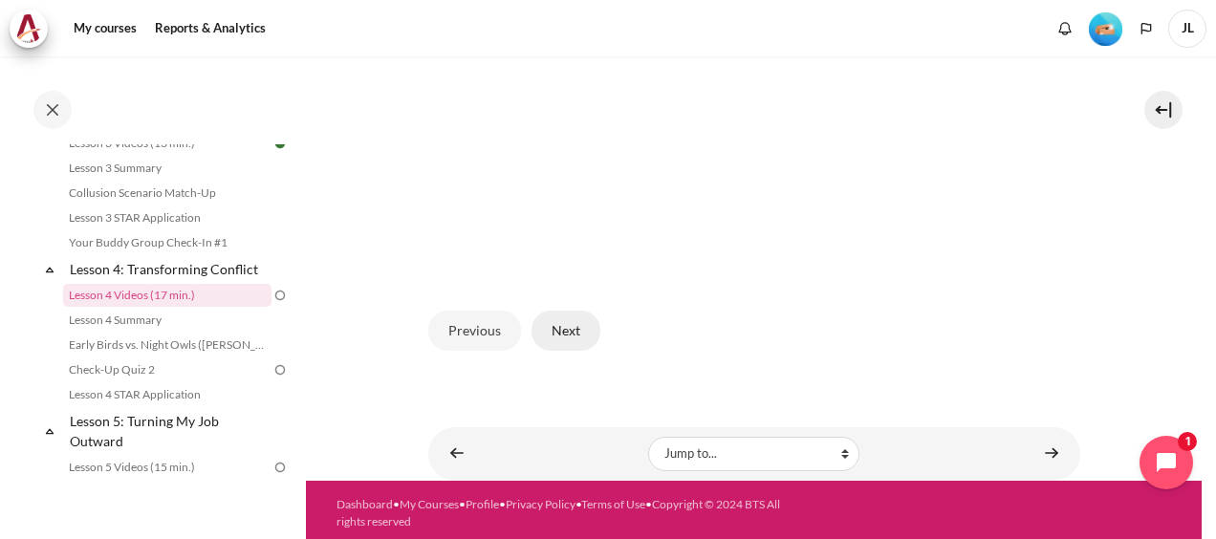
click at [567, 315] on button "Next" at bounding box center [565, 331] width 69 height 40
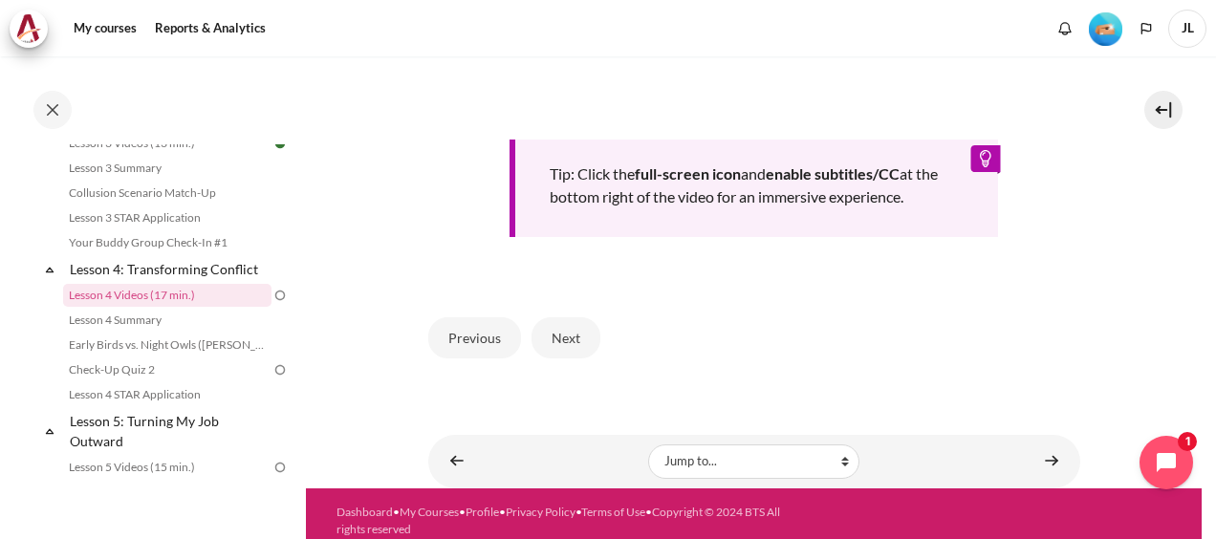
scroll to position [835, 0]
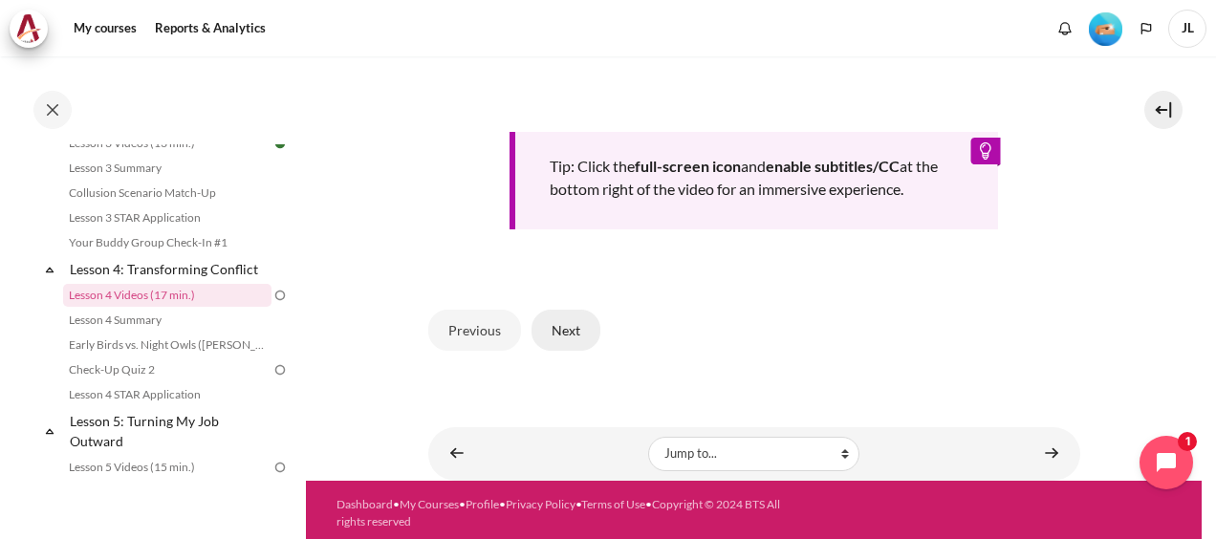
click at [553, 332] on button "Next" at bounding box center [565, 330] width 69 height 40
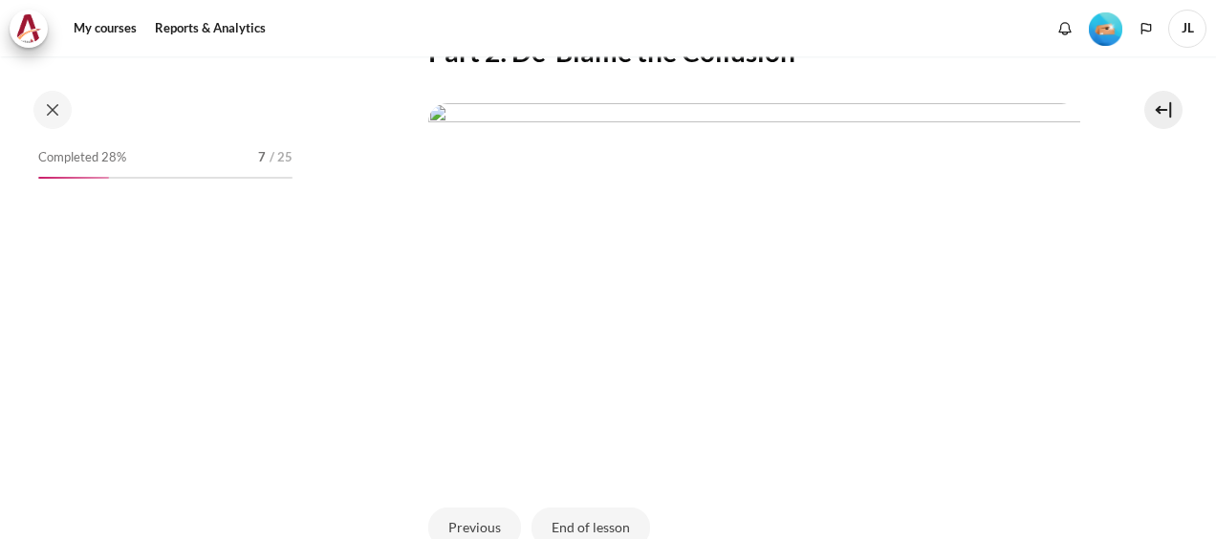
scroll to position [605, 0]
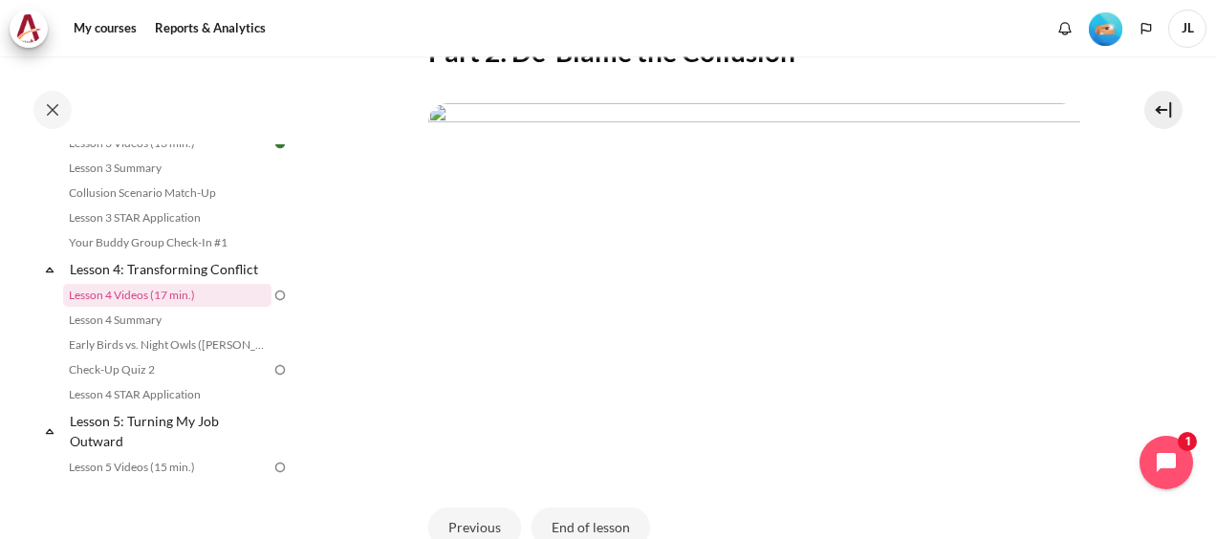
click at [833, 292] on img "Content" at bounding box center [754, 286] width 652 height 367
click at [835, 341] on img "Content" at bounding box center [754, 286] width 652 height 367
click at [652, 371] on img "Content" at bounding box center [754, 286] width 652 height 367
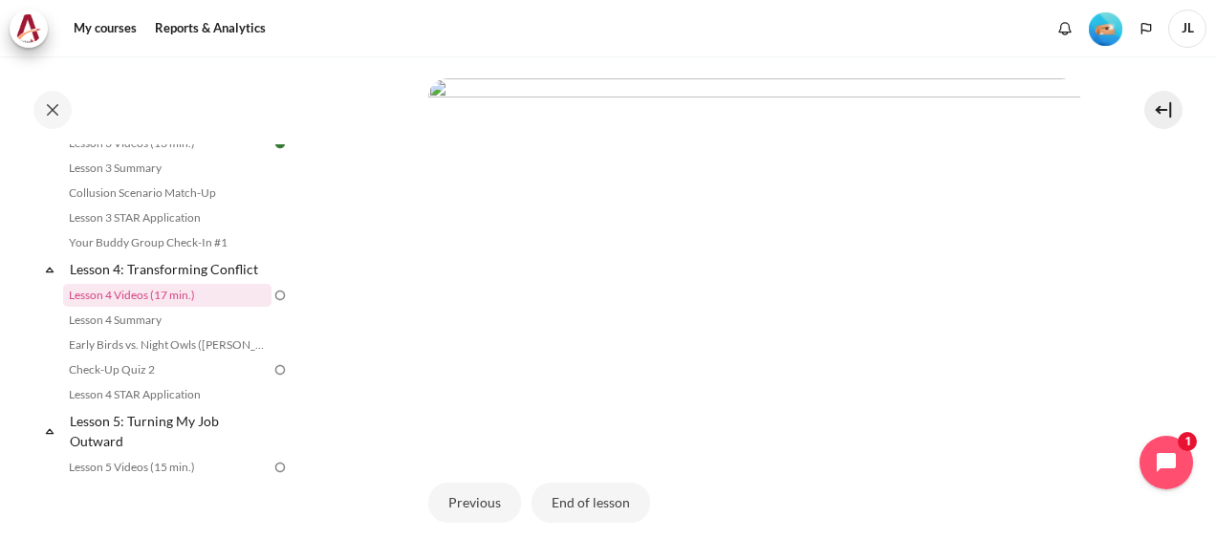
scroll to position [518, 0]
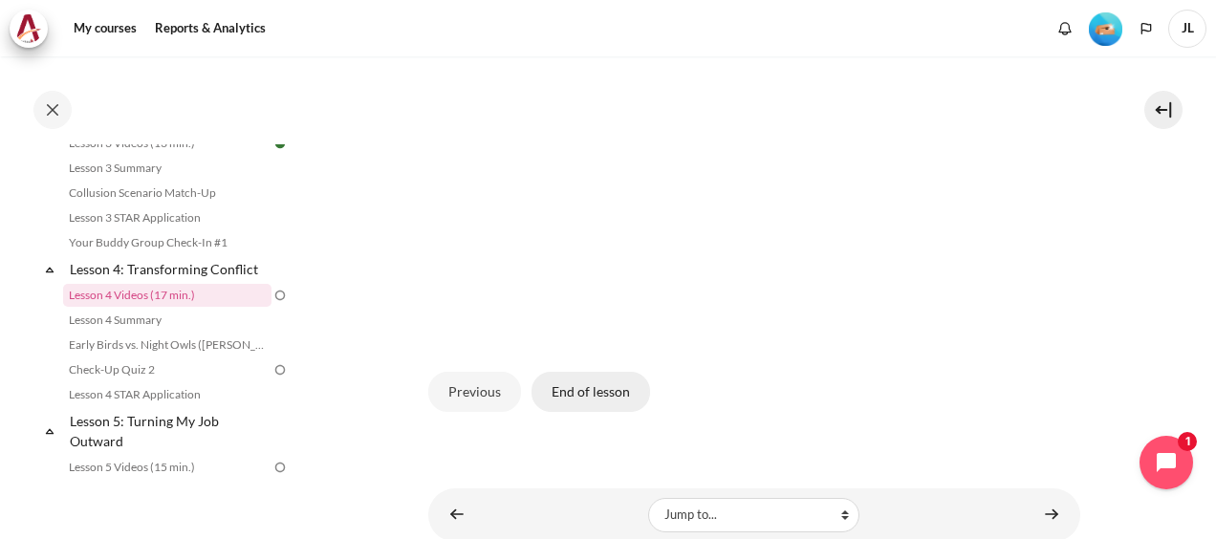
click at [600, 412] on button "End of lesson" at bounding box center [590, 392] width 119 height 40
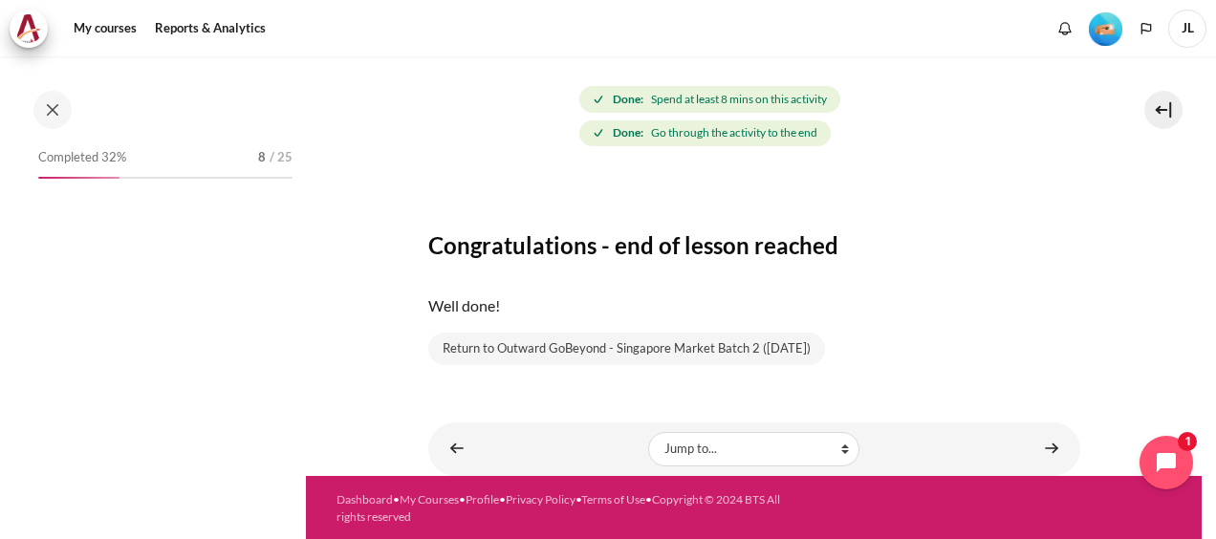
scroll to position [605, 0]
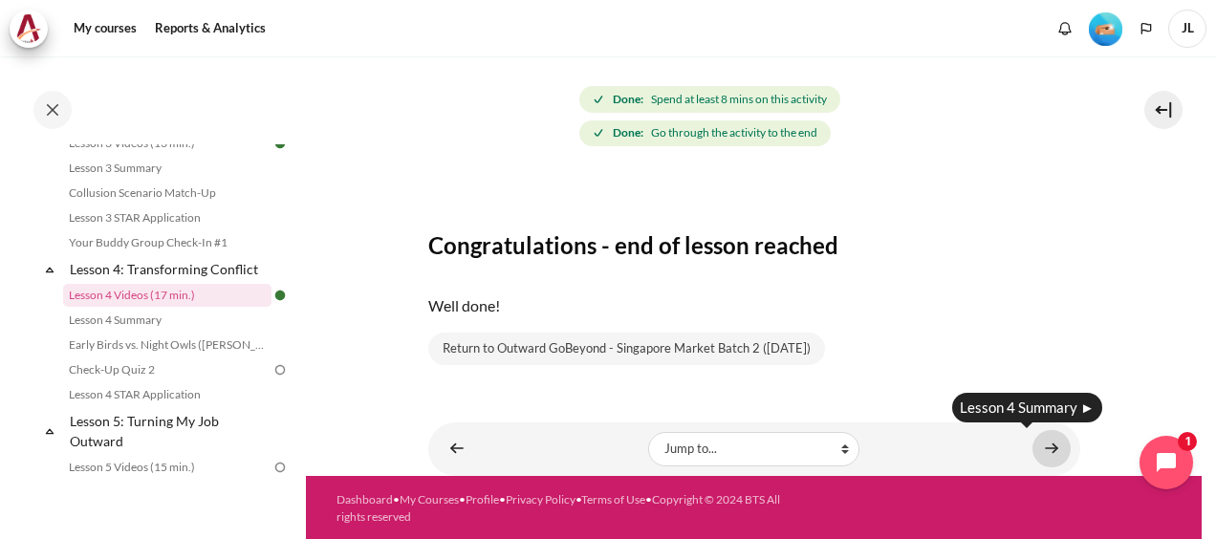
click at [1043, 434] on link "Content" at bounding box center [1051, 448] width 38 height 37
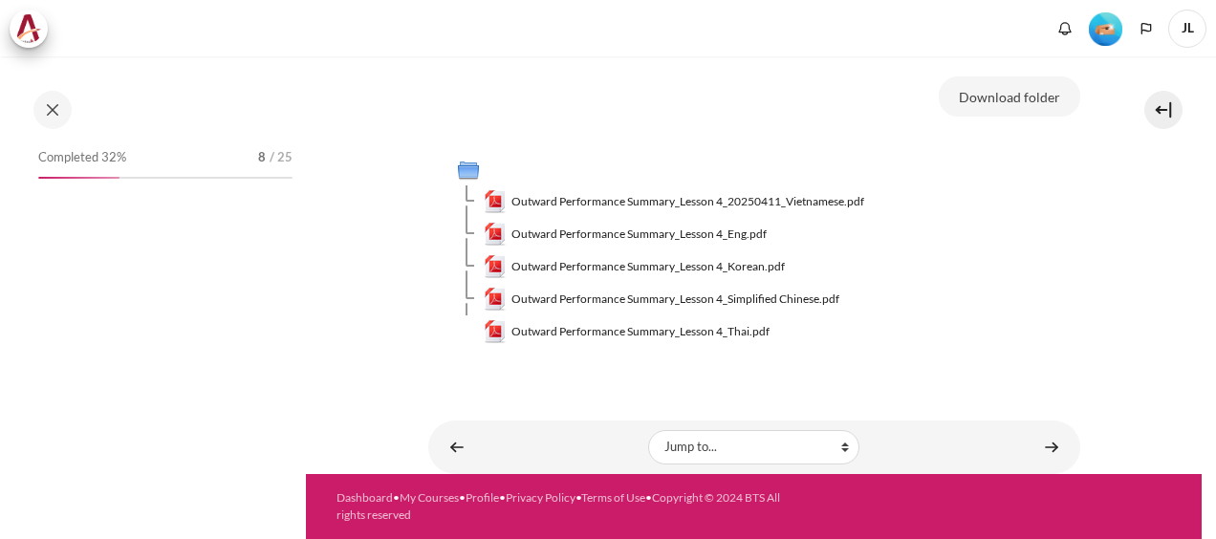
scroll to position [194, 0]
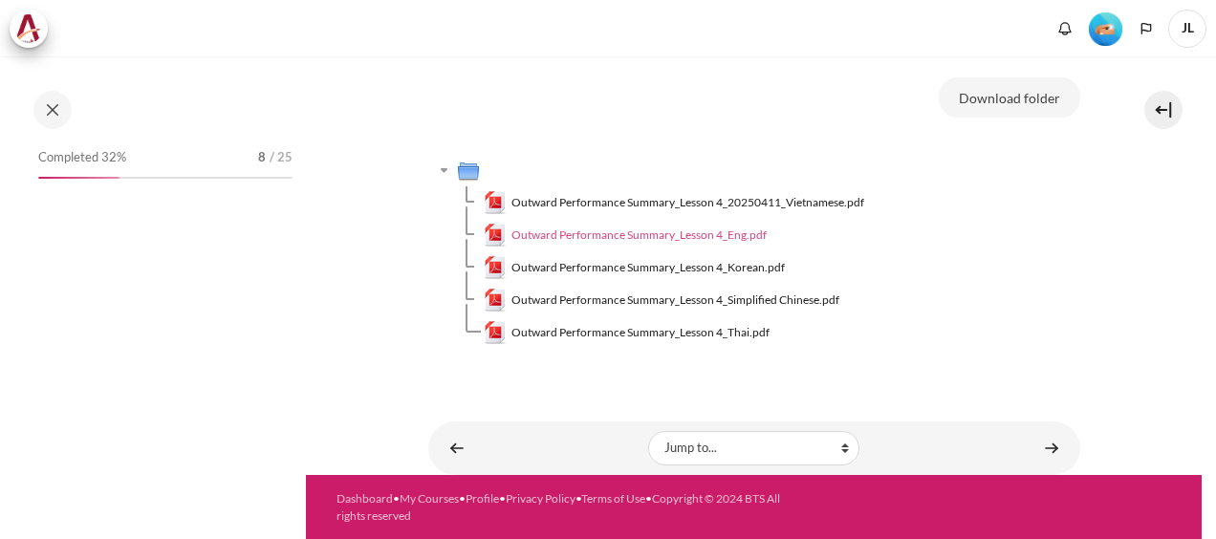
click at [724, 229] on span "Outward Performance Summary_Lesson 4_Eng.pdf" at bounding box center [638, 234] width 255 height 17
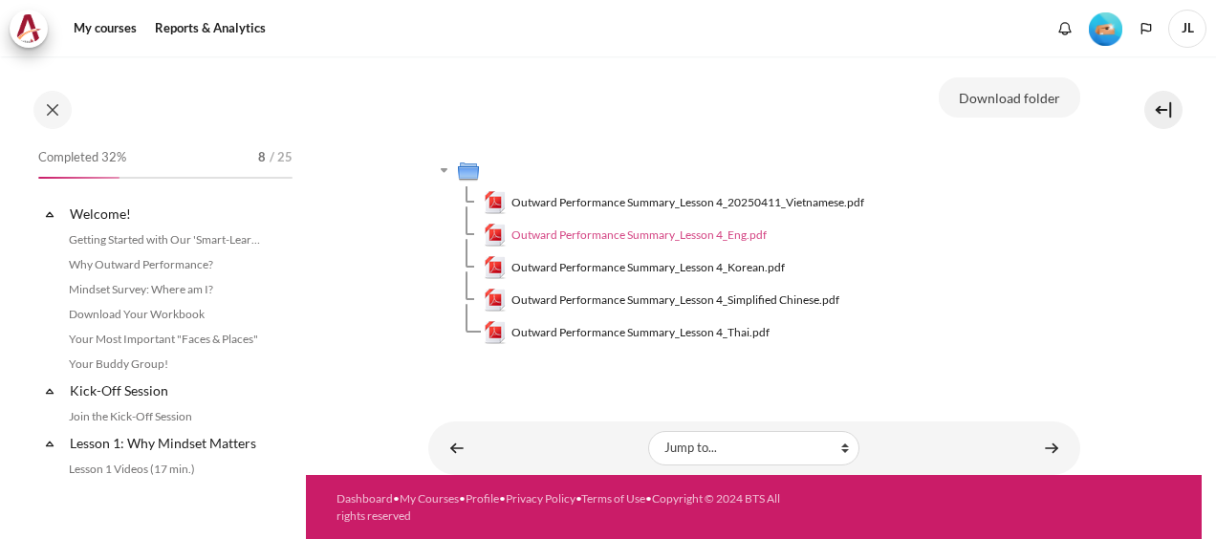
scroll to position [630, 0]
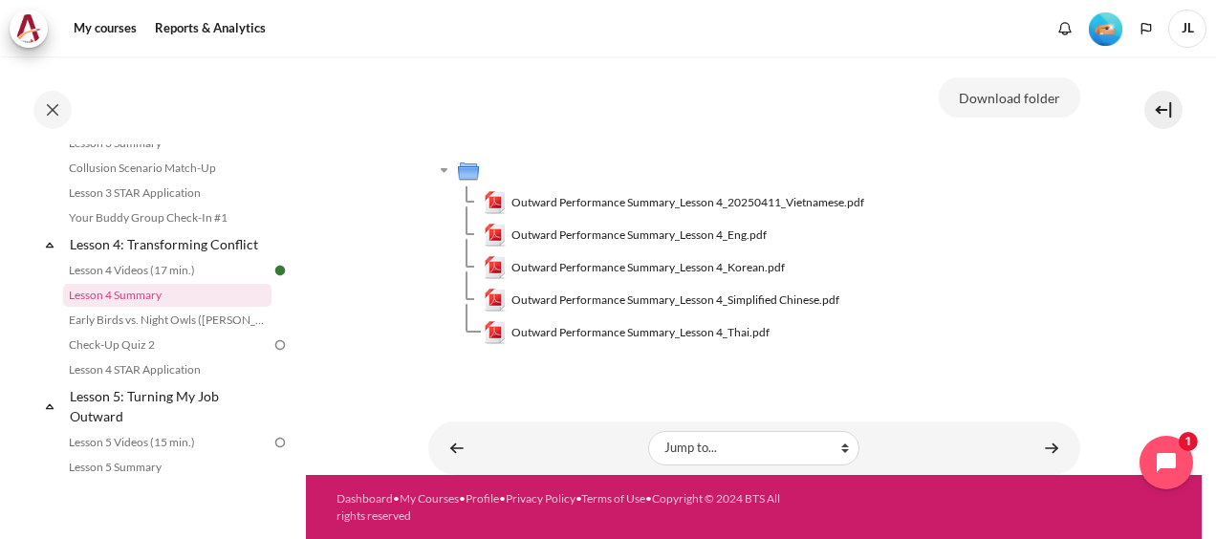
drag, startPoint x: 1111, startPoint y: 307, endPoint x: 1127, endPoint y: 310, distance: 15.6
click at [1116, 310] on section "My courses SG Batch 2 Lesson 4: Transforming Conflict Lesson 4 Summary Lesson 4…" at bounding box center [753, 168] width 895 height 613
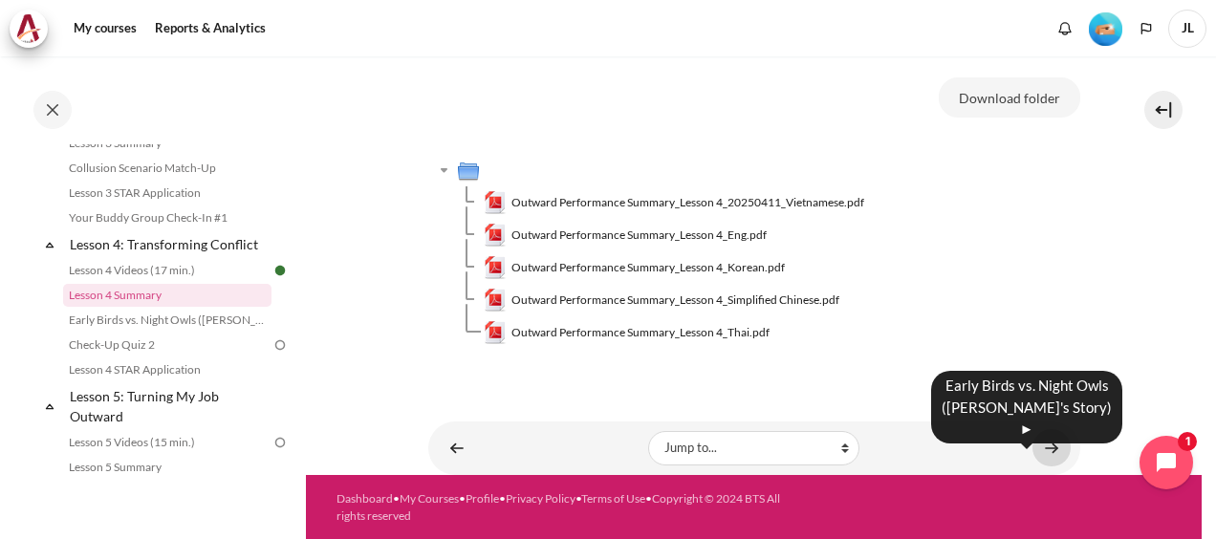
click at [1045, 448] on link "Content" at bounding box center [1051, 447] width 38 height 37
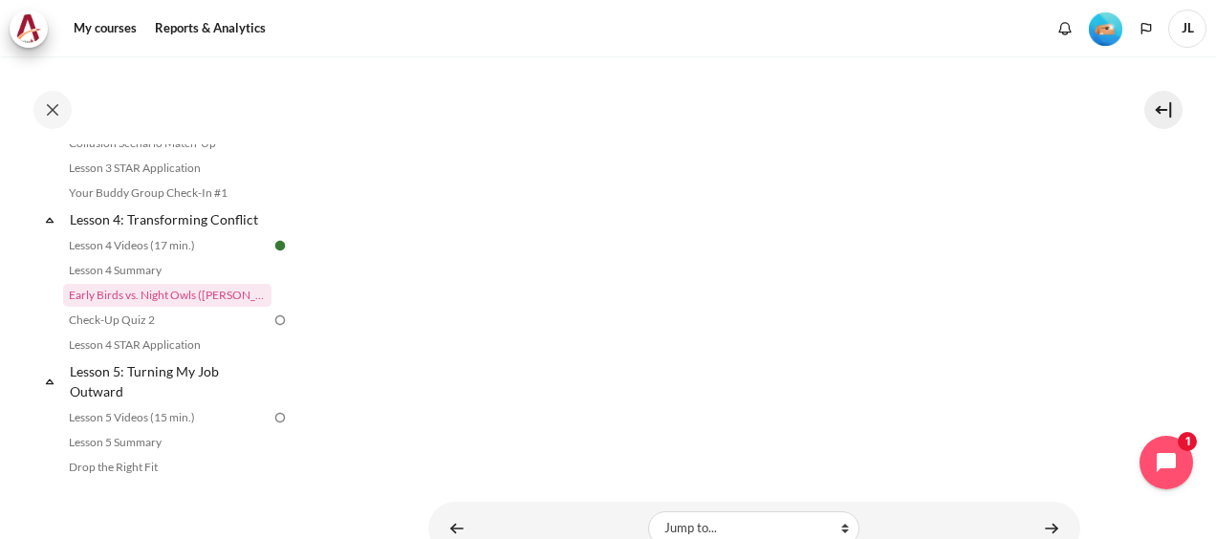
scroll to position [869, 0]
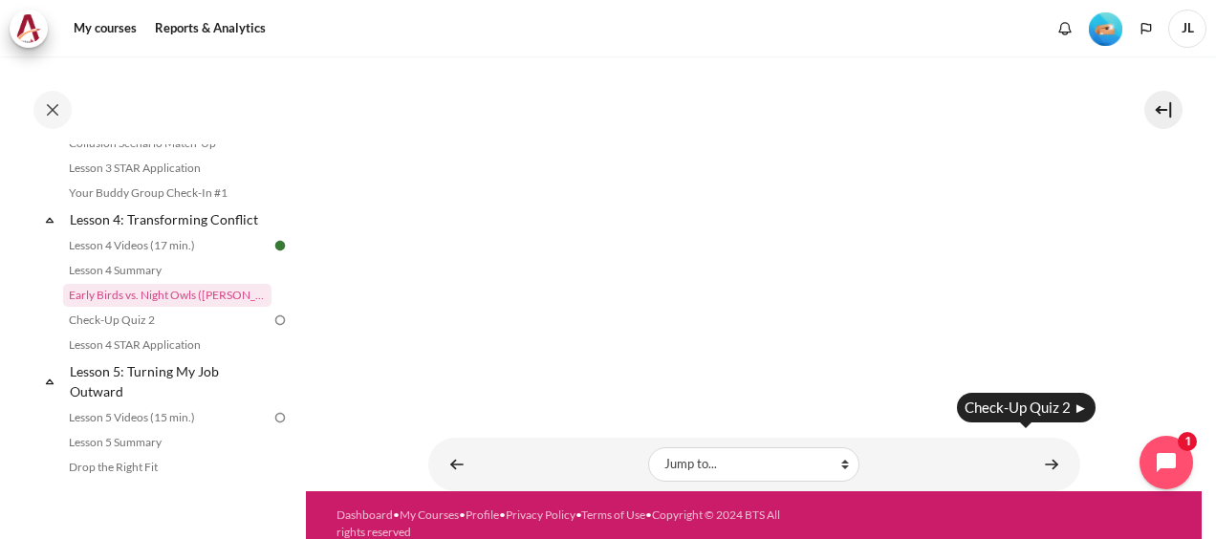
click at [1057, 447] on div "Jump to... Jump to... Getting Started with Our 'Smart-Learning' Platform Why Ou…" at bounding box center [754, 464] width 633 height 34
click at [1041, 451] on link "Content" at bounding box center [1051, 463] width 38 height 37
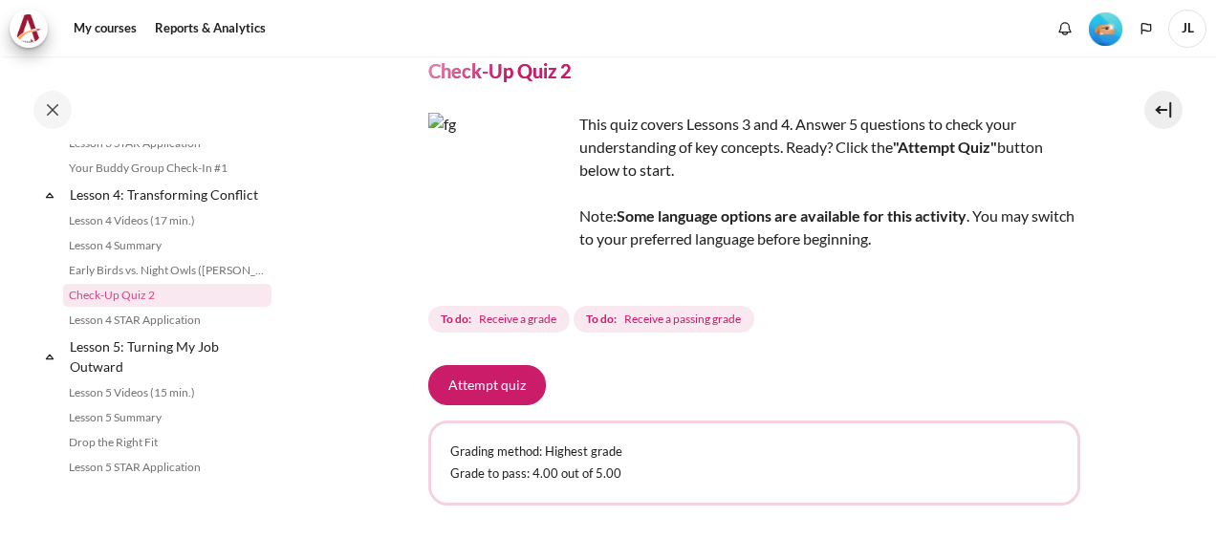
scroll to position [217, 0]
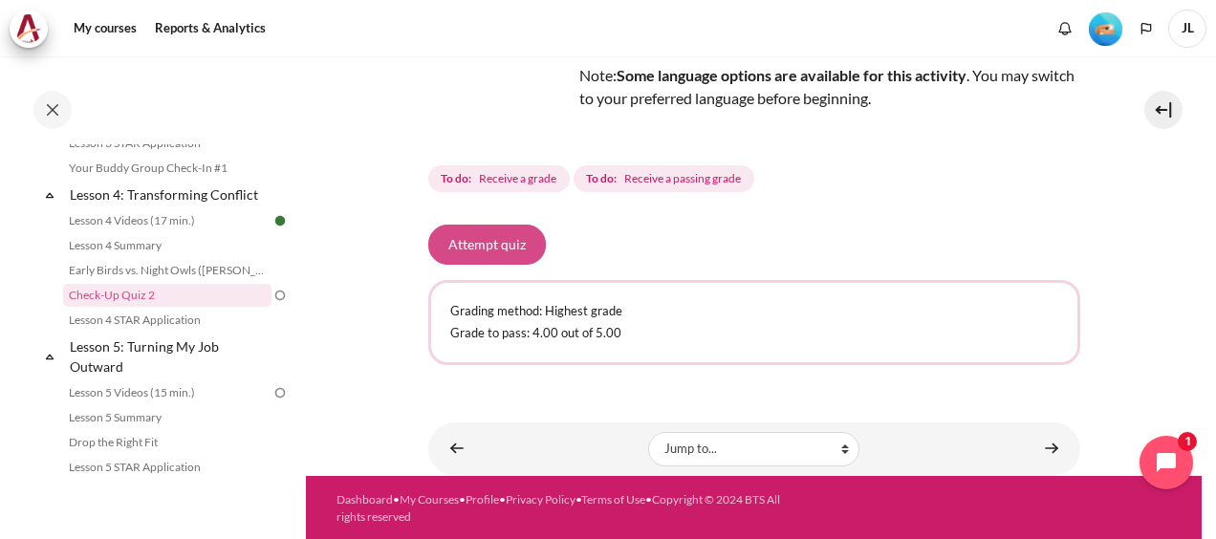
click at [514, 243] on button "Attempt quiz" at bounding box center [487, 245] width 118 height 40
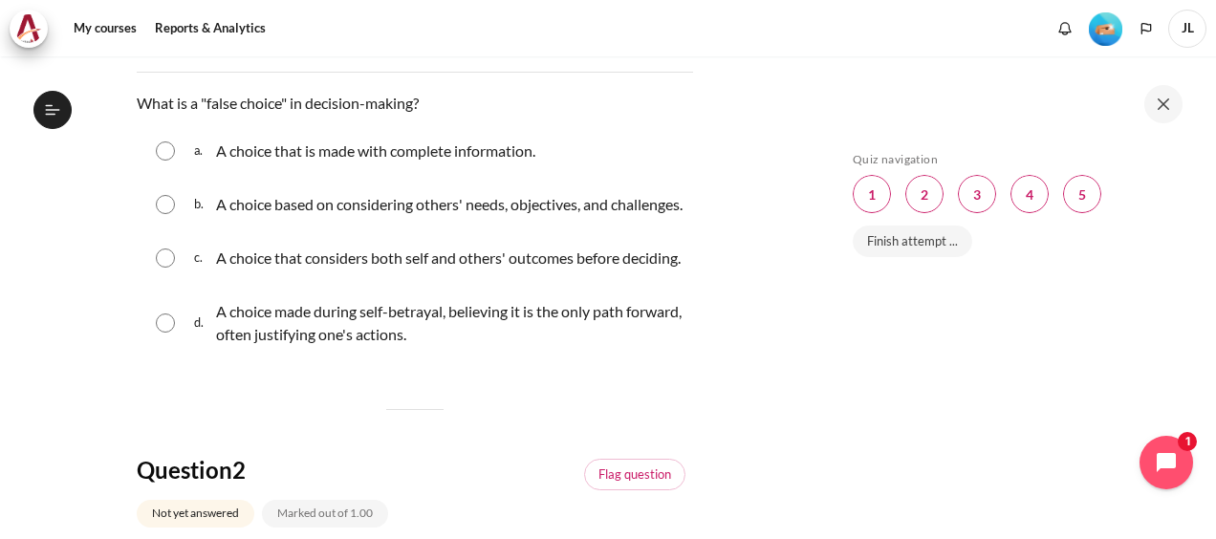
scroll to position [191, 0]
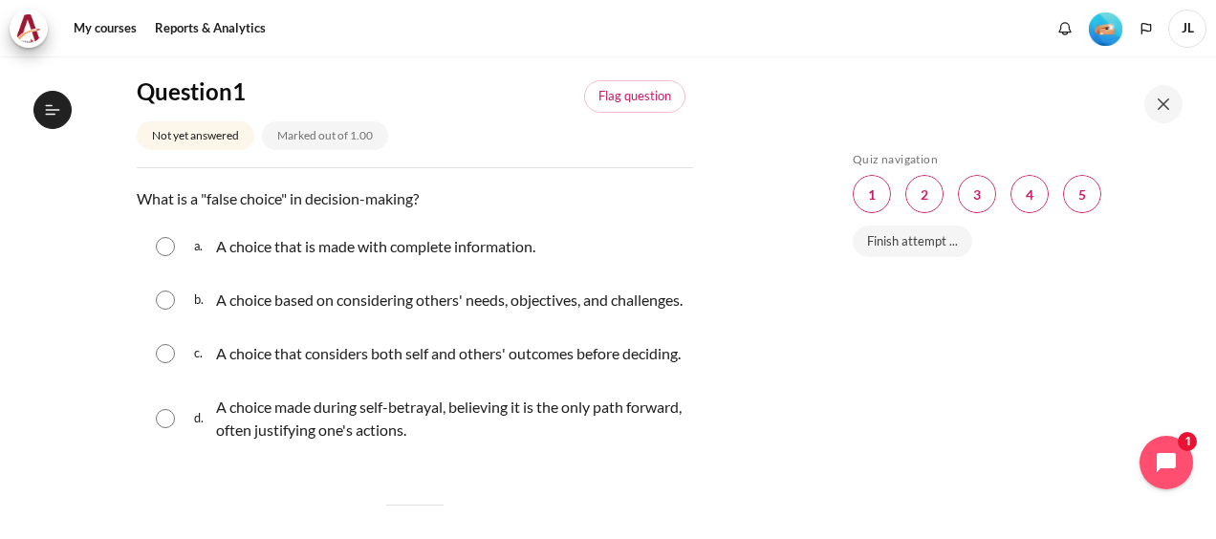
drag, startPoint x: 183, startPoint y: 459, endPoint x: 177, endPoint y: 477, distance: 19.4
click at [183, 455] on div "d. A choice made during self-betrayal, believing it is the only path forward, o…" at bounding box center [415, 418] width 556 height 73
click at [176, 455] on div "d. A choice made during self-betrayal, believing it is the only path forward, o…" at bounding box center [415, 418] width 556 height 73
click at [170, 428] on input "Content" at bounding box center [165, 418] width 19 height 19
radio input "true"
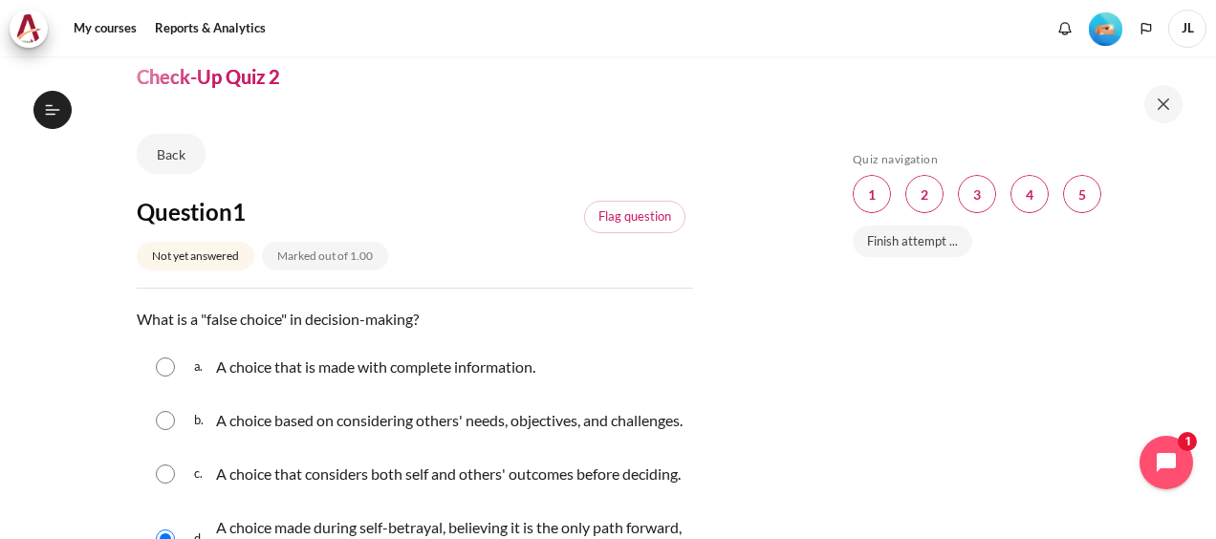
scroll to position [0, 0]
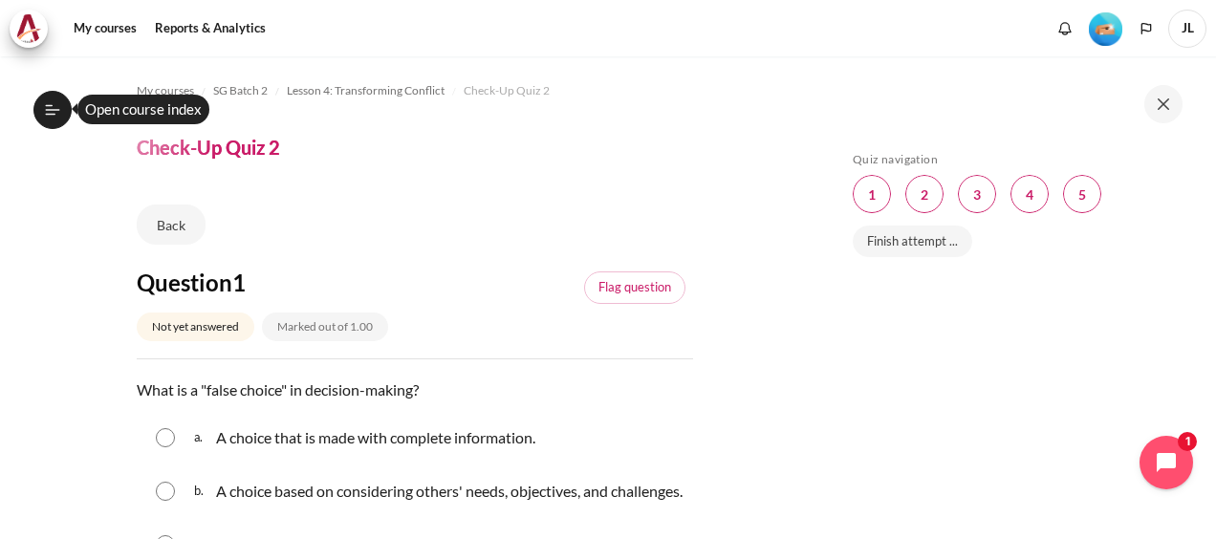
click at [42, 116] on button "Open course index" at bounding box center [52, 110] width 38 height 38
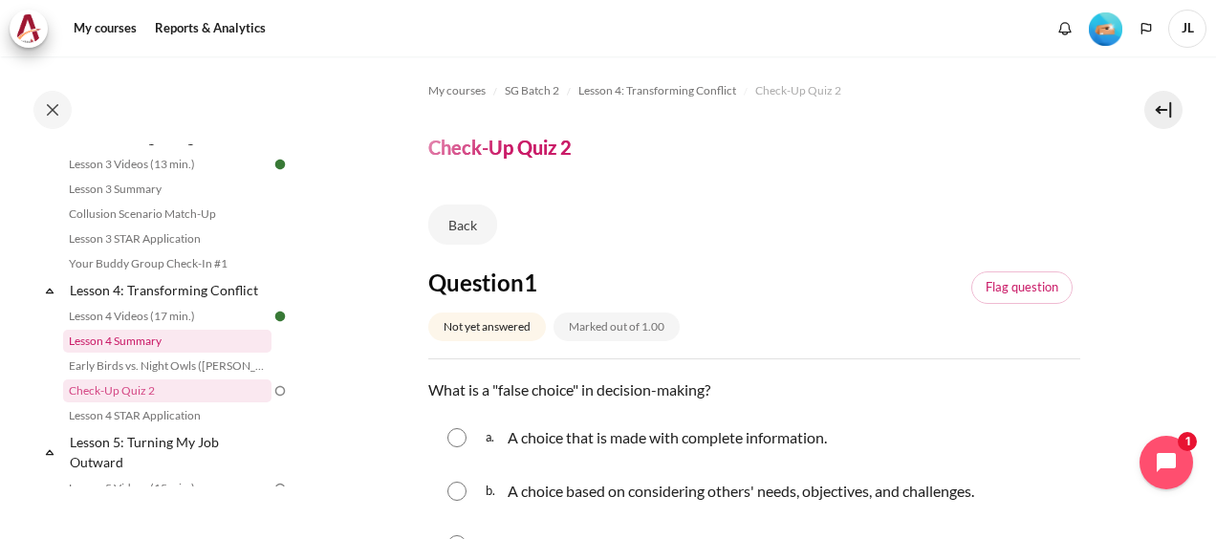
scroll to position [488, 0]
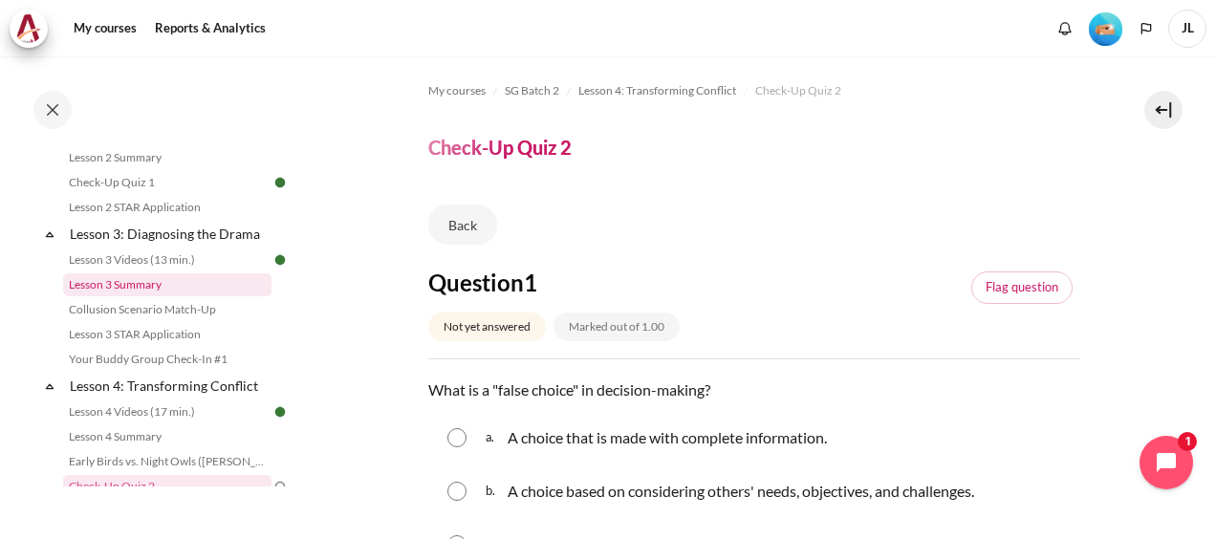
click at [126, 296] on link "Lesson 3 Summary" at bounding box center [167, 284] width 208 height 23
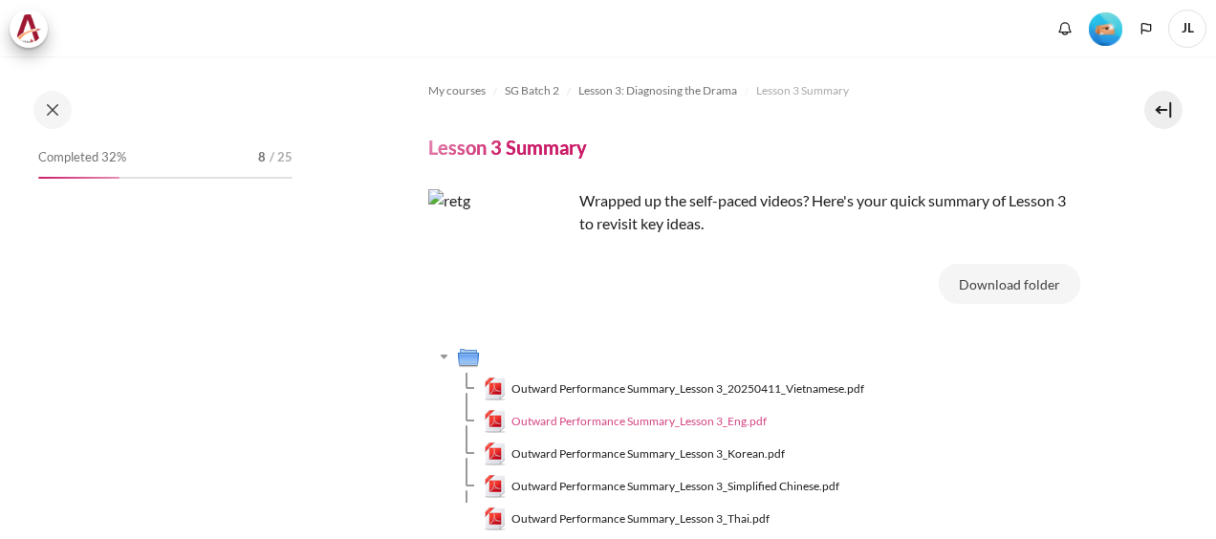
scroll to position [478, 0]
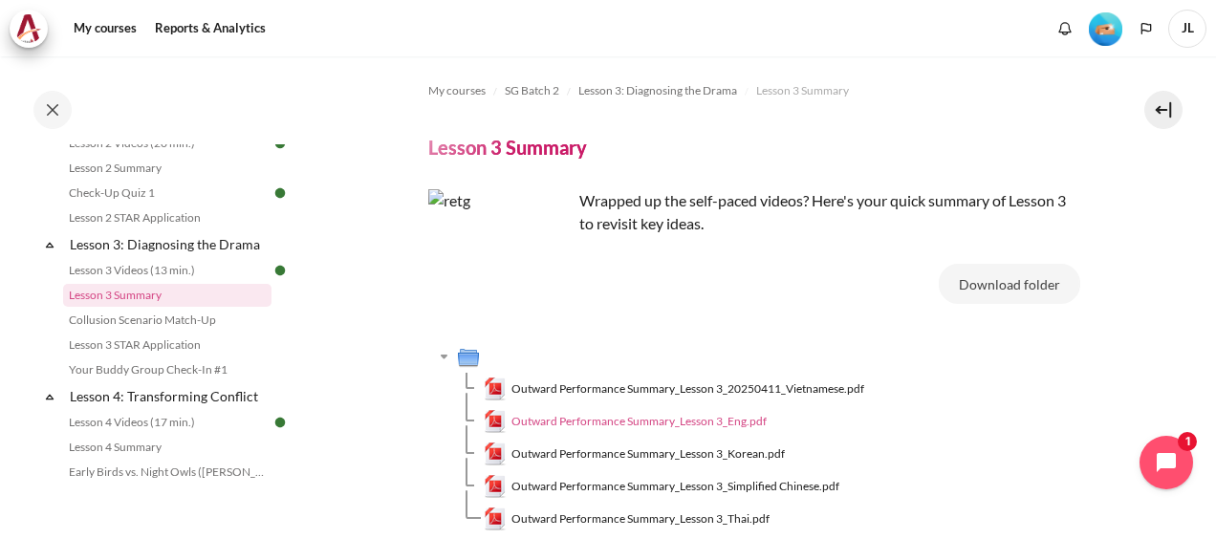
click at [658, 415] on span "Outward Performance Summary_Lesson 3_Eng.pdf" at bounding box center [638, 421] width 255 height 17
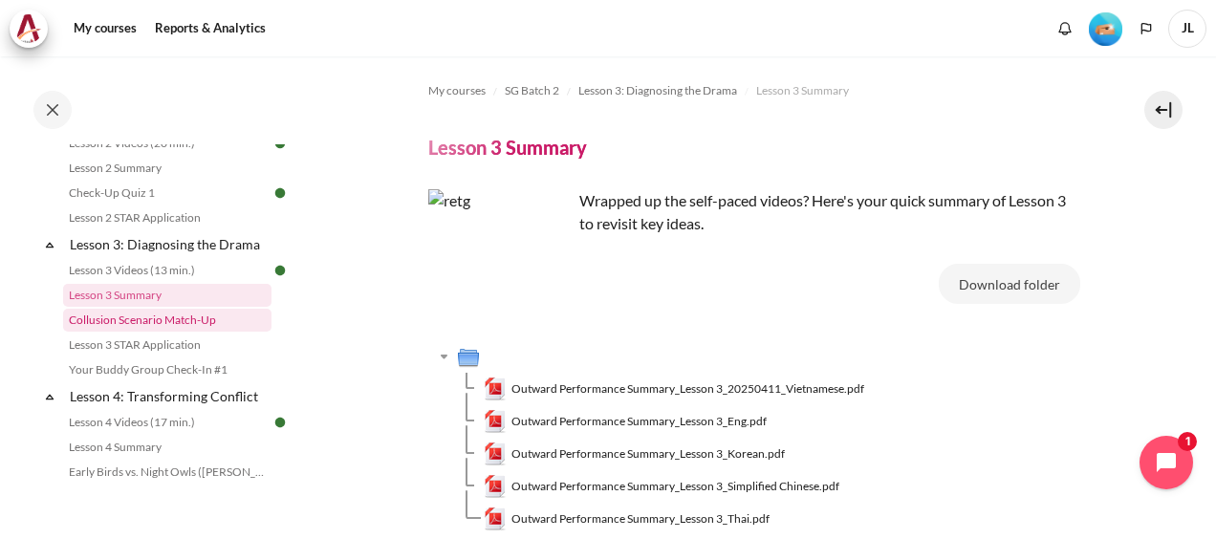
scroll to position [669, 0]
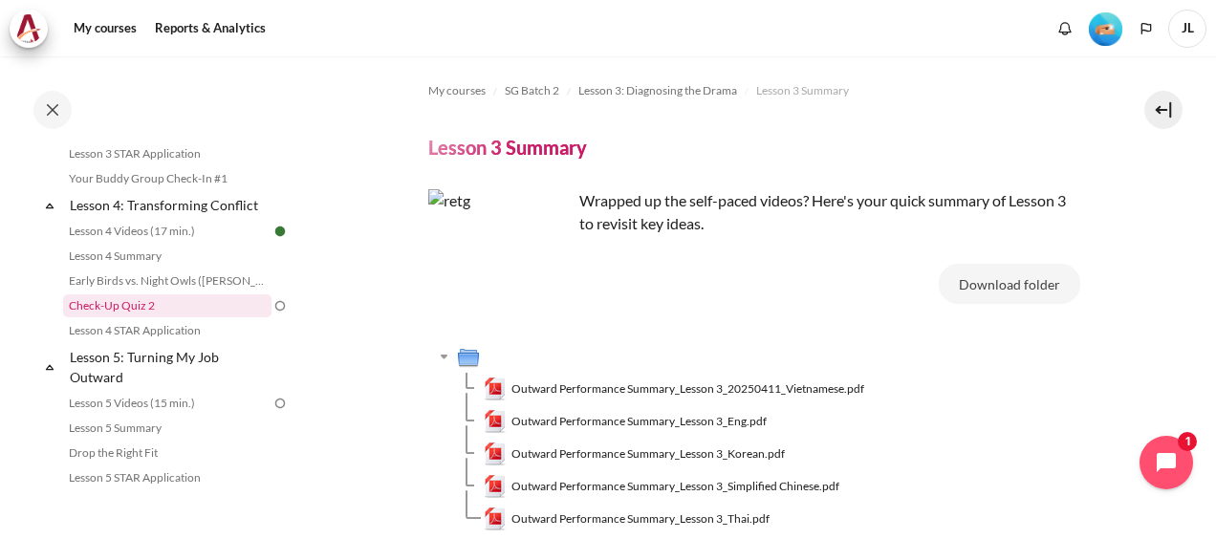
drag, startPoint x: 140, startPoint y: 325, endPoint x: 399, endPoint y: 325, distance: 259.9
click at [140, 317] on link "Check-Up Quiz 2" at bounding box center [167, 305] width 208 height 23
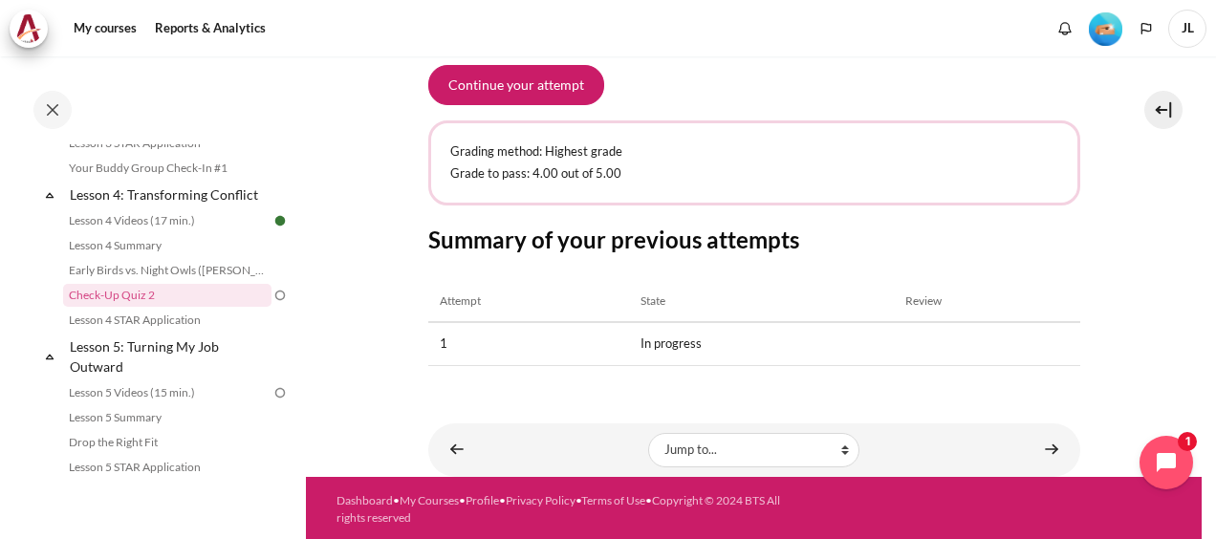
scroll to position [90, 0]
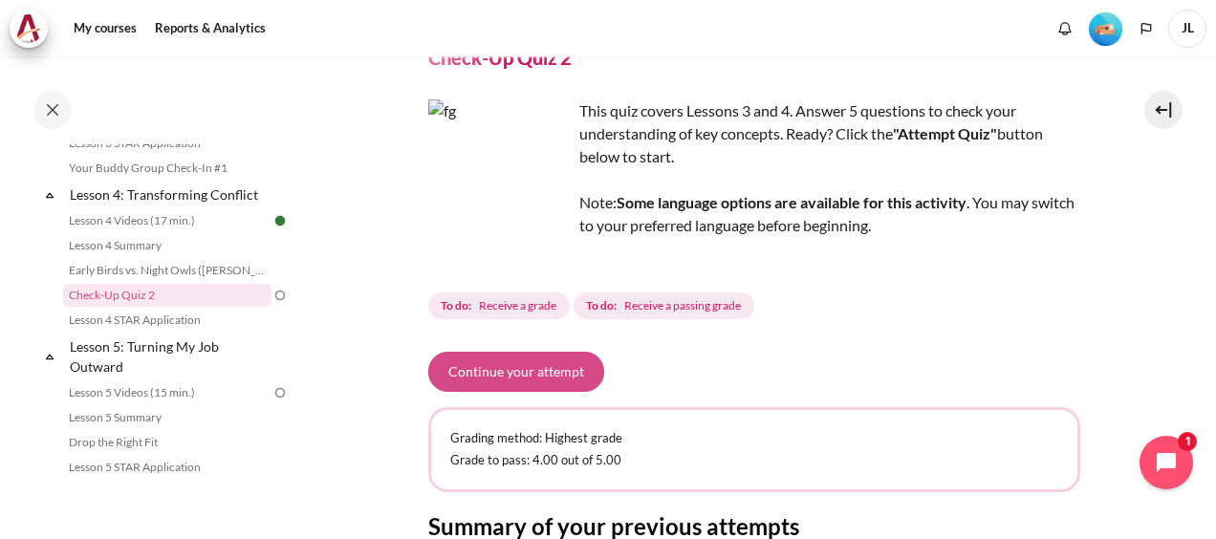
click at [548, 363] on button "Continue your attempt" at bounding box center [516, 372] width 176 height 40
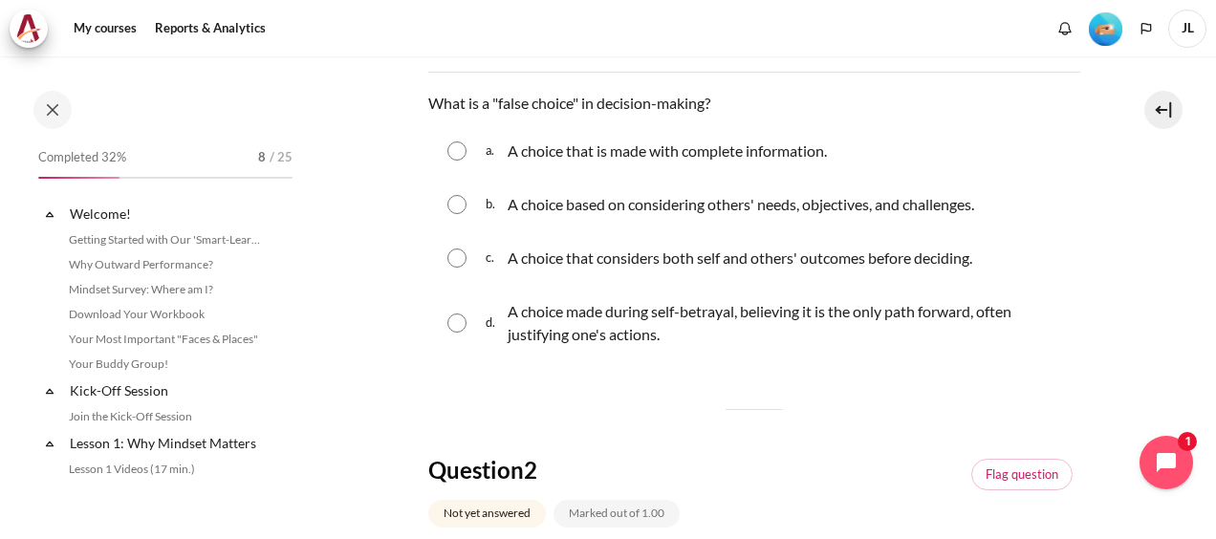
scroll to position [679, 0]
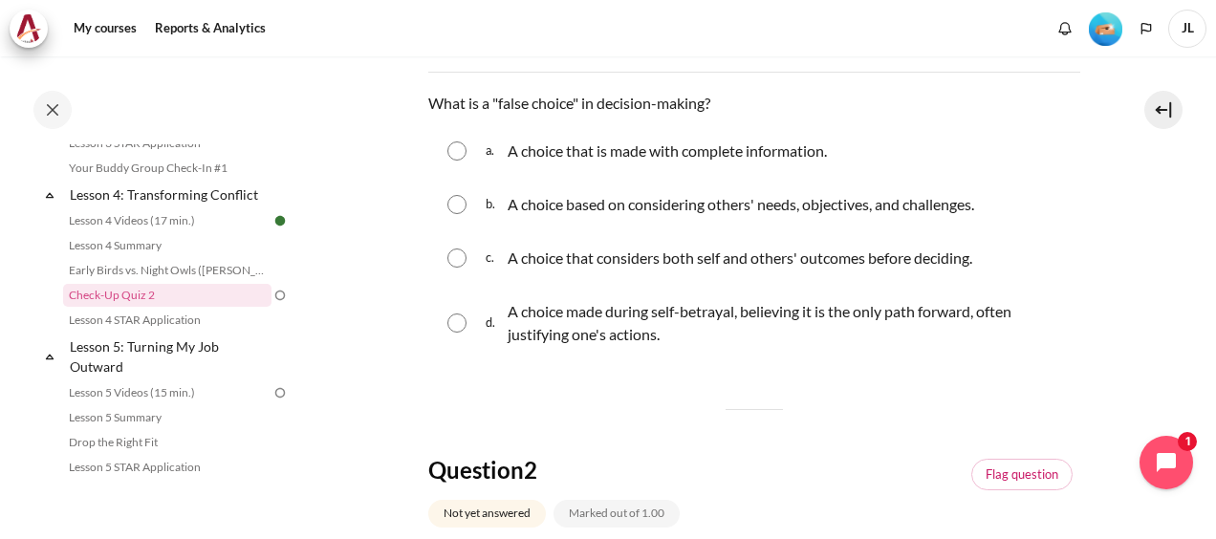
click at [453, 331] on div "d. A choice made during self-betrayal, believing it is the only path forward, o…" at bounding box center [754, 323] width 652 height 73
click at [452, 326] on input "Content" at bounding box center [456, 322] width 19 height 19
radio input "true"
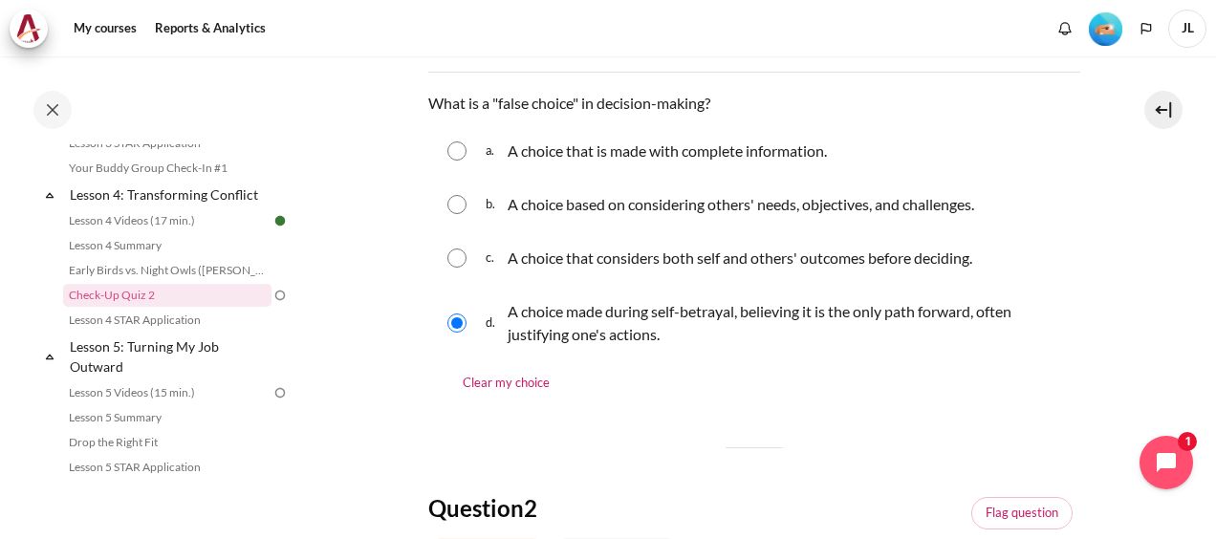
scroll to position [669, 0]
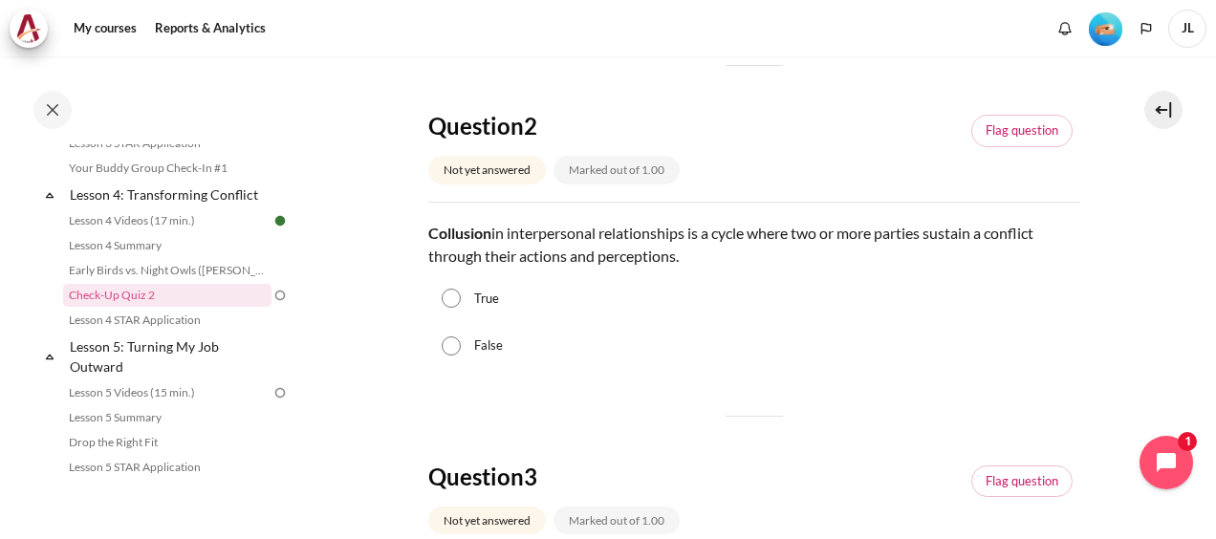
click at [443, 295] on input "True" at bounding box center [451, 298] width 19 height 19
radio input "true"
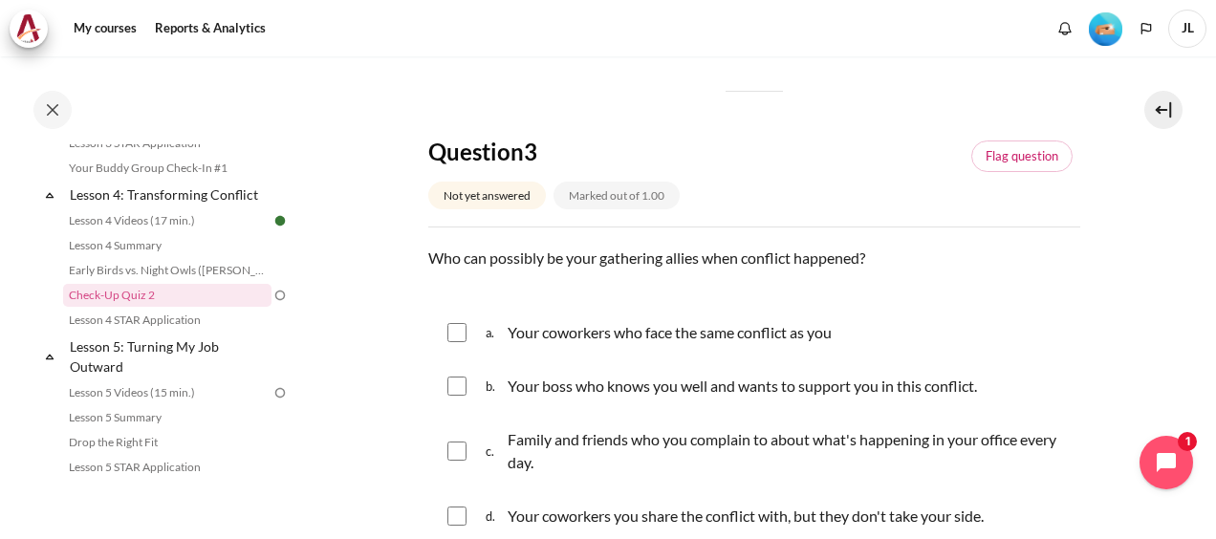
scroll to position [1051, 0]
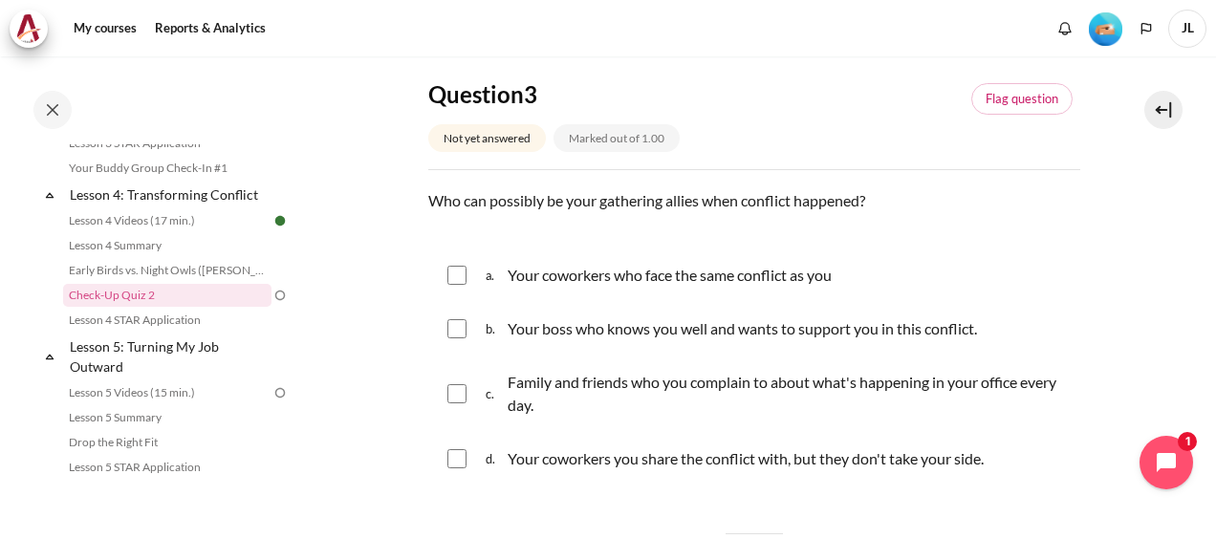
click at [438, 271] on div "a. Your coworkers who face the same conflict as you" at bounding box center [754, 275] width 652 height 50
click at [447, 272] on input "Content" at bounding box center [456, 275] width 19 height 19
checkbox input "true"
click at [457, 328] on input "Content" at bounding box center [456, 328] width 19 height 19
checkbox input "true"
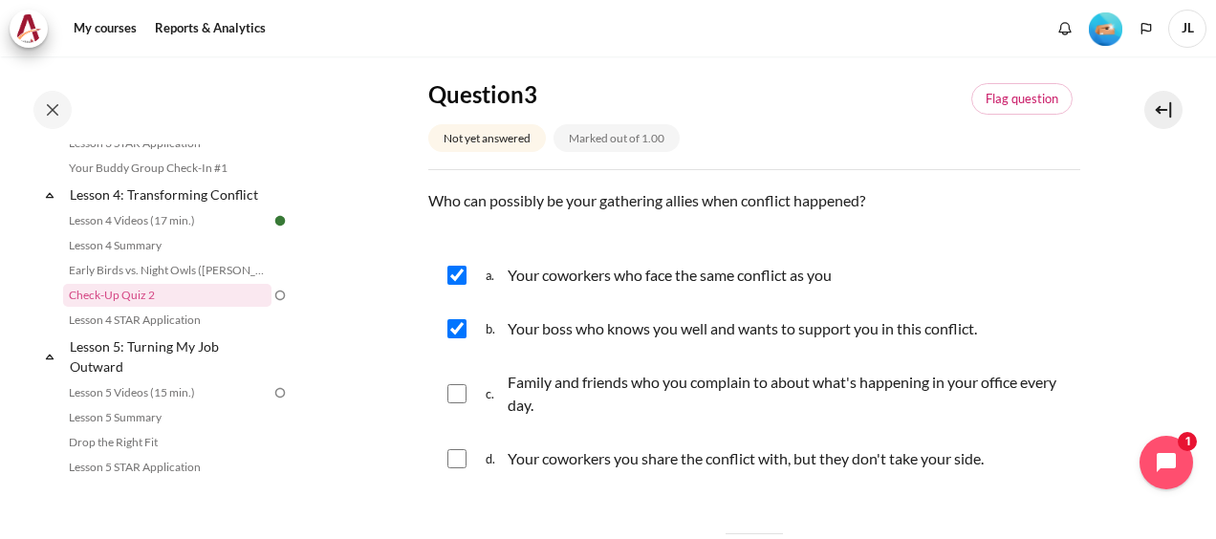
click at [462, 393] on input "Content" at bounding box center [456, 393] width 19 height 19
checkbox input "true"
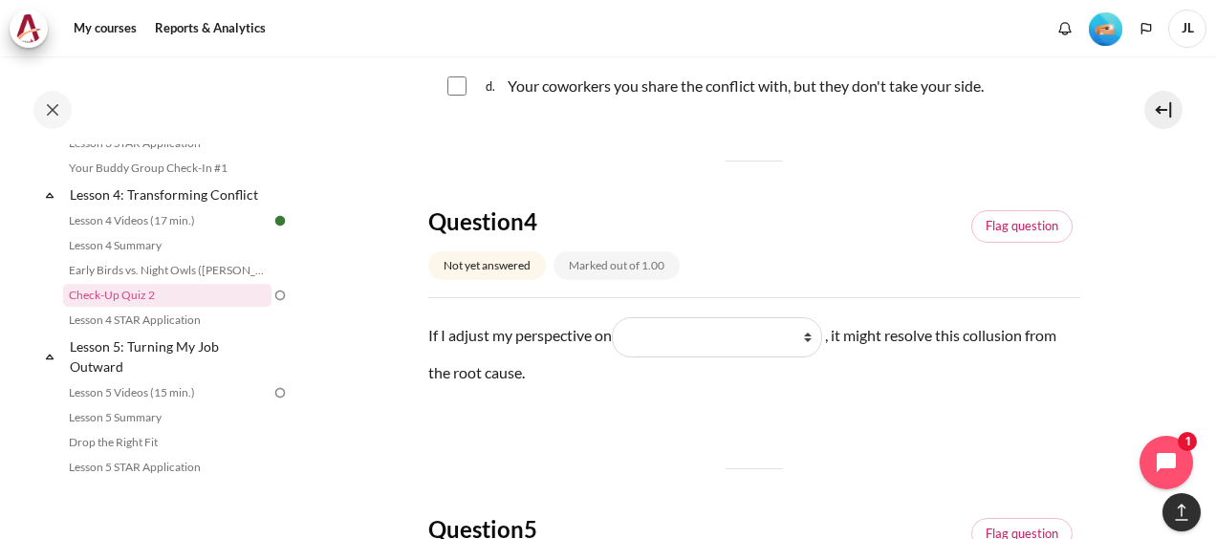
scroll to position [1433, 0]
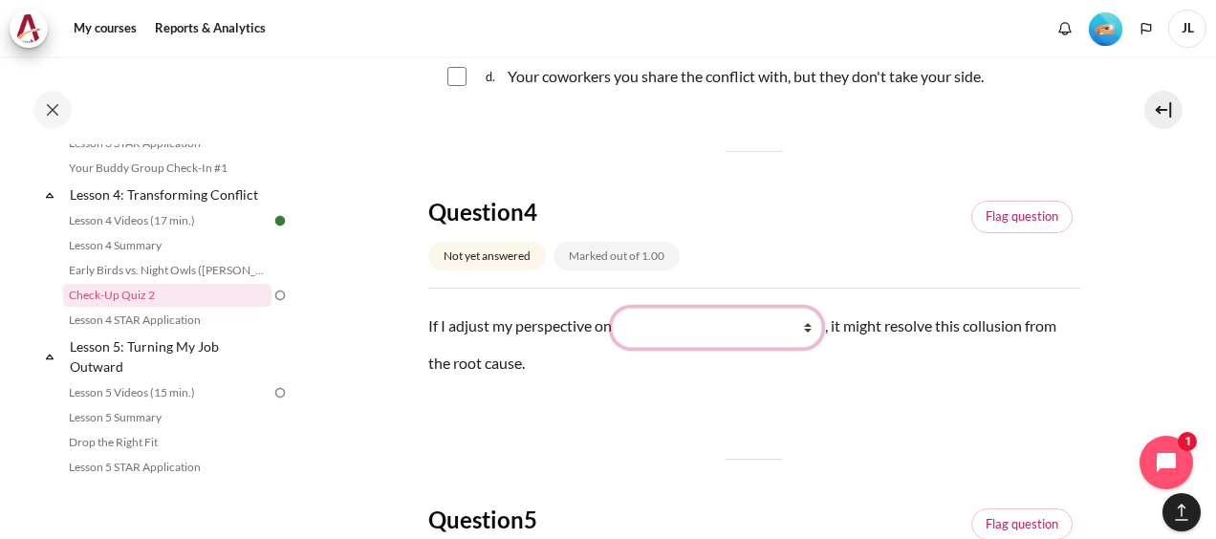
click at [759, 326] on select "What they do What I see and feel about what they do What I do What they see and…" at bounding box center [717, 328] width 210 height 40
select select "4"
click at [618, 308] on select "What they do What I see and feel about what they do What I do What they see and…" at bounding box center [717, 328] width 210 height 40
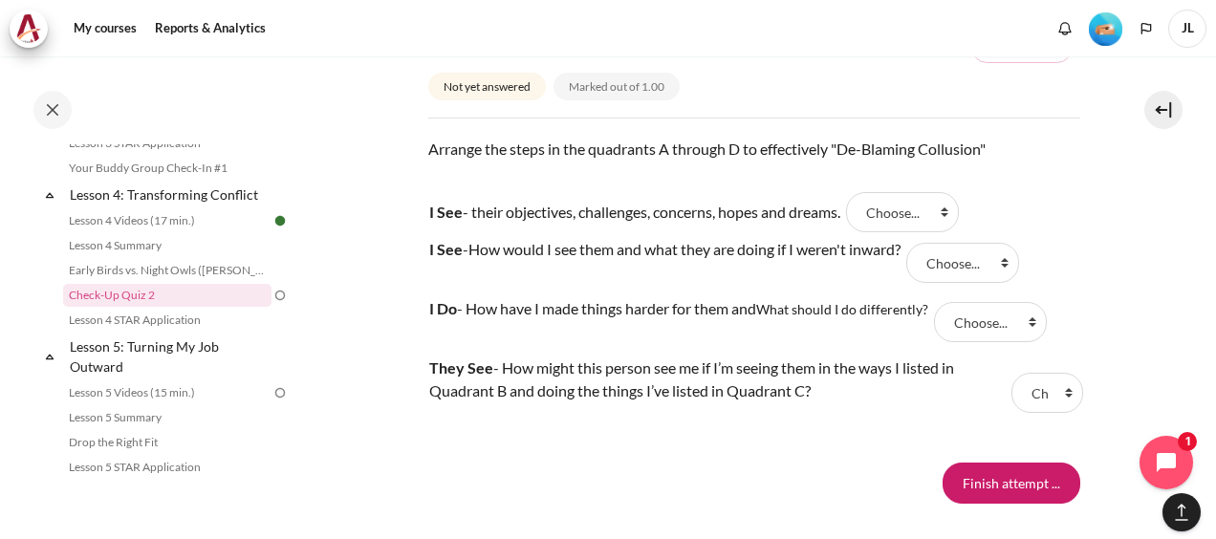
scroll to position [1911, 0]
click at [908, 203] on select "Choose... B A C D" at bounding box center [902, 211] width 113 height 40
click at [912, 200] on select "Choose... B A C D" at bounding box center [902, 211] width 113 height 40
select select "4"
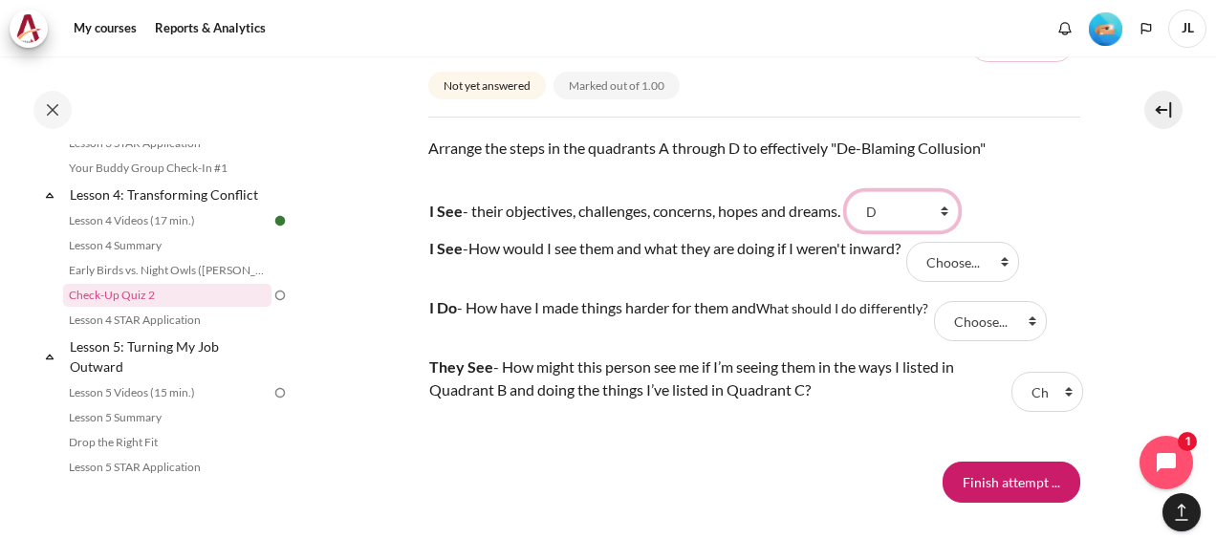
click at [856, 191] on select "Choose... B A C D" at bounding box center [902, 211] width 113 height 40
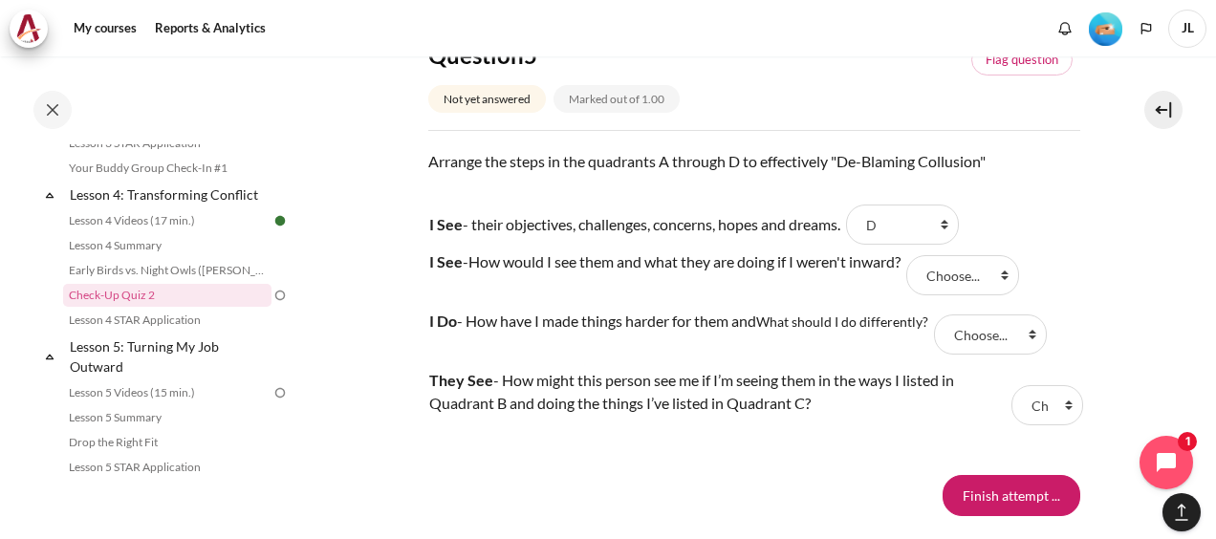
scroll to position [1856, 0]
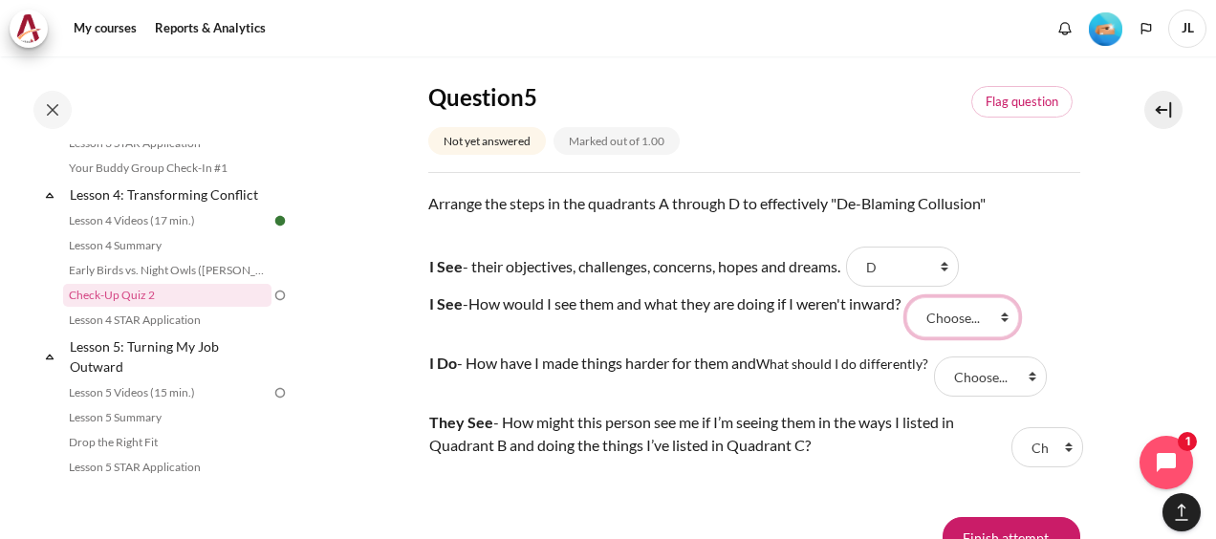
click at [992, 317] on select "Choose... B A C D" at bounding box center [962, 317] width 113 height 40
click at [918, 297] on select "Choose... B A C D" at bounding box center [962, 317] width 113 height 40
click at [985, 318] on select "Choose... B A C D" at bounding box center [962, 317] width 113 height 40
select select "4"
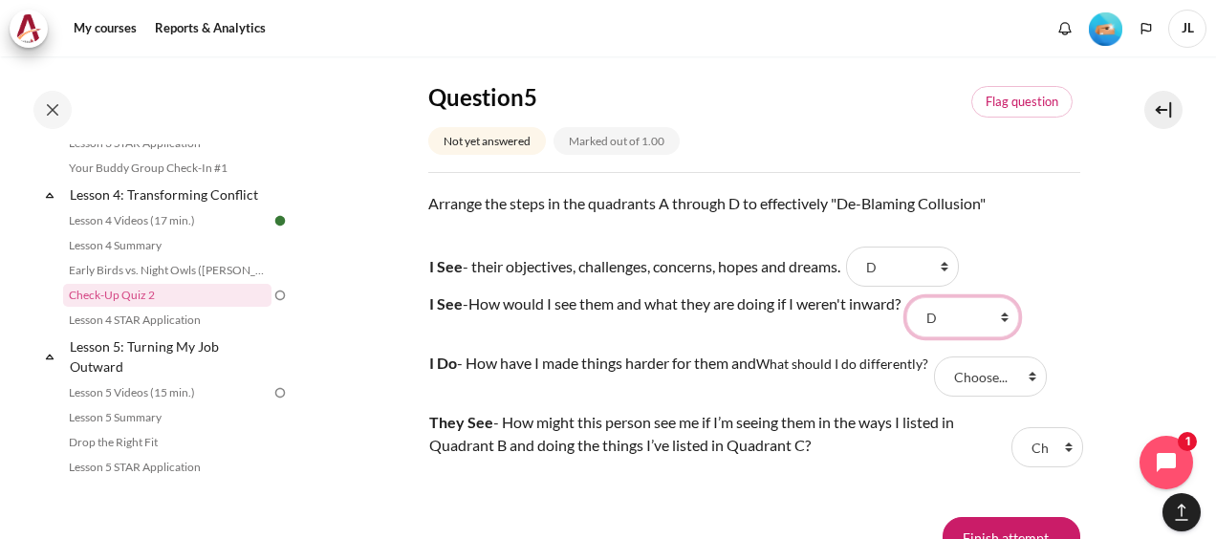
click at [918, 297] on select "Choose... B A C D" at bounding box center [962, 317] width 113 height 40
click at [916, 268] on select "Choose... B A C D" at bounding box center [902, 267] width 113 height 40
select select "1"
click at [856, 247] on select "Choose... B A C D" at bounding box center [902, 267] width 113 height 40
click at [1055, 195] on p "Arrange the steps in the quadrants A through D to effectively "De-Blaming Collu…" at bounding box center [754, 215] width 652 height 46
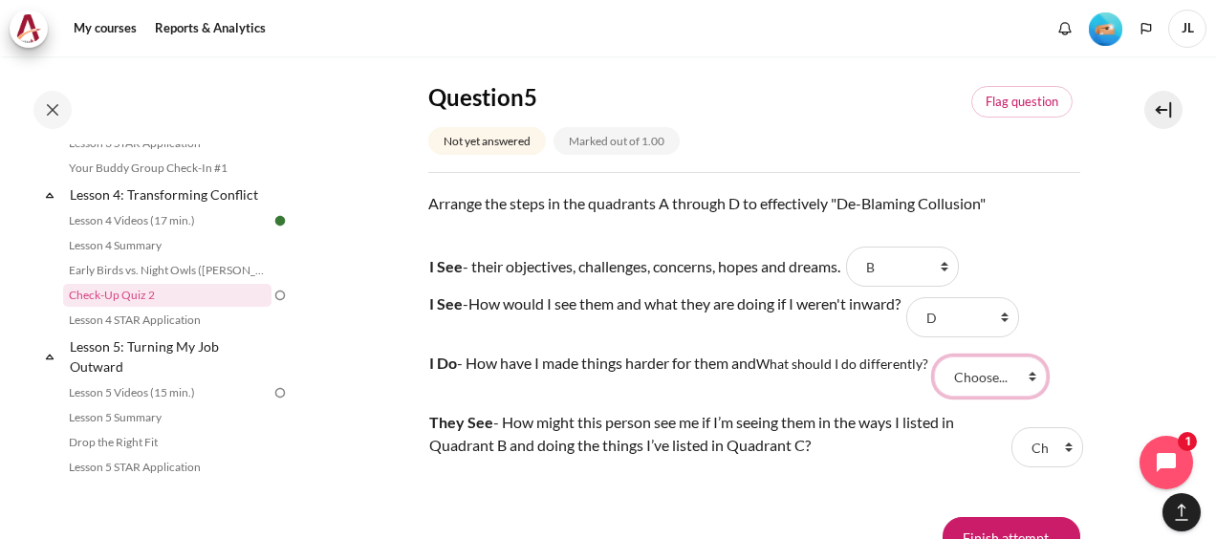
click at [1000, 384] on select "Choose... B A C D" at bounding box center [990, 376] width 113 height 40
select select "3"
click at [938, 356] on select "Choose... B A C D" at bounding box center [990, 376] width 113 height 40
click at [935, 266] on select "Choose... B A C D" at bounding box center [902, 267] width 113 height 40
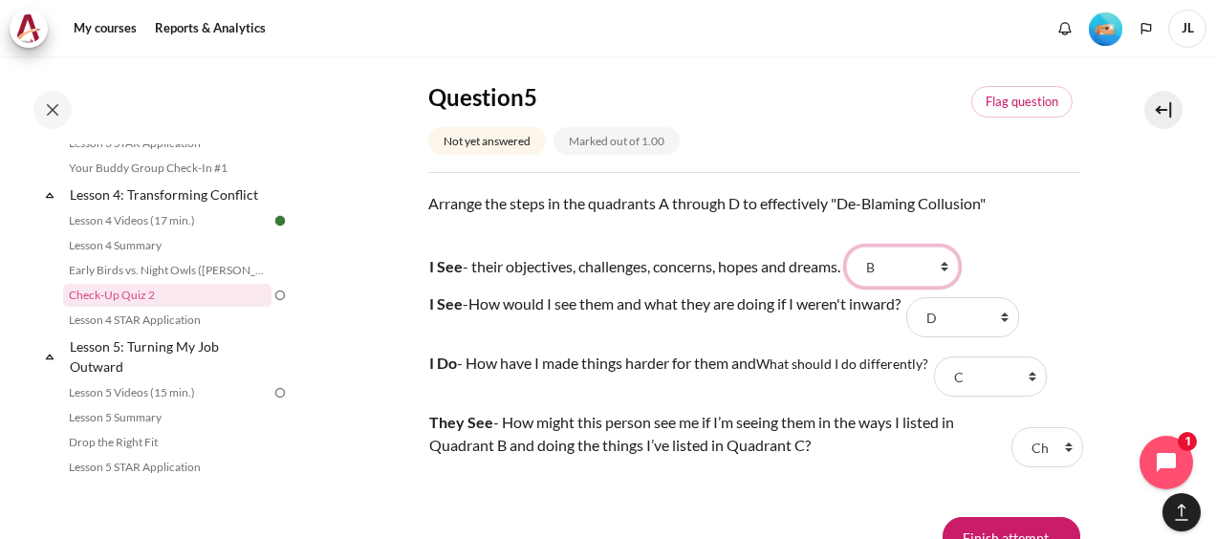
select select "0"
click at [856, 247] on select "Choose... B A C D" at bounding box center [902, 267] width 113 height 40
click at [1017, 318] on select "Choose... B A C D" at bounding box center [962, 317] width 113 height 40
select select "0"
click at [918, 297] on select "Choose... B A C D" at bounding box center [962, 317] width 113 height 40
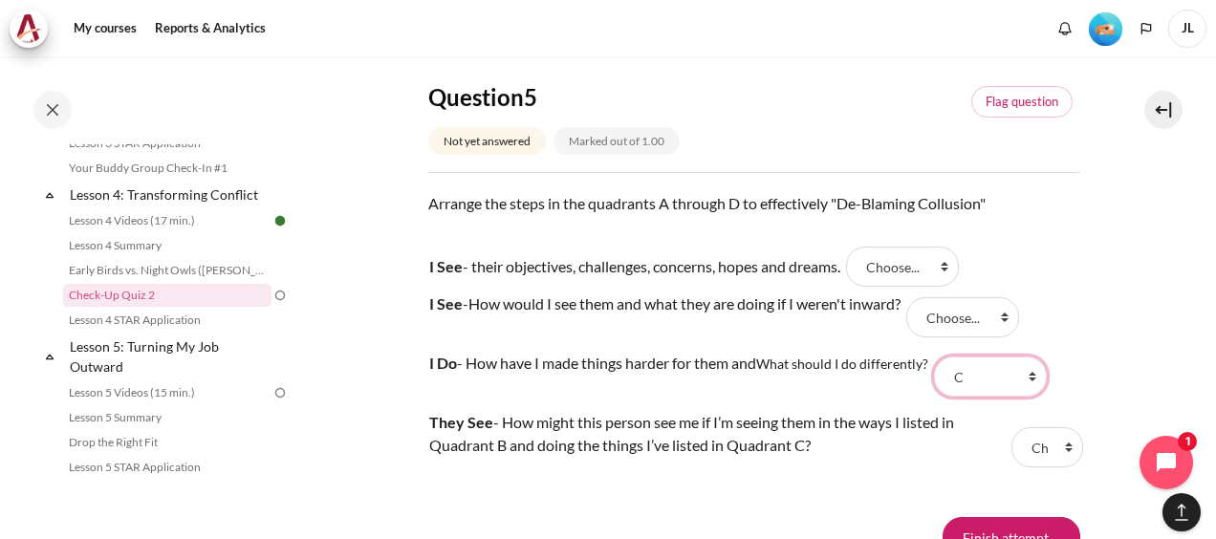
click at [1027, 377] on select "Choose... B A C D" at bounding box center [990, 376] width 113 height 40
click at [938, 356] on select "Choose... B A C D" at bounding box center [990, 376] width 113 height 40
click at [1045, 456] on select "Choose... B A C D" at bounding box center [1047, 447] width 72 height 40
click at [1011, 427] on select "Choose... B A C D" at bounding box center [1047, 447] width 72 height 40
click at [1056, 246] on tr "I See - their objectives, challenges, concerns, hopes and dreams. Answer 1 Ques…" at bounding box center [754, 267] width 652 height 42
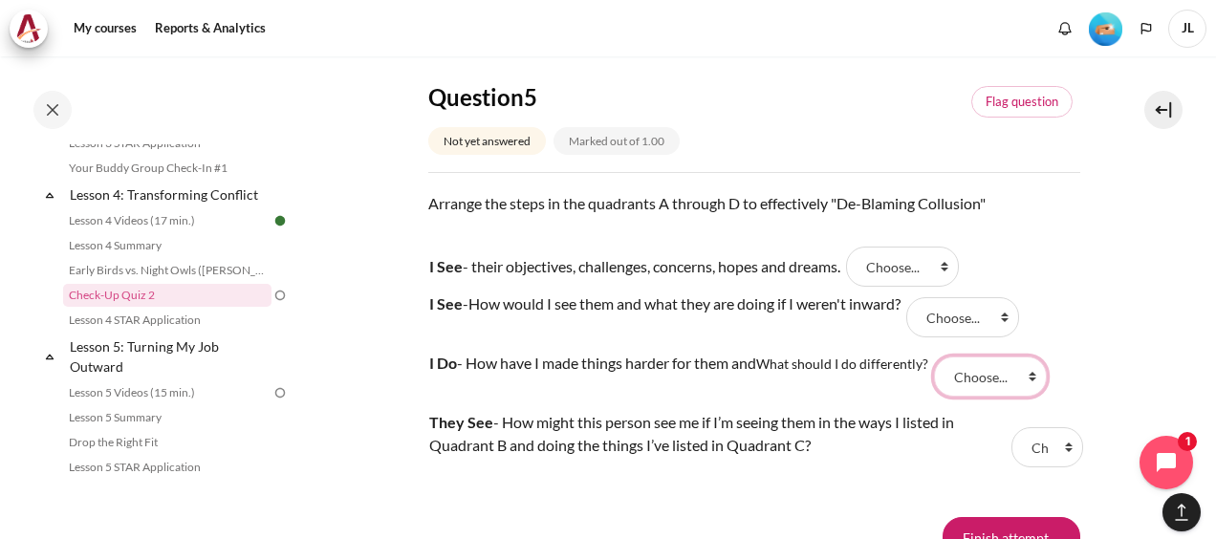
click at [1009, 375] on select "Choose... B A C D" at bounding box center [990, 376] width 113 height 40
select select "2"
click at [938, 356] on select "Choose... B A C D" at bounding box center [990, 376] width 113 height 40
click at [959, 308] on select "Choose... B A C D" at bounding box center [962, 317] width 113 height 40
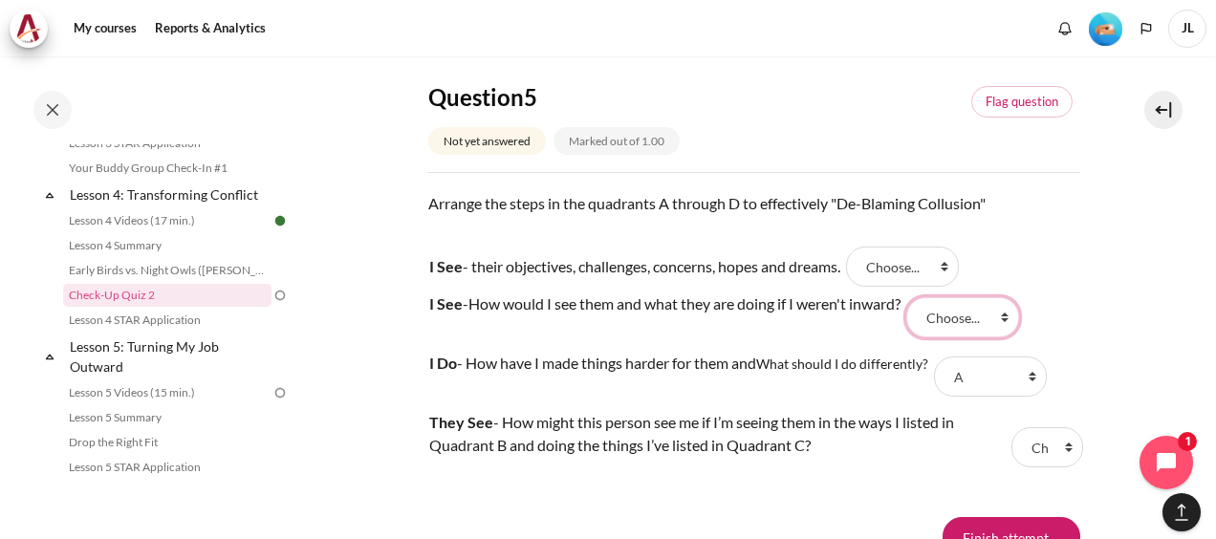
select select "1"
click at [918, 297] on select "Choose... B A C D" at bounding box center [962, 317] width 113 height 40
click at [1040, 438] on select "Choose... B A C D" at bounding box center [1047, 447] width 72 height 40
select select "4"
click at [1011, 427] on select "Choose... B A C D" at bounding box center [1047, 447] width 72 height 40
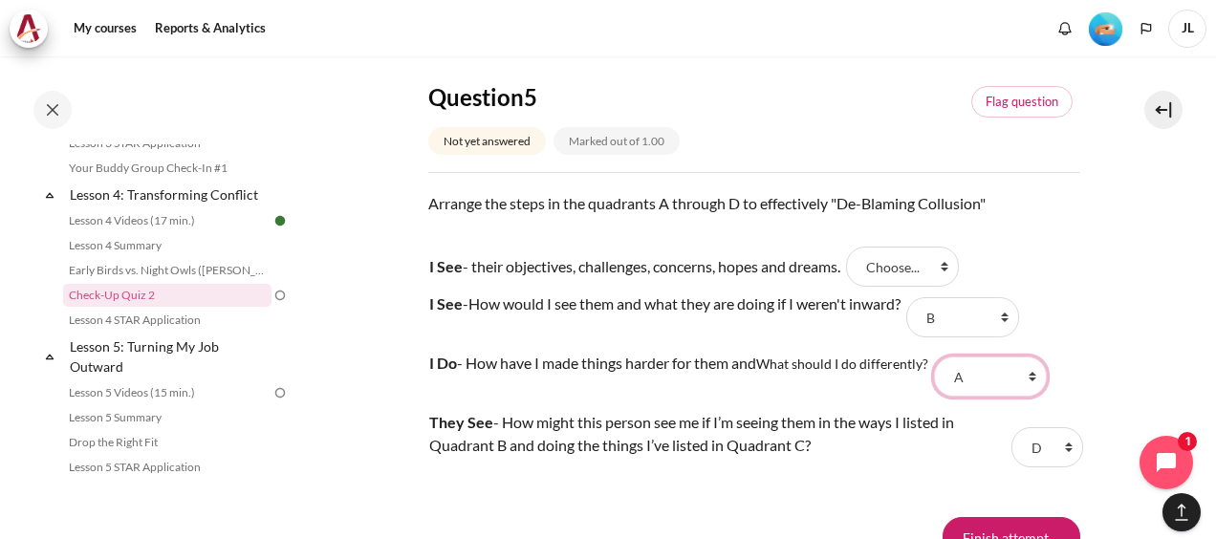
click at [1002, 375] on select "Choose... B A C D" at bounding box center [990, 376] width 113 height 40
select select "3"
click at [938, 356] on select "Choose... B A C D" at bounding box center [990, 376] width 113 height 40
click at [928, 262] on select "Choose... B A C D" at bounding box center [902, 267] width 113 height 40
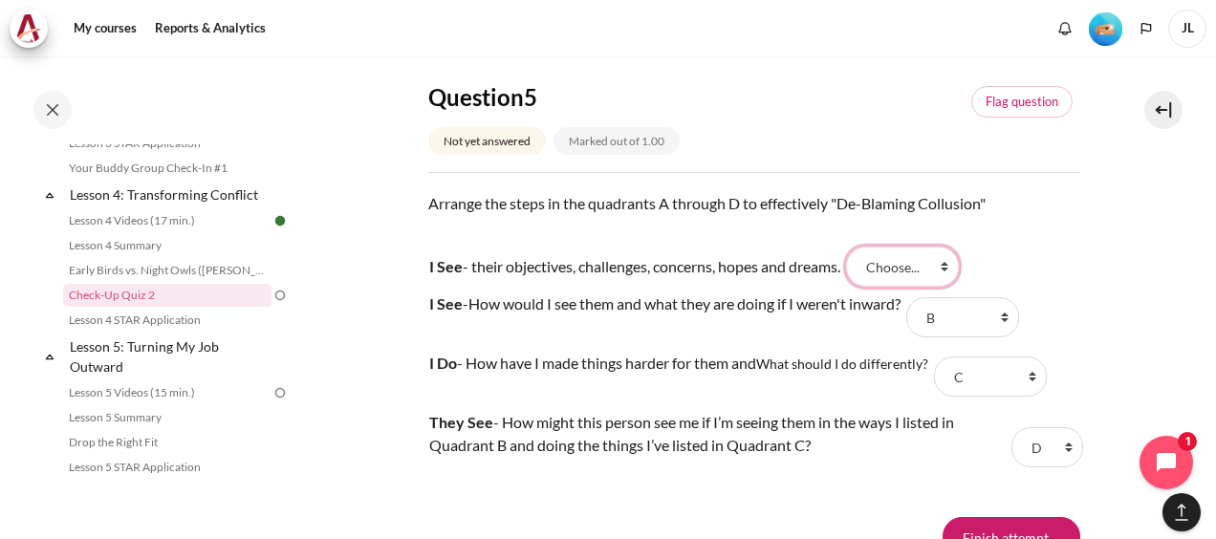
select select "2"
click at [856, 247] on select "Choose... B A C D" at bounding box center [902, 267] width 113 height 40
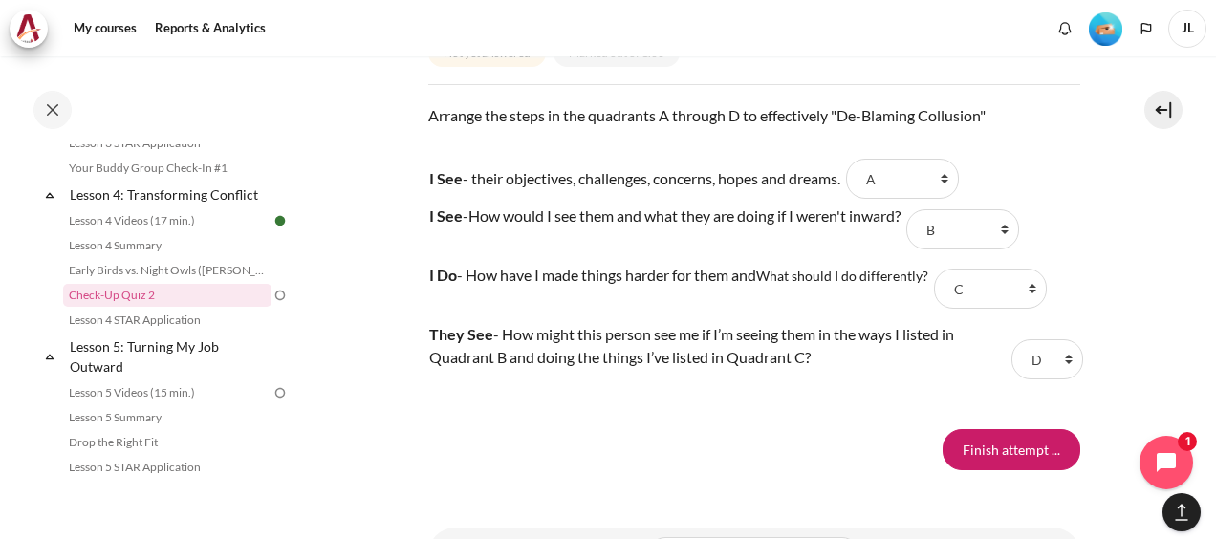
scroll to position [2047, 0]
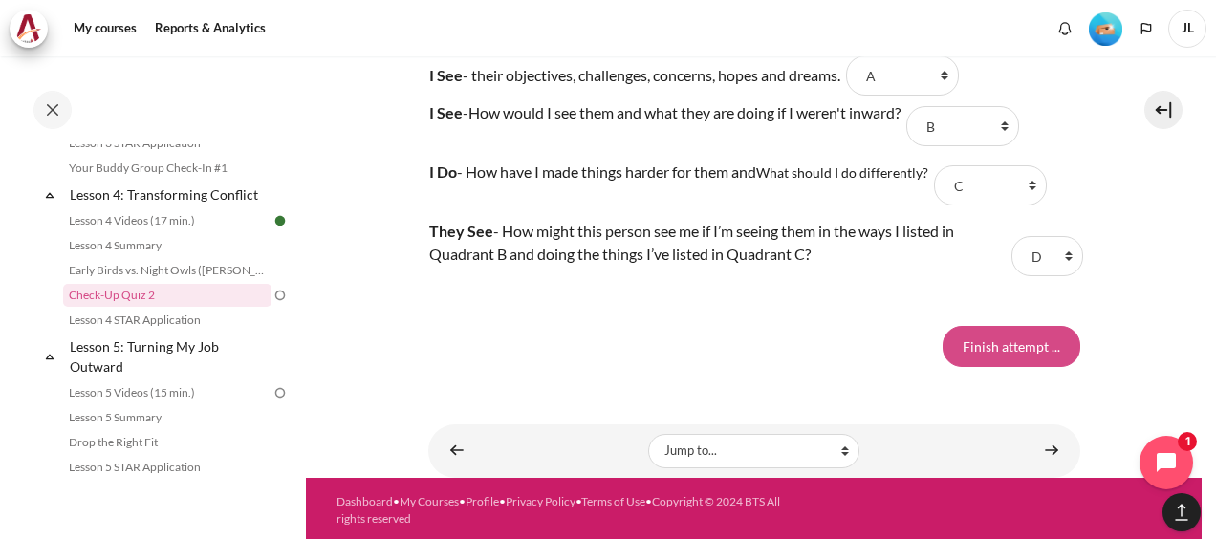
click at [1005, 342] on input "Finish attempt ..." at bounding box center [1011, 346] width 138 height 40
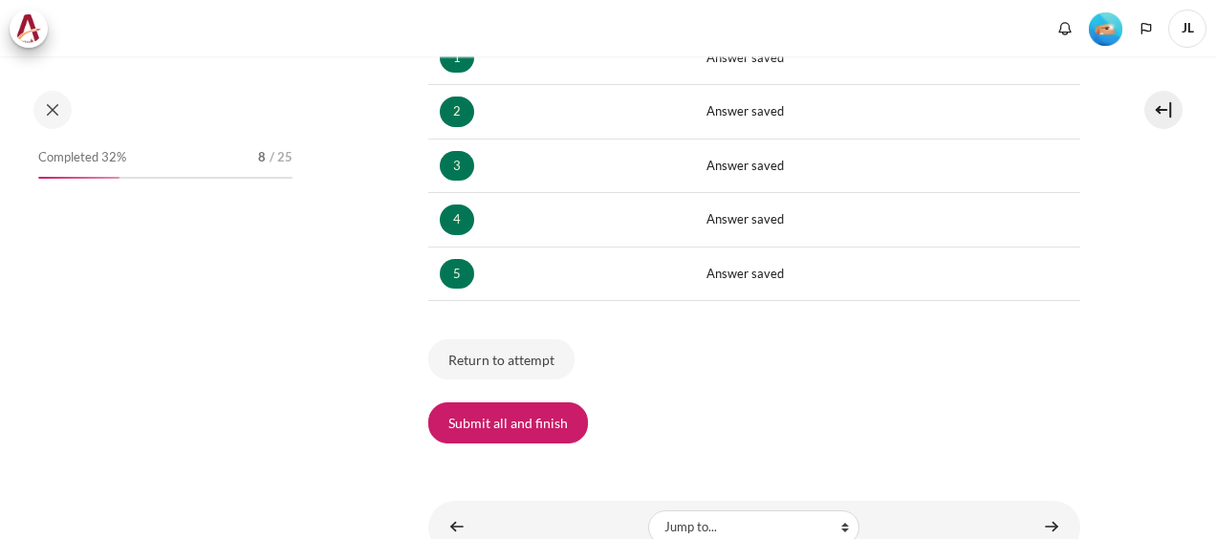
scroll to position [679, 0]
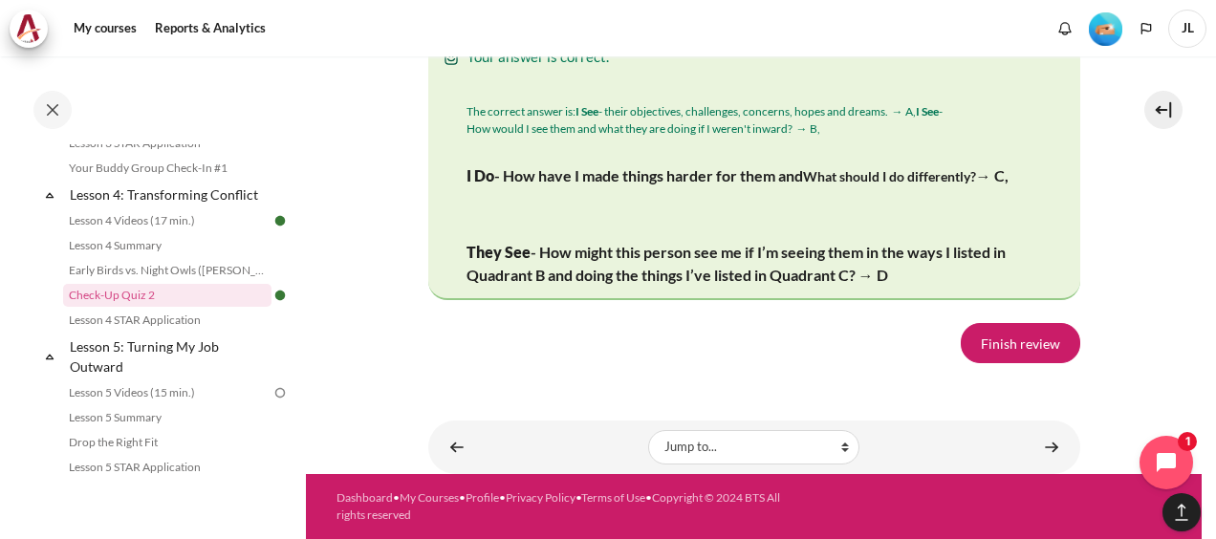
scroll to position [3625, 0]
click at [1016, 338] on link "Finish review" at bounding box center [1019, 343] width 119 height 40
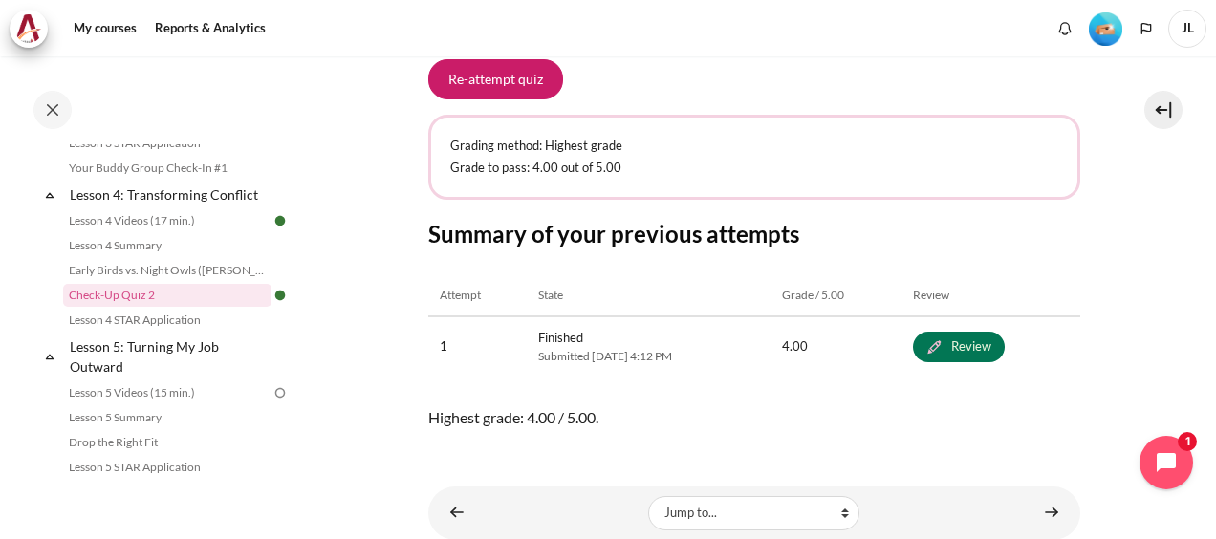
scroll to position [445, 0]
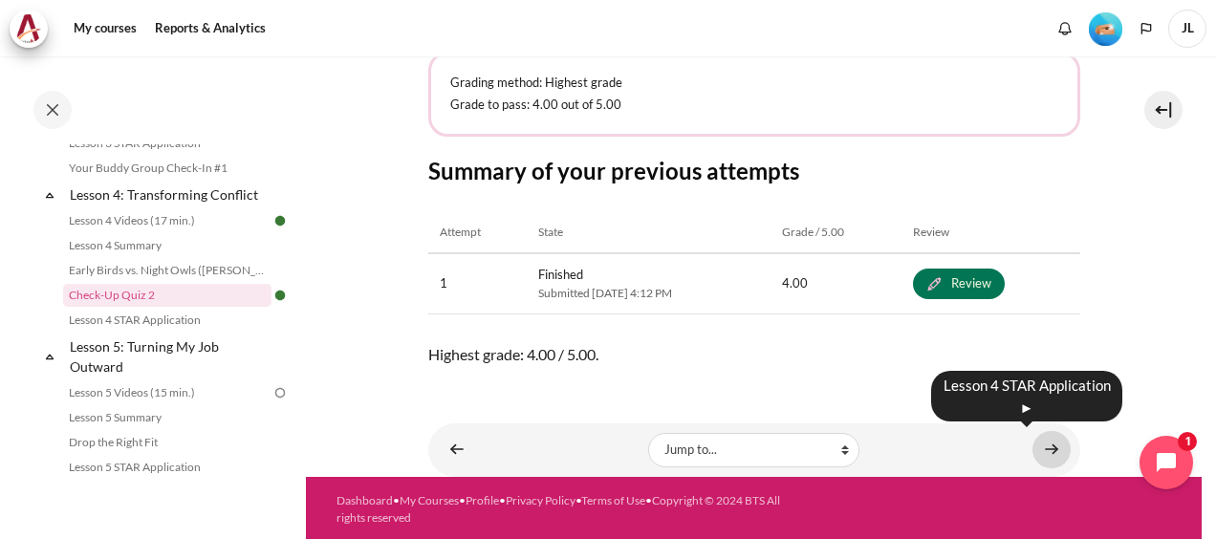
click at [1032, 450] on link "Content" at bounding box center [1051, 449] width 38 height 37
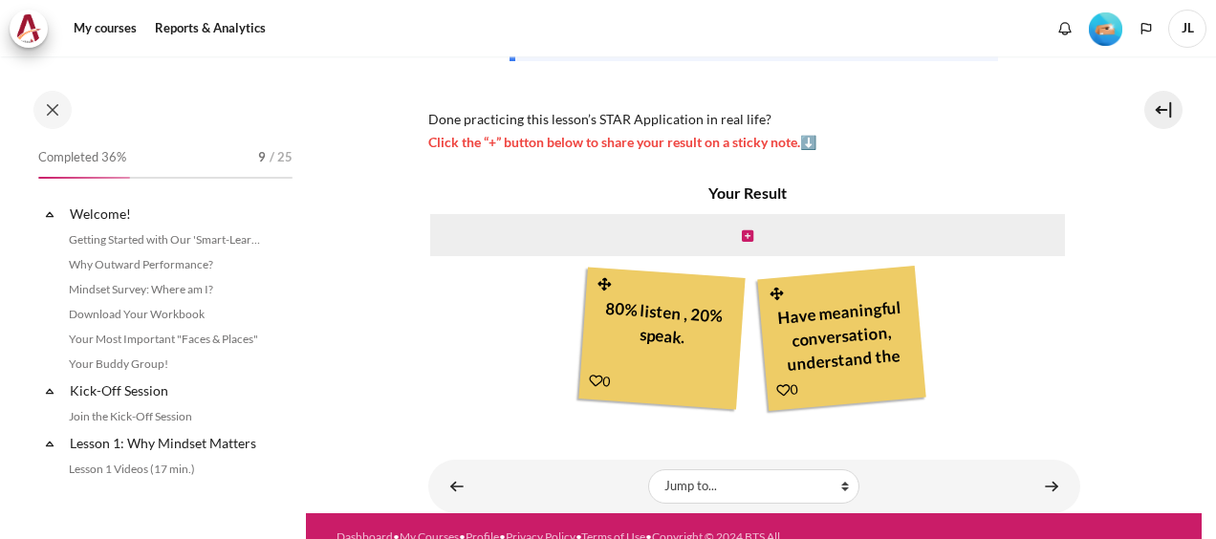
scroll to position [704, 0]
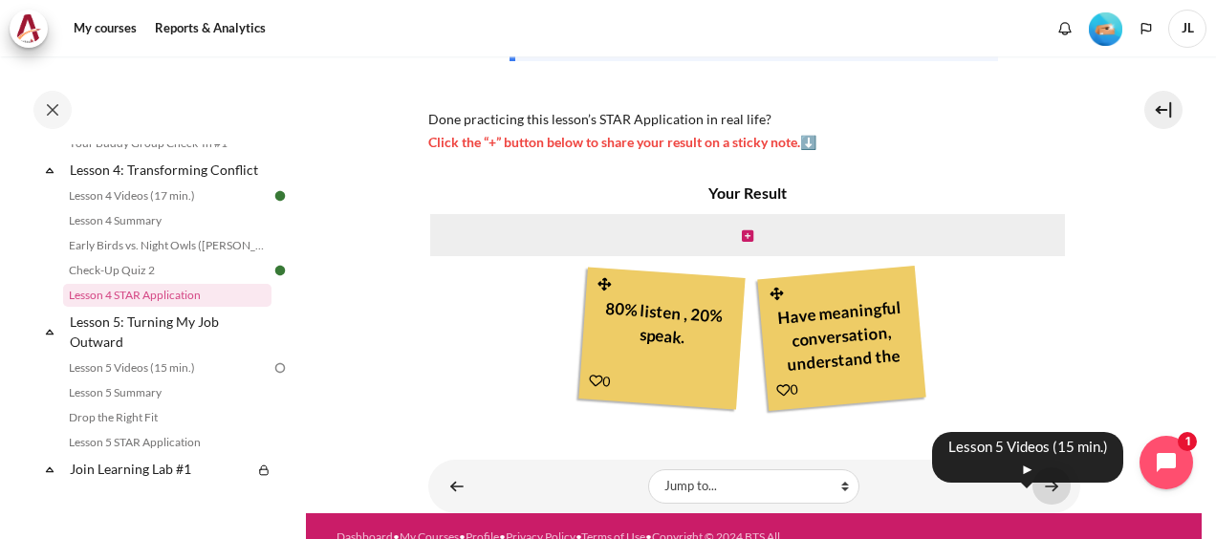
click at [1050, 485] on link "Content" at bounding box center [1051, 485] width 38 height 37
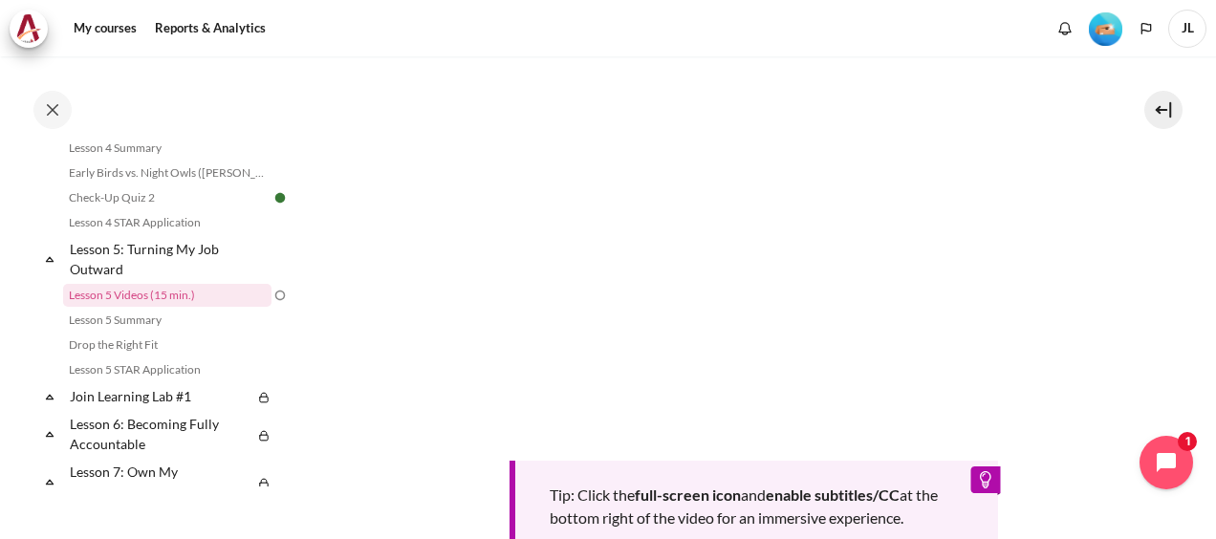
scroll to position [478, 0]
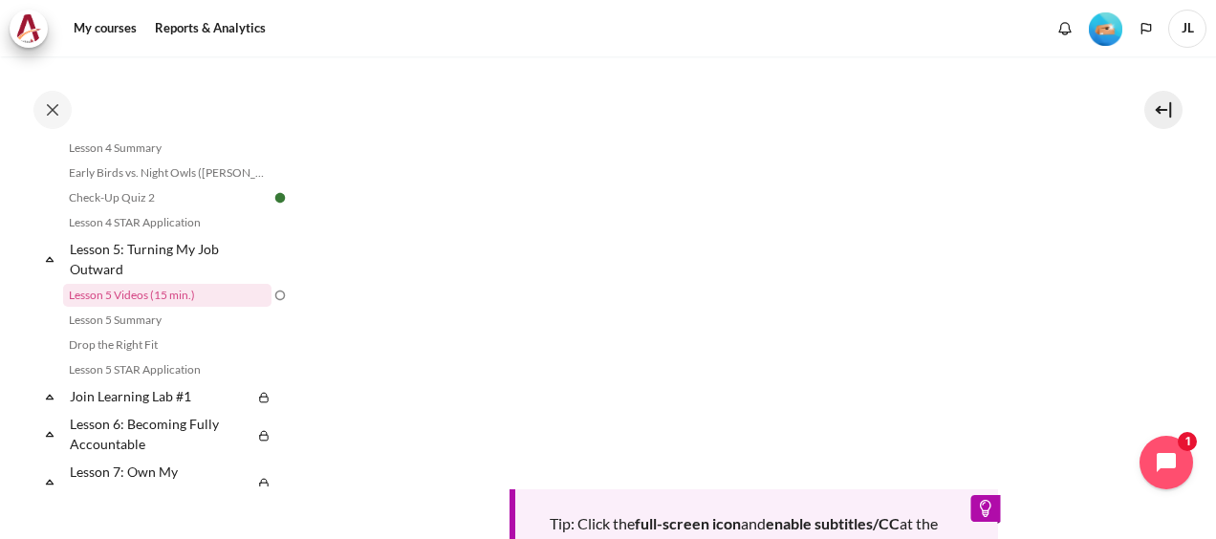
click at [1106, 258] on section "My courses SG Batch 2 Lesson 5: Turning My Job Outward Lesson 5 Videos (15 min.…" at bounding box center [753, 209] width 895 height 1260
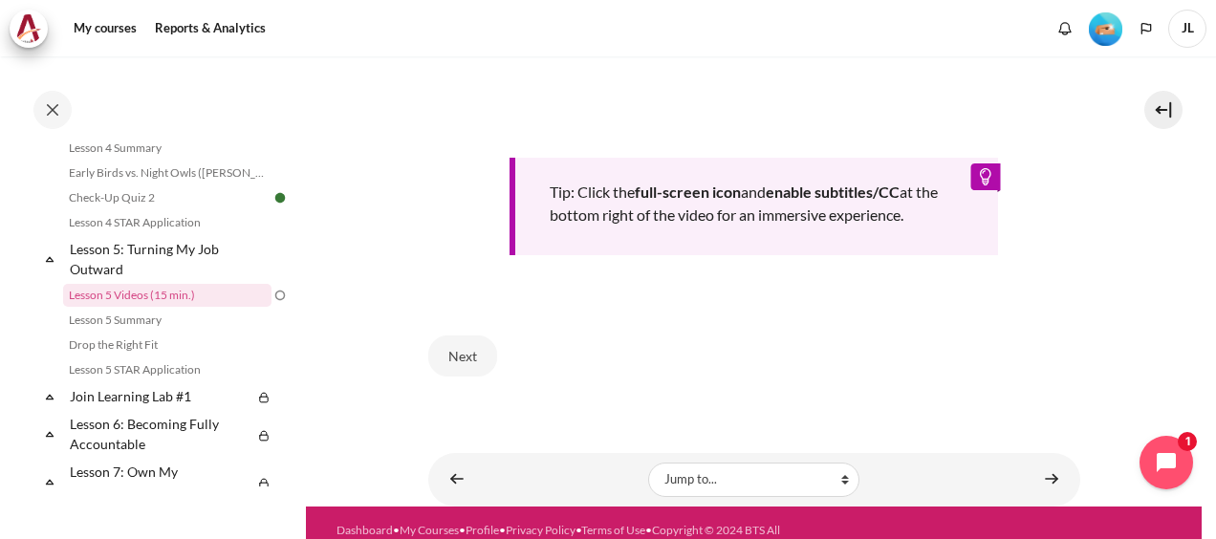
scroll to position [835, 0]
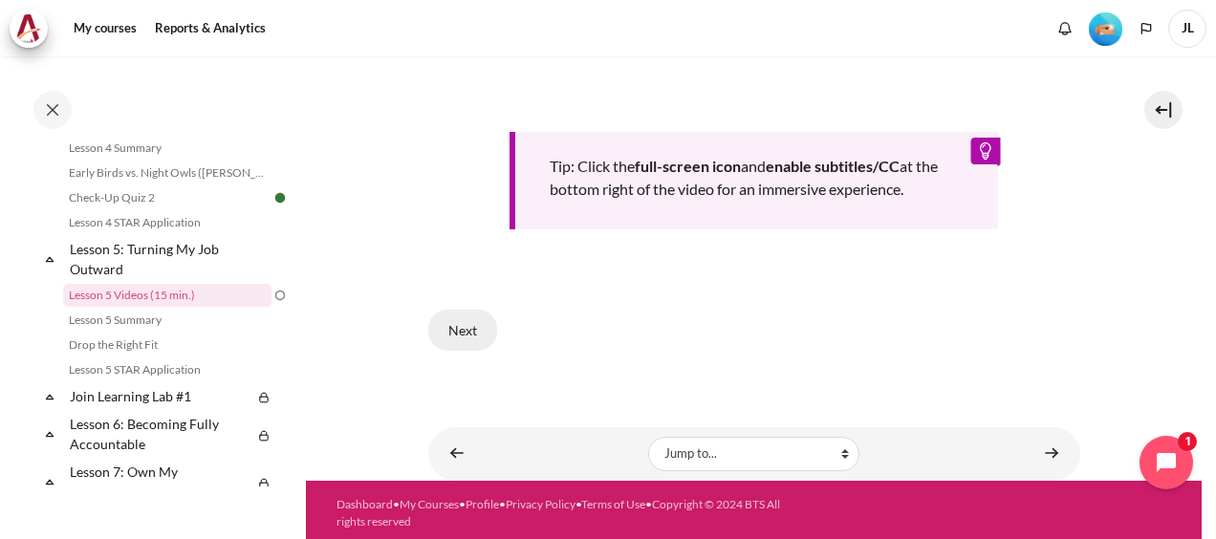
click at [464, 329] on button "Next" at bounding box center [462, 330] width 69 height 40
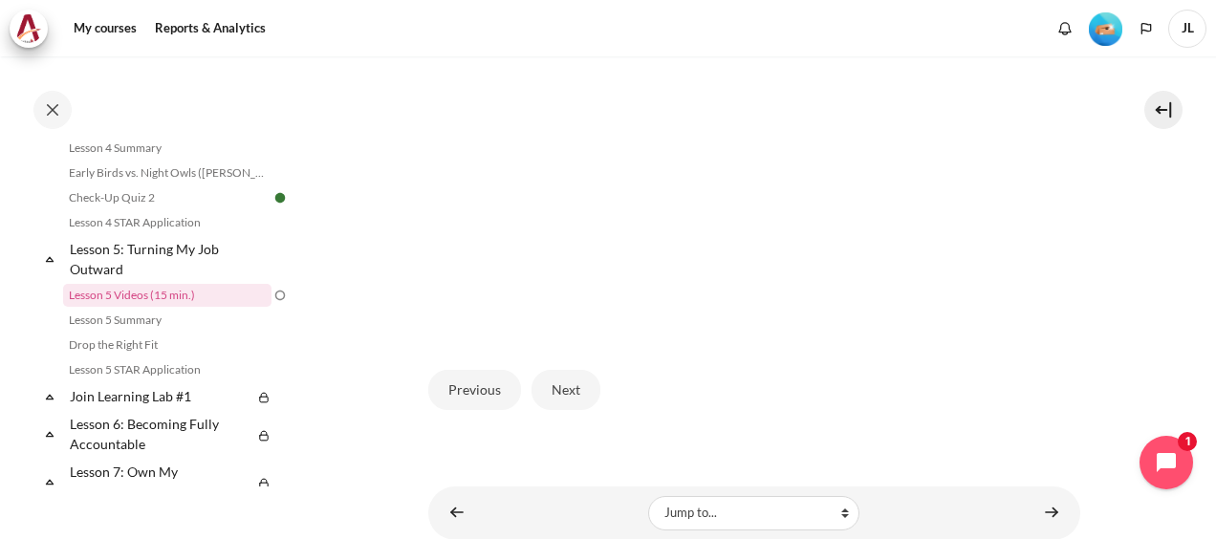
scroll to position [613, 0]
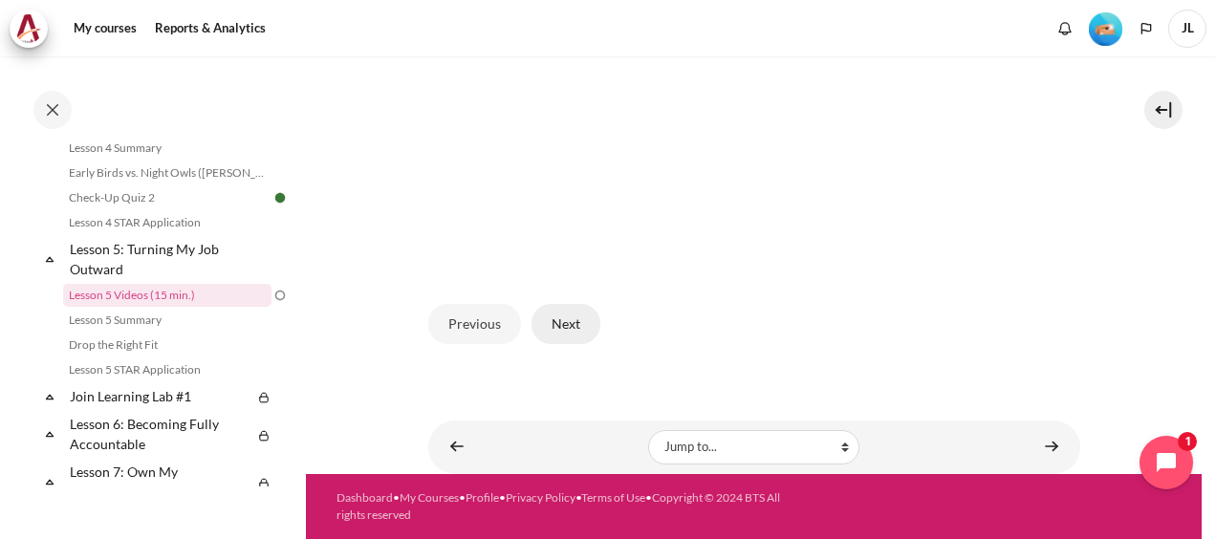
click at [561, 329] on button "Next" at bounding box center [565, 324] width 69 height 40
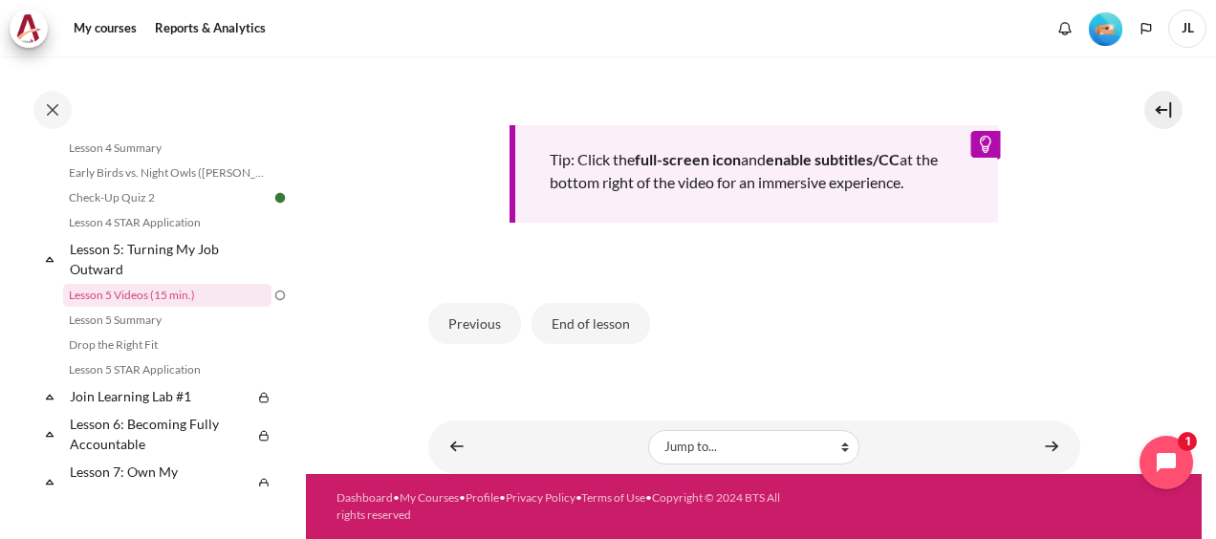
scroll to position [573, 0]
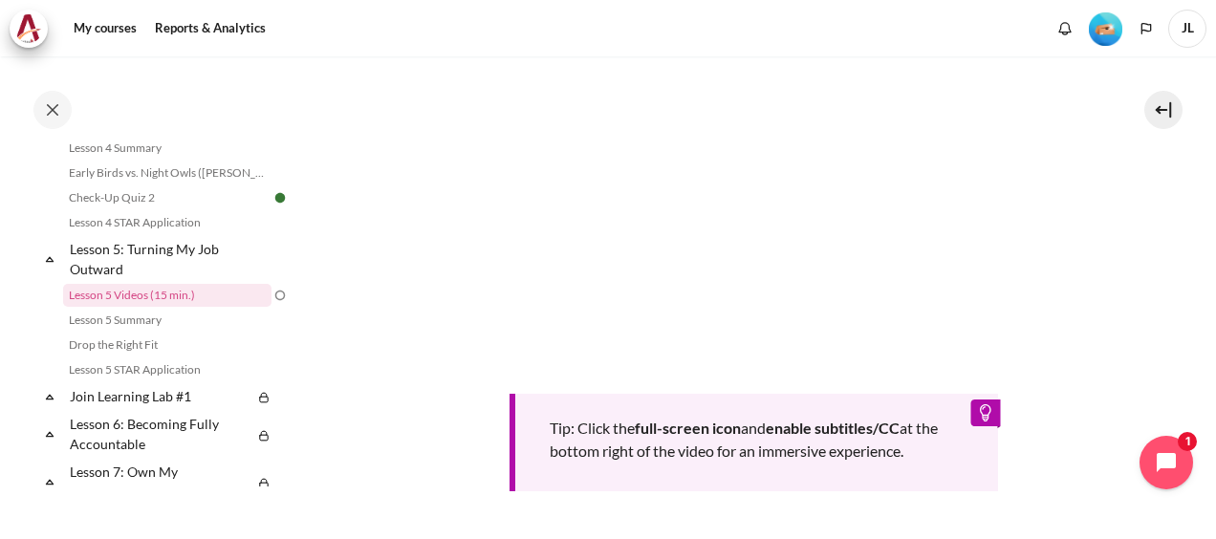
click at [1144, 184] on section "My courses SG Batch 2 Lesson 5: Turning My Job Outward Lesson 5 Videos (15 min.…" at bounding box center [753, 113] width 895 height 1260
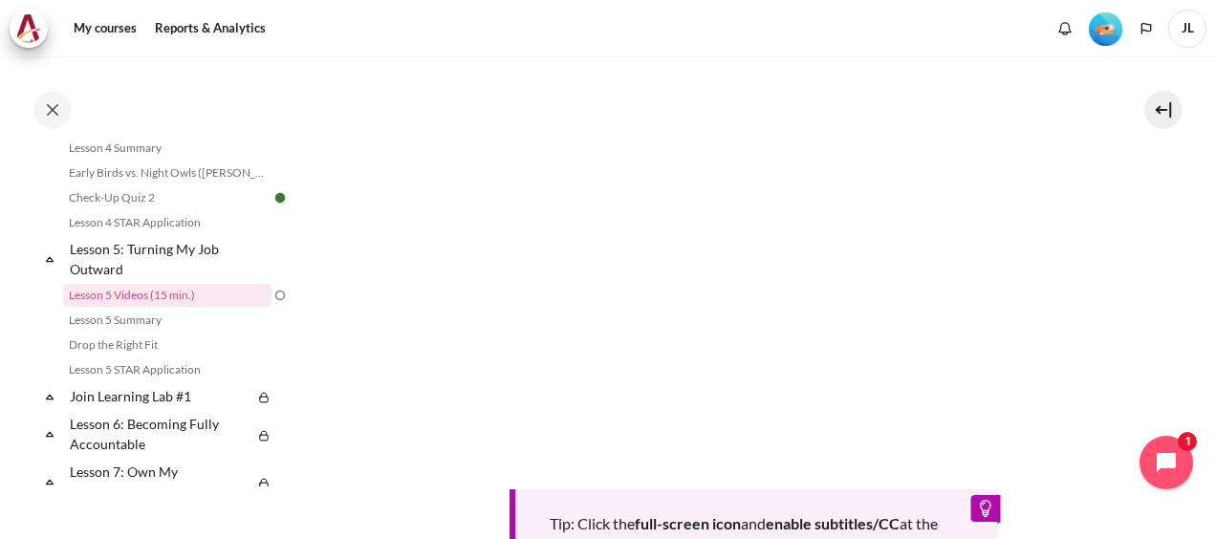
click at [1112, 270] on section "My courses SG Batch 2 Lesson 5: Turning My Job Outward Lesson 5 Videos (15 min.…" at bounding box center [753, 209] width 895 height 1260
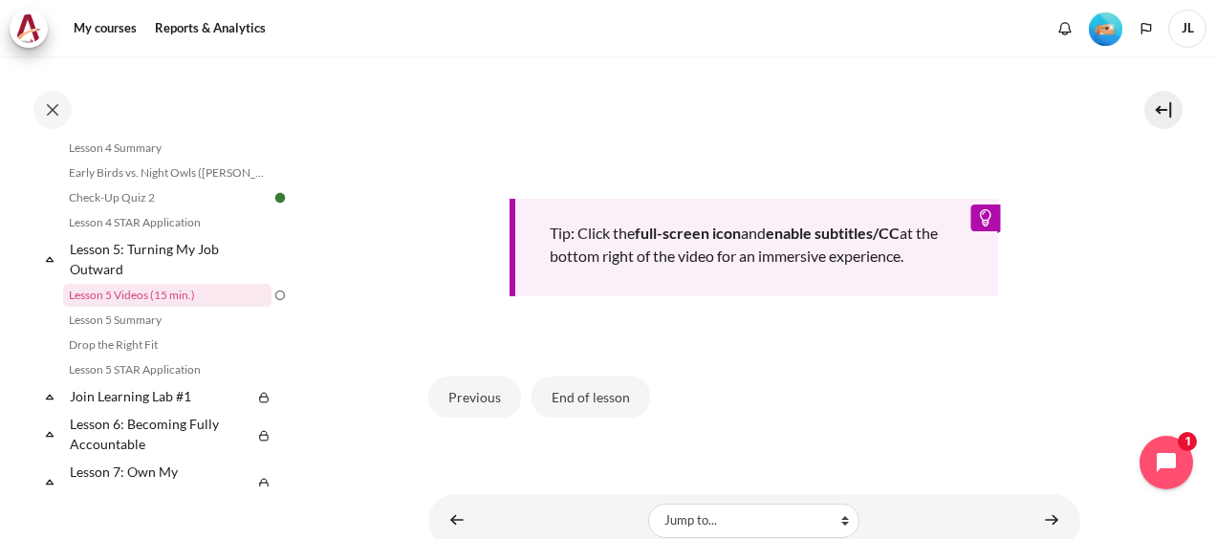
scroll to position [869, 0]
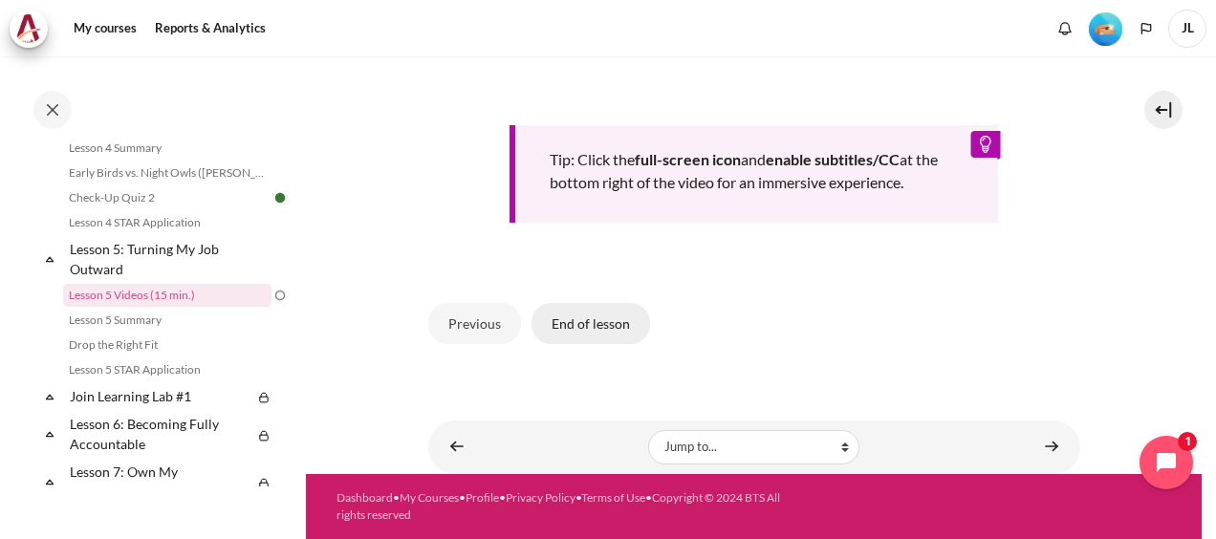
click at [547, 326] on button "End of lesson" at bounding box center [590, 323] width 119 height 40
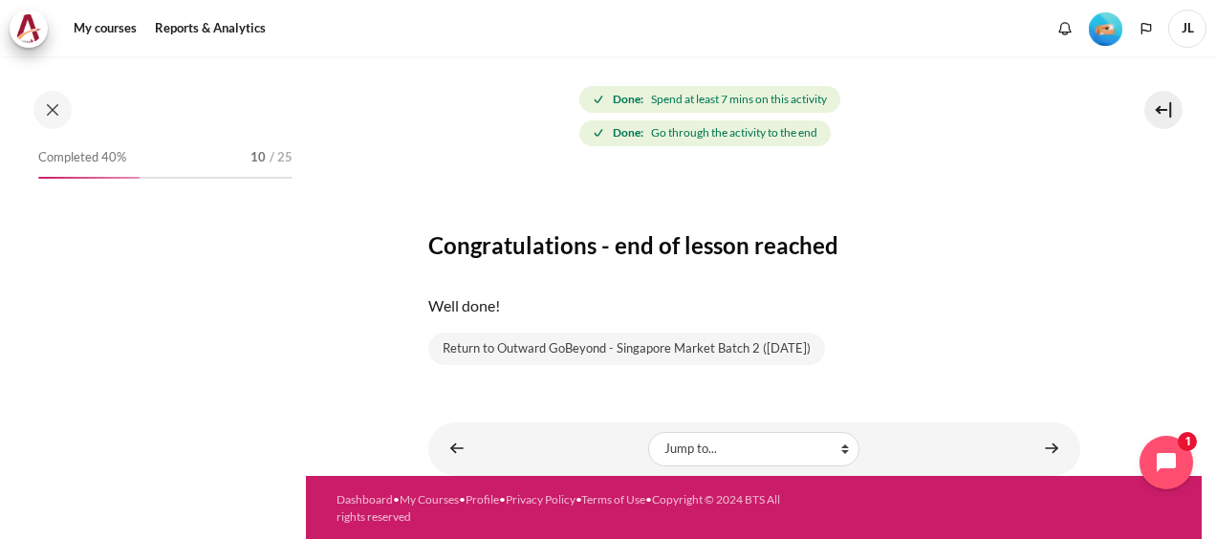
scroll to position [777, 0]
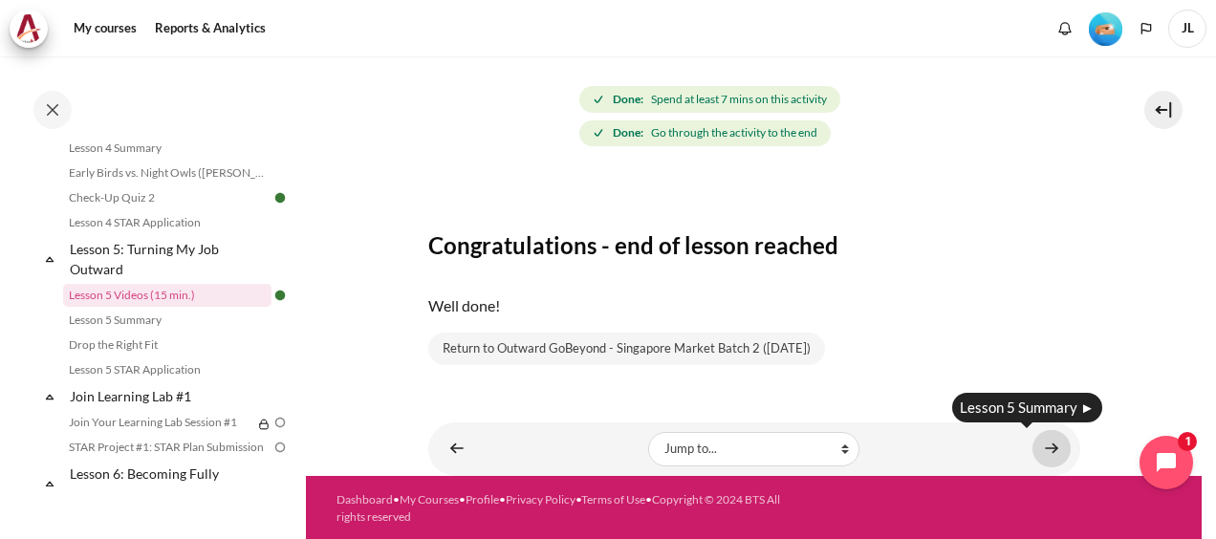
click at [1042, 445] on link "Content" at bounding box center [1051, 448] width 38 height 37
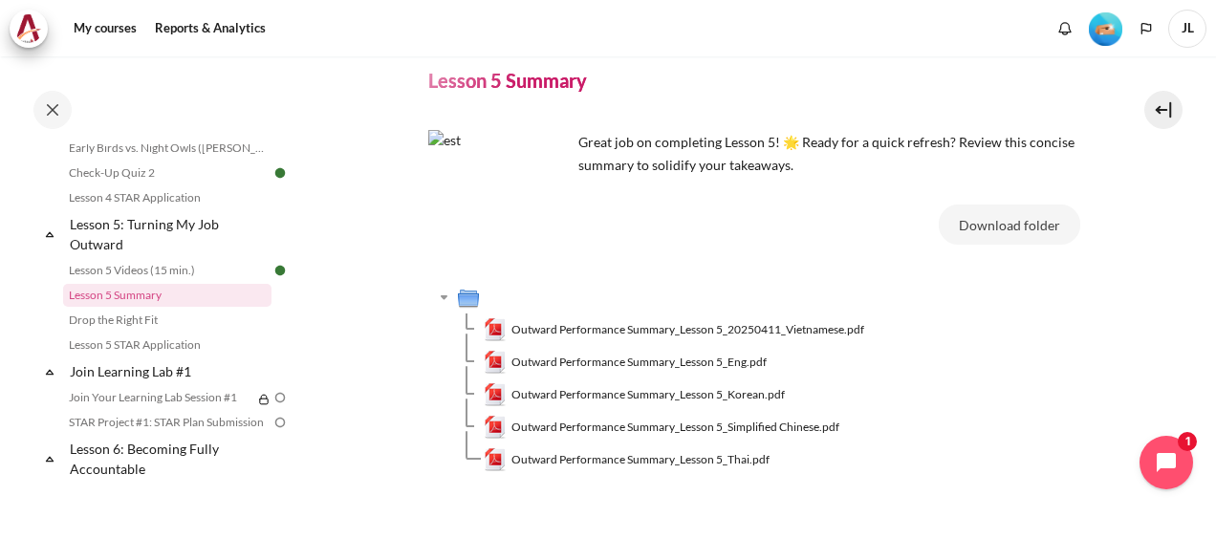
scroll to position [194, 0]
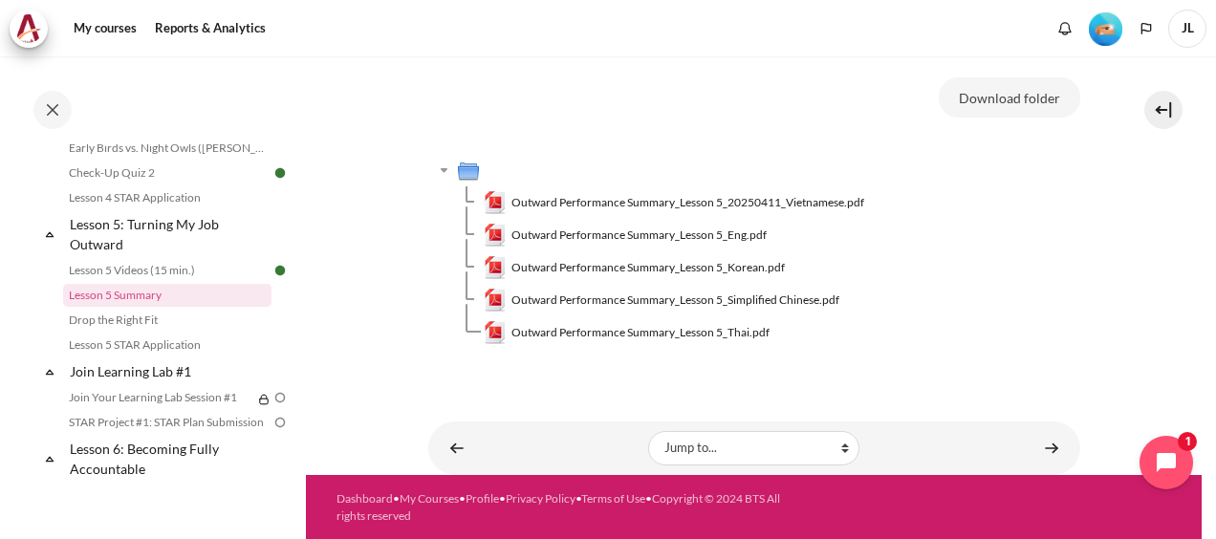
click at [1175, 259] on section "My courses SG Batch 2 Lesson 5: Turning My Job Outward Lesson 5 Summary Lesson …" at bounding box center [753, 168] width 895 height 613
click at [1032, 462] on link "Content" at bounding box center [1051, 447] width 38 height 37
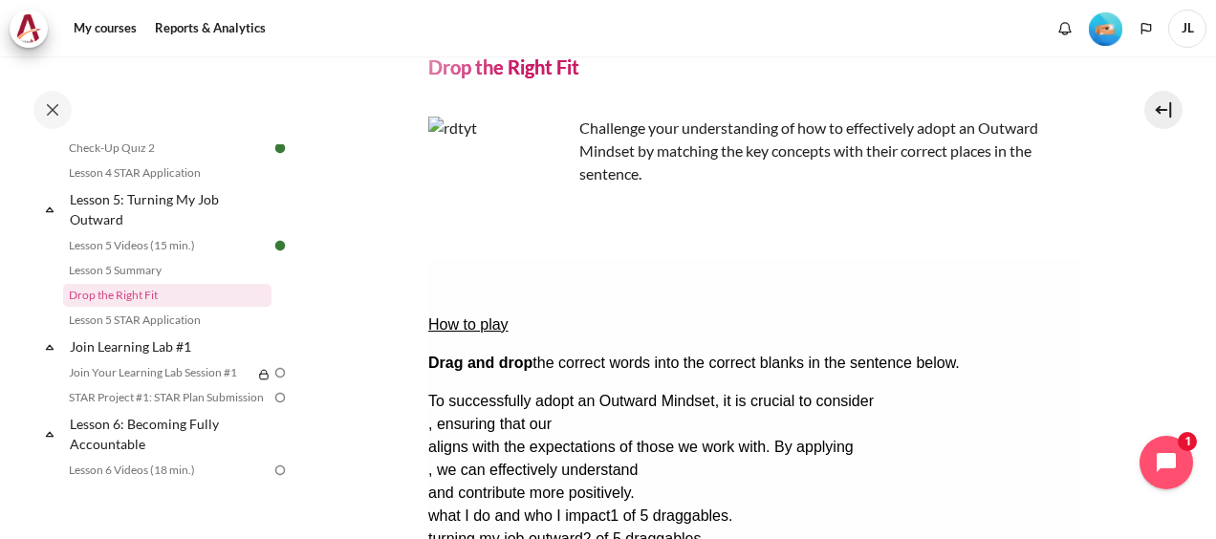
scroll to position [191, 0]
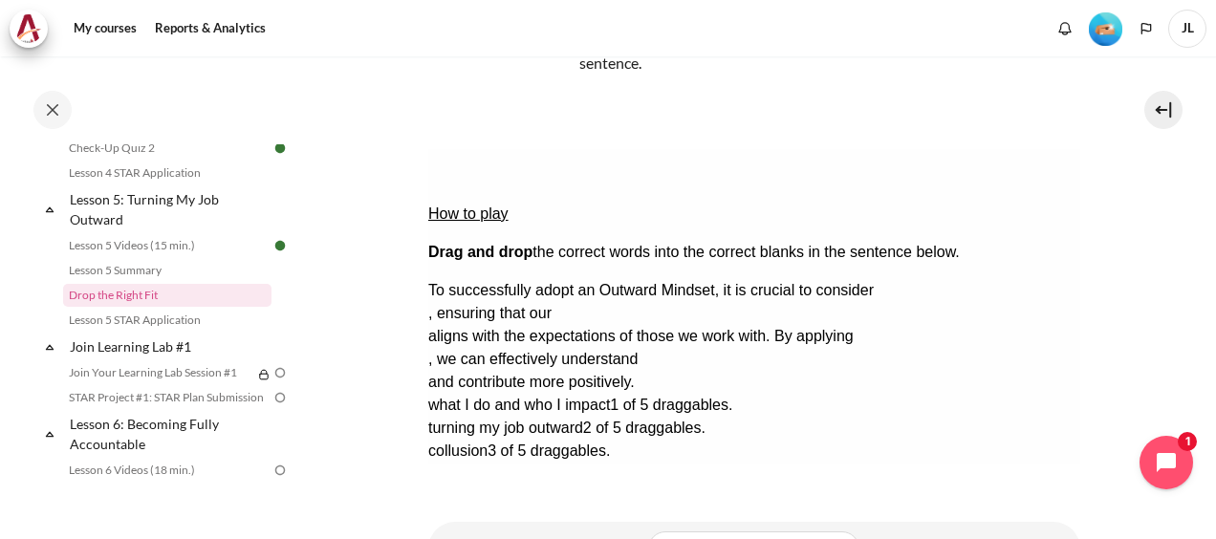
click at [579, 302] on div "Drop Zone 1. Drop Zone 1 is empty." at bounding box center [503, 302] width 152 height 0
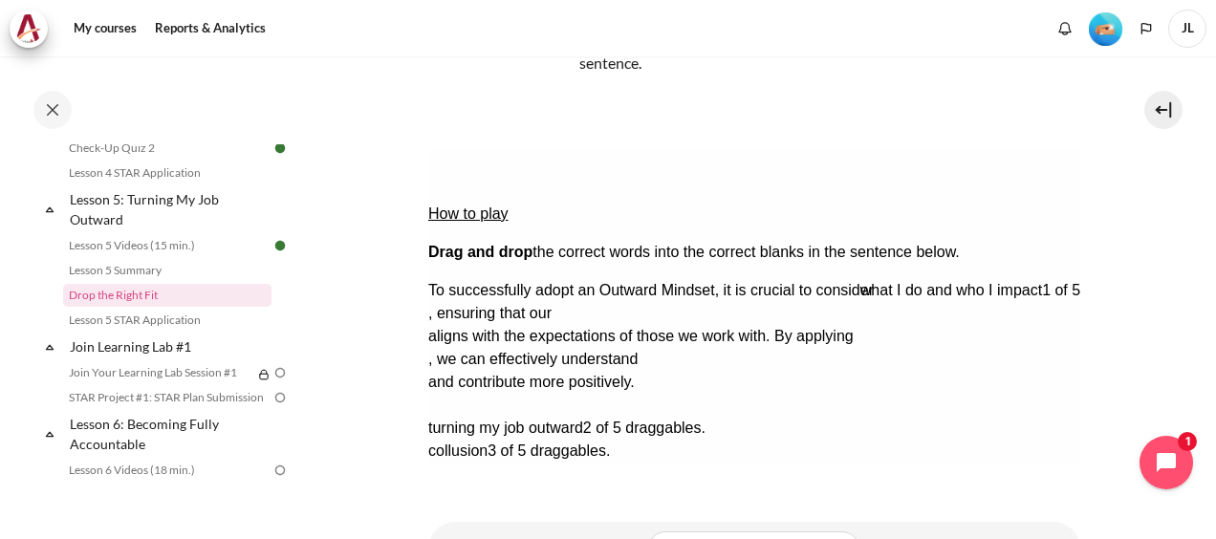
drag, startPoint x: 551, startPoint y: 356, endPoint x: 1029, endPoint y: 222, distance: 496.2
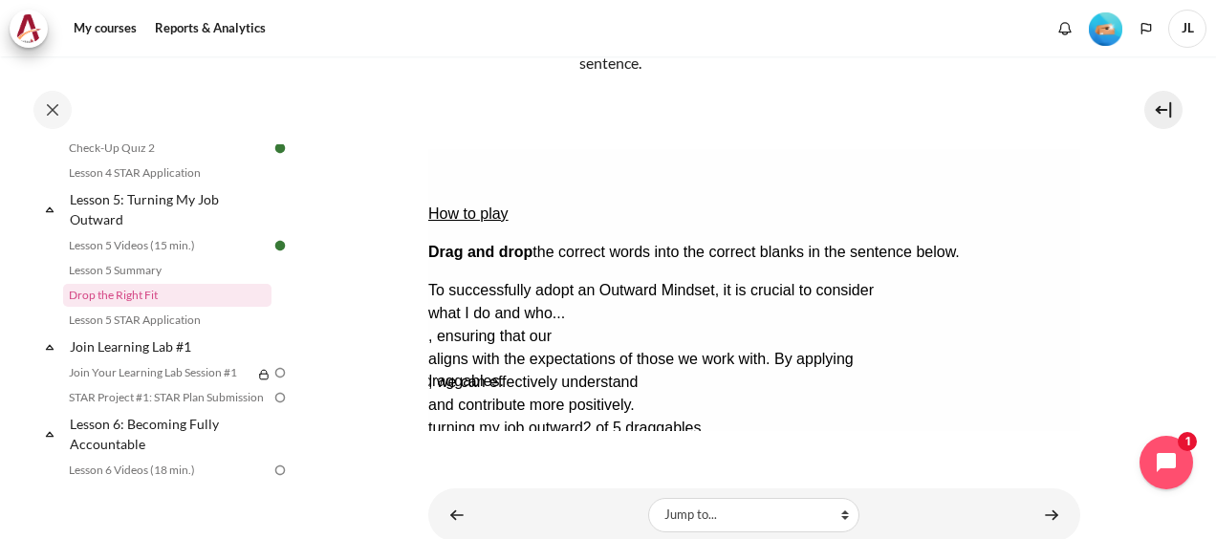
drag, startPoint x: 748, startPoint y: 344, endPoint x: 646, endPoint y: 250, distance: 138.7
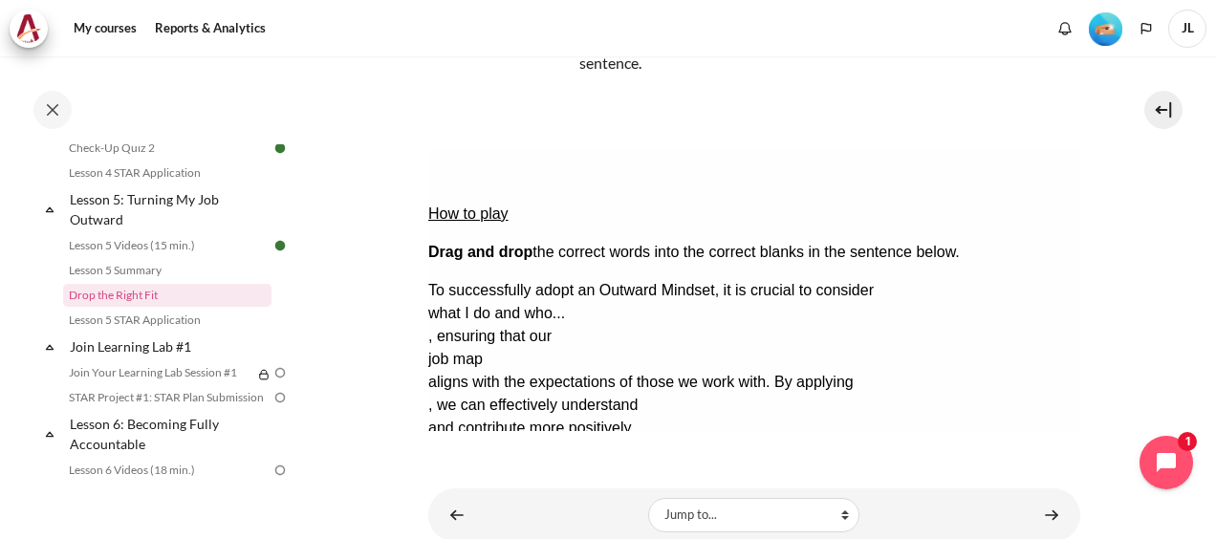
drag, startPoint x: 778, startPoint y: 345, endPoint x: 635, endPoint y: 294, distance: 152.0
drag, startPoint x: 539, startPoint y: 350, endPoint x: 517, endPoint y: 312, distance: 44.1
click at [479, 510] on button "Check Check the answers. The responses will be marked as correct, incorrect, or…" at bounding box center [453, 520] width 52 height 20
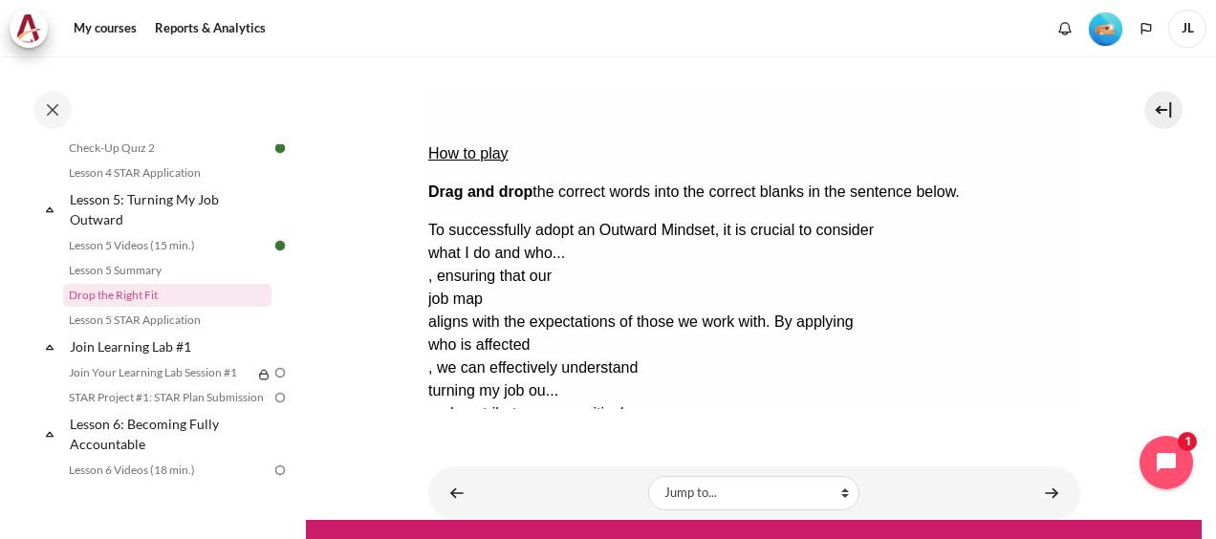
scroll to position [296, 0]
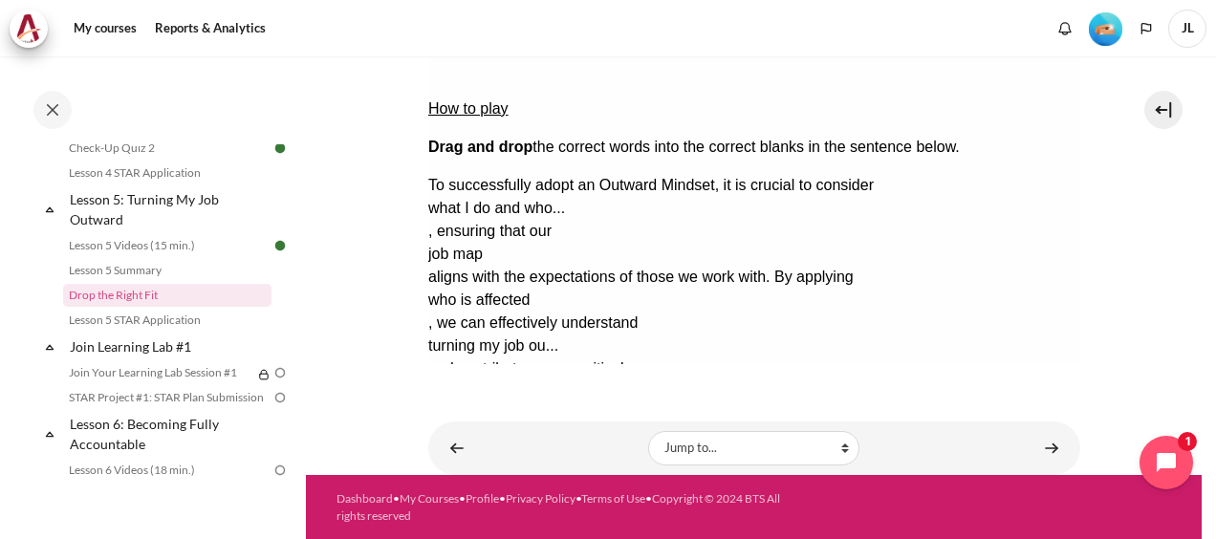
click at [568, 463] on button "Retry Retry the task. Reset all responses and start the task over again." at bounding box center [545, 473] width 46 height 20
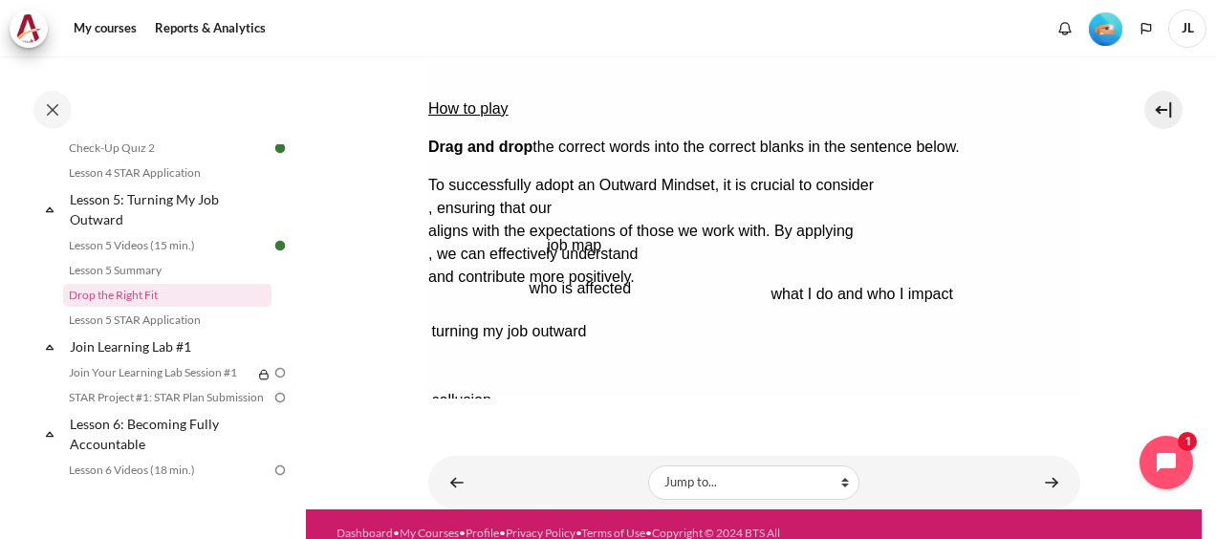
scroll to position [292, 0]
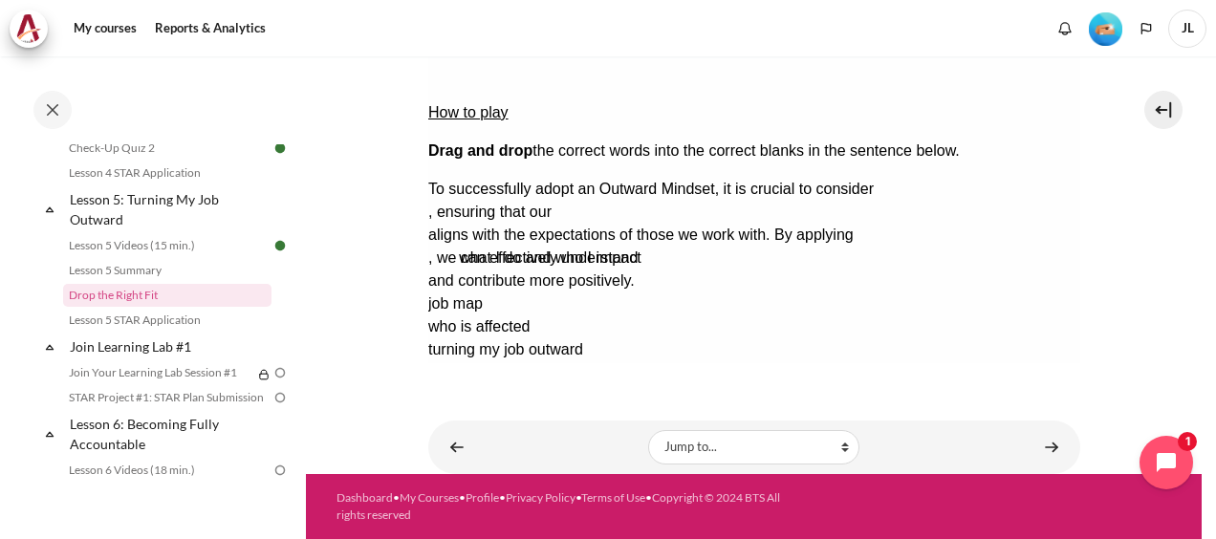
drag, startPoint x: 906, startPoint y: 251, endPoint x: 942, endPoint y: 132, distance: 124.9
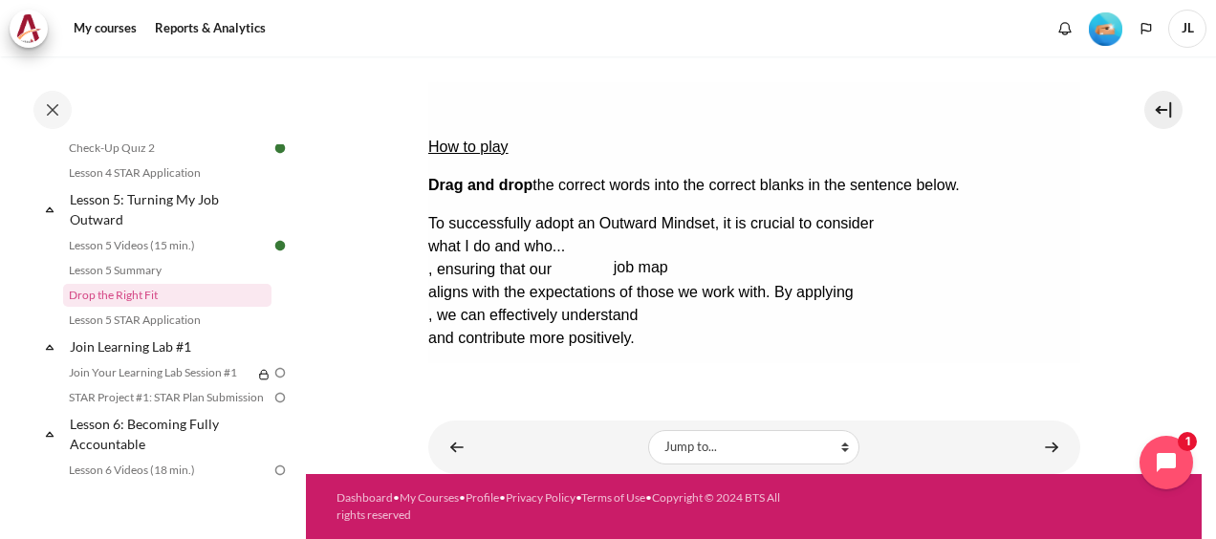
drag, startPoint x: 490, startPoint y: 268, endPoint x: 658, endPoint y: 185, distance: 187.2
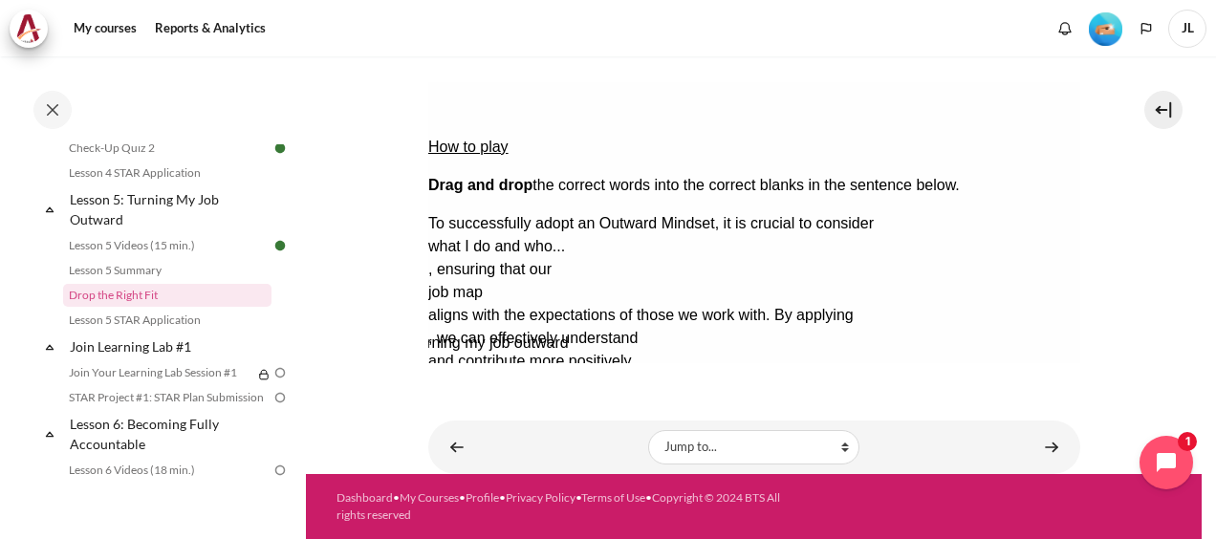
drag, startPoint x: 669, startPoint y: 277, endPoint x: 654, endPoint y: 212, distance: 66.8
drag, startPoint x: 522, startPoint y: 281, endPoint x: 522, endPoint y: 243, distance: 38.2
click at [468, 443] on button "Check Check the answers. The responses will be marked as correct, incorrect, or…" at bounding box center [453, 453] width 52 height 20
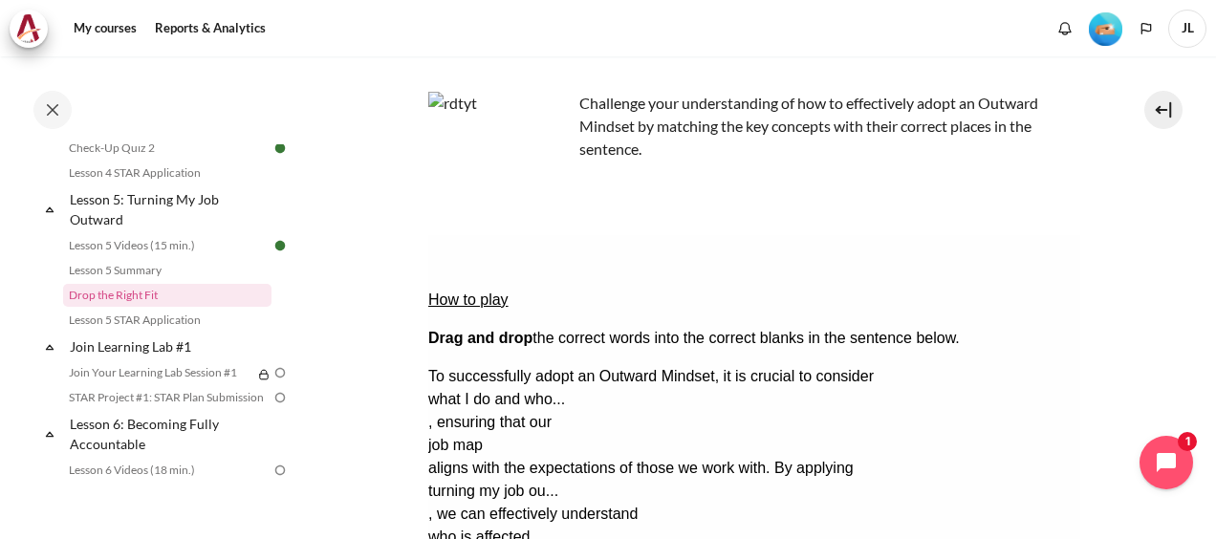
scroll to position [296, 0]
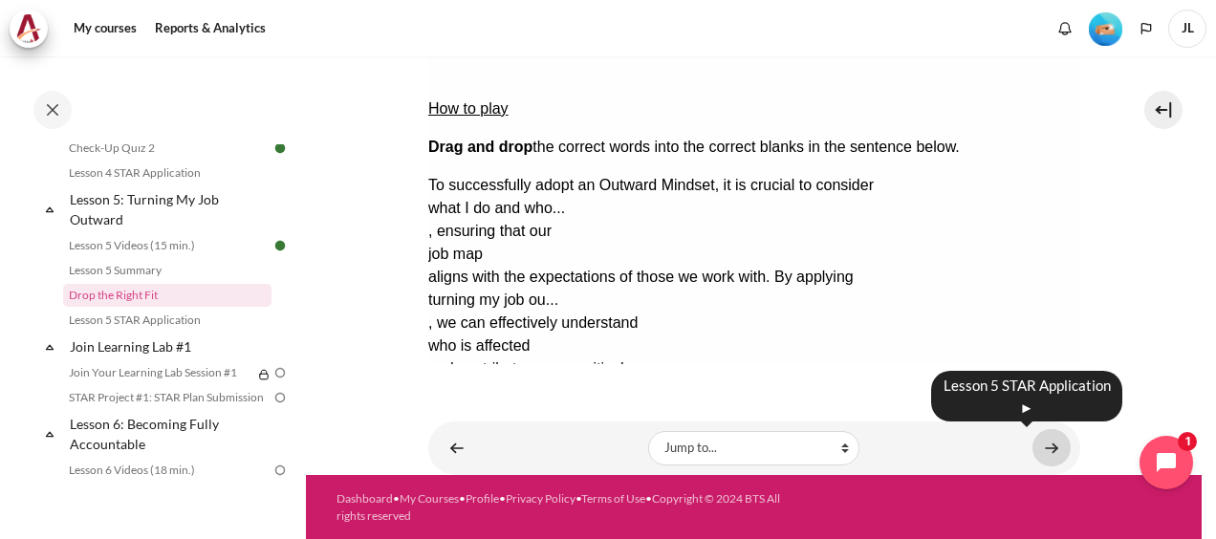
click at [1038, 453] on link "Content" at bounding box center [1051, 447] width 38 height 37
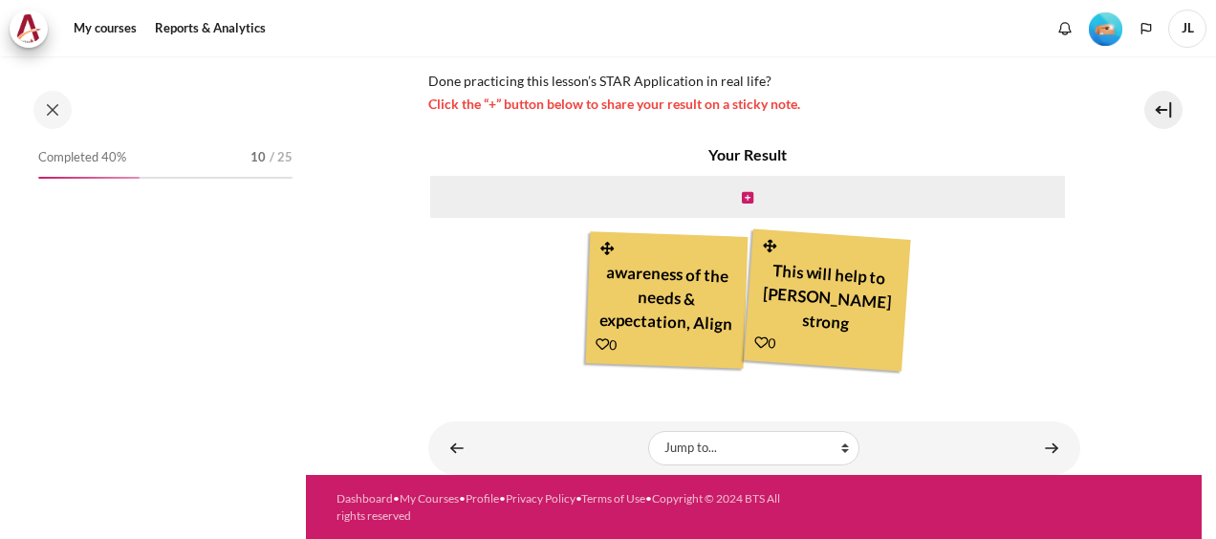
scroll to position [851, 0]
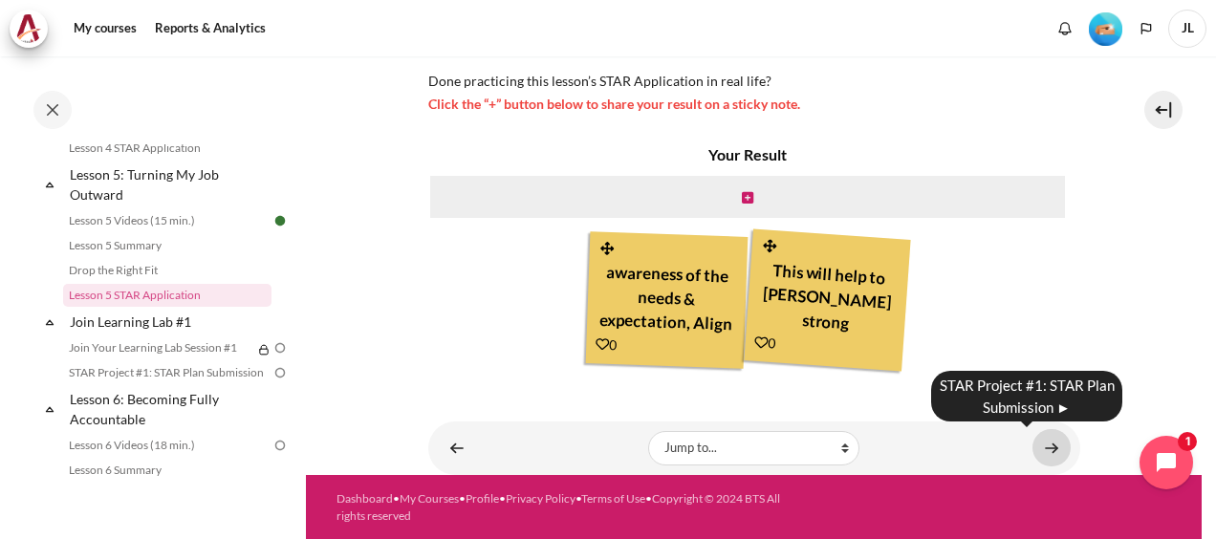
click at [1050, 442] on link "Content" at bounding box center [1051, 447] width 38 height 37
